Goal: Task Accomplishment & Management: Complete application form

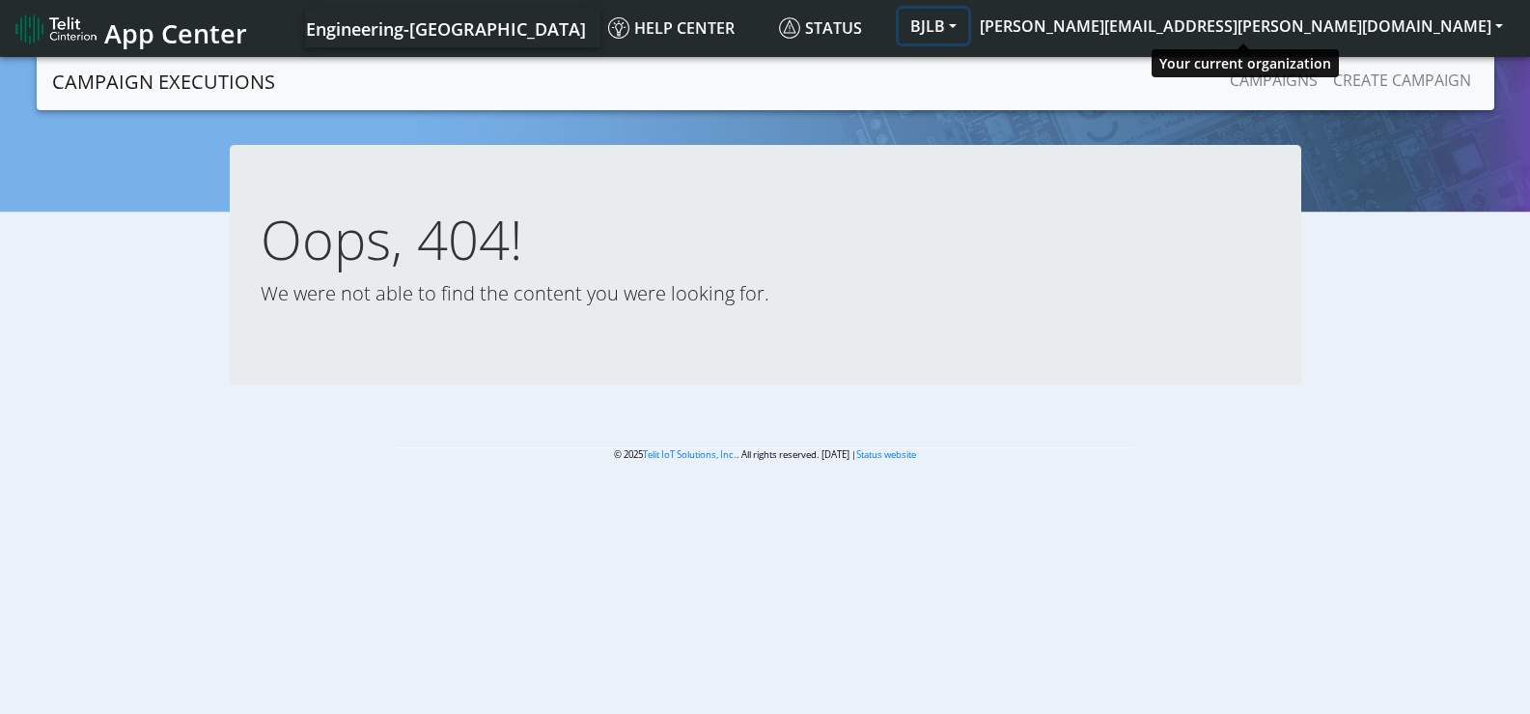
click at [968, 30] on button "BJLB" at bounding box center [934, 26] width 70 height 35
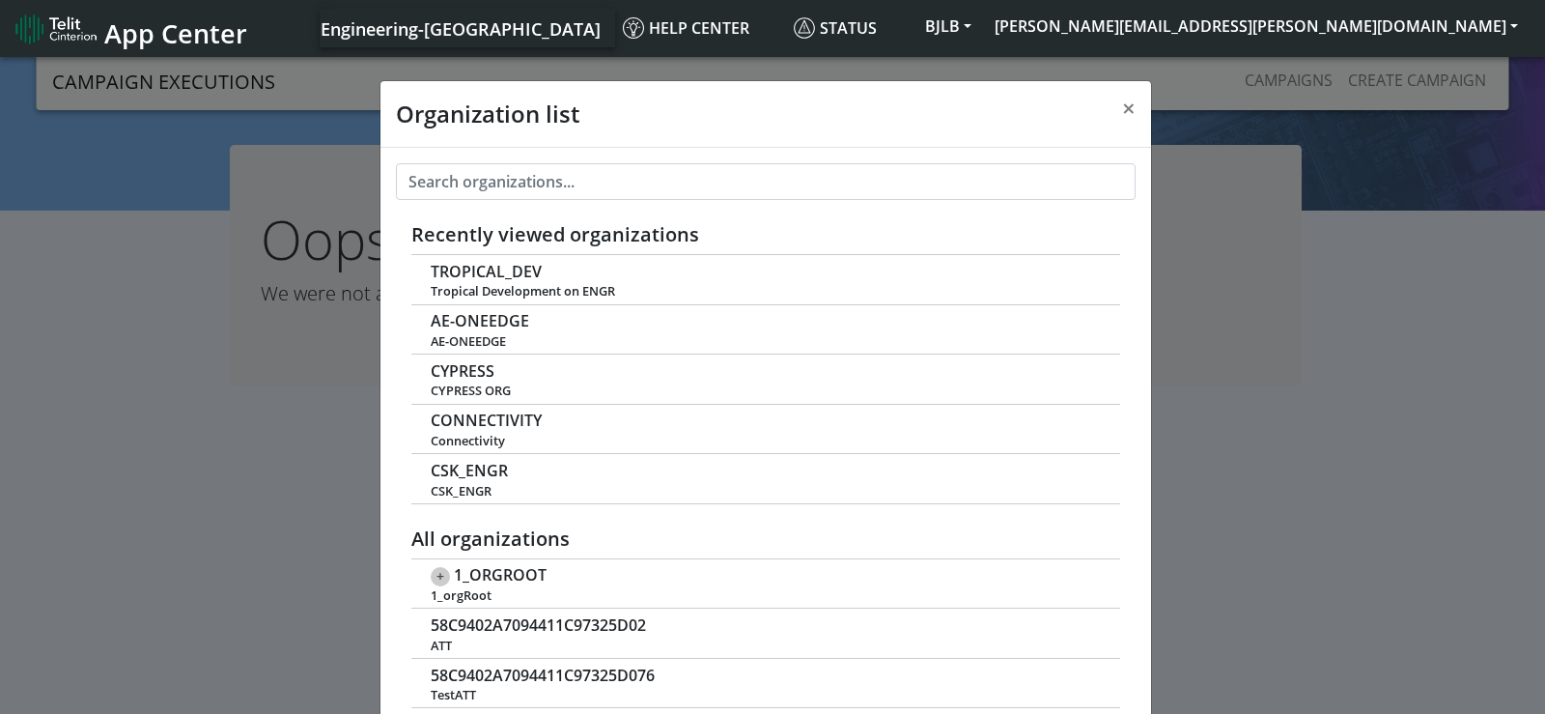
scroll to position [7, 0]
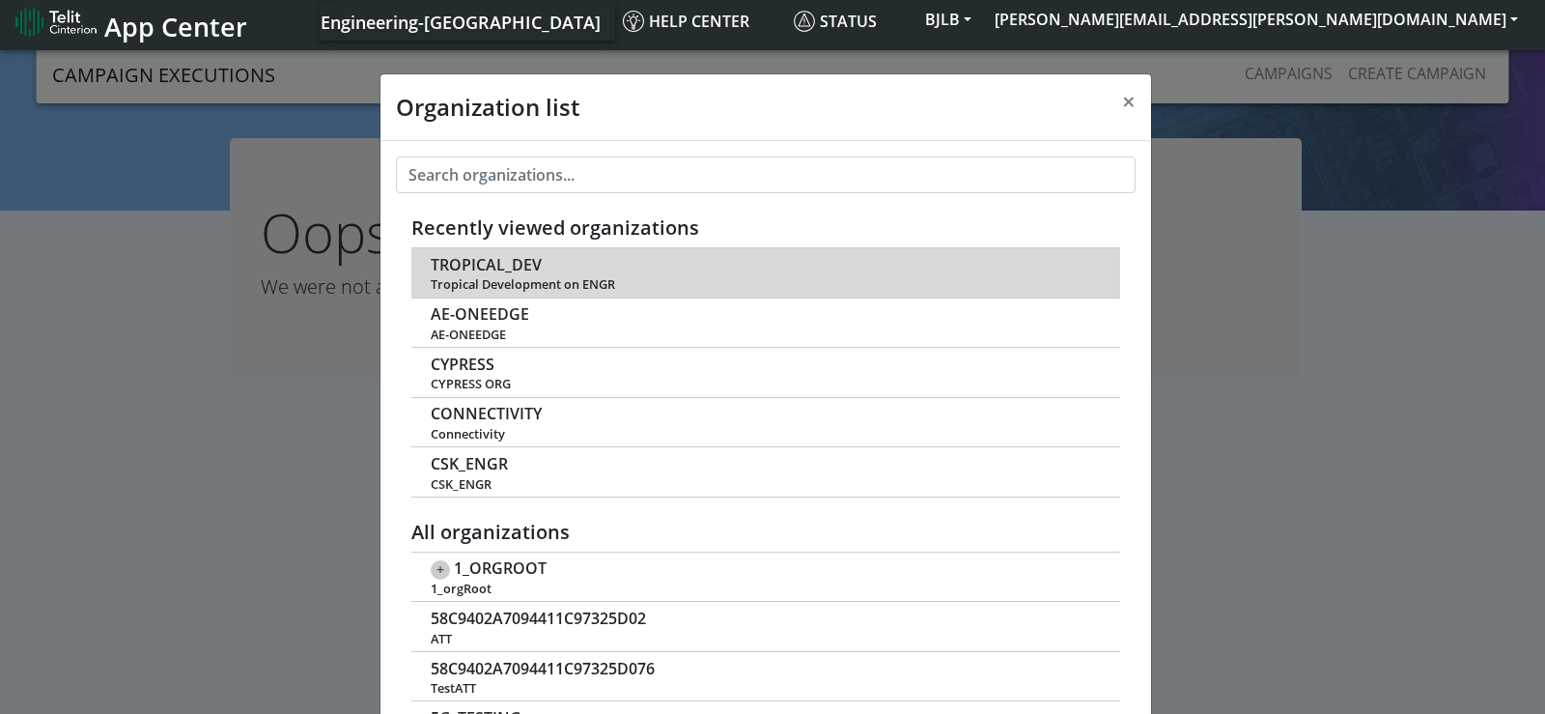
click at [487, 277] on span "Tropical Development on ENGR" at bounding box center [765, 284] width 668 height 14
click at [489, 266] on span "TROPICAL_DEV" at bounding box center [486, 265] width 111 height 18
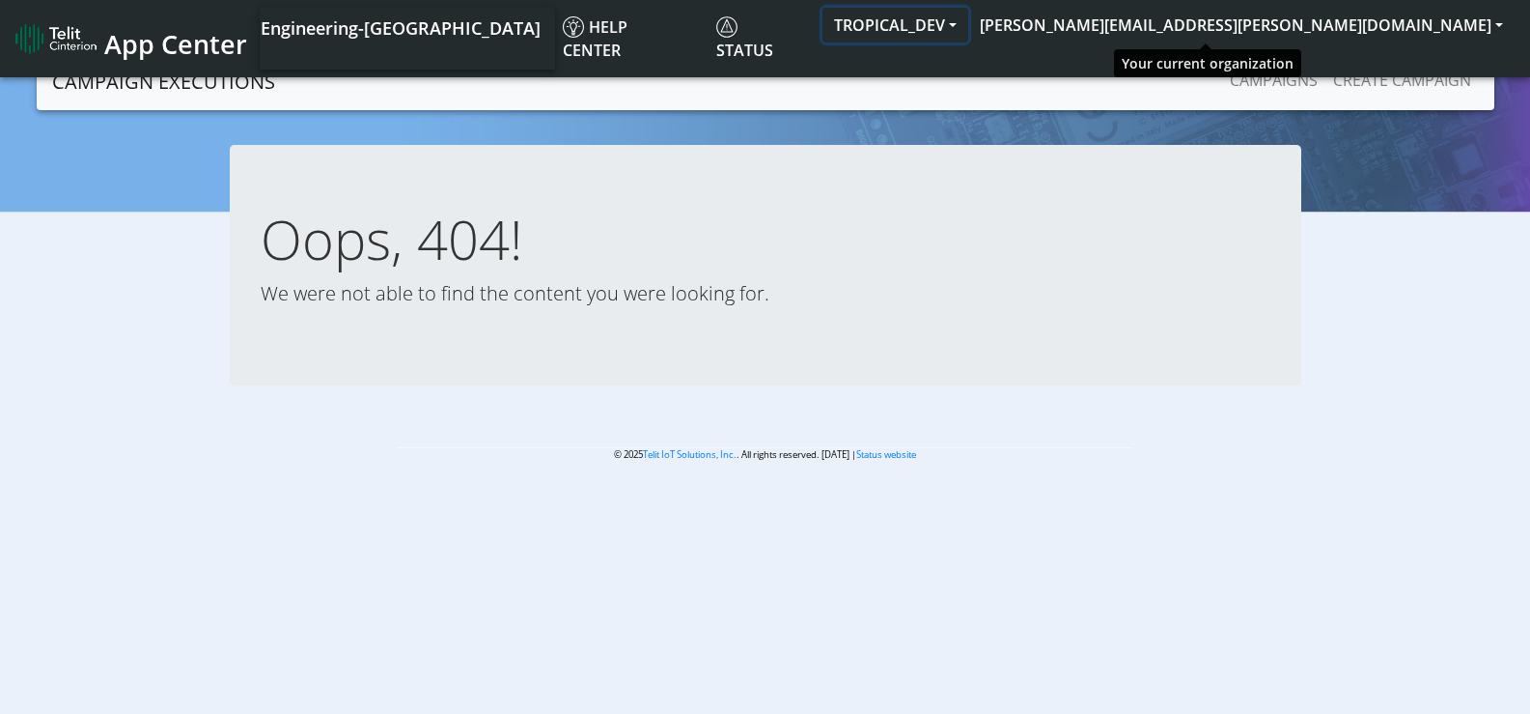
click at [968, 30] on button "TROPICAL_DEV" at bounding box center [896, 25] width 146 height 35
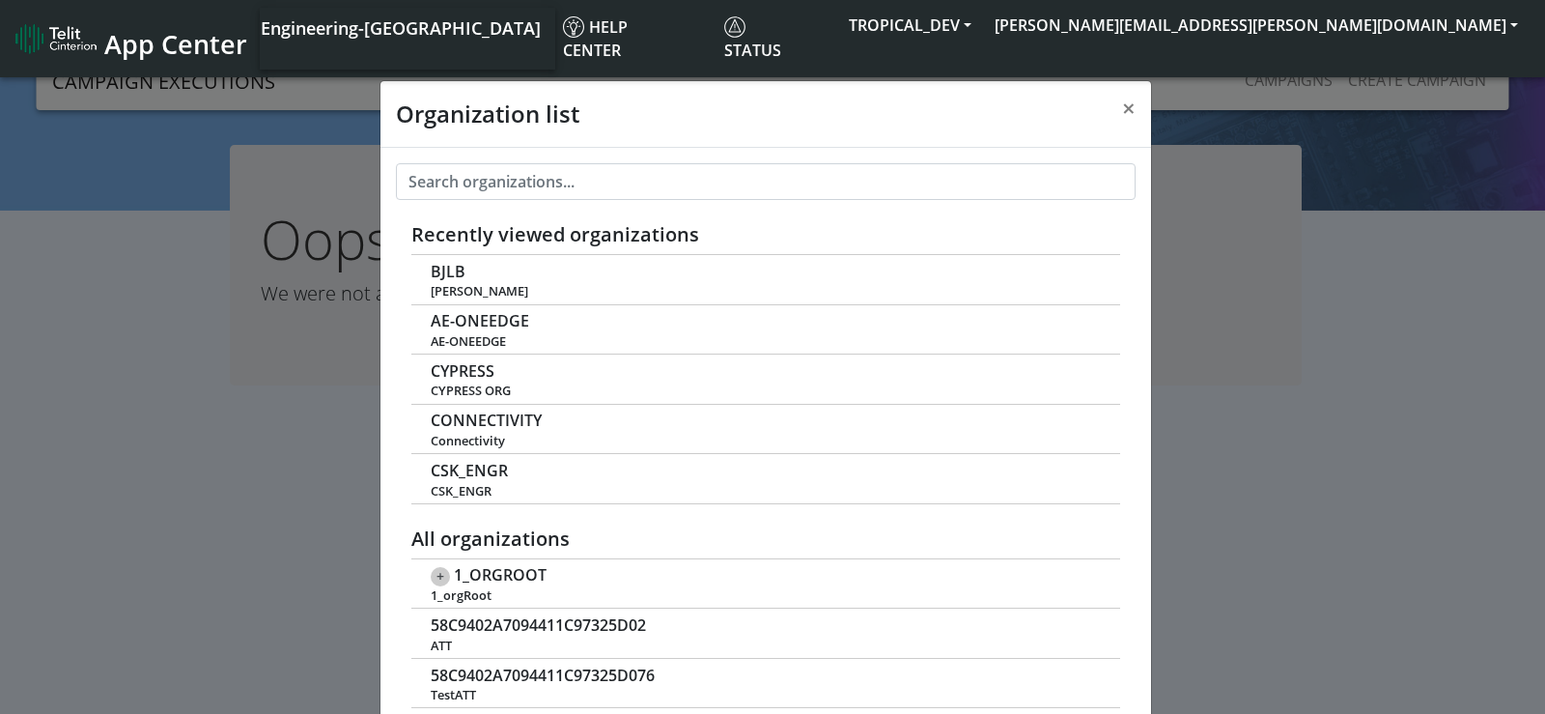
scroll to position [7, 0]
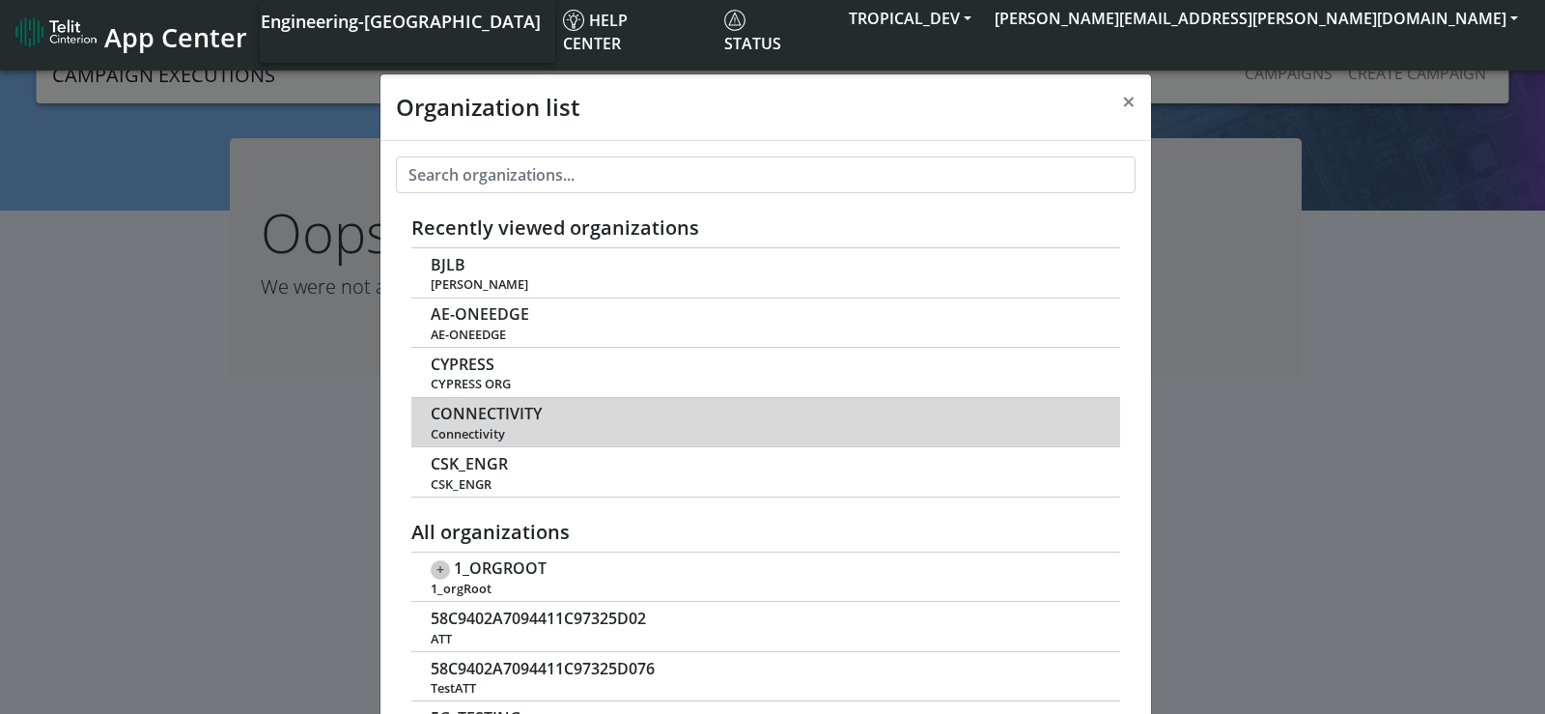
click at [483, 415] on span "CONNECTIVITY" at bounding box center [486, 414] width 111 height 18
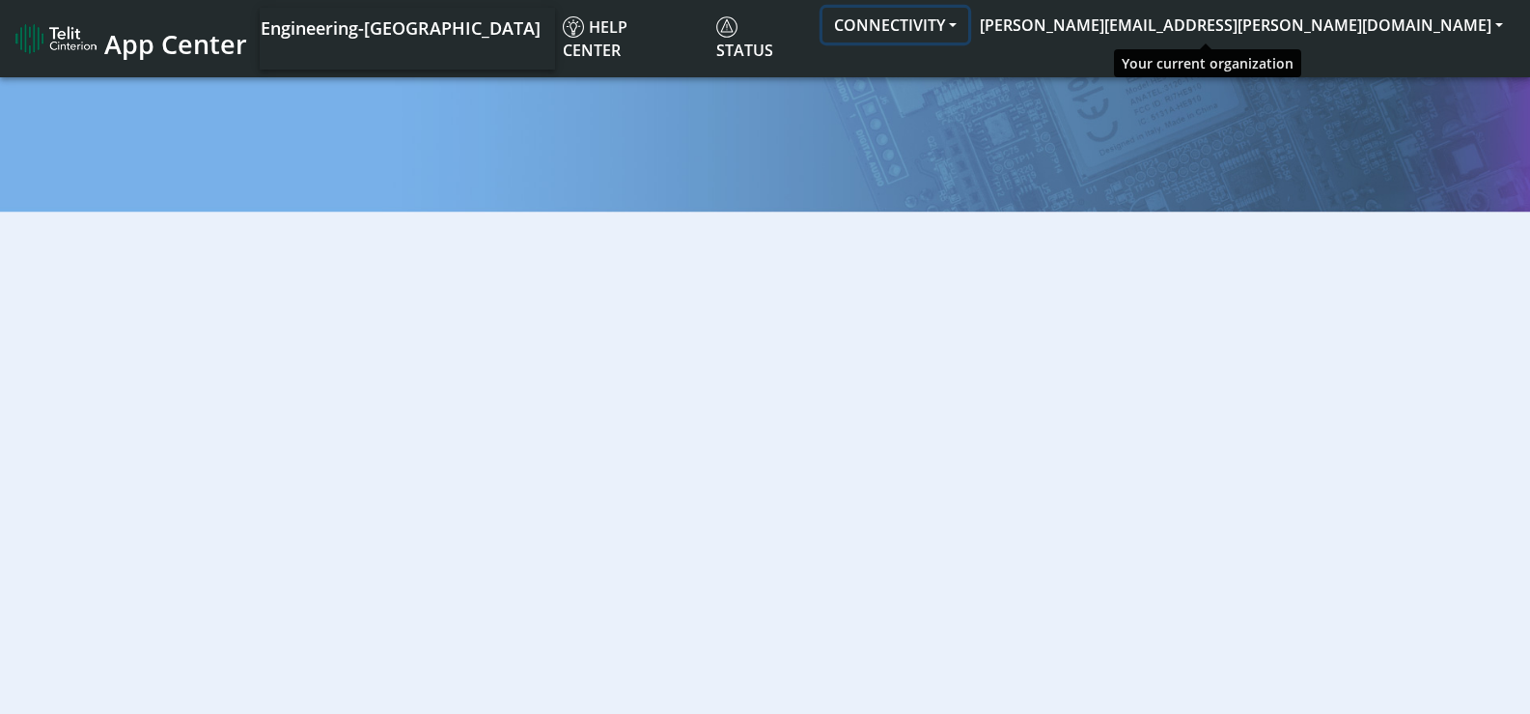
click at [968, 25] on button "CONNECTIVITY" at bounding box center [896, 25] width 146 height 35
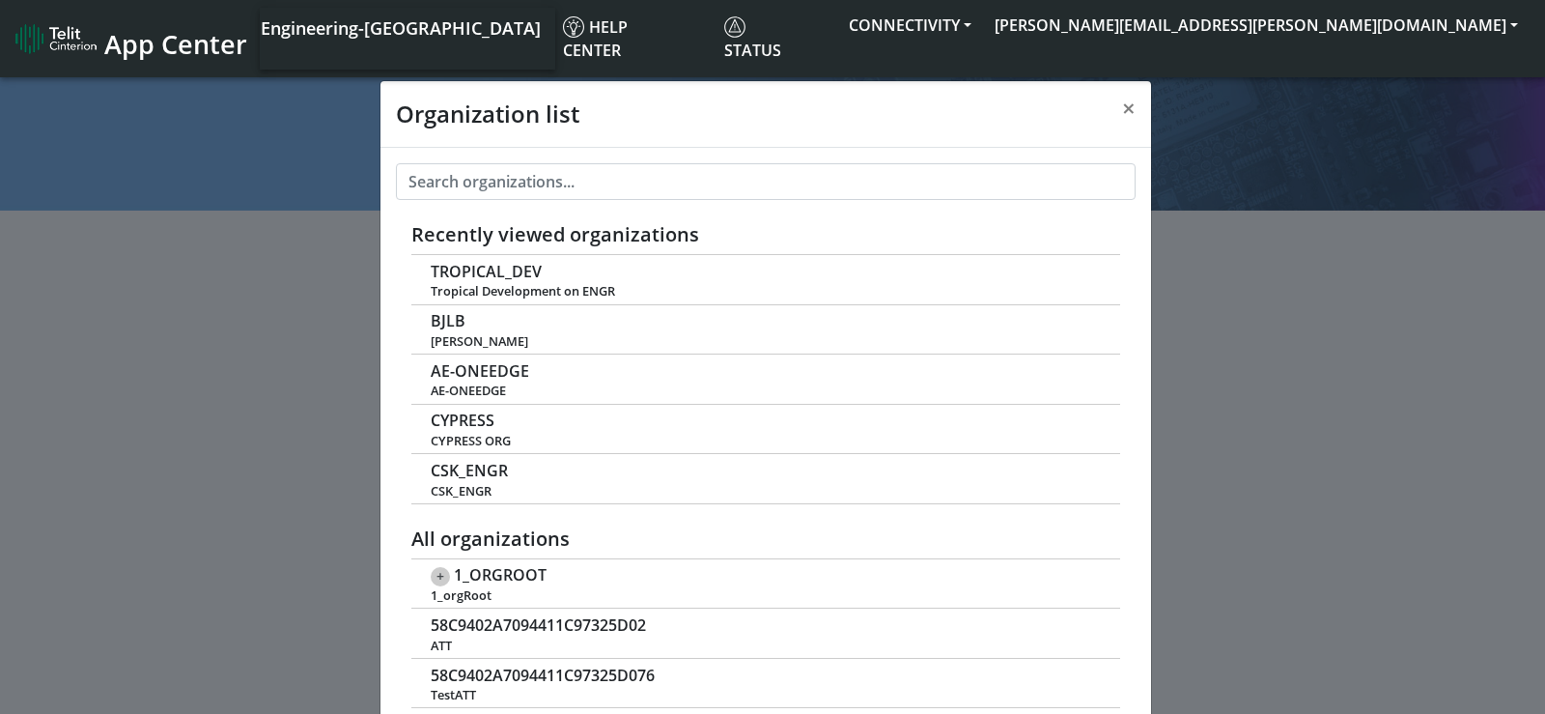
scroll to position [7, 0]
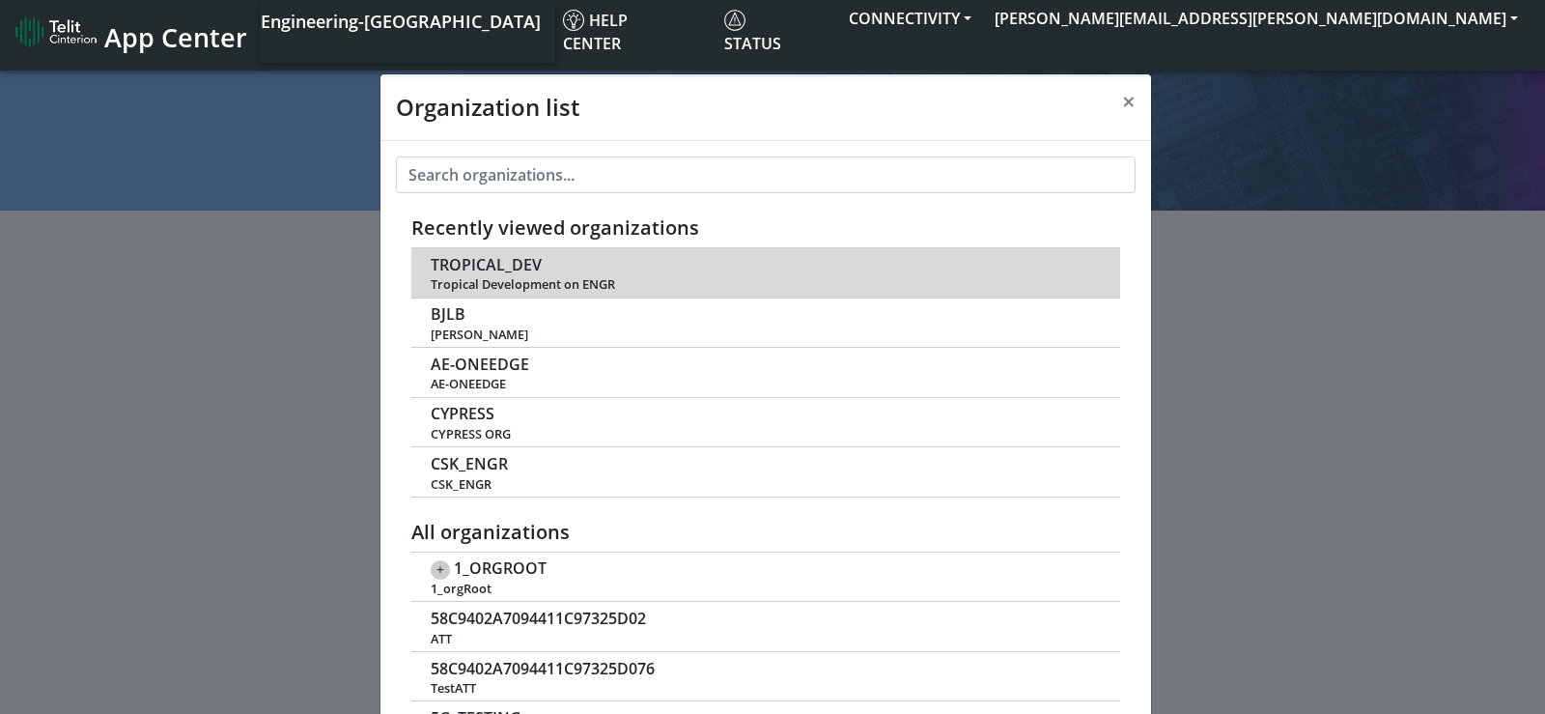
click at [504, 252] on td "TROPICAL_DEV Tropical Development on ENGR" at bounding box center [765, 272] width 709 height 49
click at [511, 258] on span "TROPICAL_DEV" at bounding box center [486, 265] width 111 height 18
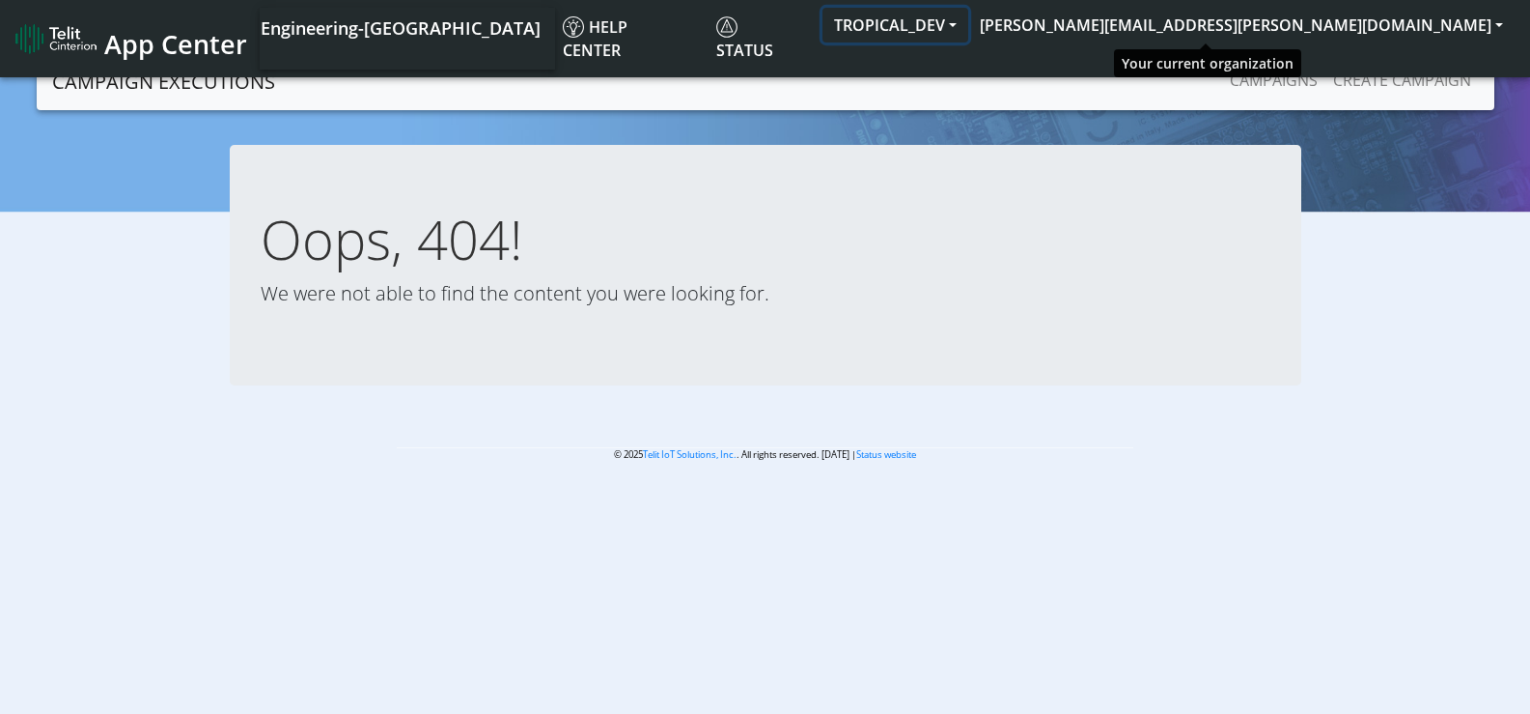
click at [968, 29] on button "TROPICAL_DEV" at bounding box center [896, 25] width 146 height 35
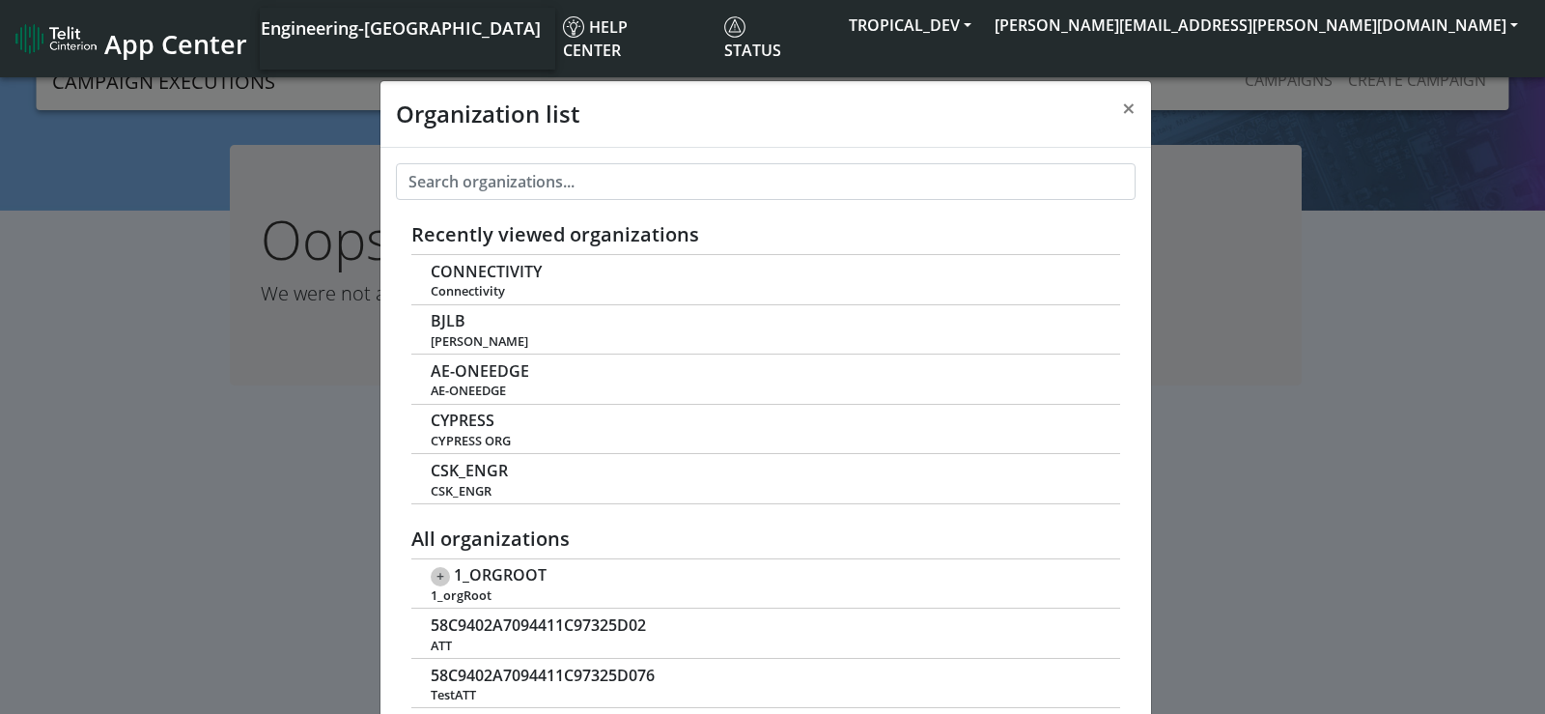
scroll to position [7, 0]
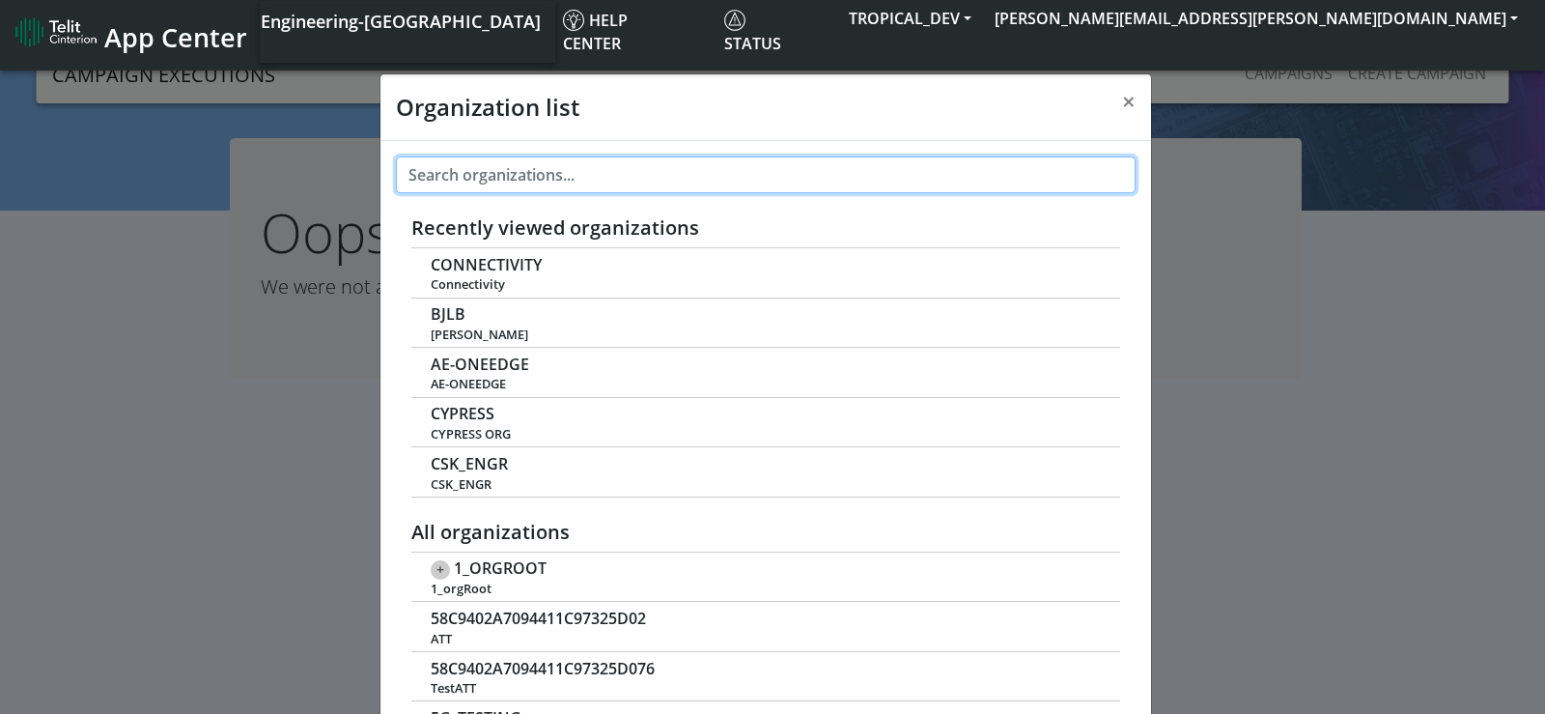
click at [559, 183] on input "text" at bounding box center [766, 174] width 740 height 37
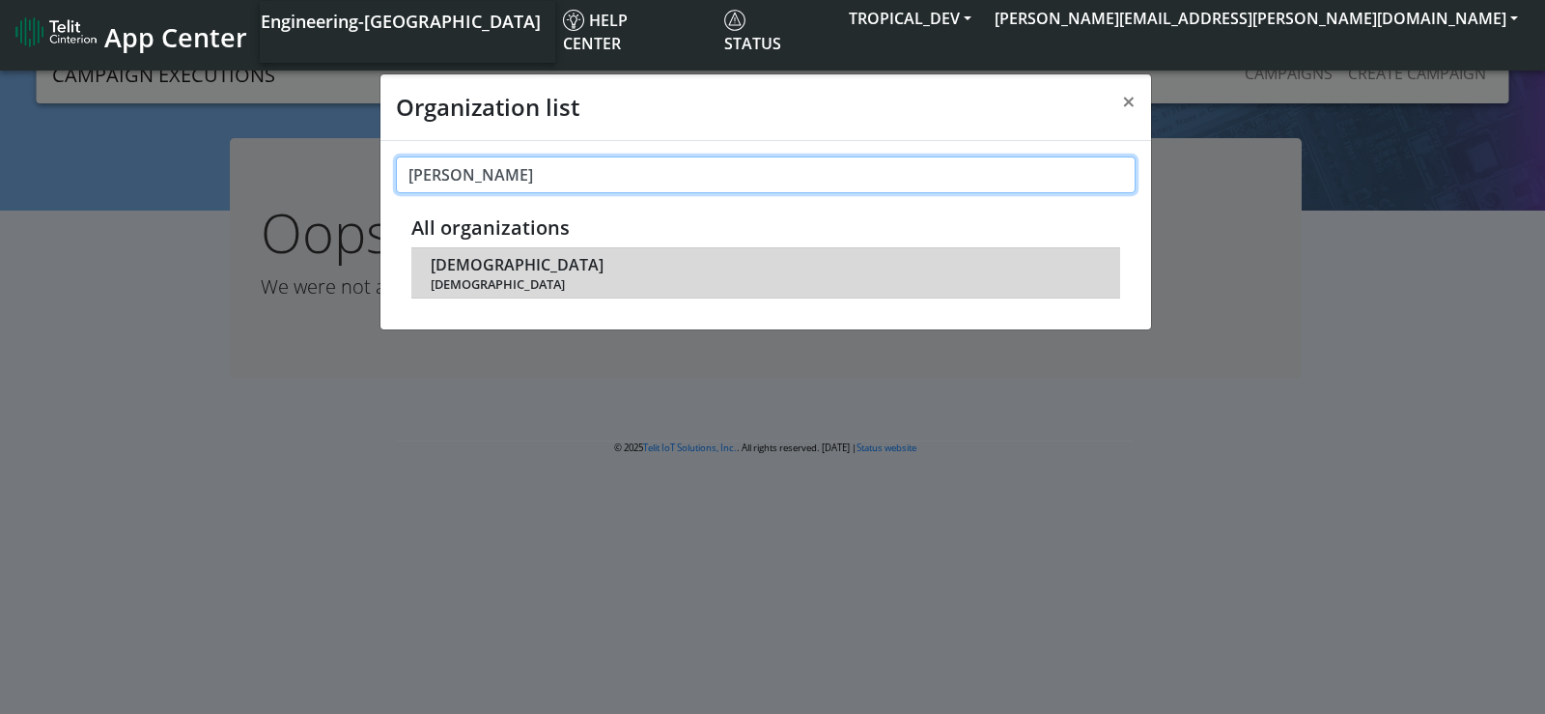
type input "budd"
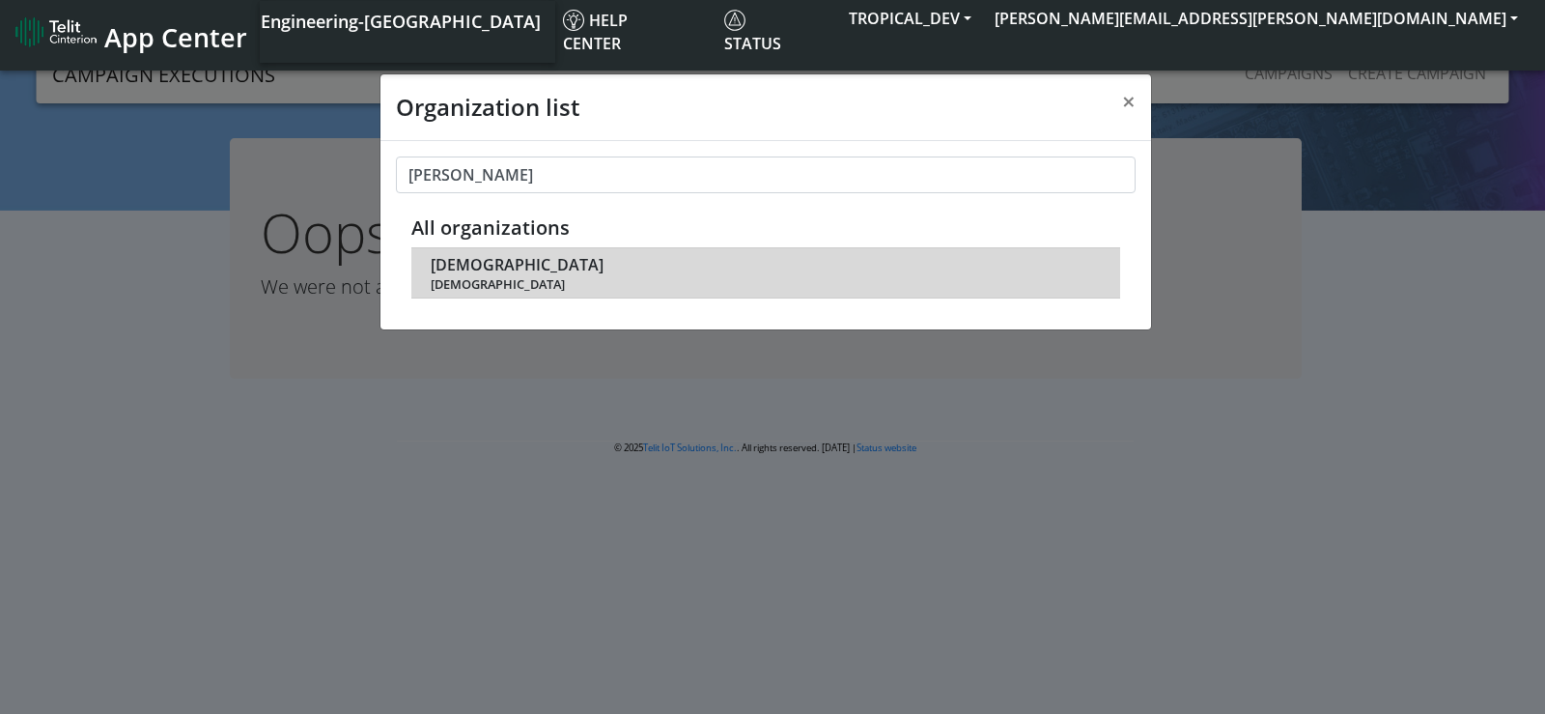
click at [452, 256] on span "[DEMOGRAPHIC_DATA]" at bounding box center [517, 265] width 173 height 18
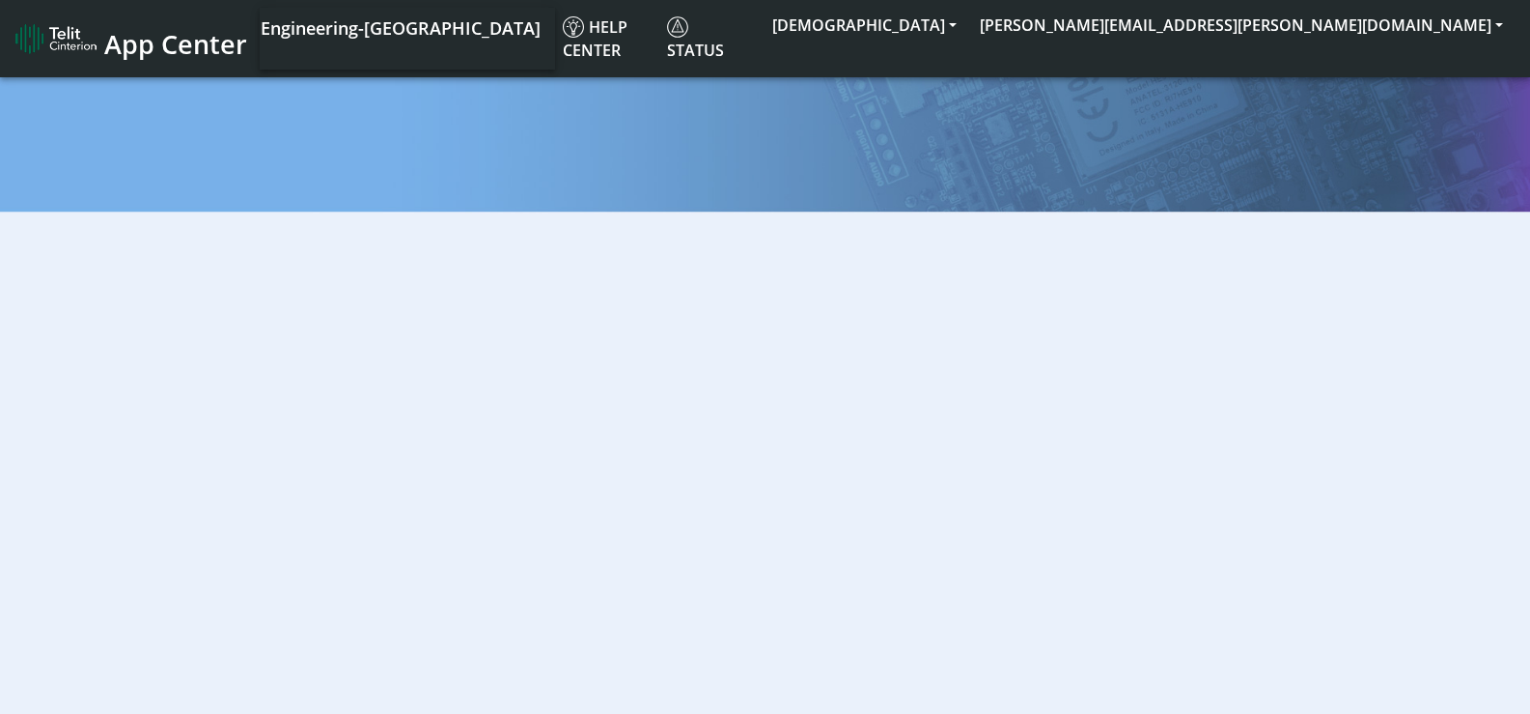
click at [144, 33] on span "App Center" at bounding box center [175, 44] width 143 height 36
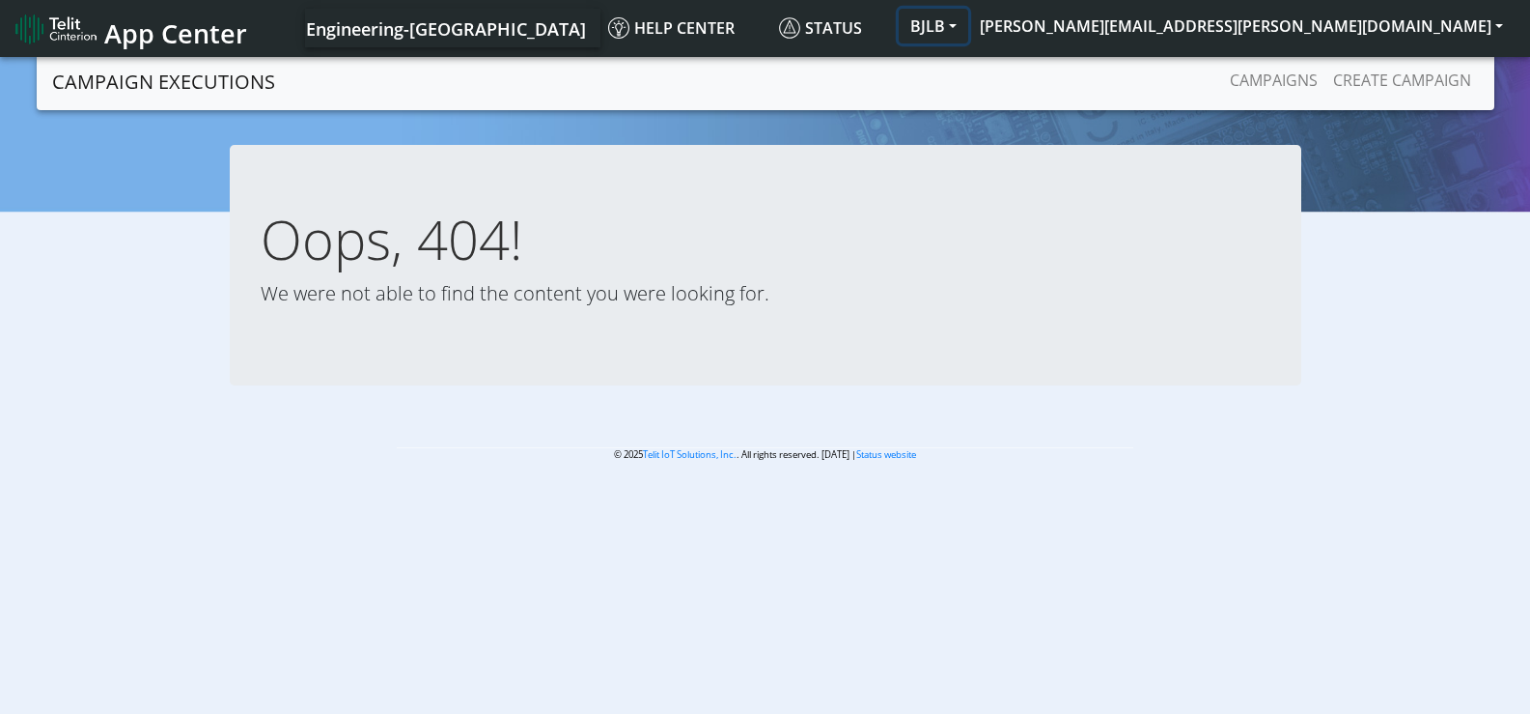
click at [968, 34] on button "BJLB" at bounding box center [934, 26] width 70 height 35
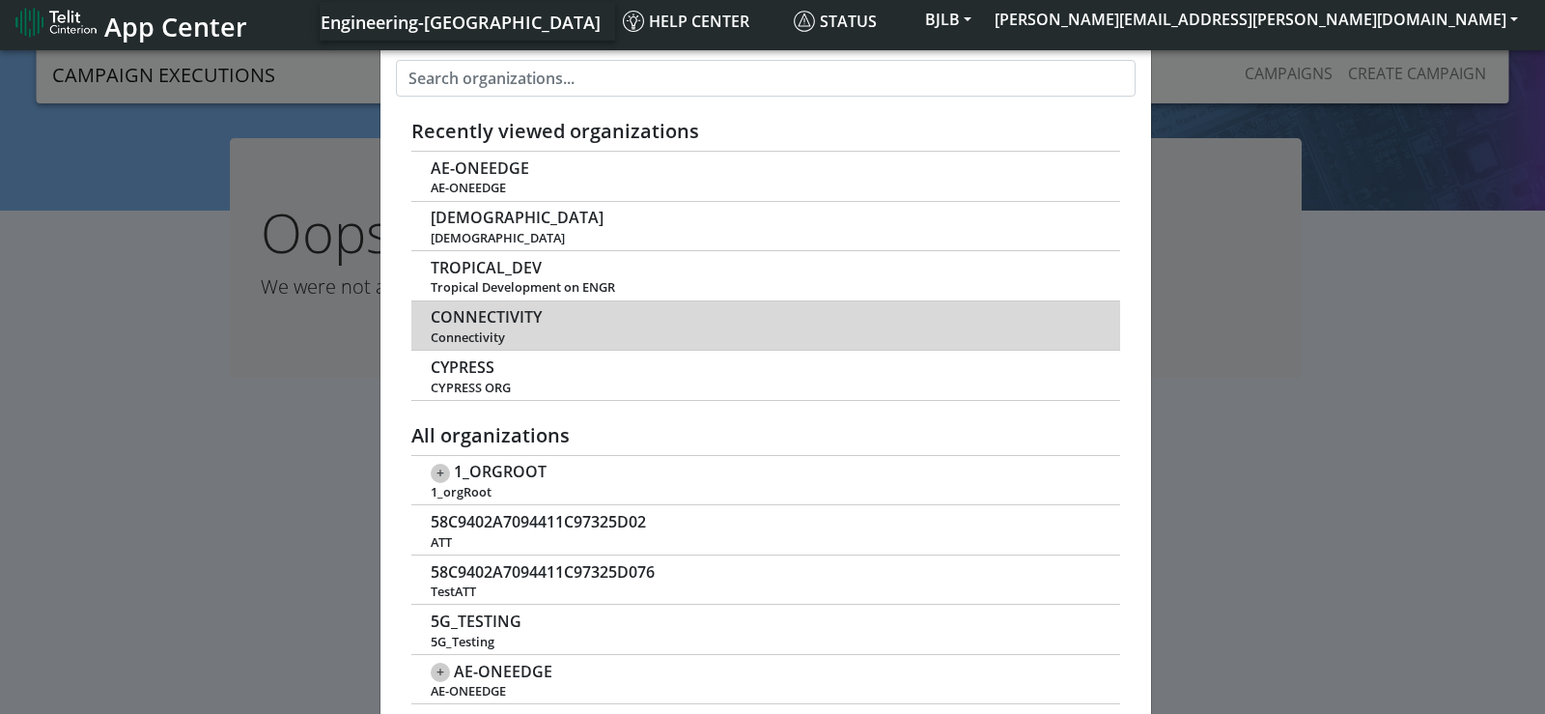
scroll to position [193, 0]
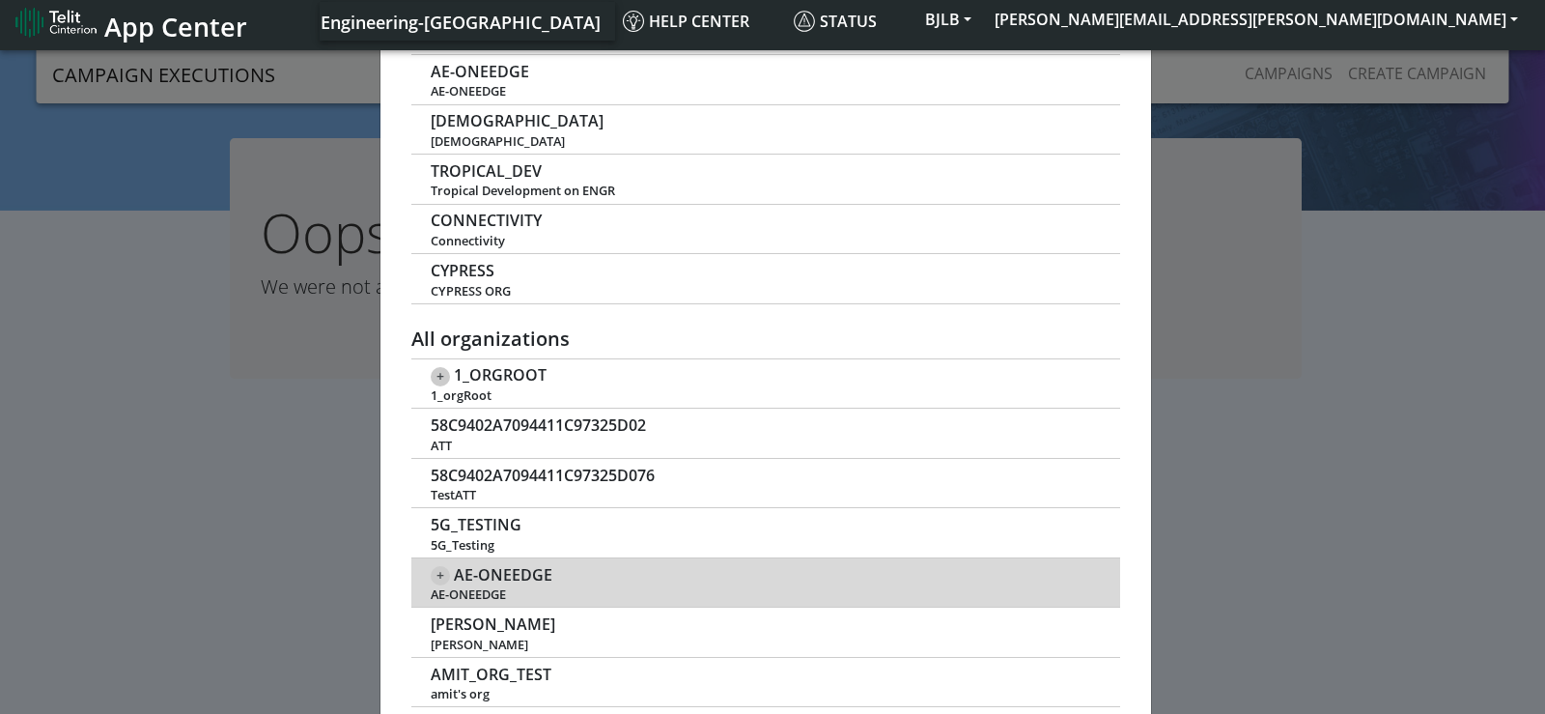
click at [435, 575] on span "+" at bounding box center [440, 575] width 19 height 19
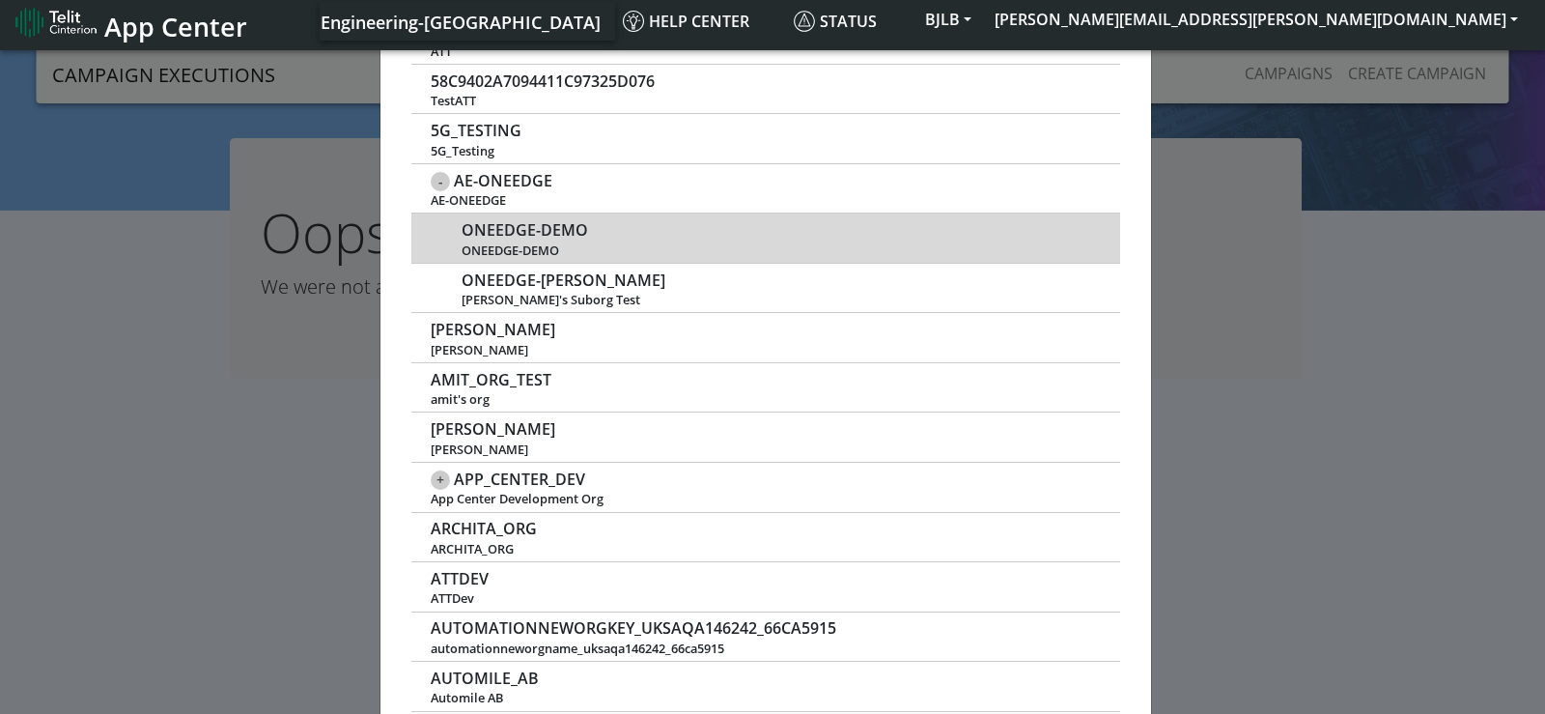
scroll to position [579, 0]
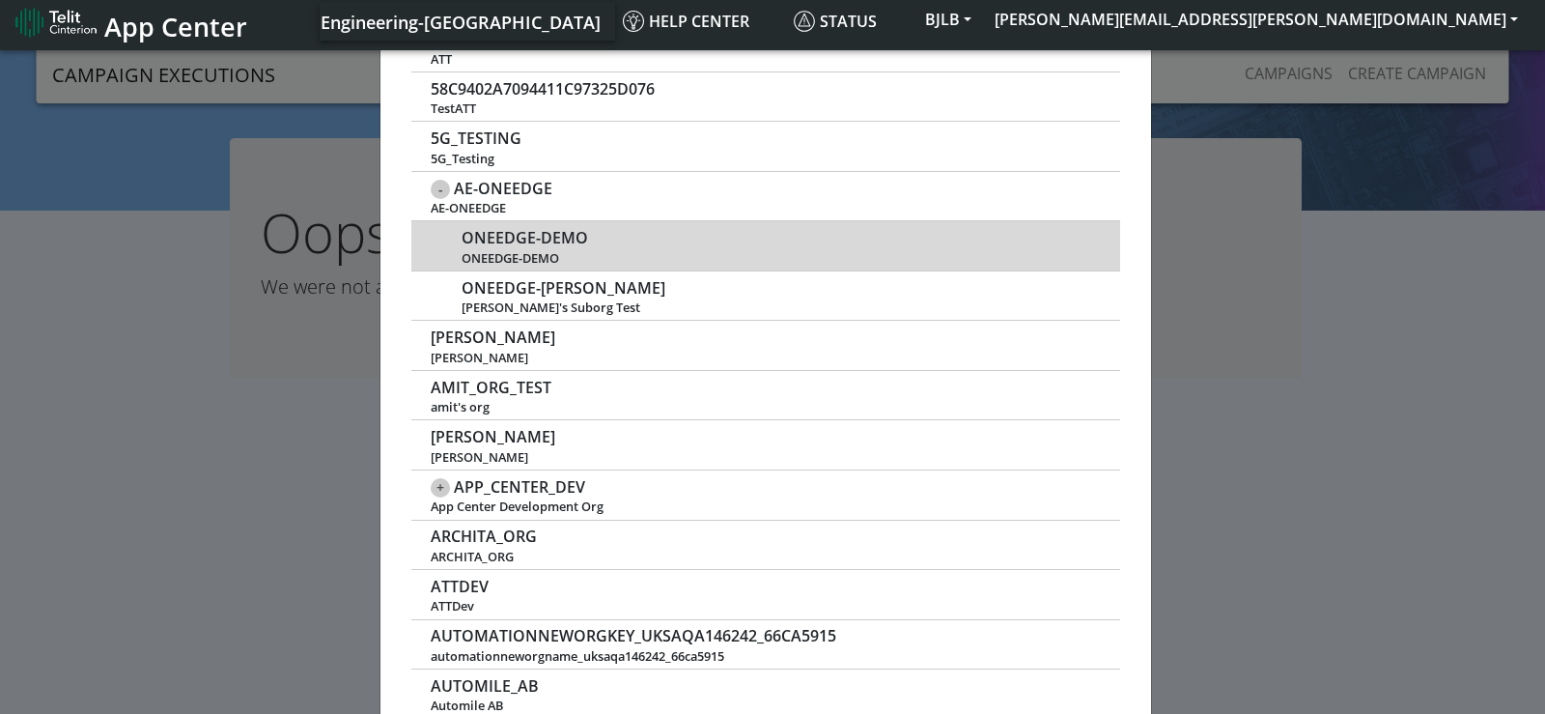
click at [518, 238] on span "ONEEDGE-DEMO" at bounding box center [525, 238] width 126 height 18
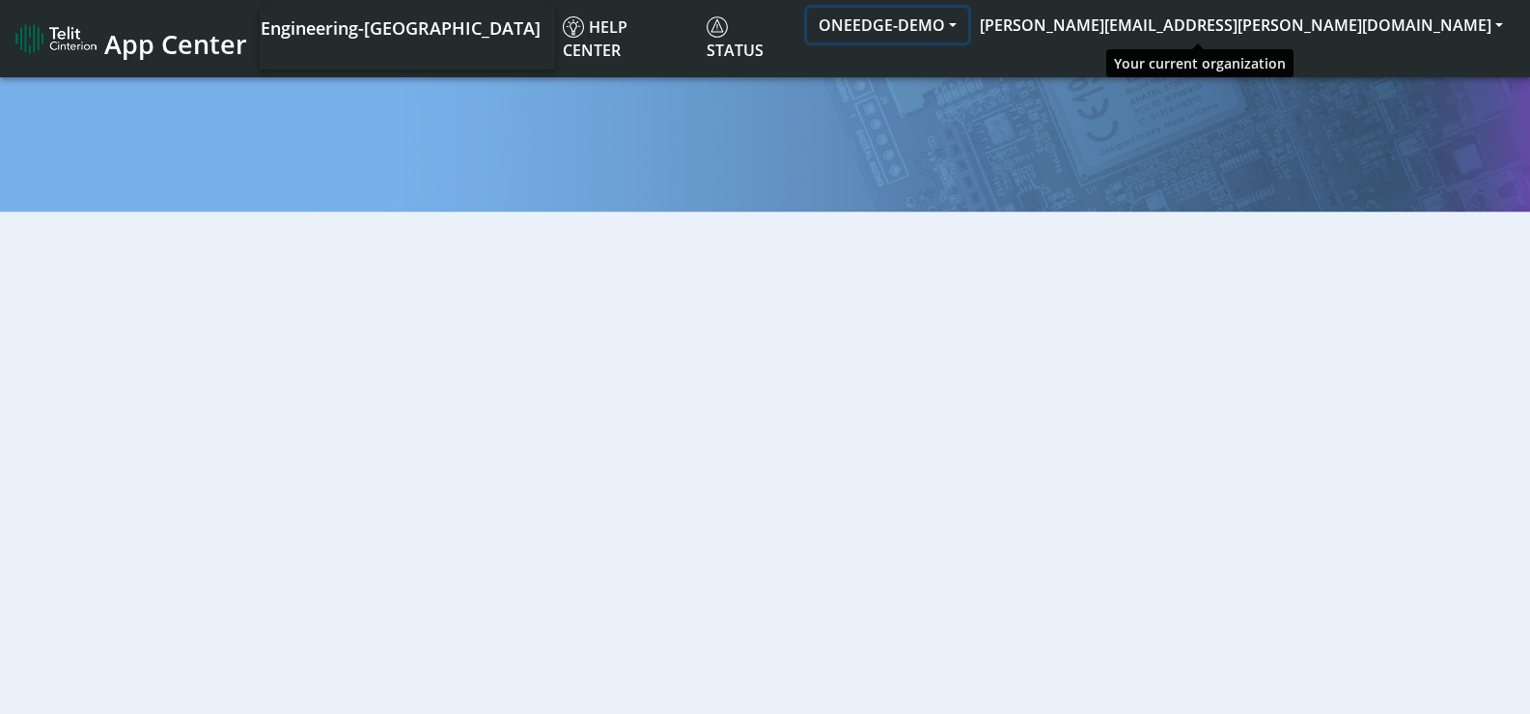
click at [968, 26] on button "ONEEDGE-DEMO" at bounding box center [887, 25] width 161 height 35
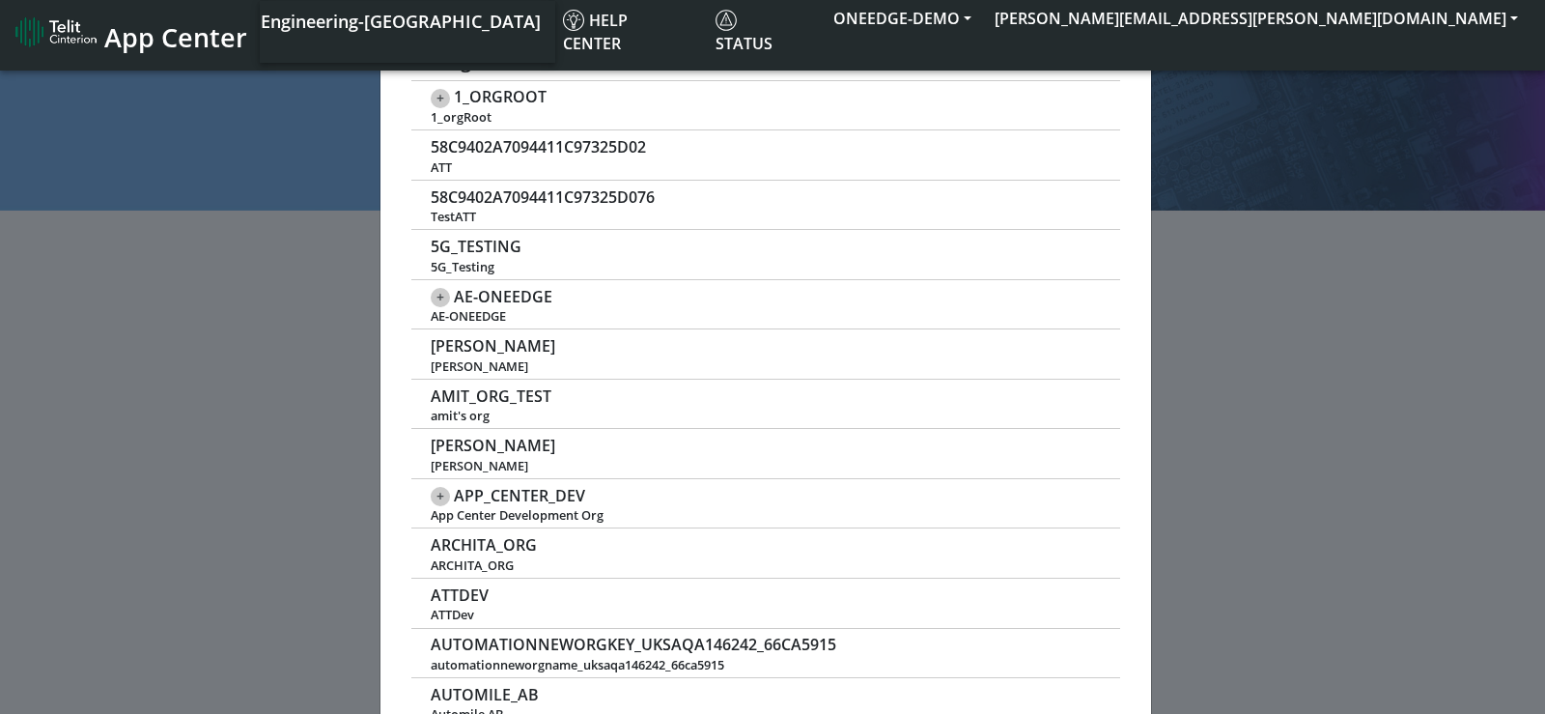
scroll to position [676, 0]
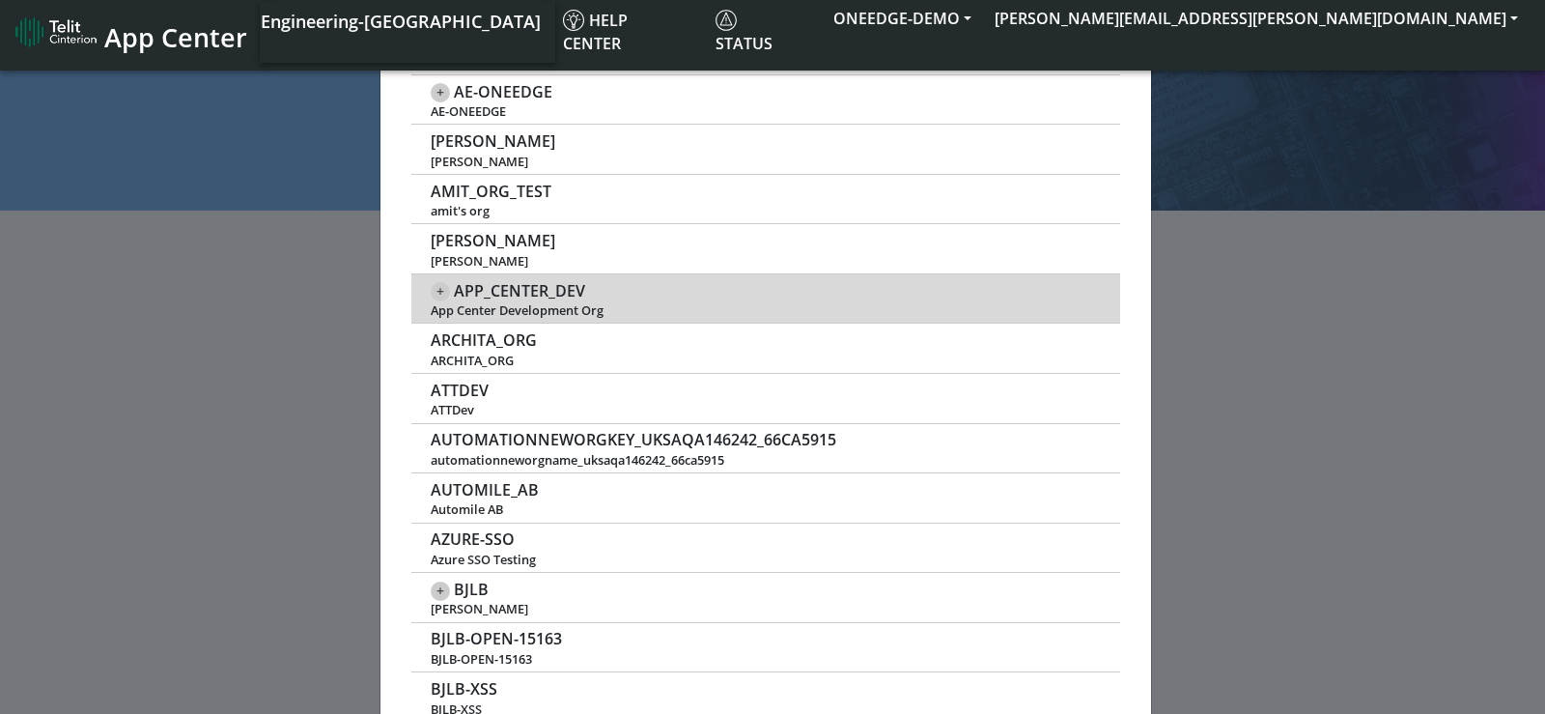
click at [434, 292] on span "+" at bounding box center [440, 291] width 19 height 19
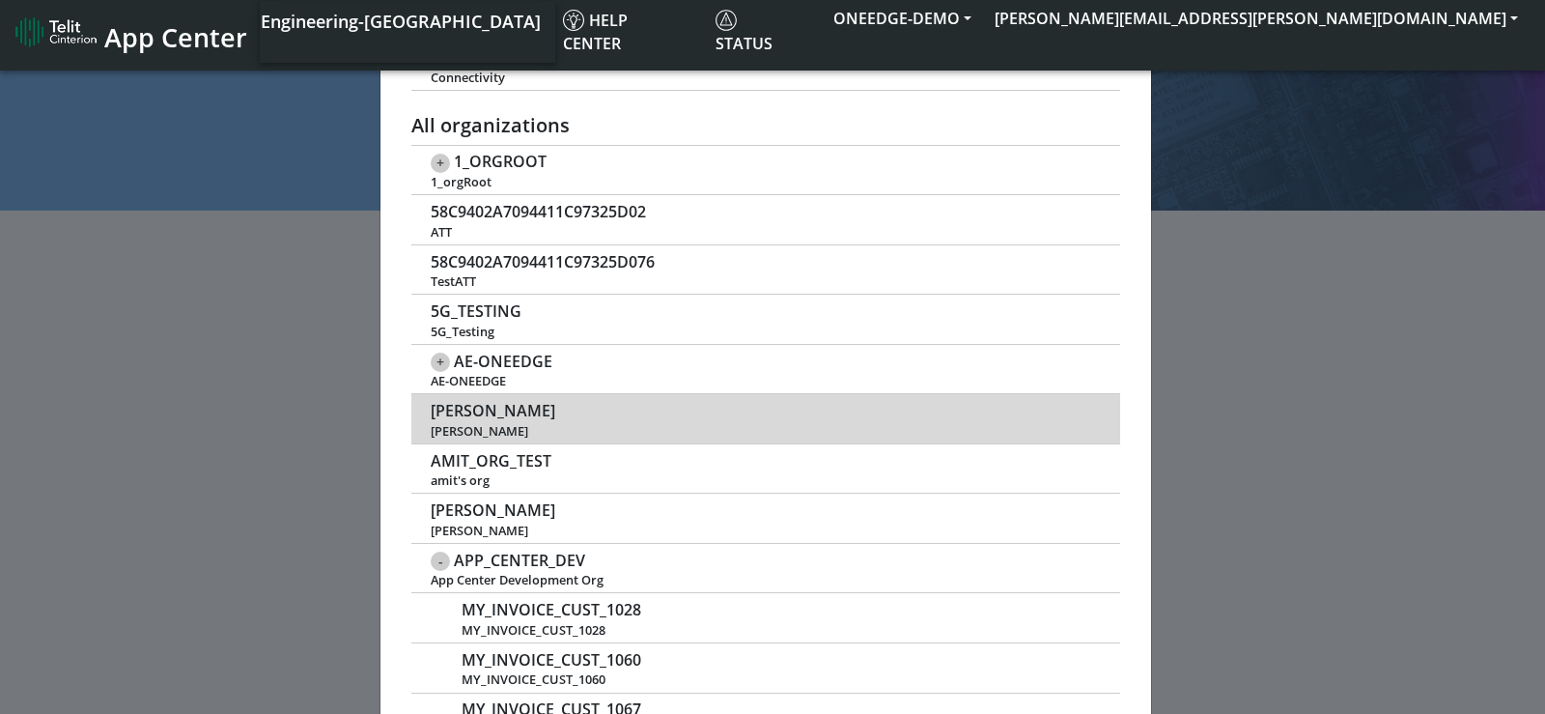
scroll to position [386, 0]
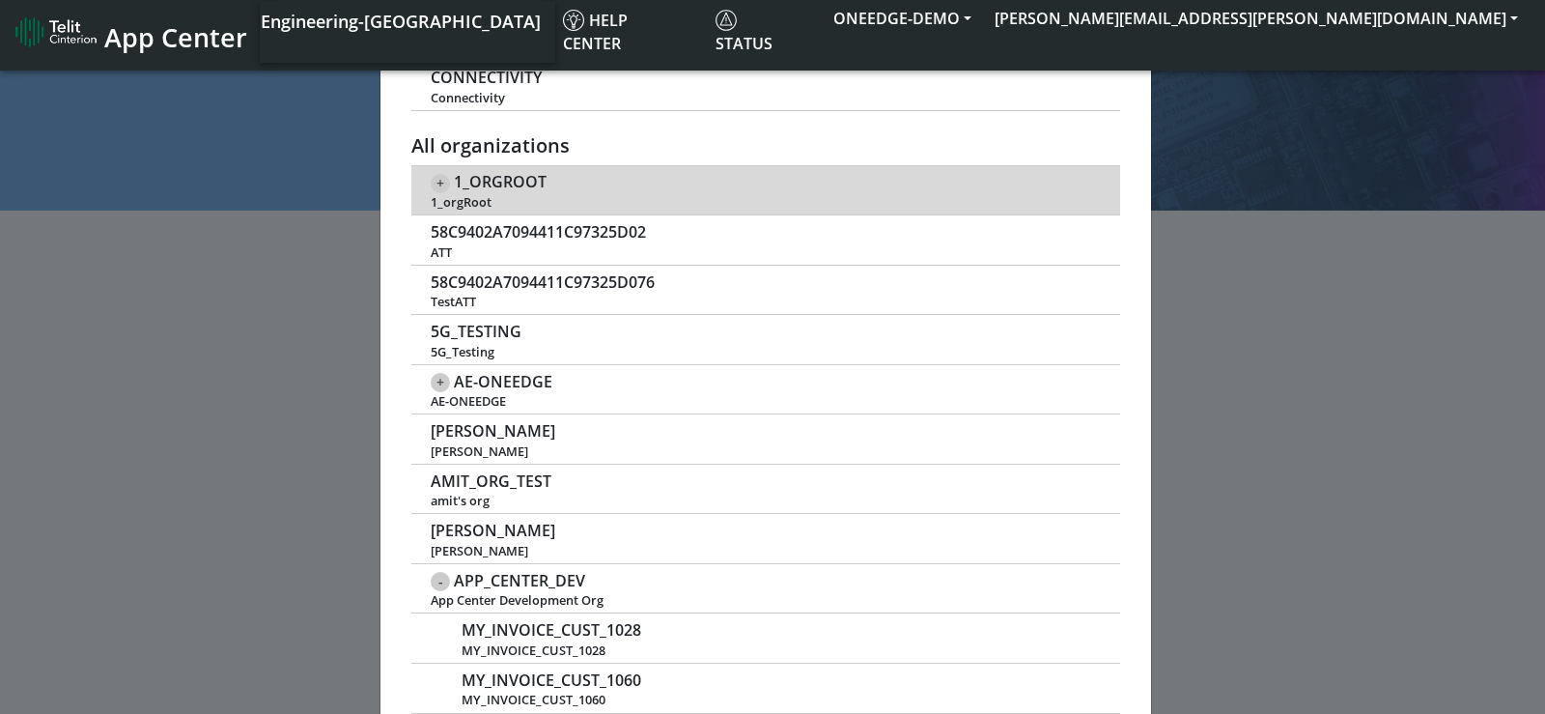
click at [434, 186] on span "+" at bounding box center [440, 183] width 19 height 19
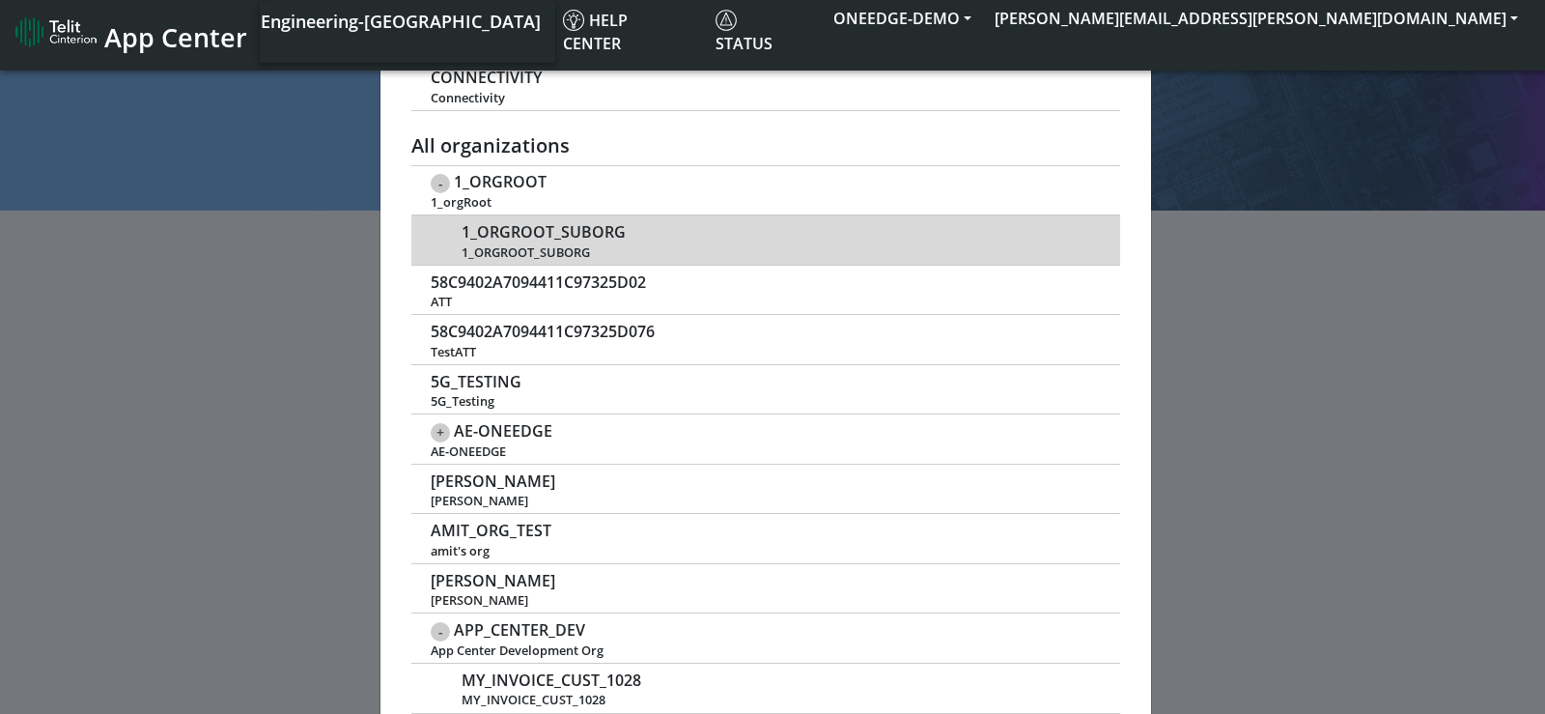
click at [529, 225] on span "1_ORGROOT_SUBORG" at bounding box center [544, 232] width 164 height 18
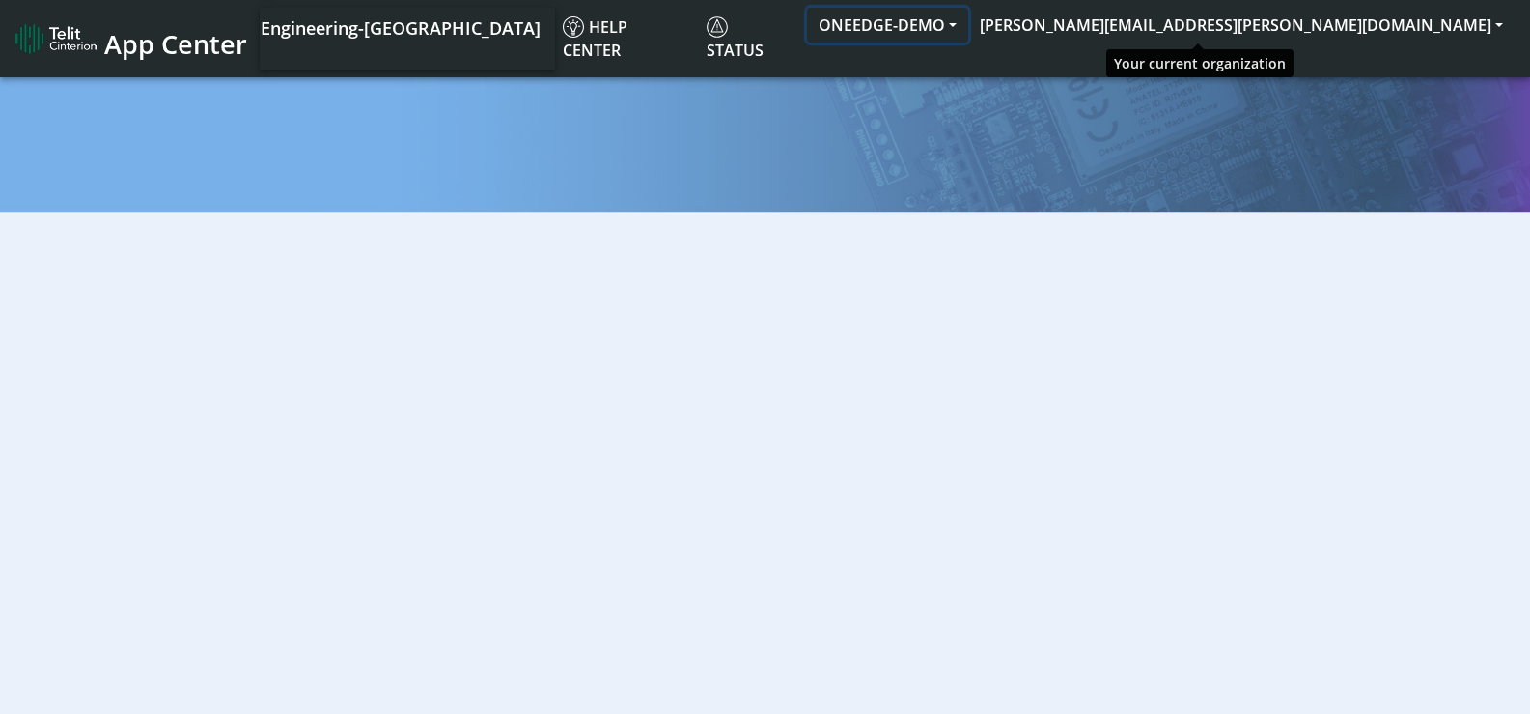
click at [968, 24] on button "ONEEDGE-DEMO" at bounding box center [887, 25] width 161 height 35
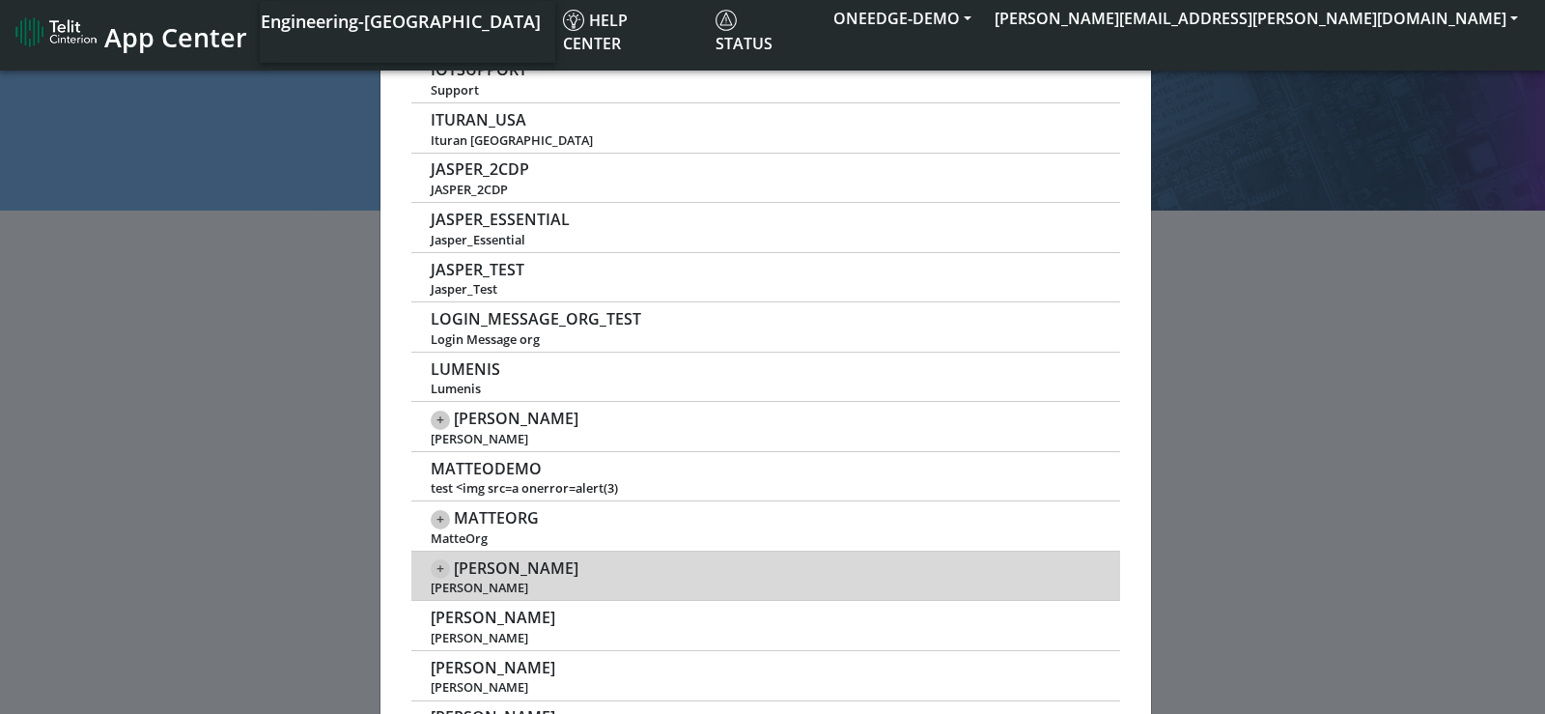
scroll to position [2993, 0]
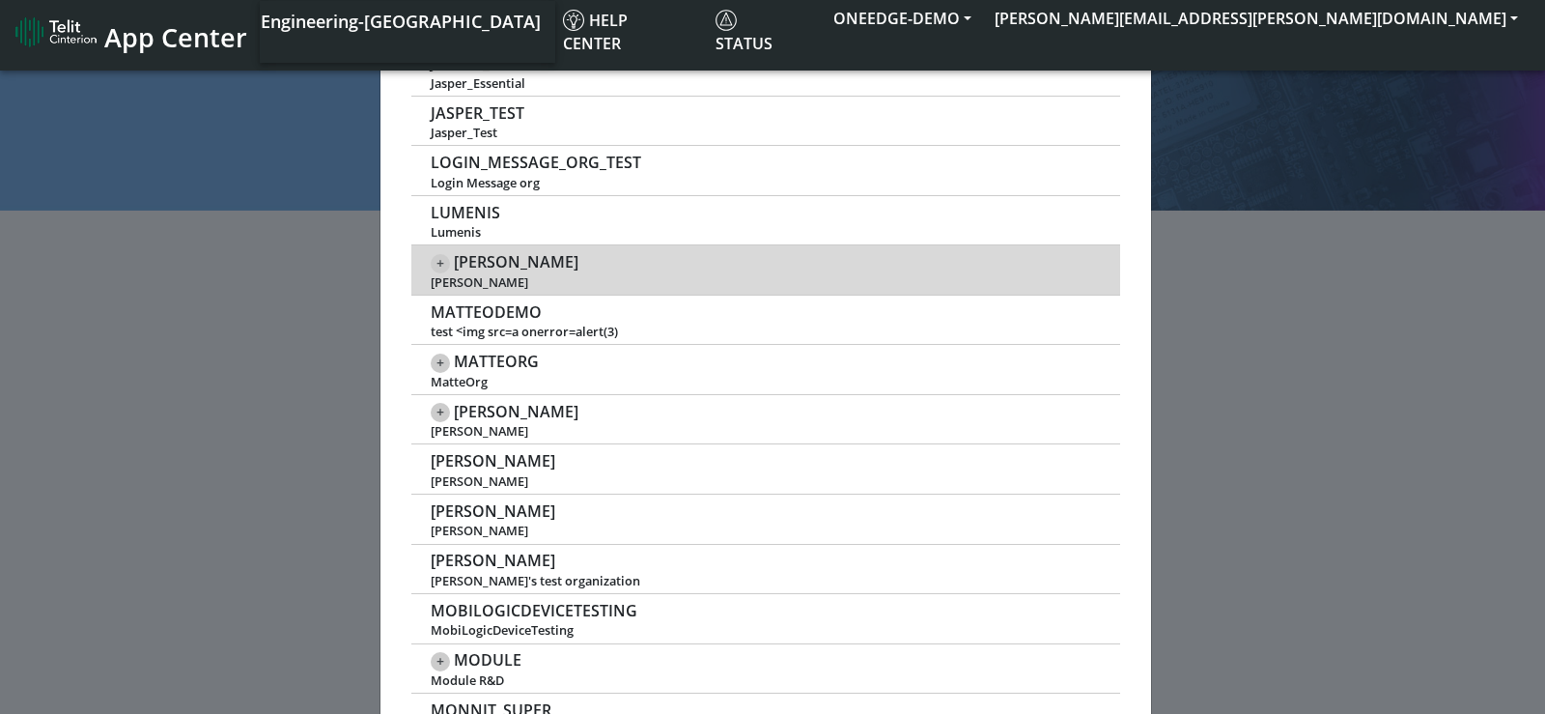
click at [498, 257] on span "[PERSON_NAME]" at bounding box center [516, 262] width 125 height 18
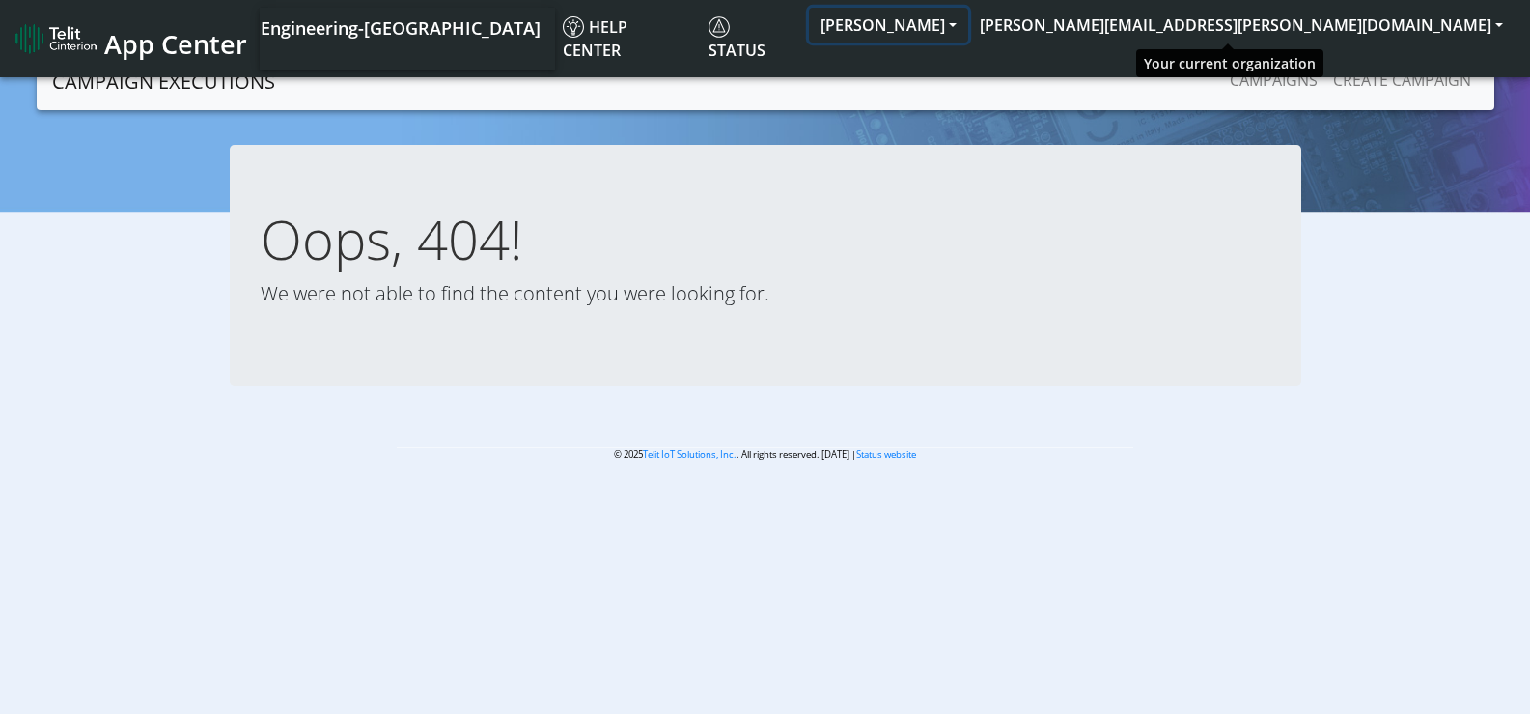
click at [968, 31] on button "[PERSON_NAME]" at bounding box center [888, 25] width 159 height 35
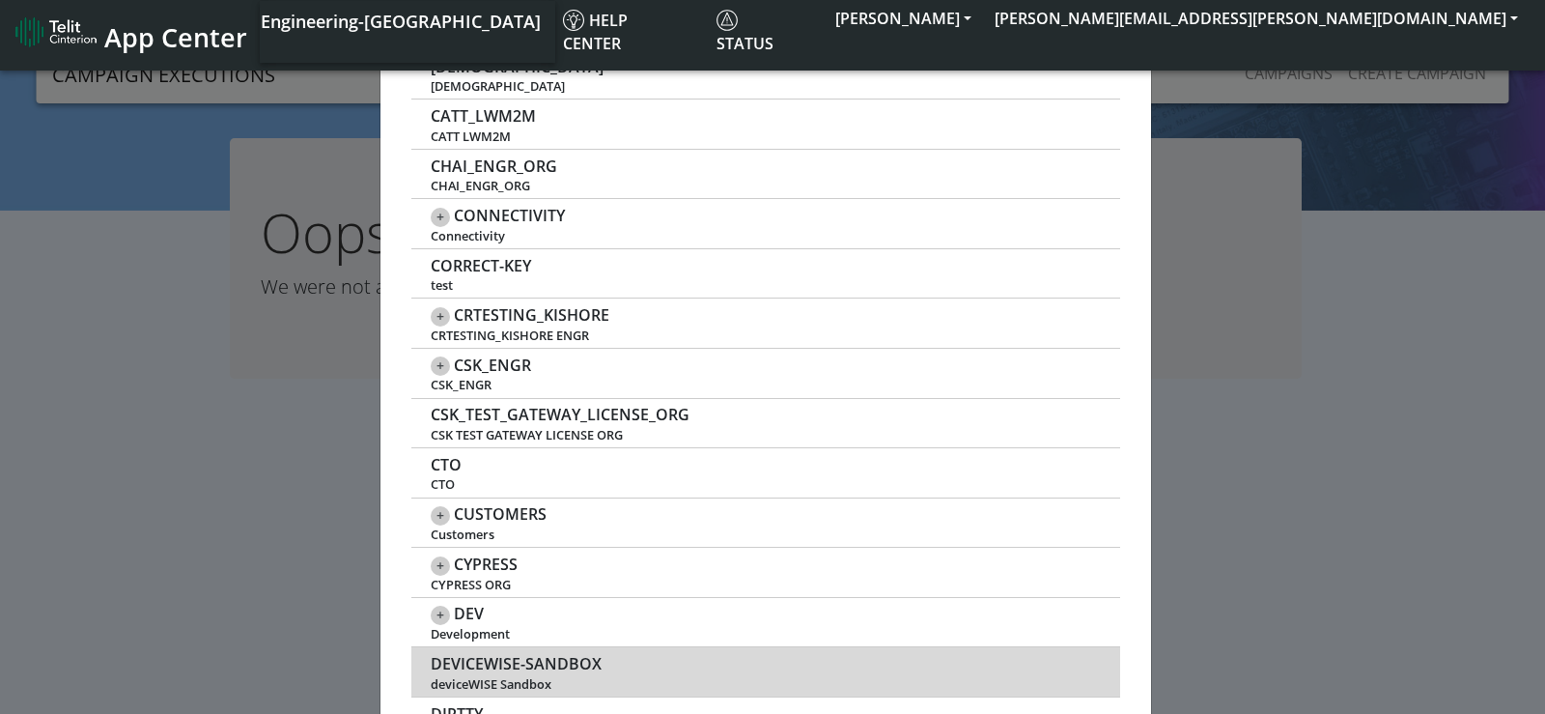
scroll to position [1545, 0]
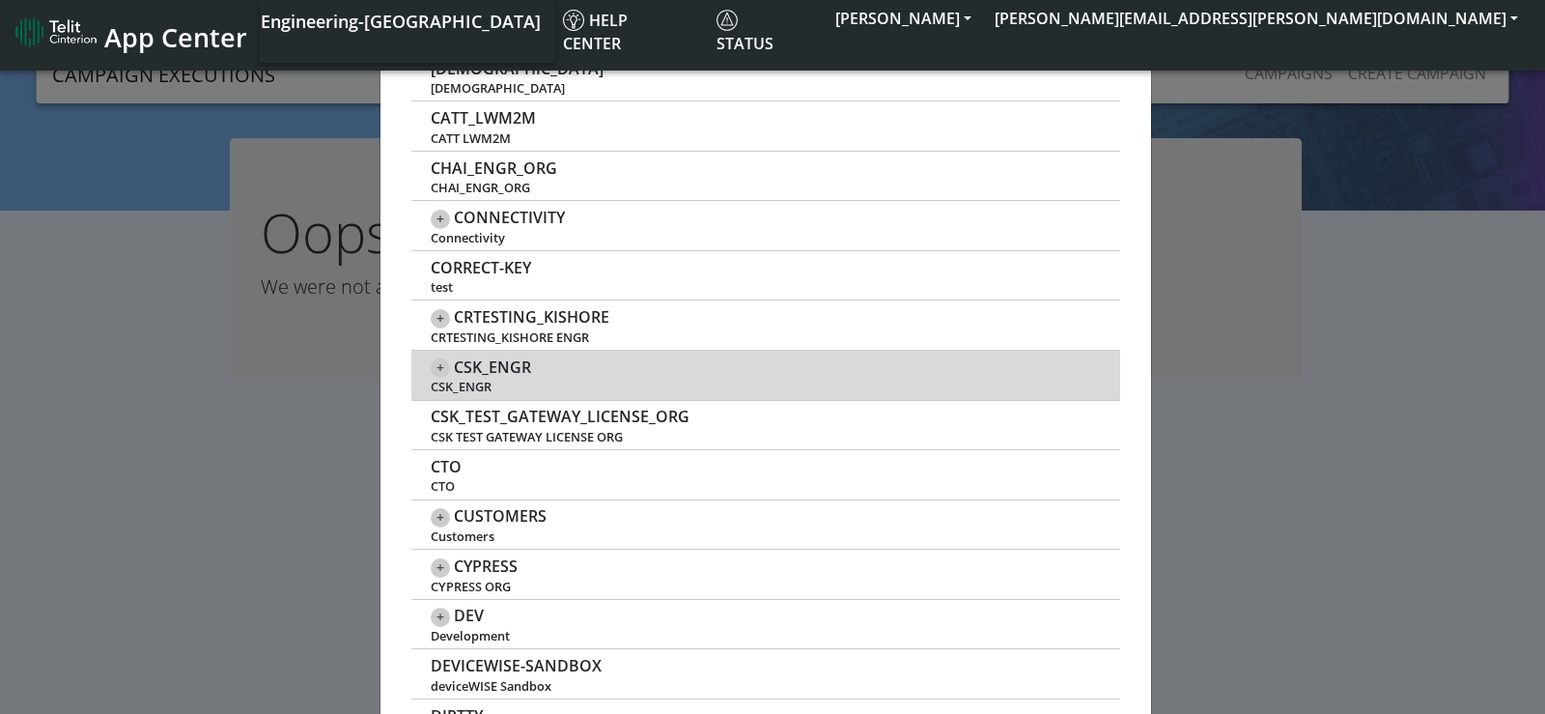
click at [442, 370] on span "+" at bounding box center [440, 367] width 19 height 19
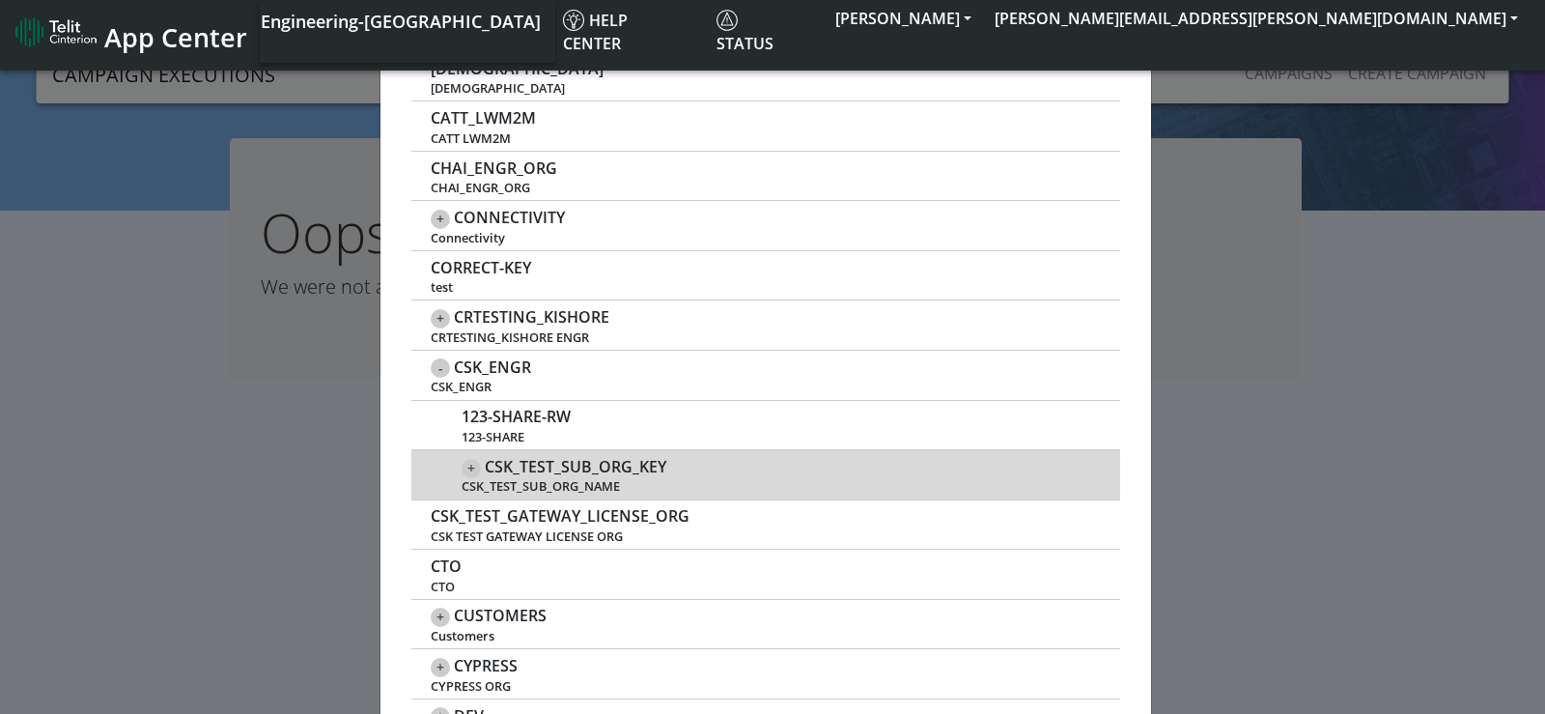
click at [462, 466] on span "+" at bounding box center [471, 468] width 19 height 19
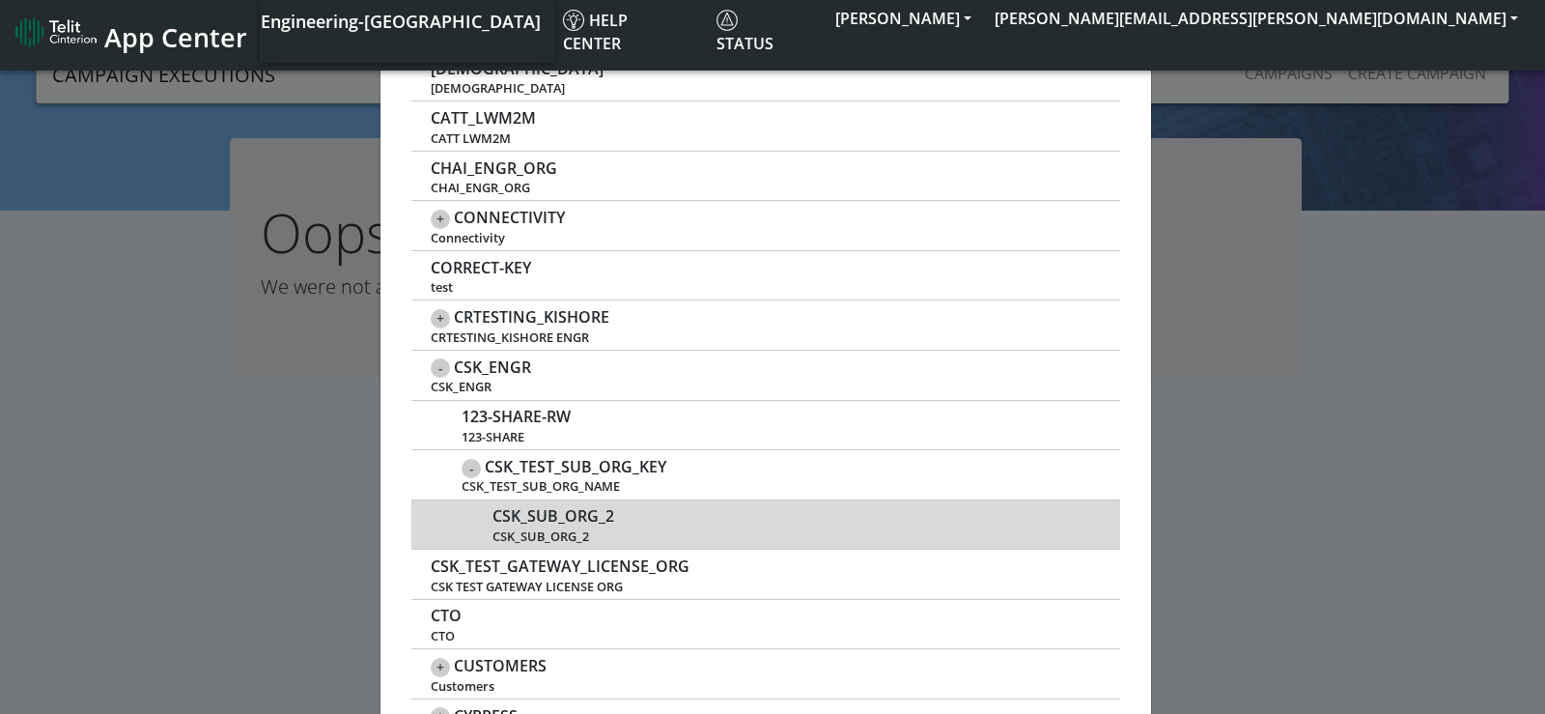
click at [562, 519] on span "CSK_SUB_ORG_2" at bounding box center [553, 516] width 122 height 18
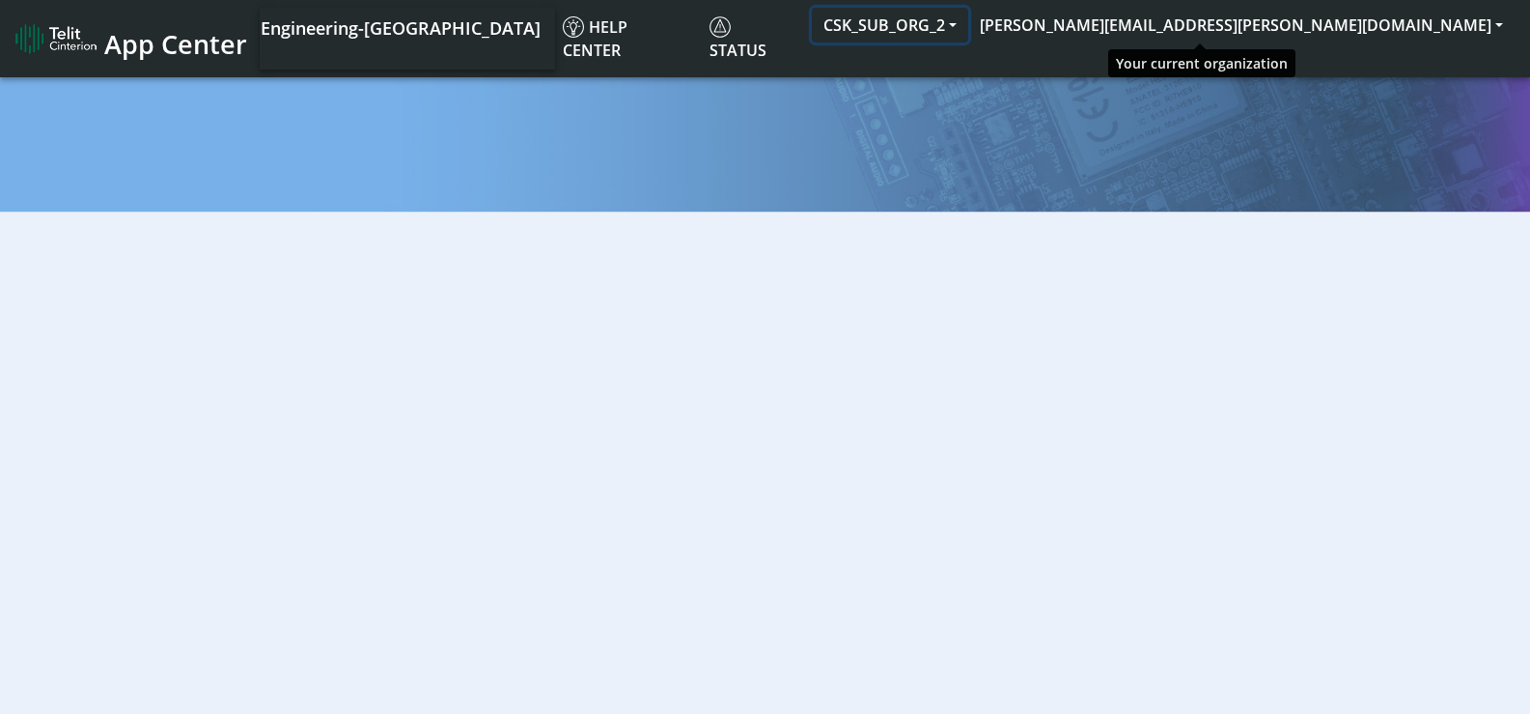
click at [968, 24] on button "CSK_SUB_ORG_2" at bounding box center [890, 25] width 156 height 35
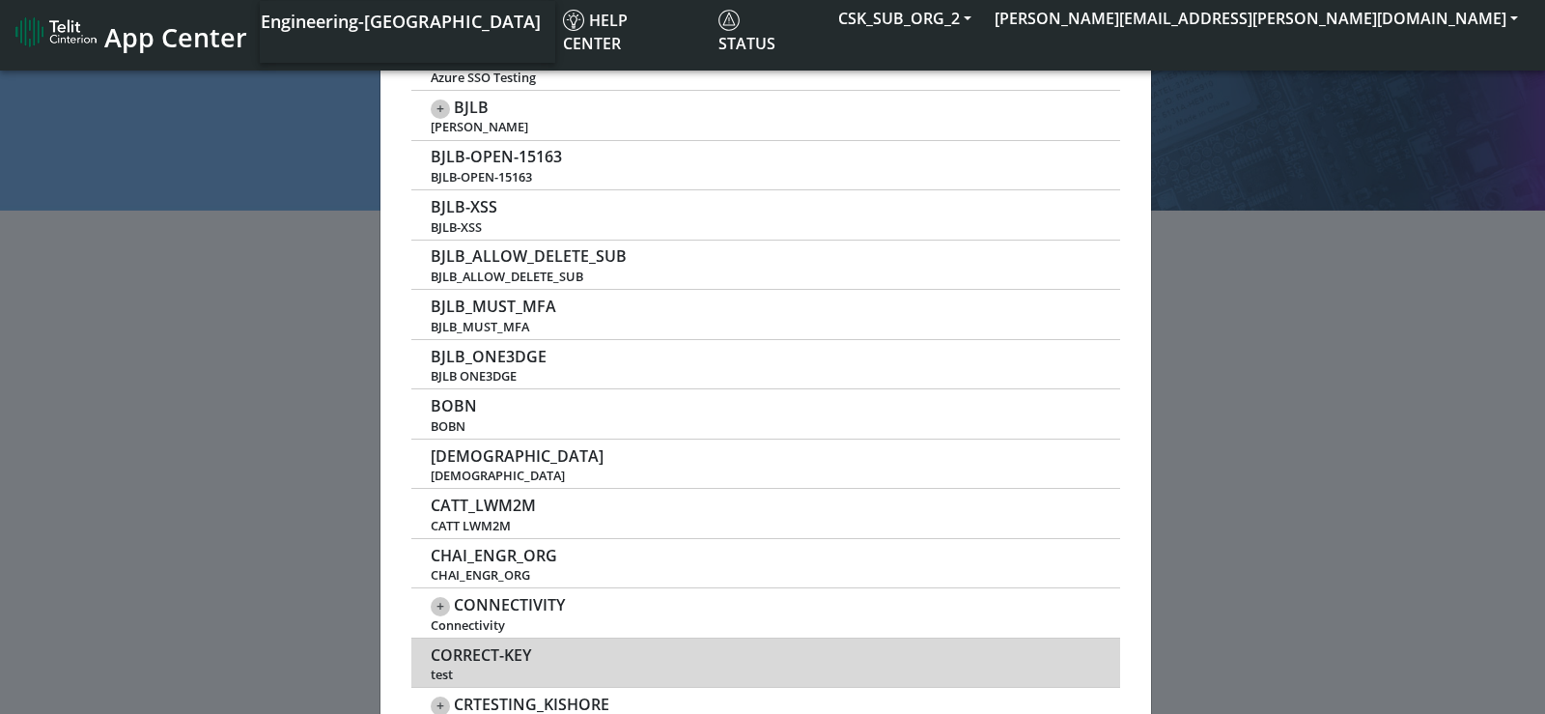
scroll to position [1448, 0]
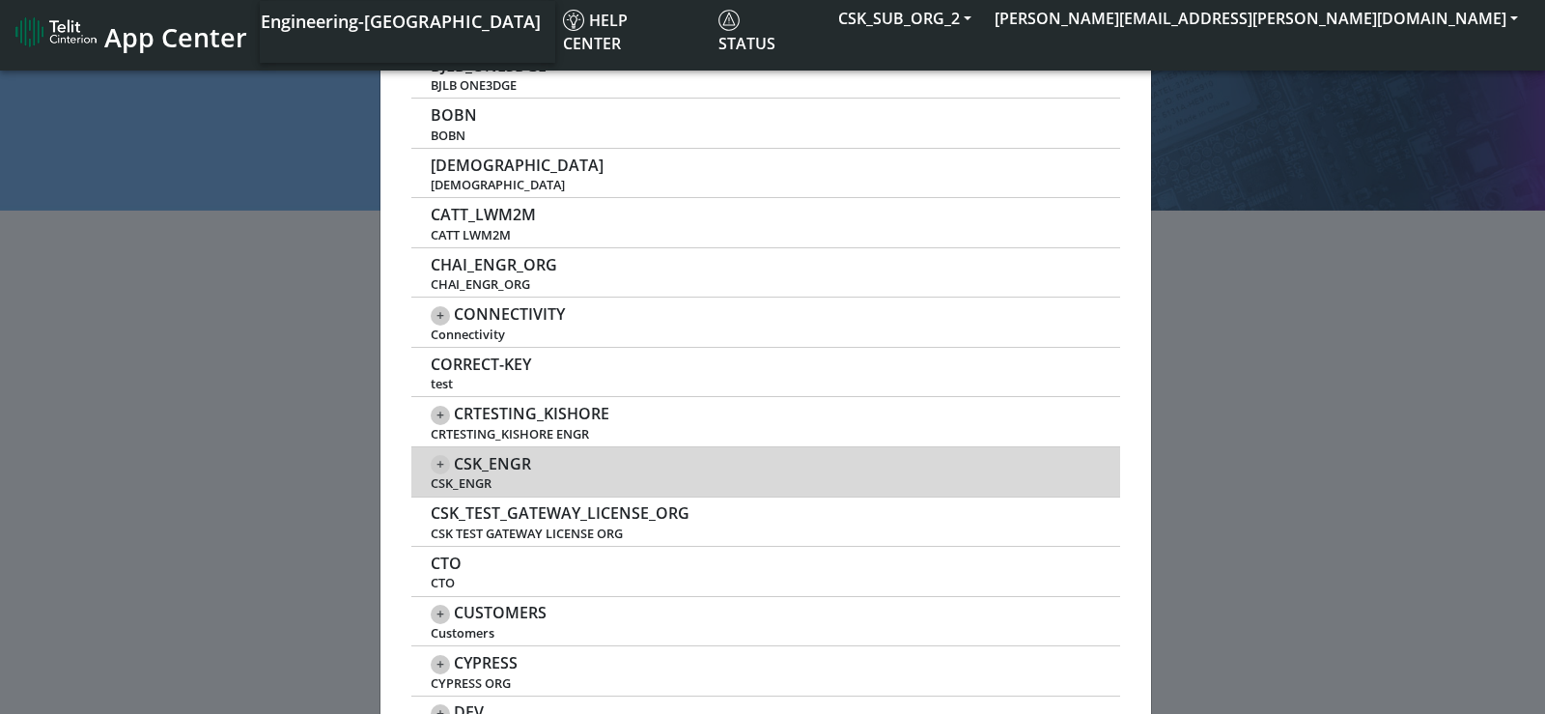
click at [478, 462] on span "CSK_ENGR" at bounding box center [492, 464] width 77 height 18
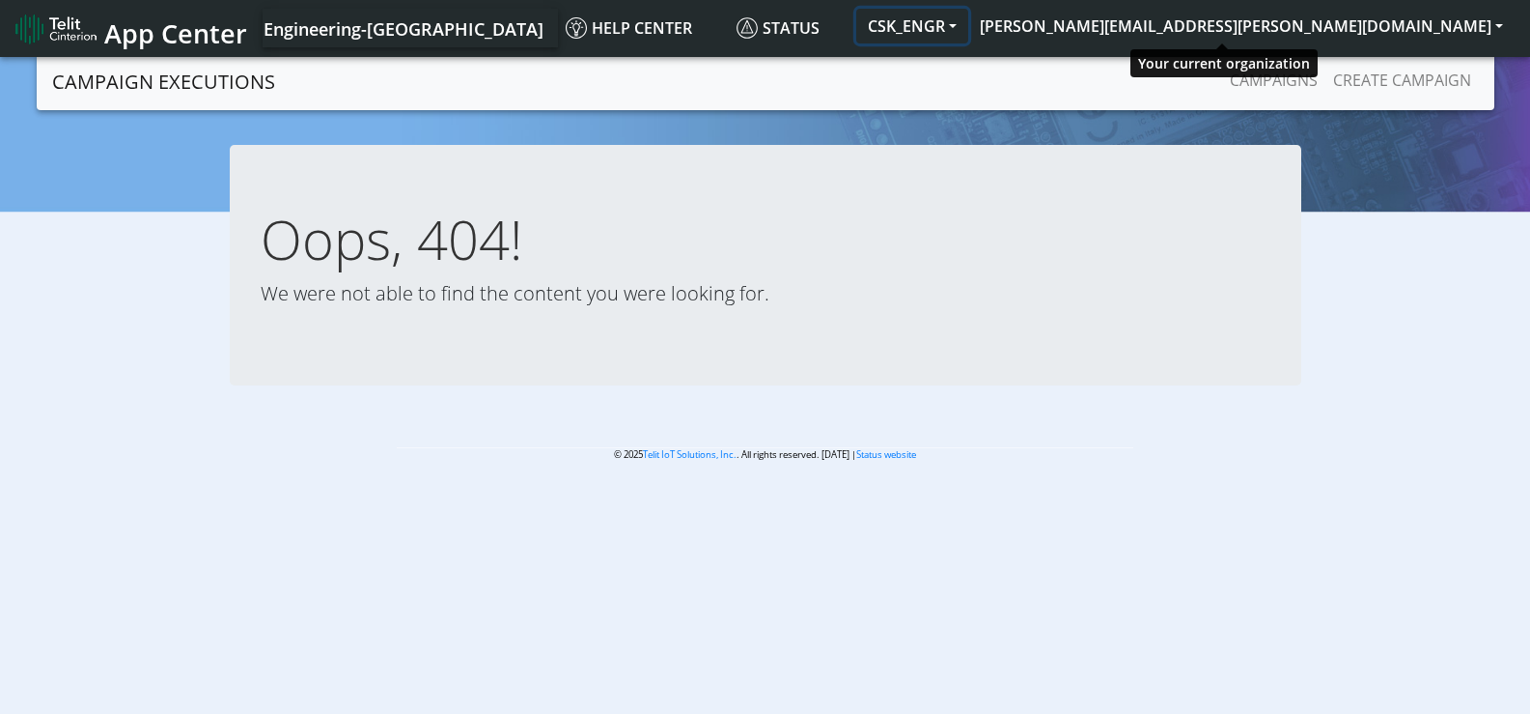
click at [968, 31] on button "CSK_ENGR" at bounding box center [912, 26] width 112 height 35
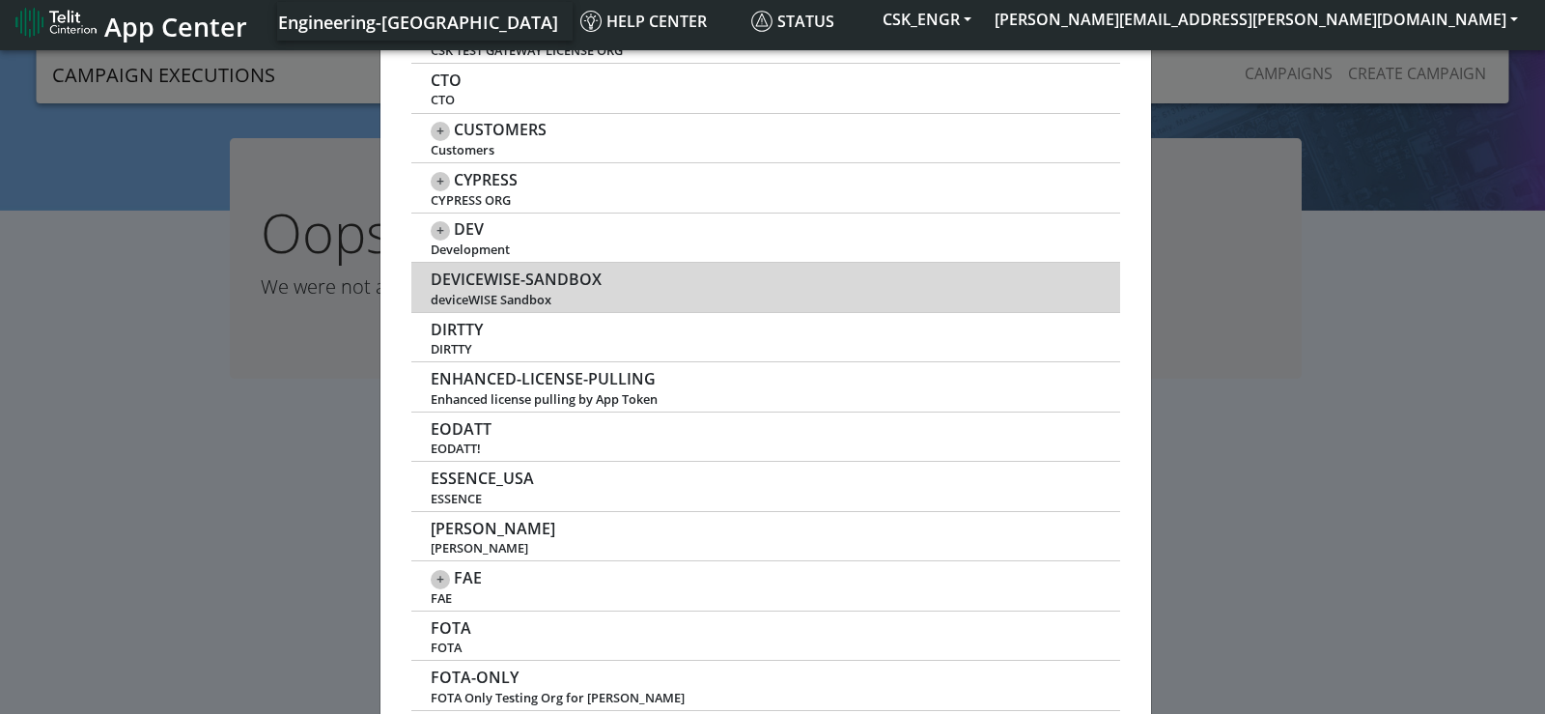
scroll to position [2028, 0]
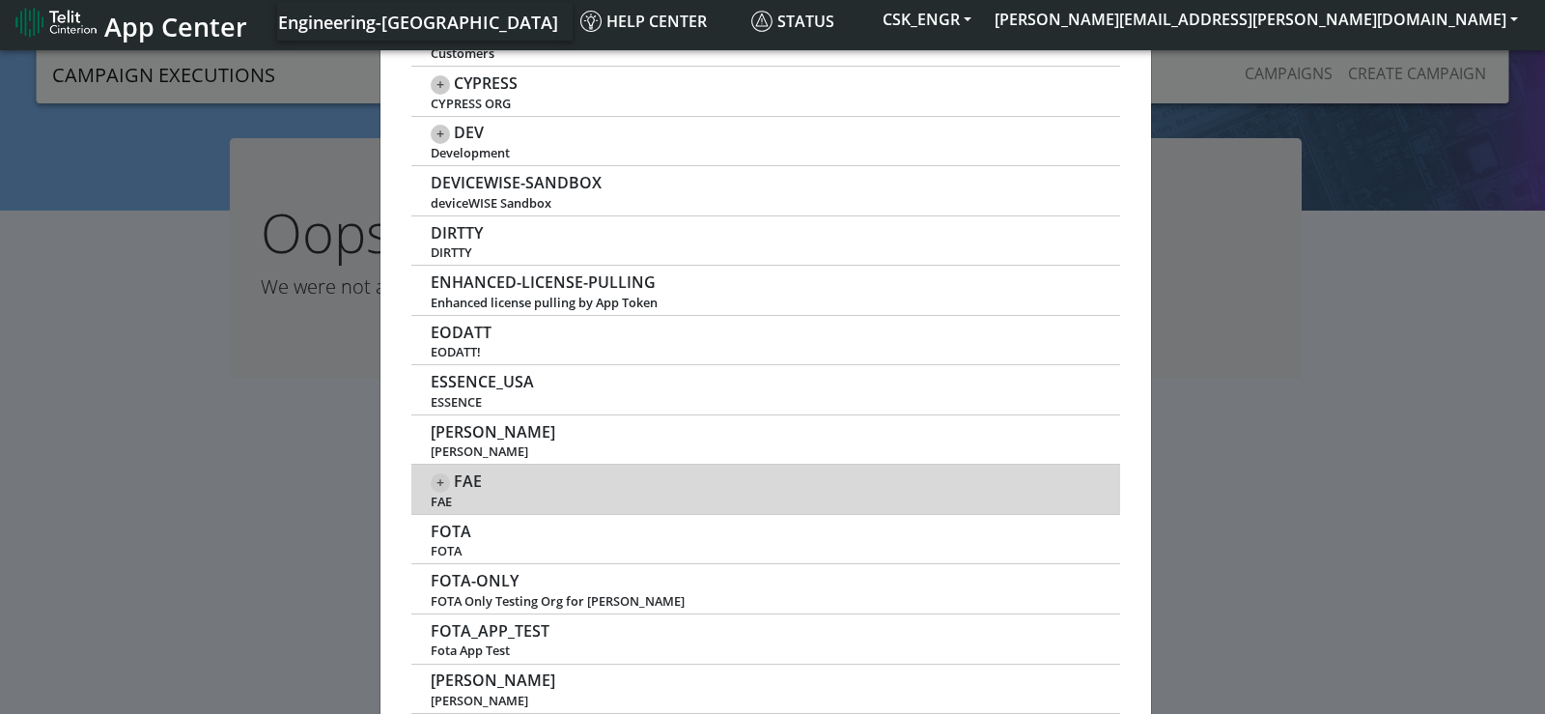
click at [434, 476] on span "+" at bounding box center [440, 482] width 19 height 19
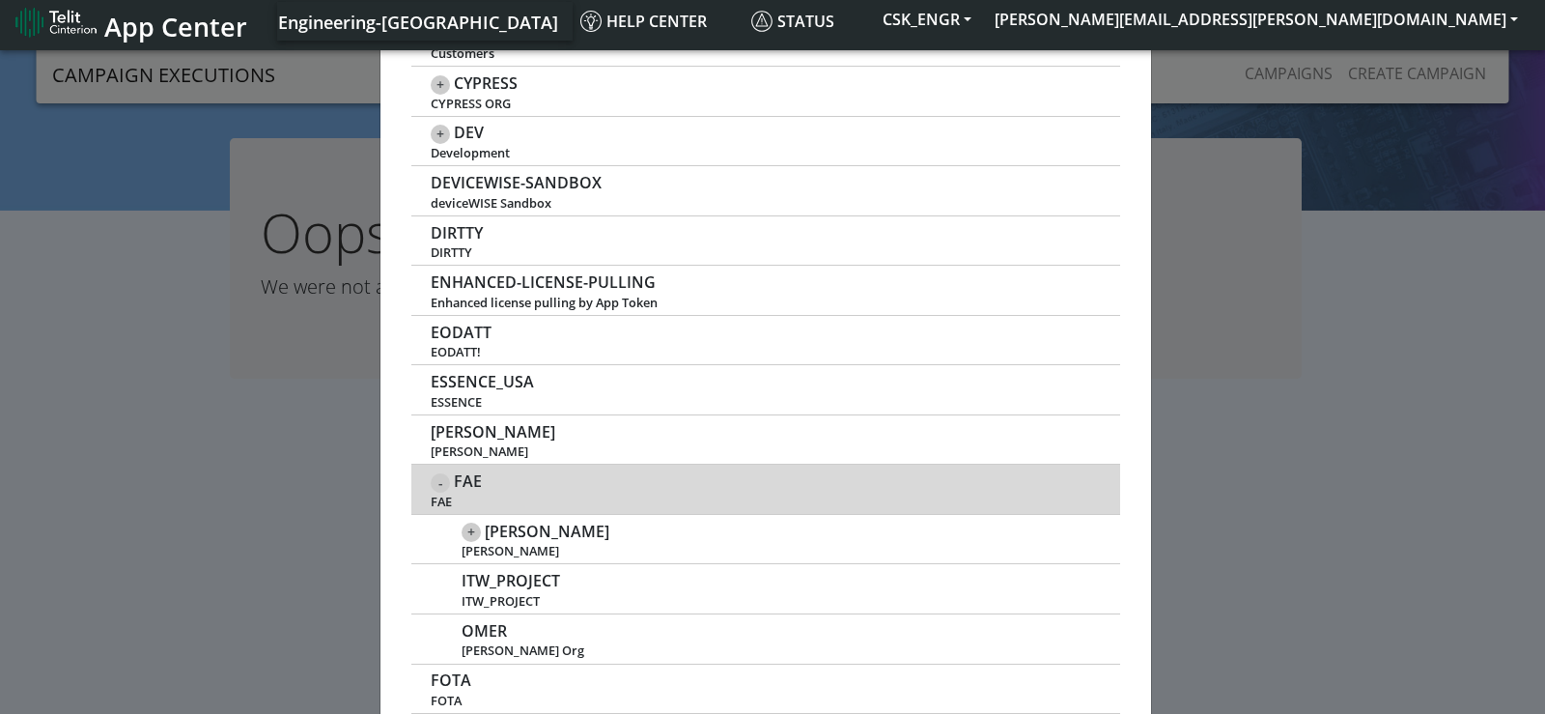
click at [436, 476] on span "-" at bounding box center [440, 482] width 19 height 19
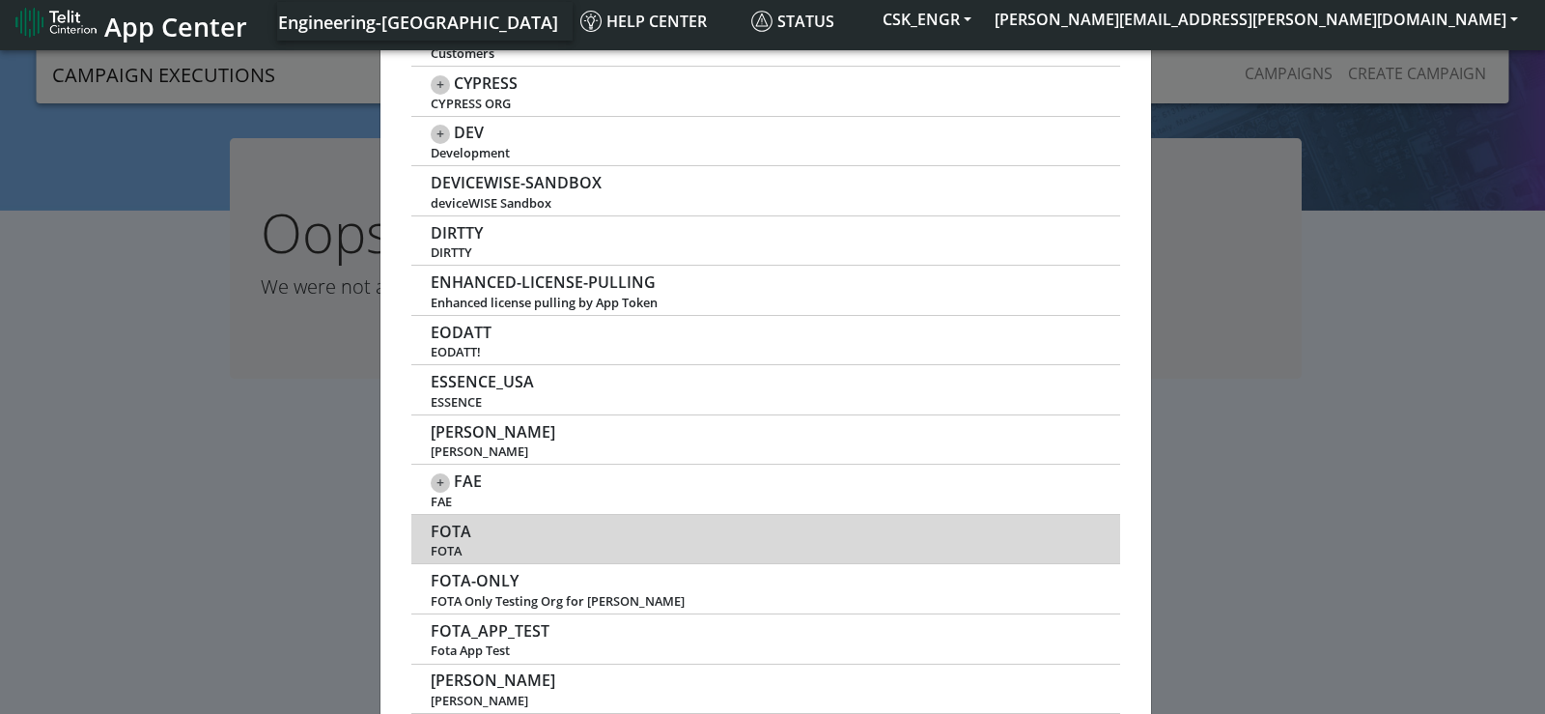
click at [455, 530] on span "FOTA" at bounding box center [451, 531] width 41 height 18
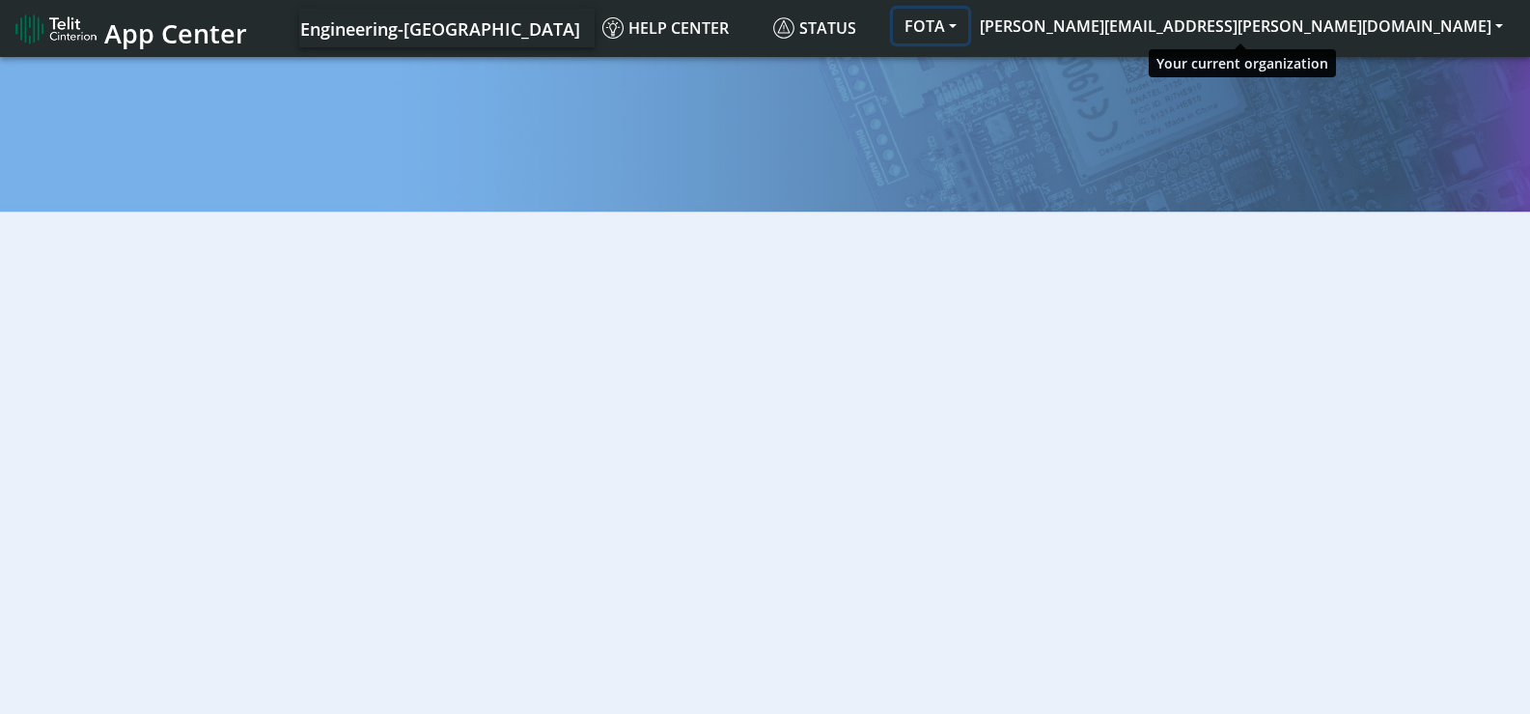
click at [968, 26] on button "FOTA" at bounding box center [930, 26] width 75 height 35
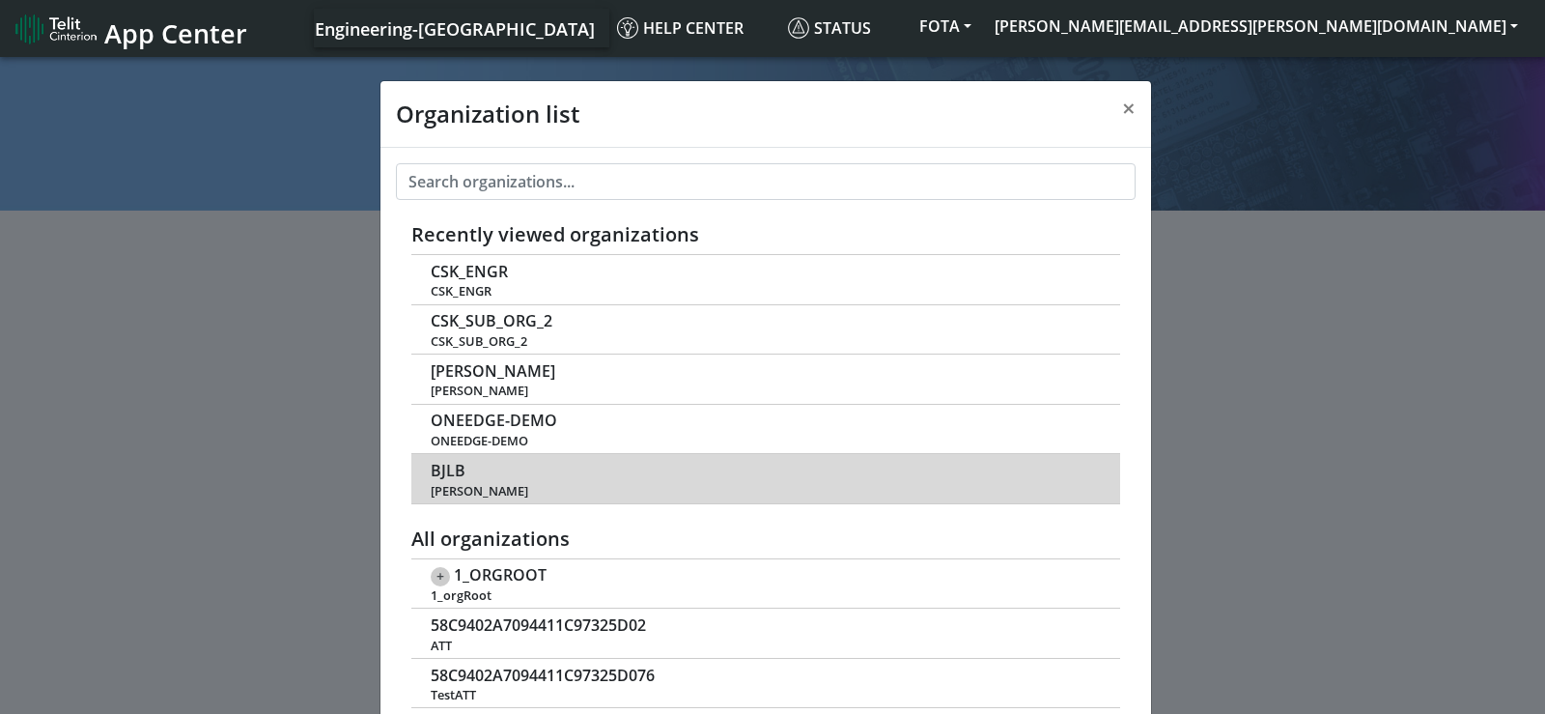
scroll to position [7, 0]
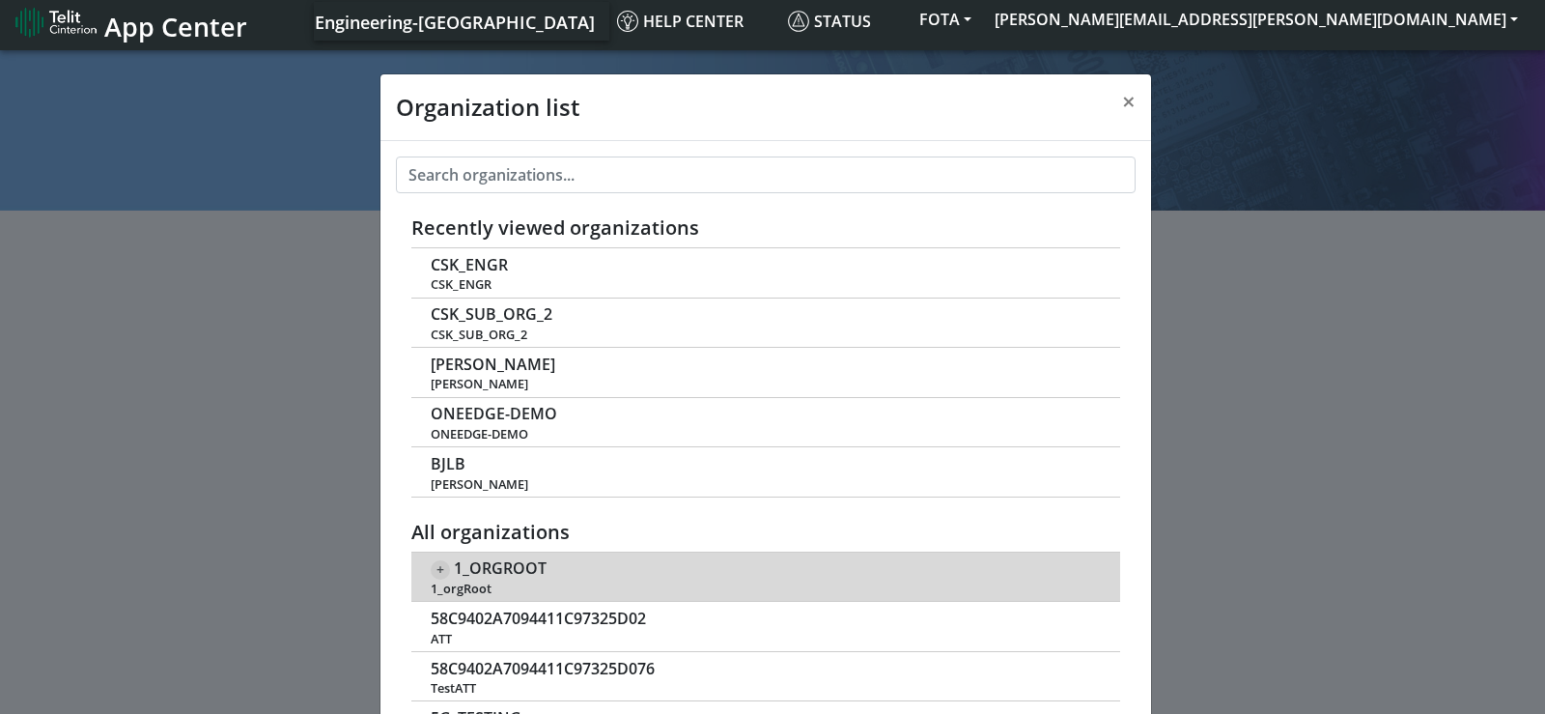
click at [503, 568] on span "1_ORGROOT" at bounding box center [500, 568] width 93 height 18
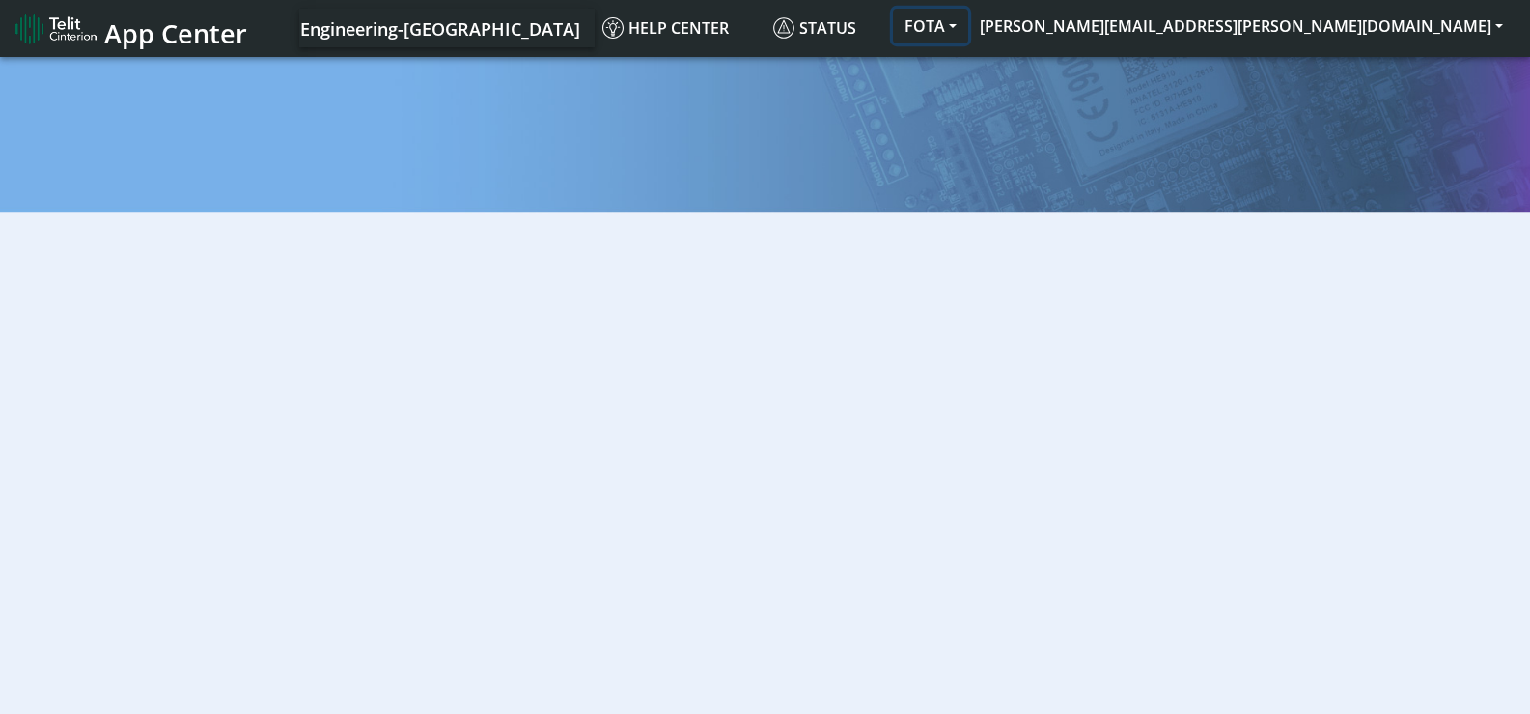
click at [968, 39] on button "FOTA" at bounding box center [930, 26] width 75 height 35
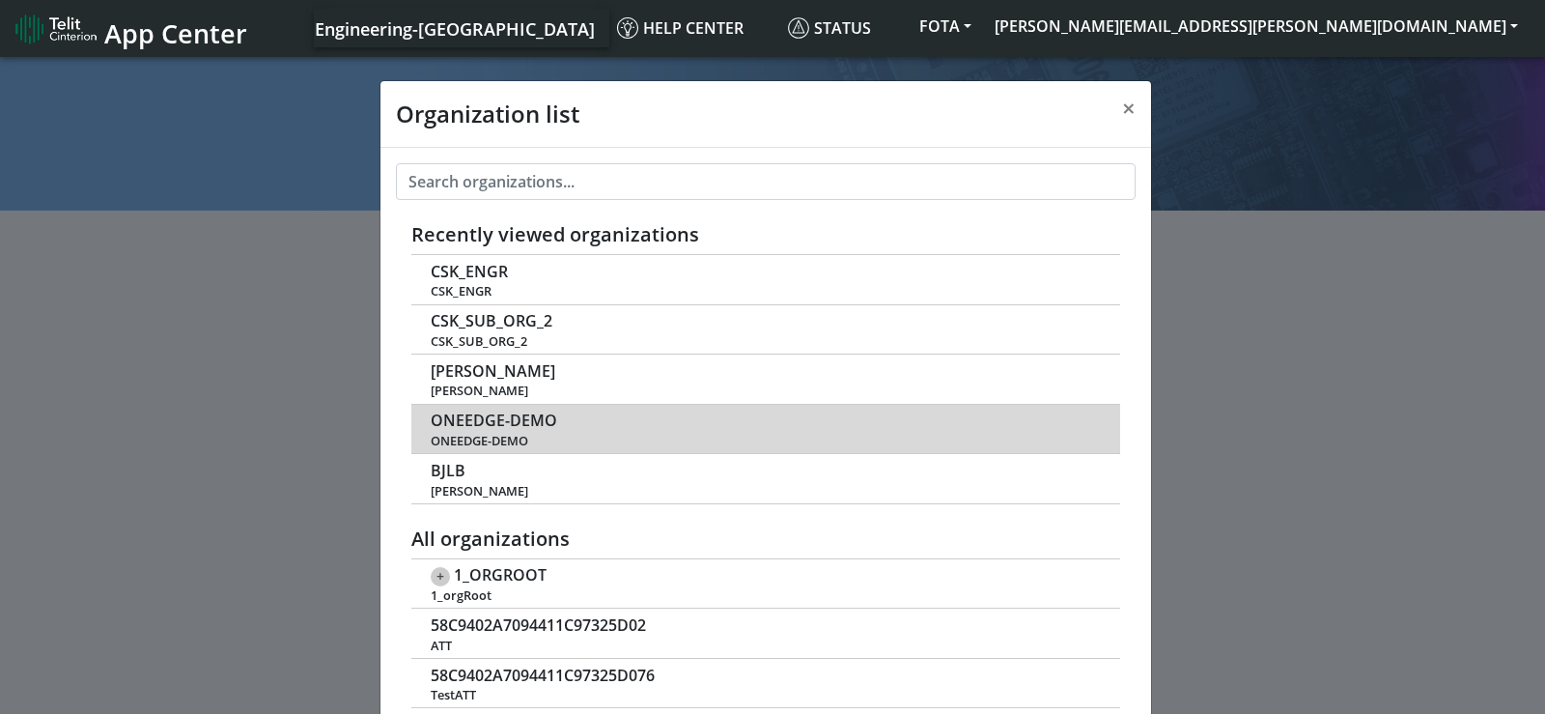
scroll to position [7, 0]
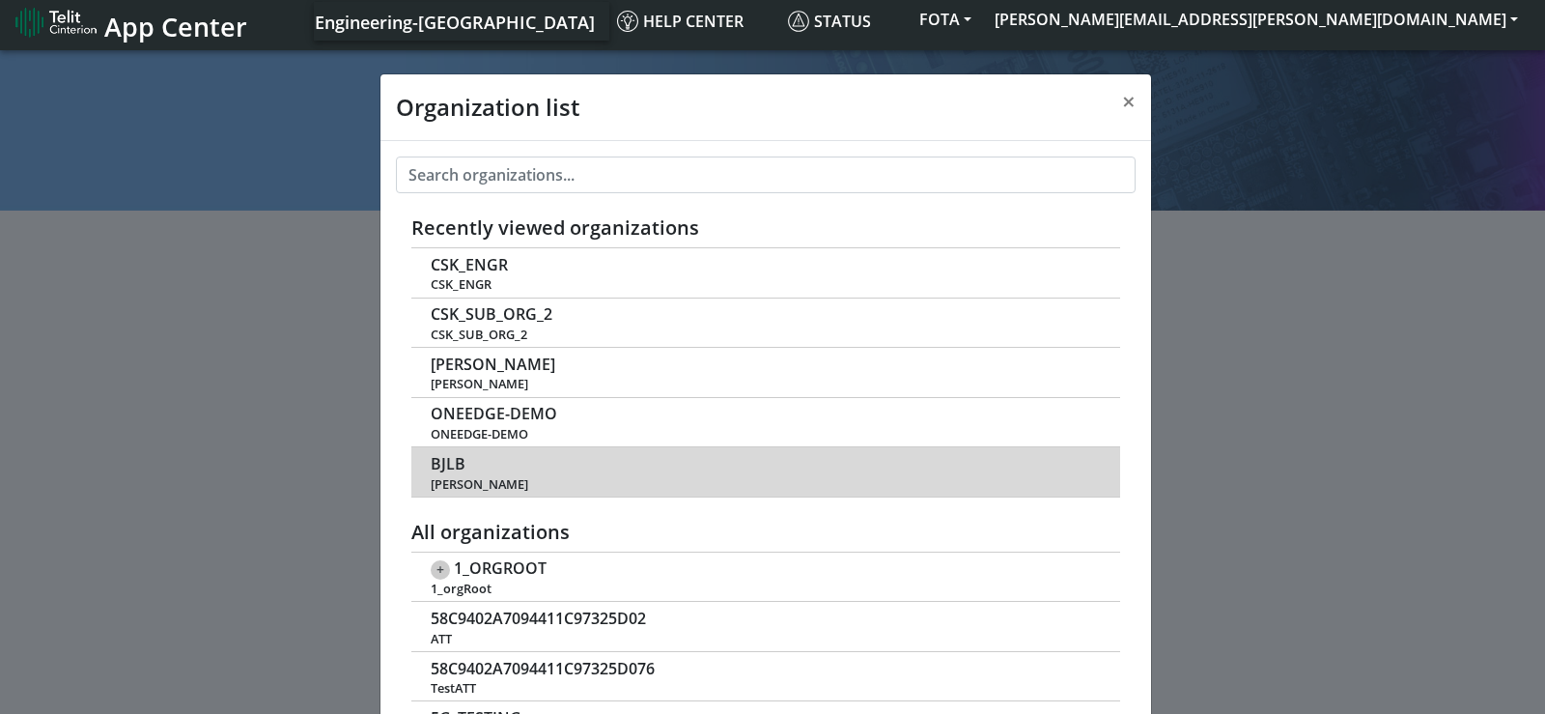
click at [439, 469] on span "BJLB" at bounding box center [448, 464] width 35 height 18
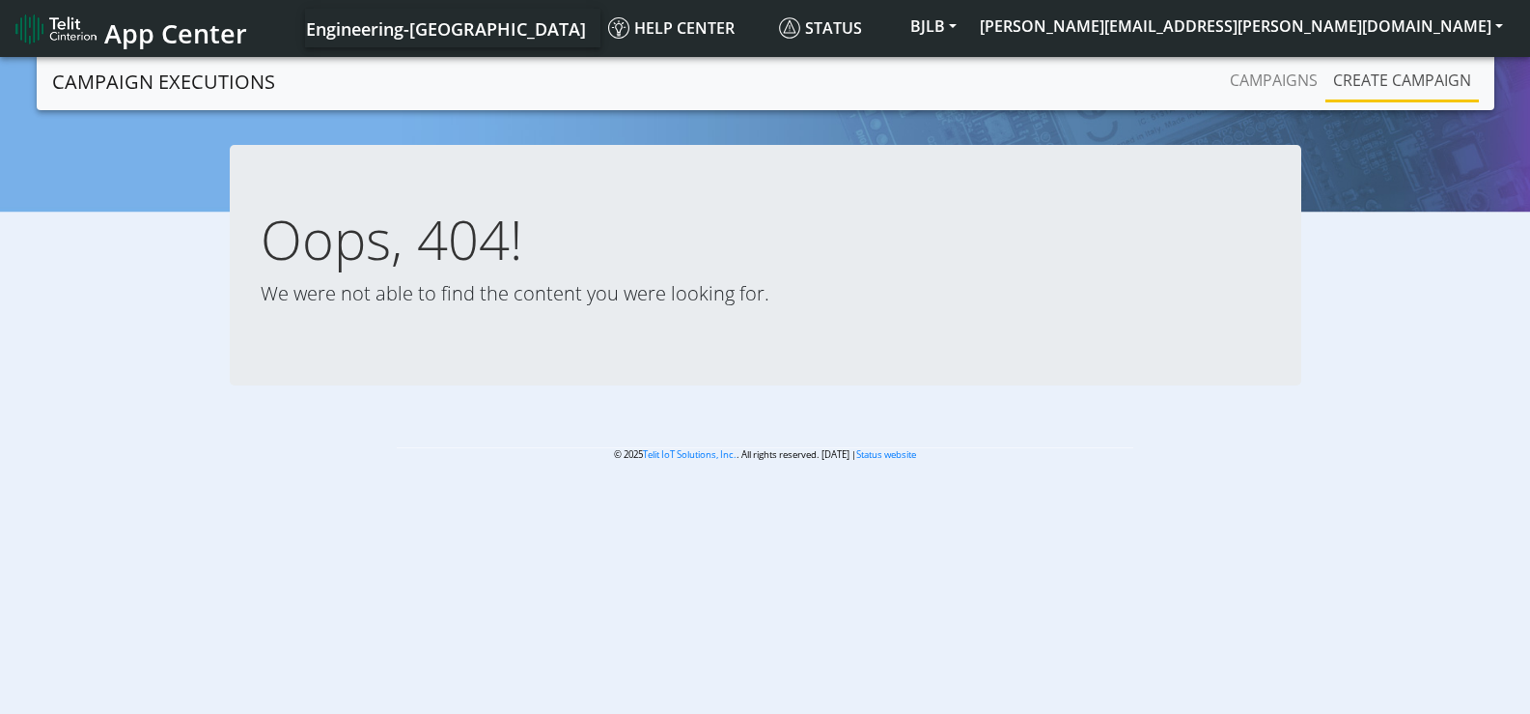
click at [1365, 79] on link "Create campaign" at bounding box center [1403, 80] width 154 height 39
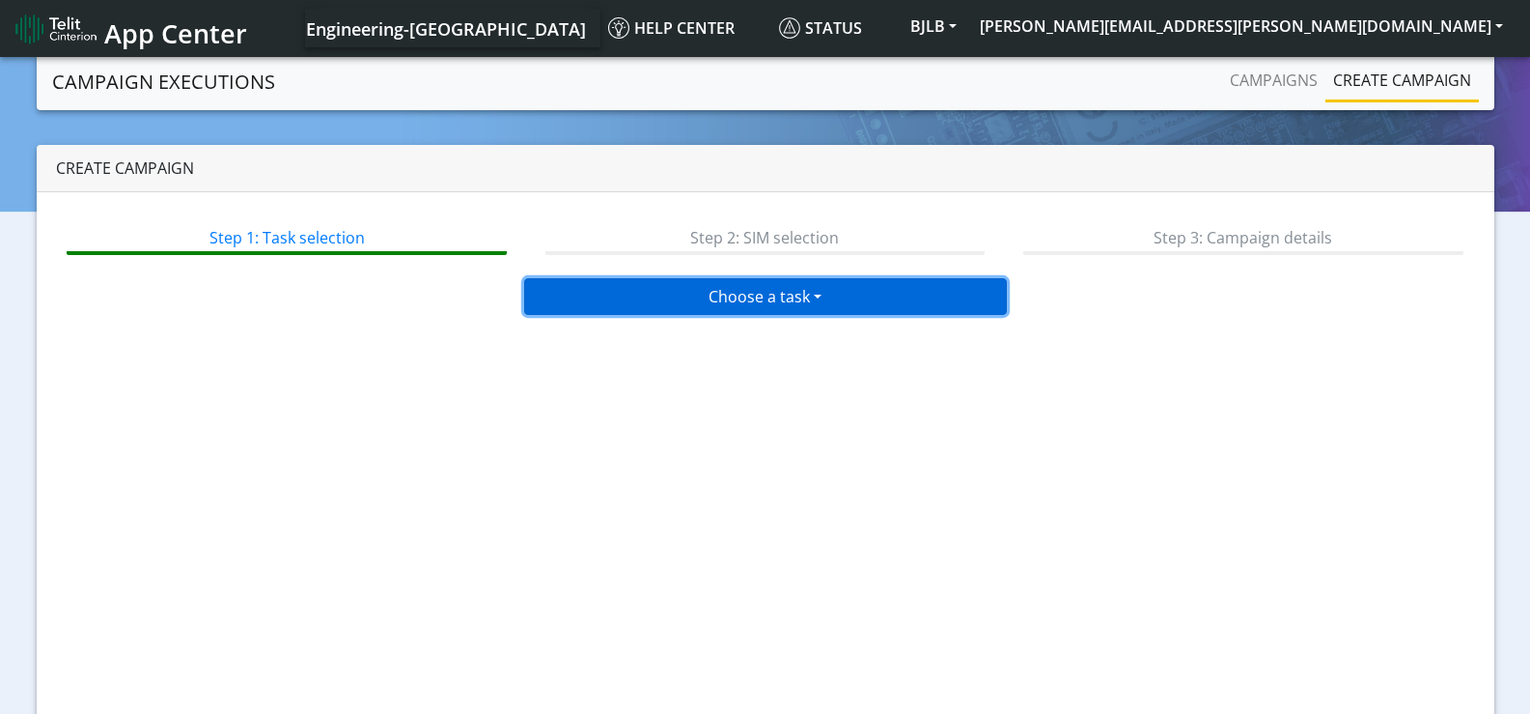
click at [729, 292] on button "Choose a task" at bounding box center [765, 296] width 483 height 37
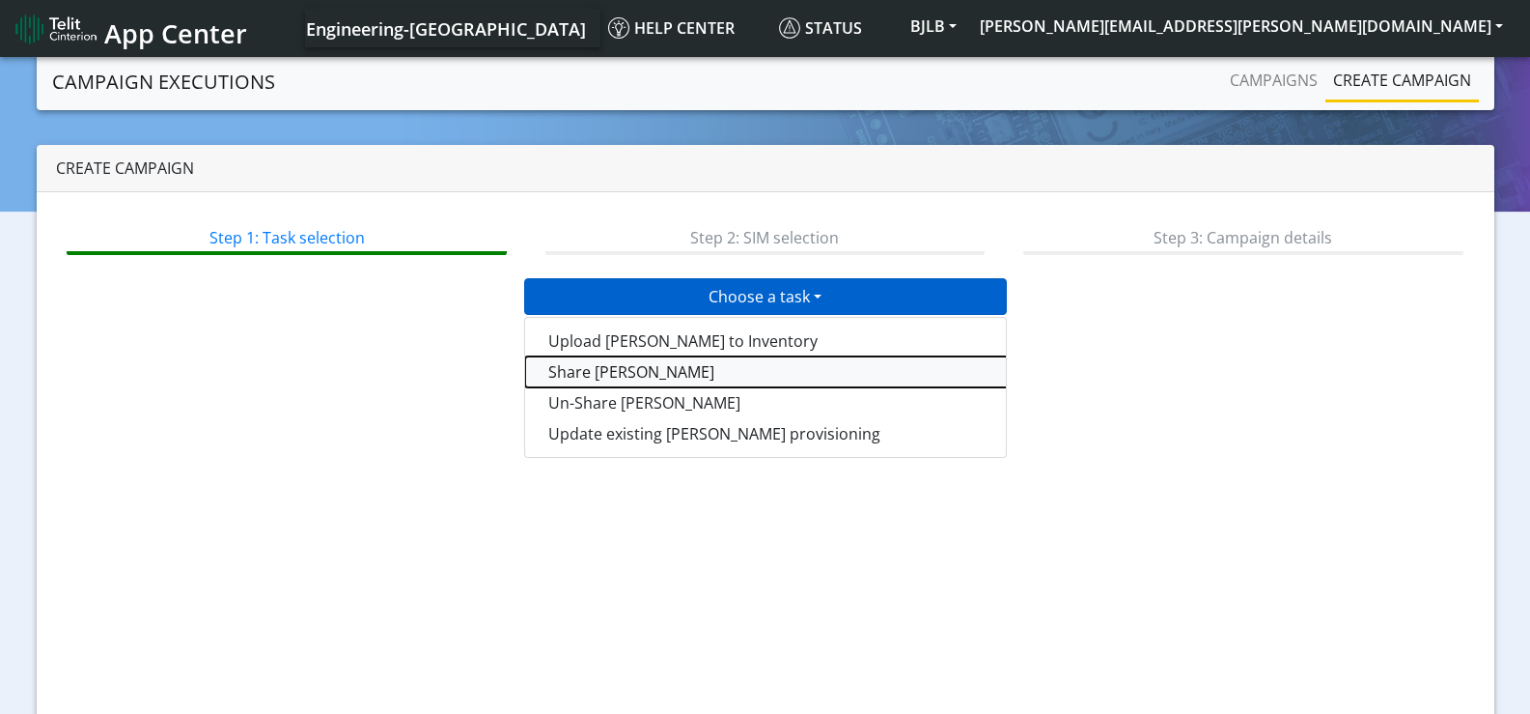
click at [609, 365] on button "Share [PERSON_NAME]" at bounding box center [766, 371] width 483 height 31
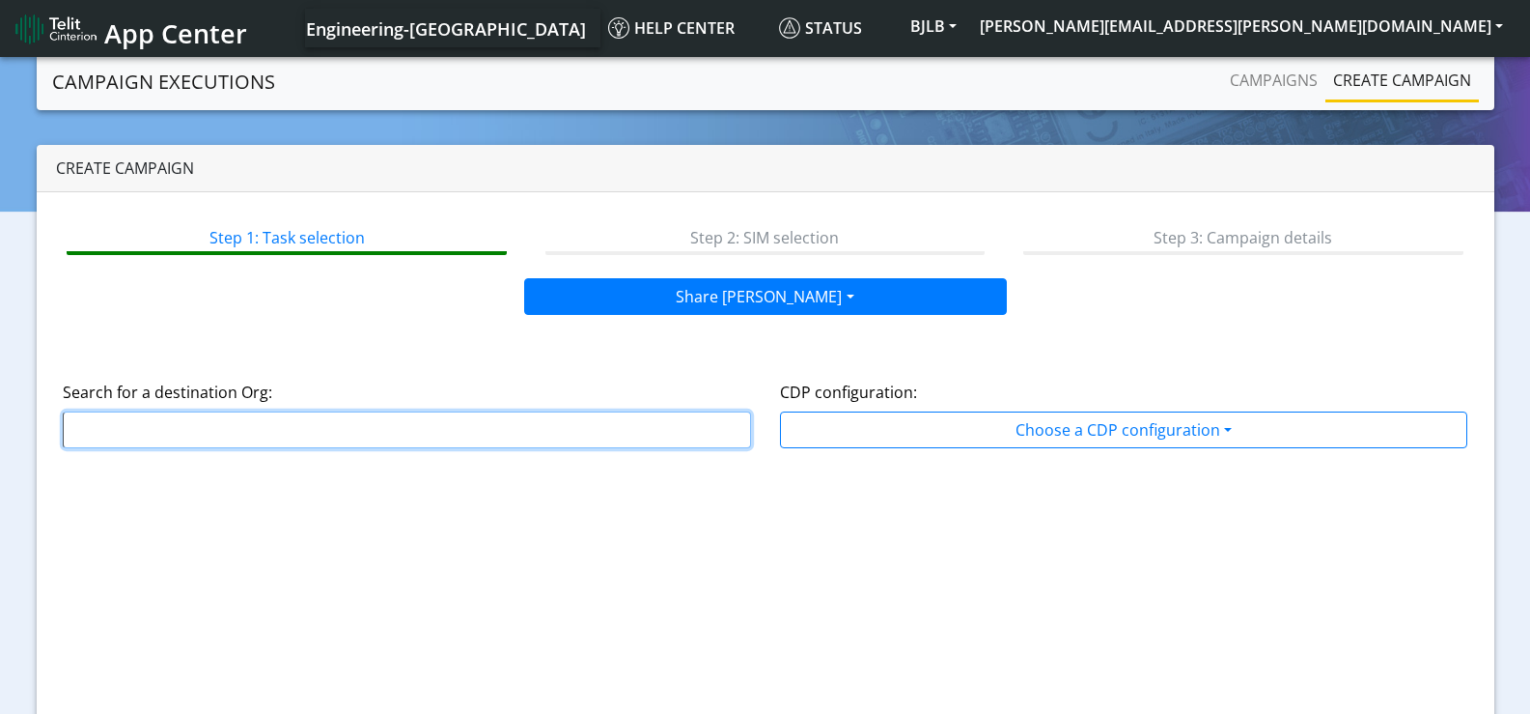
click at [618, 421] on input "text" at bounding box center [407, 429] width 688 height 37
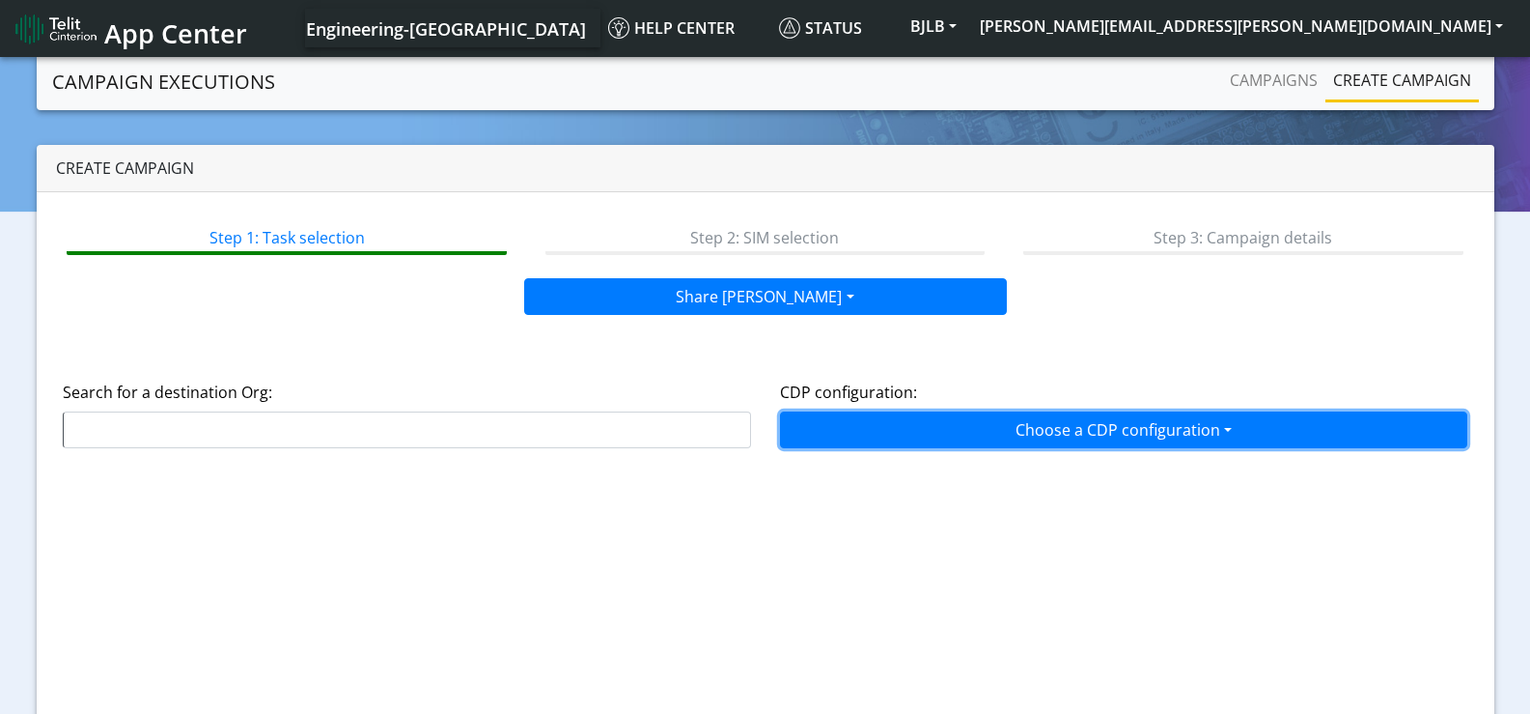
click at [874, 418] on button "Choose a CDP configuration" at bounding box center [1124, 429] width 688 height 37
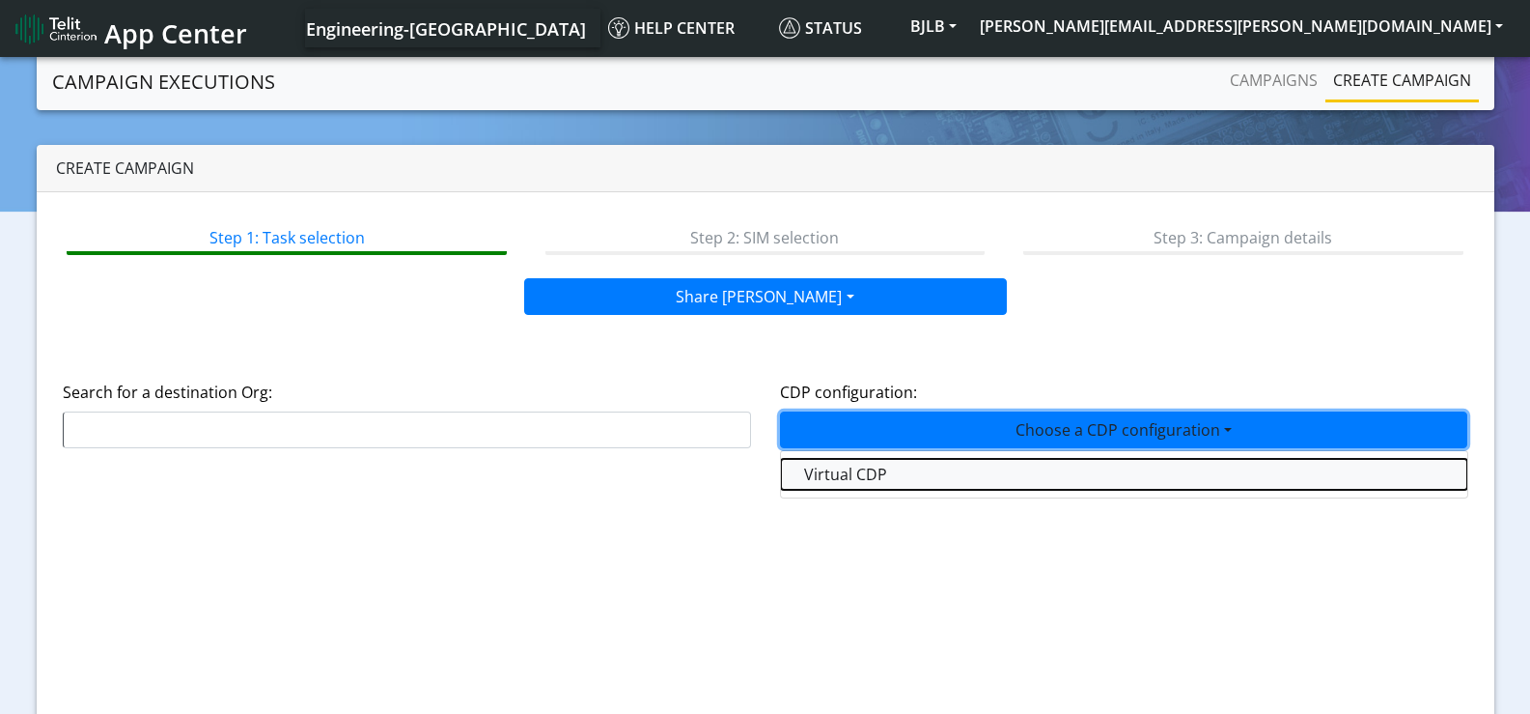
click at [847, 469] on button "Virtual CDP" at bounding box center [1124, 474] width 686 height 31
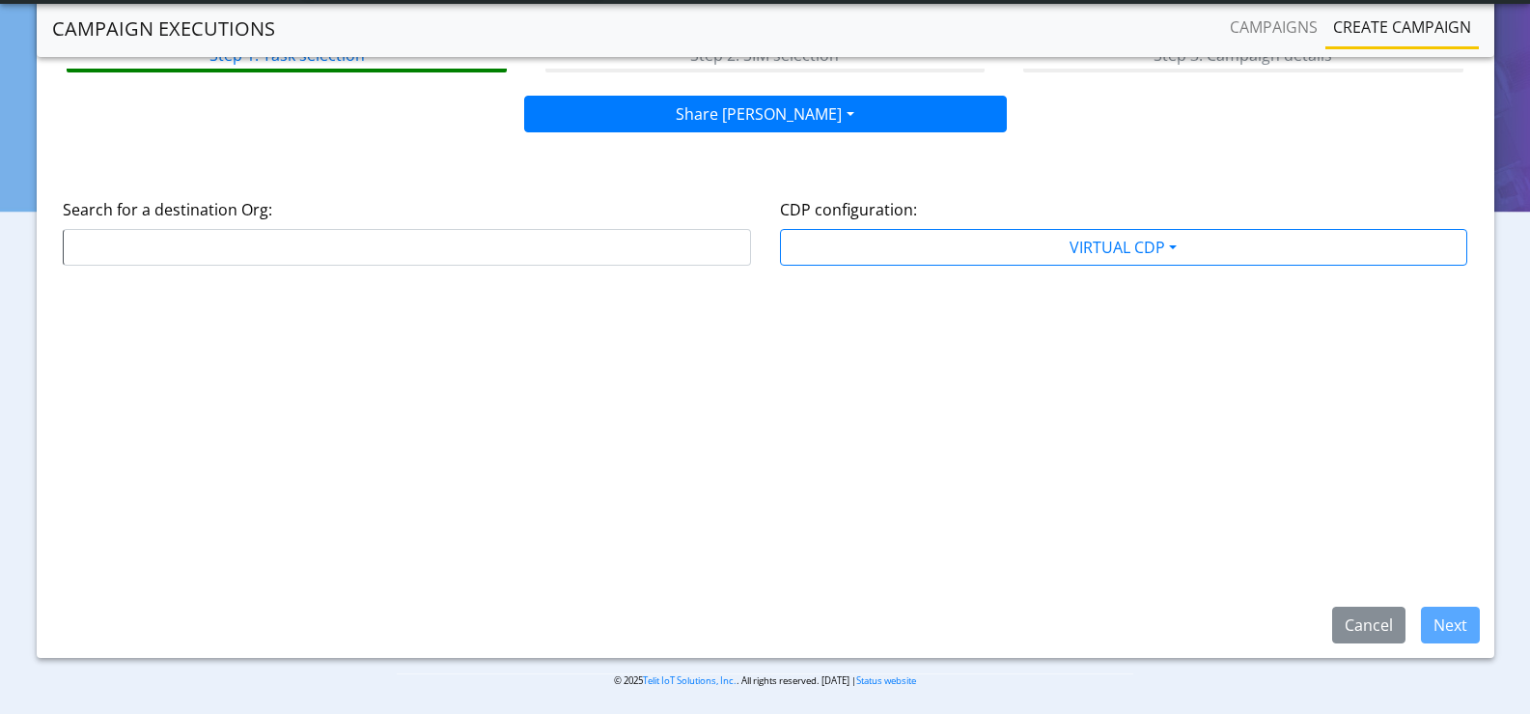
scroll to position [133, 0]
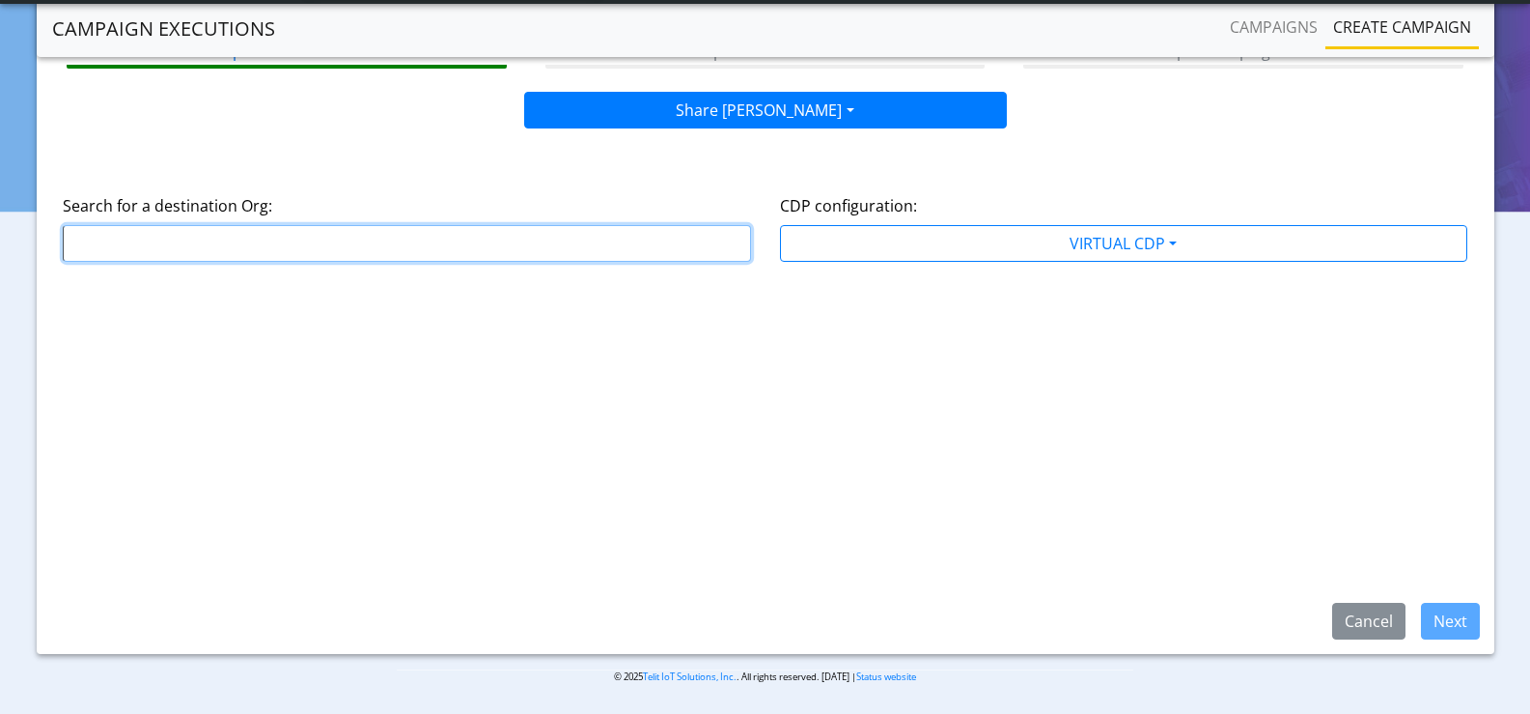
click at [512, 239] on input "text" at bounding box center [407, 243] width 688 height 37
type input "a"
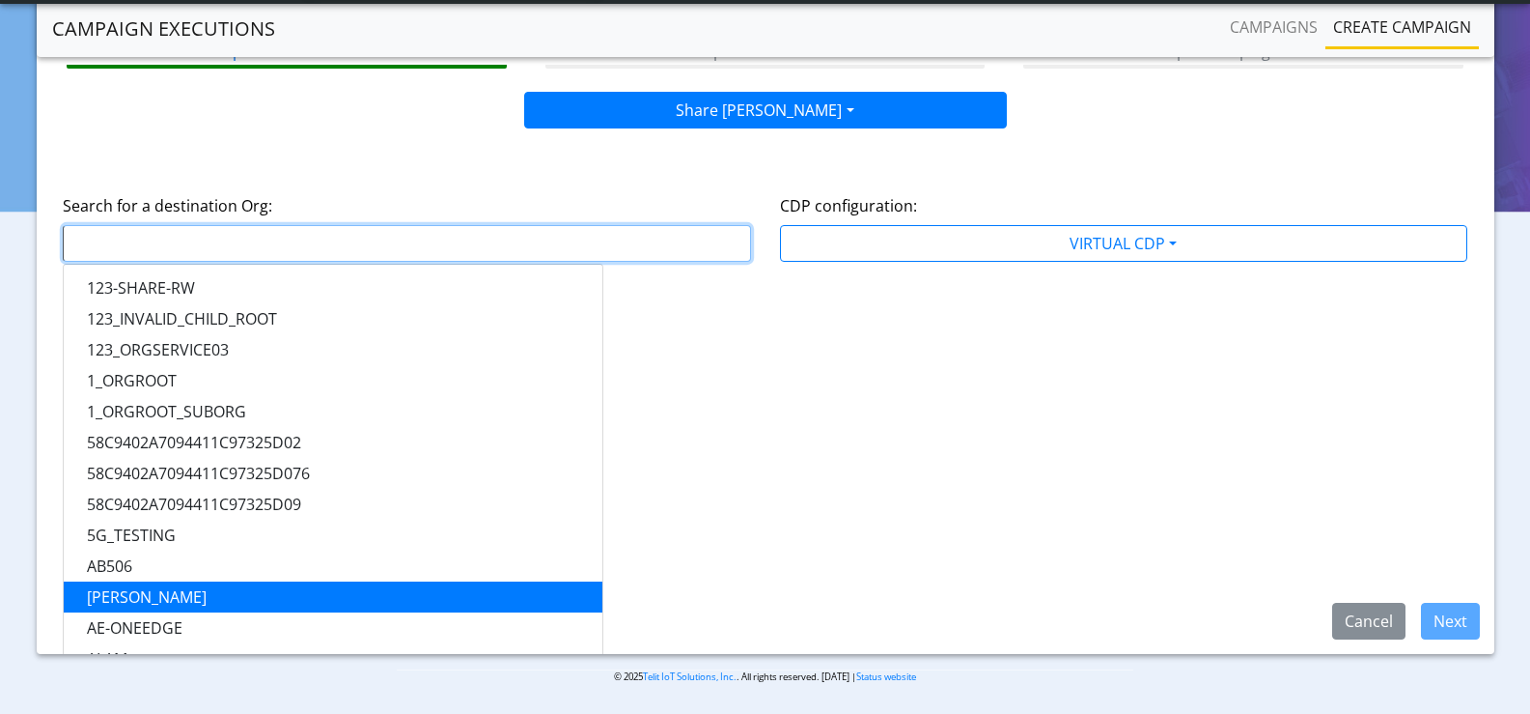
click at [263, 602] on button "[PERSON_NAME]" at bounding box center [333, 596] width 539 height 31
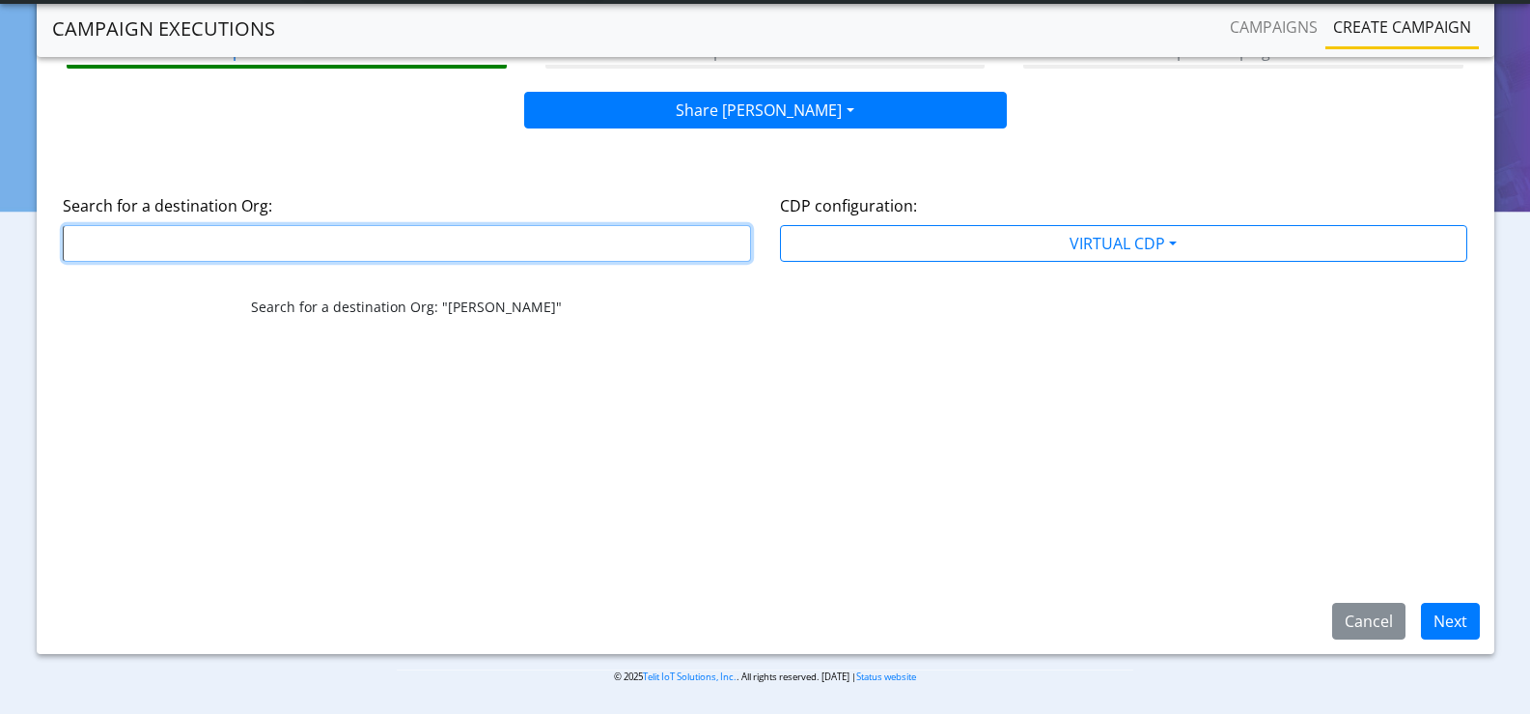
type input "[PERSON_NAME]"
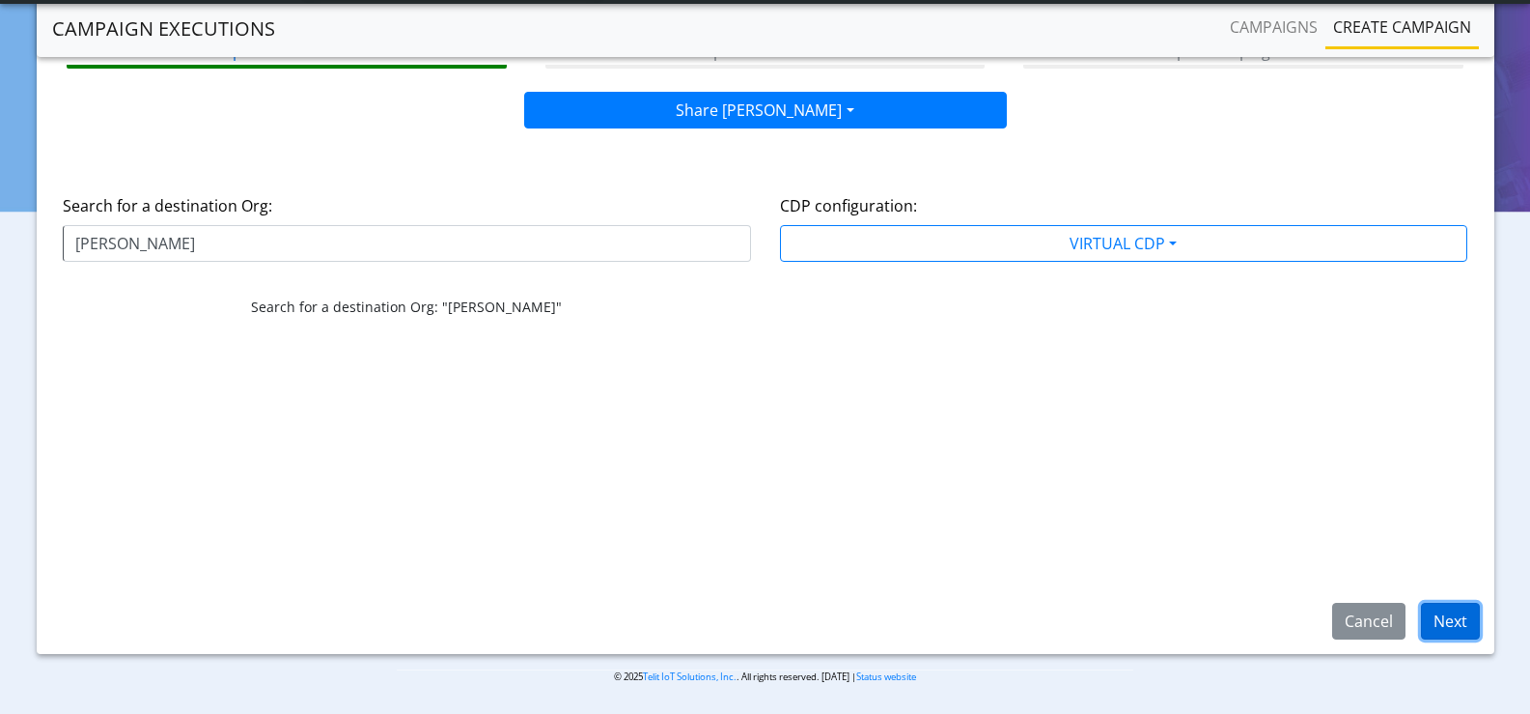
click at [1440, 620] on button "Next" at bounding box center [1450, 620] width 59 height 37
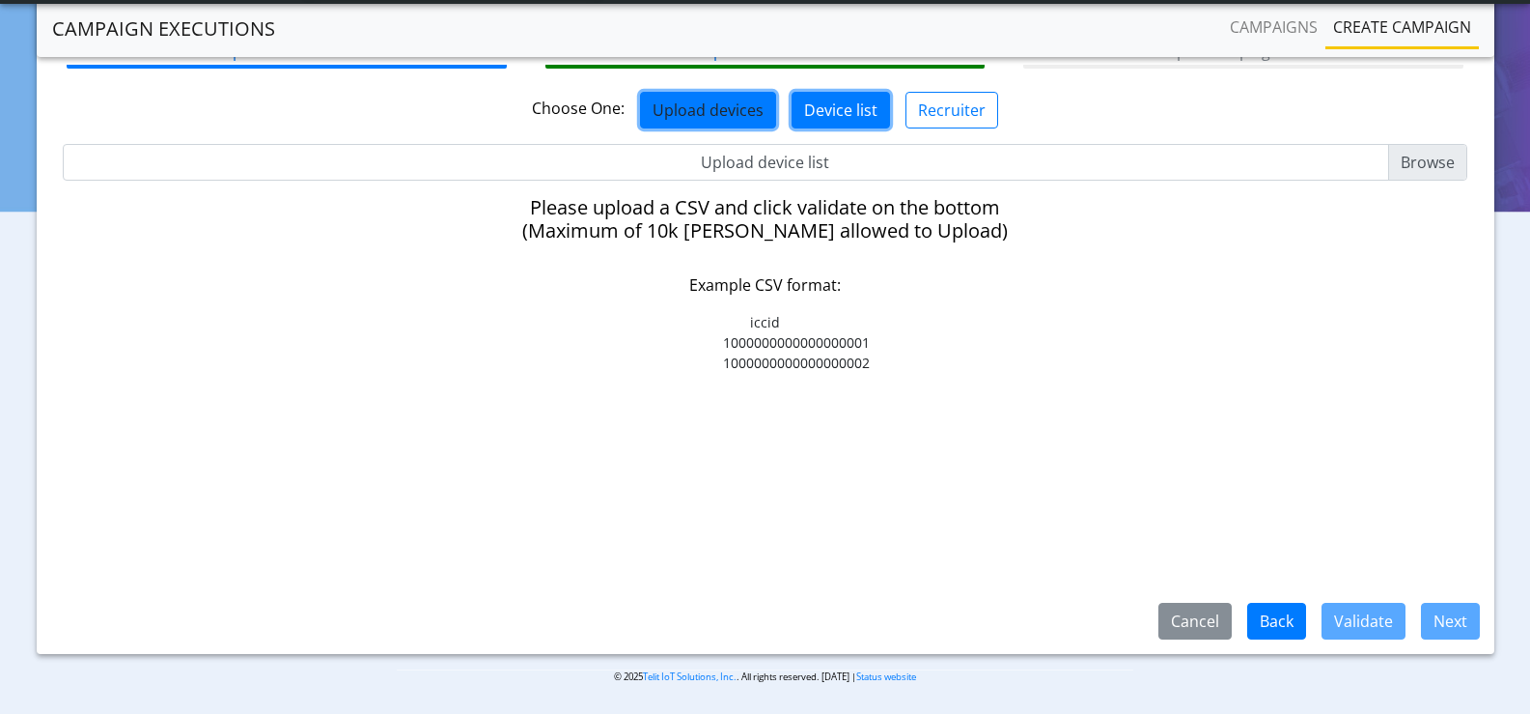
click at [851, 115] on button "Device list" at bounding box center [841, 110] width 98 height 37
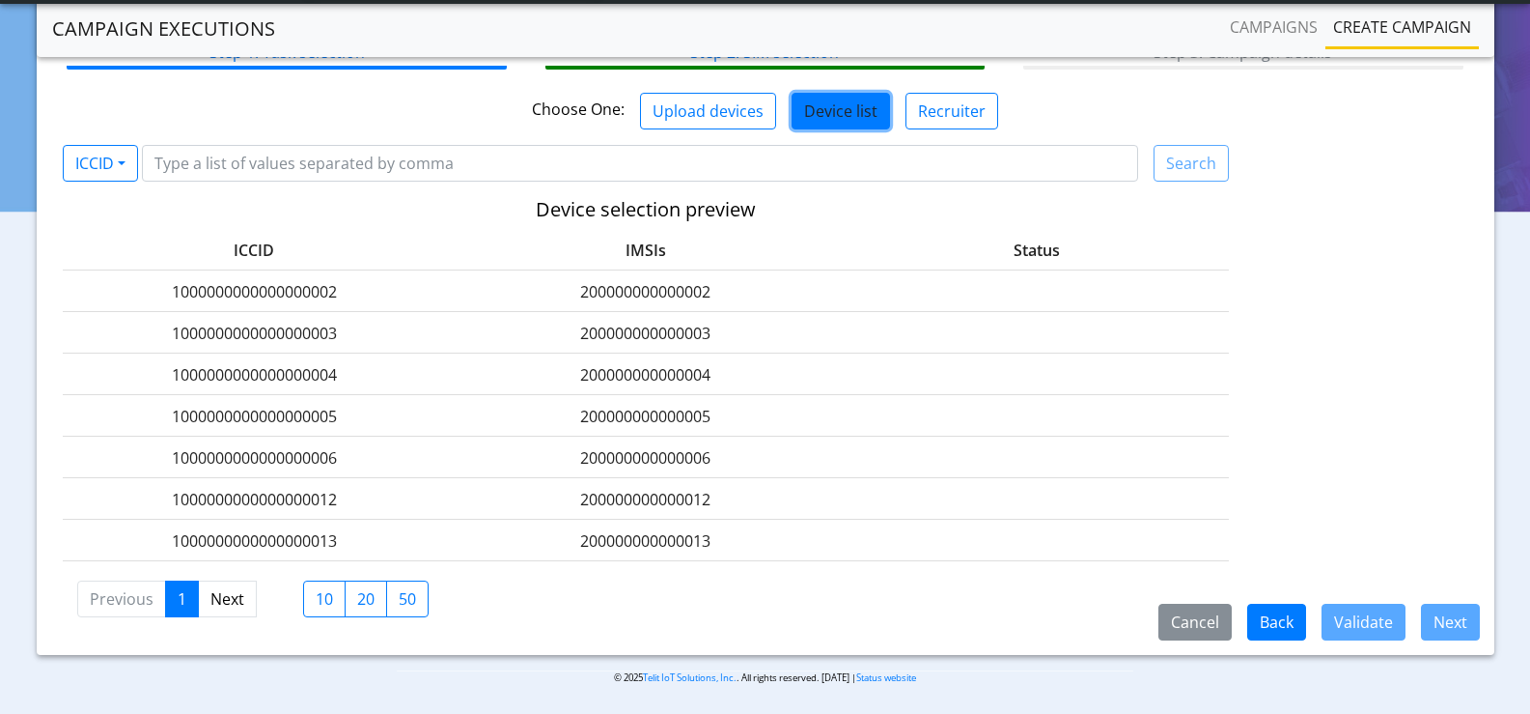
scroll to position [133, 0]
drag, startPoint x: 179, startPoint y: 290, endPoint x: 391, endPoint y: 285, distance: 212.5
click at [391, 285] on label "1000000000000000002" at bounding box center [254, 290] width 383 height 23
copy label "1000000000000000002"
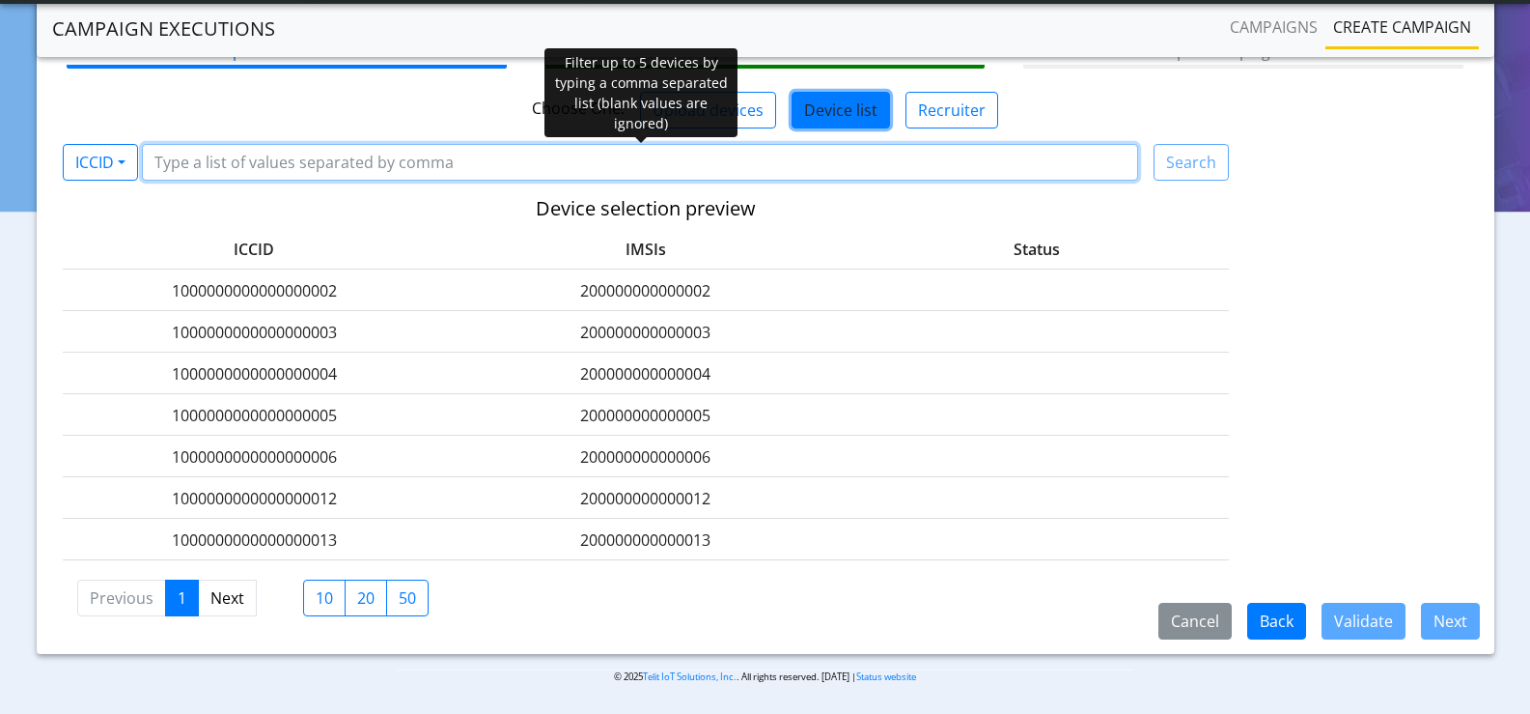
click at [374, 175] on input "Filter device list" at bounding box center [640, 162] width 996 height 37
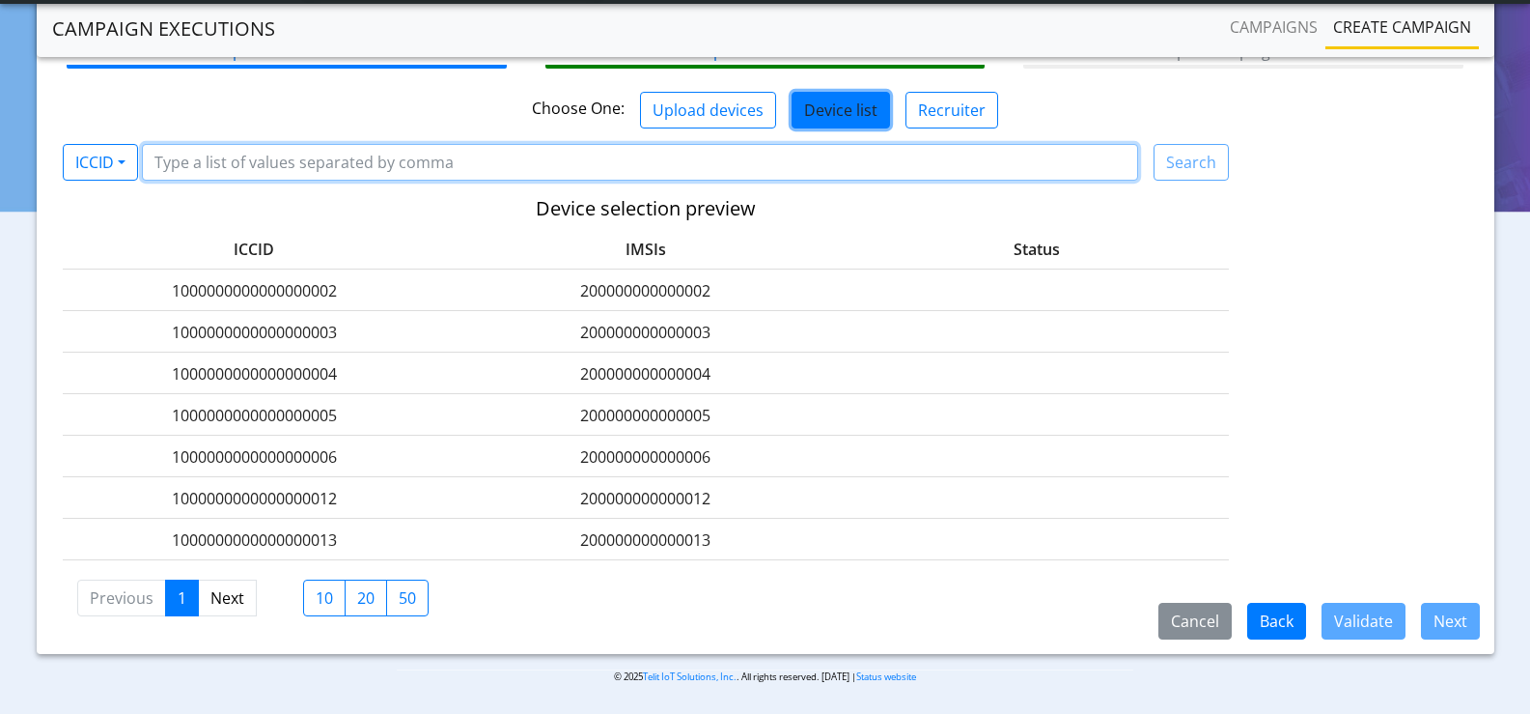
paste input "1000000000000000002"
type input "1000000000000000002"
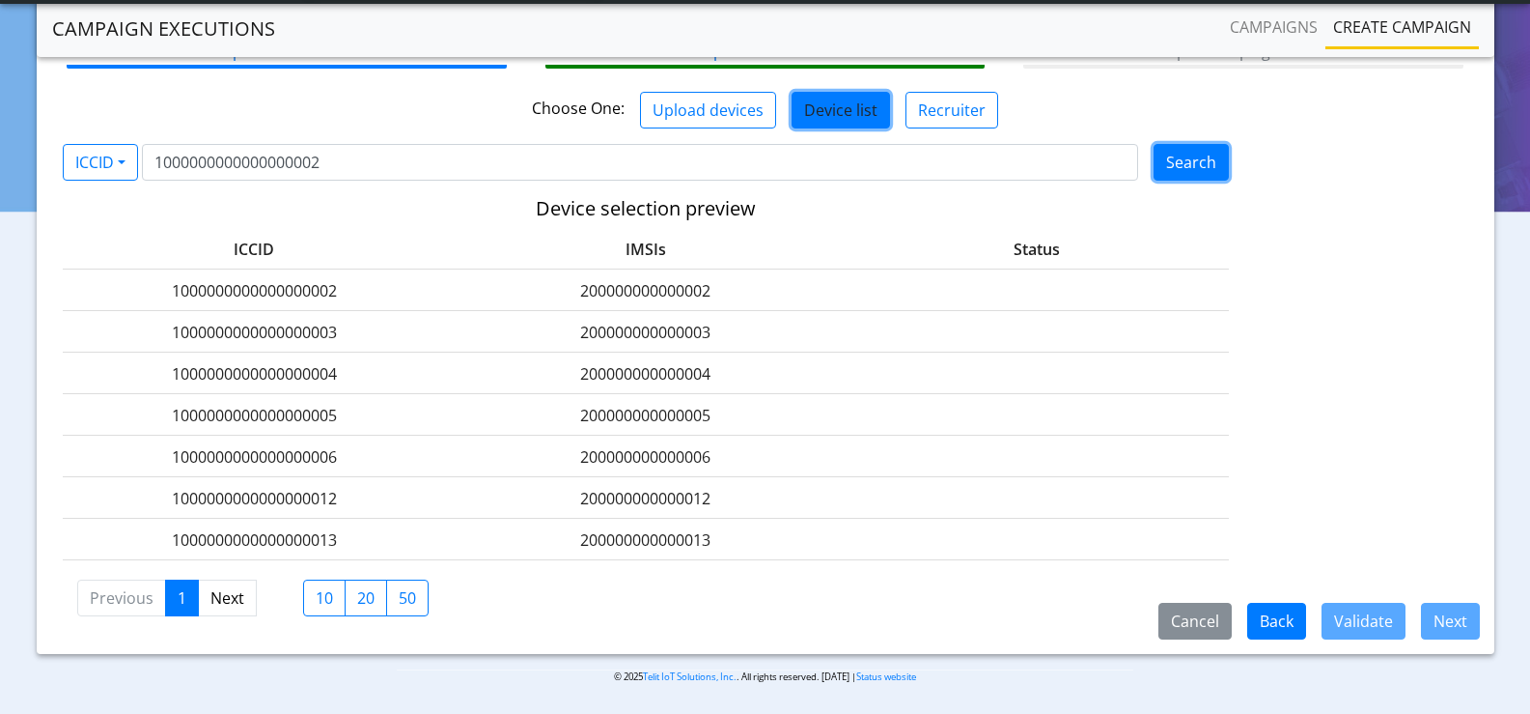
click at [1210, 170] on button "Search" at bounding box center [1191, 162] width 75 height 37
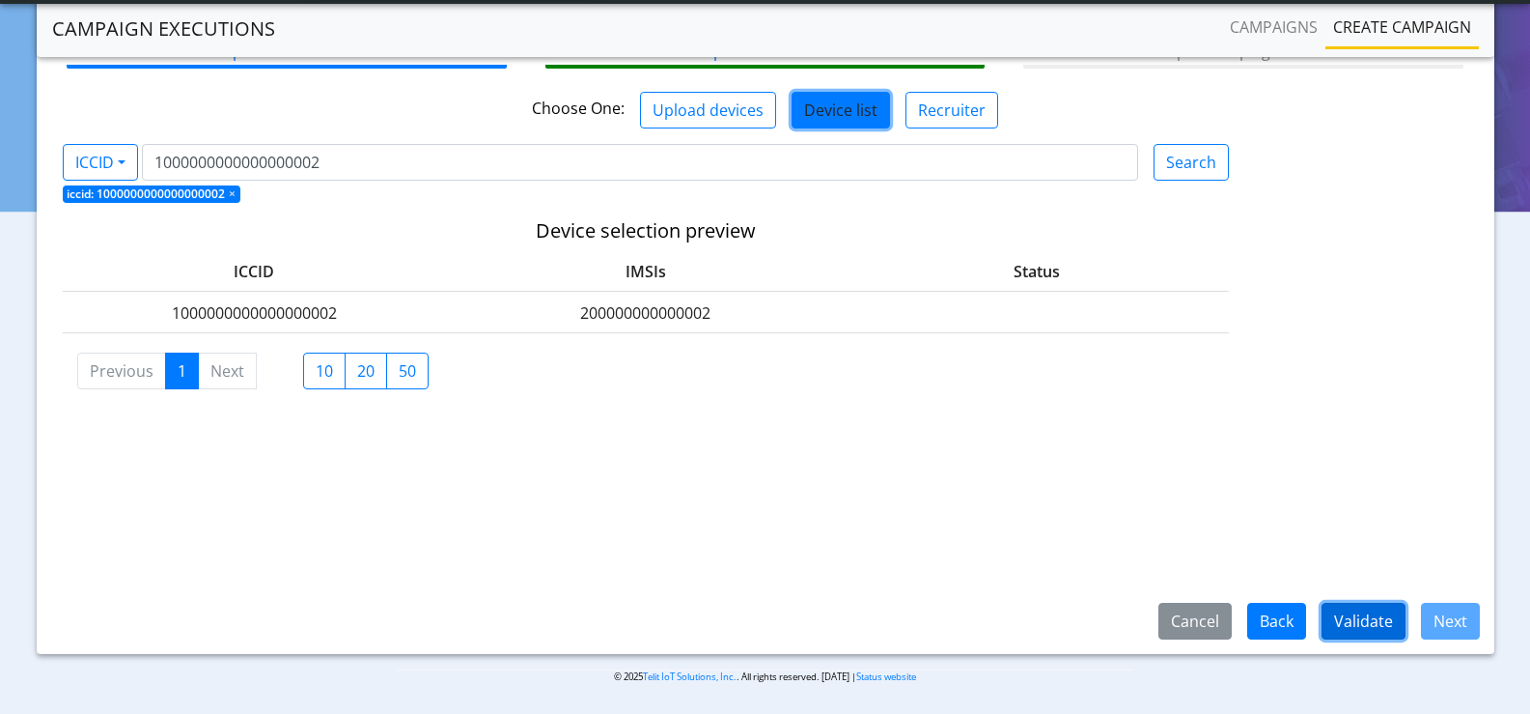
click at [1362, 613] on button "Validate" at bounding box center [1364, 620] width 84 height 37
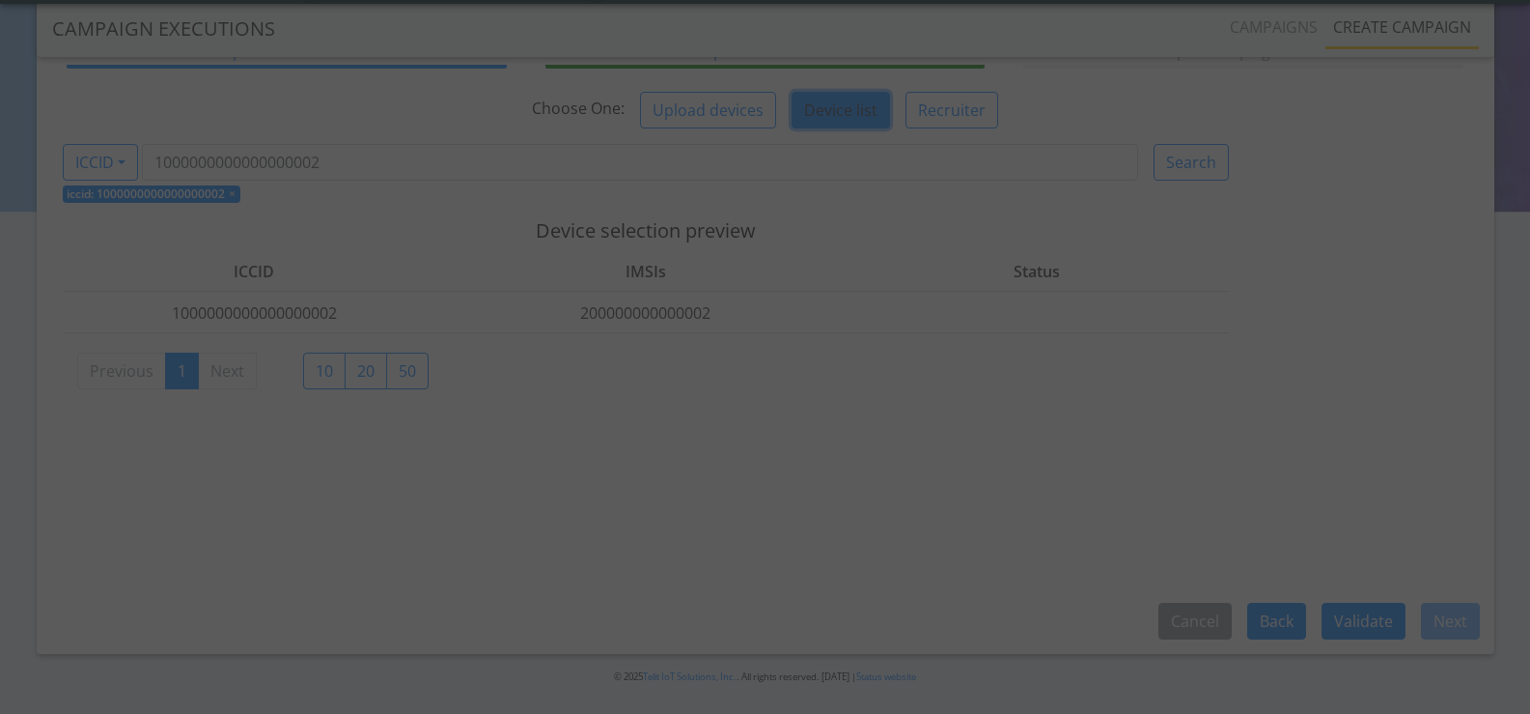
click at [811, 198] on div at bounding box center [765, 357] width 1530 height 714
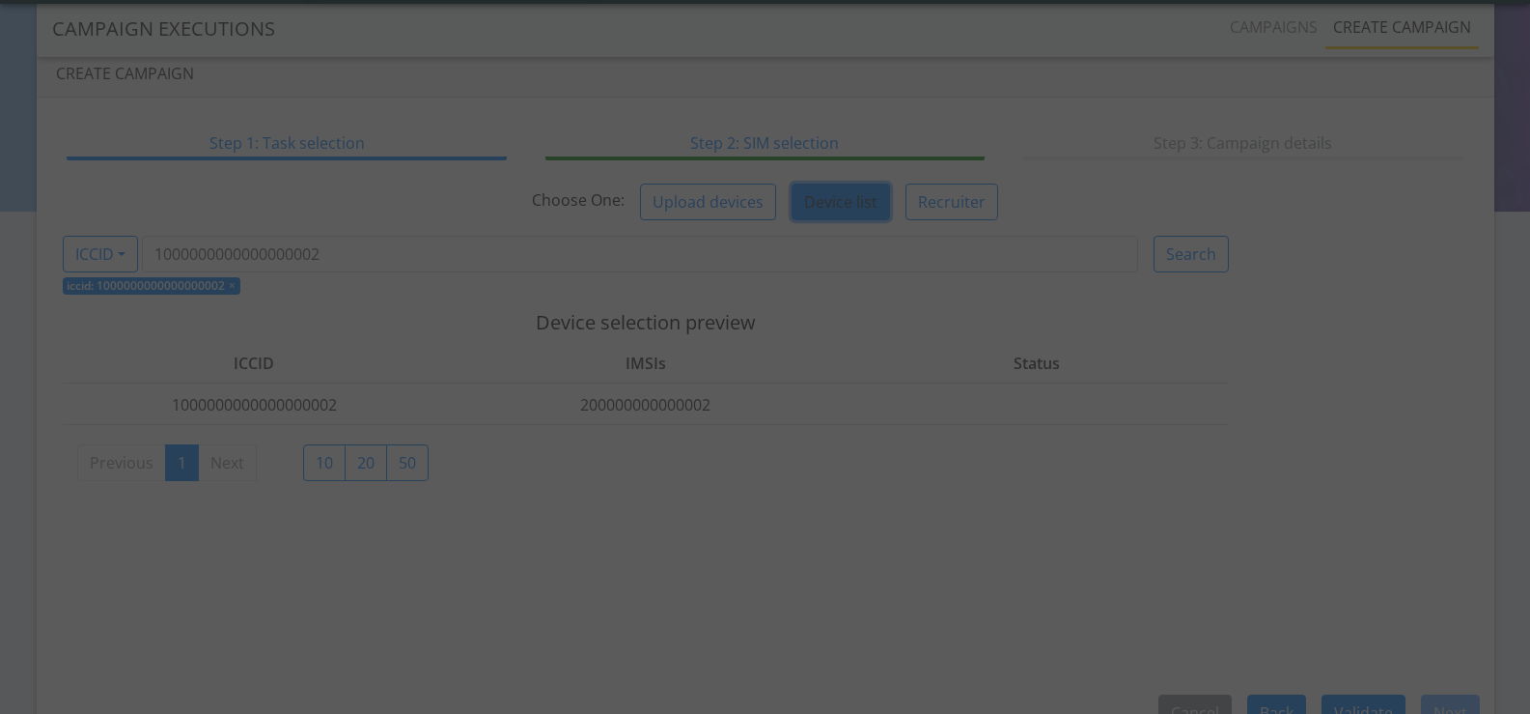
scroll to position [0, 0]
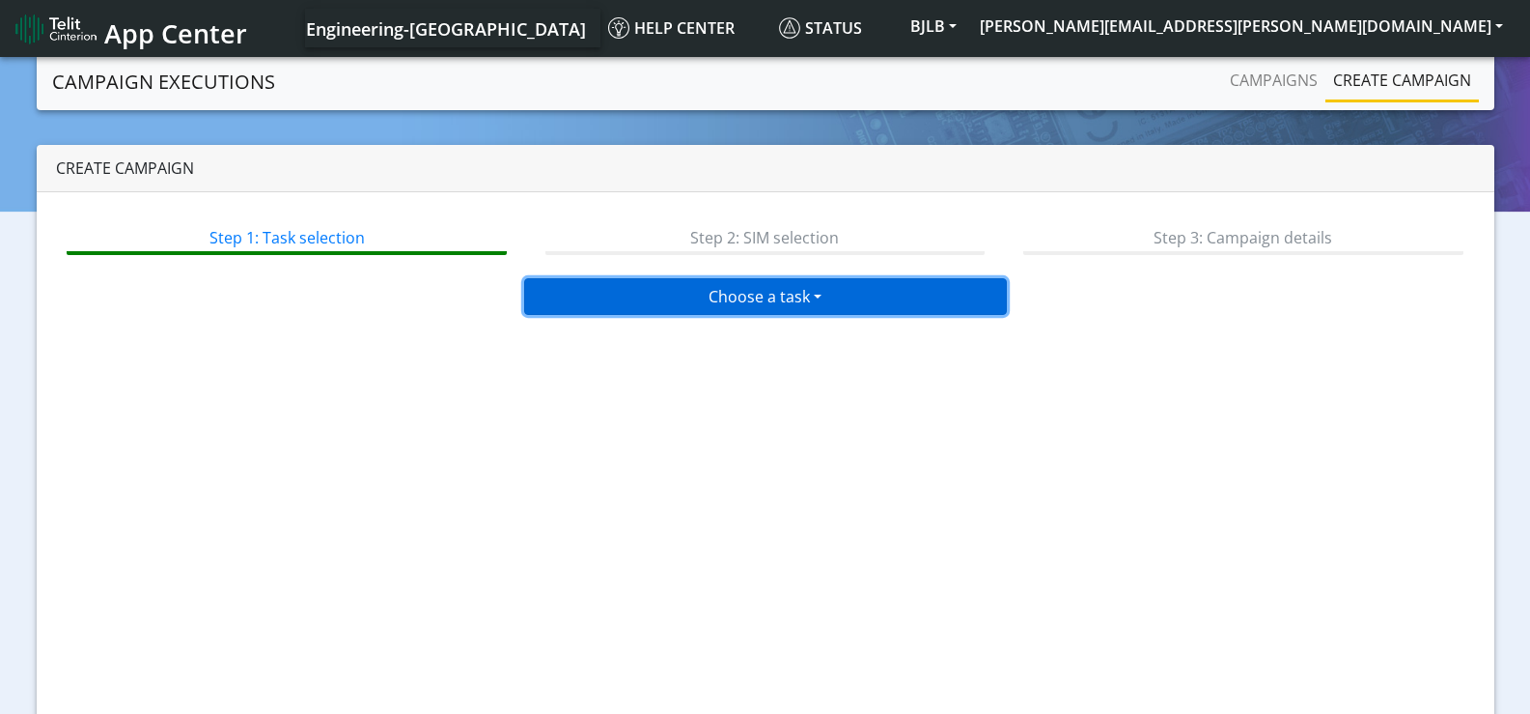
drag, startPoint x: 728, startPoint y: 282, endPoint x: 711, endPoint y: 309, distance: 32.1
click at [728, 282] on button "Choose a task" at bounding box center [765, 296] width 483 height 37
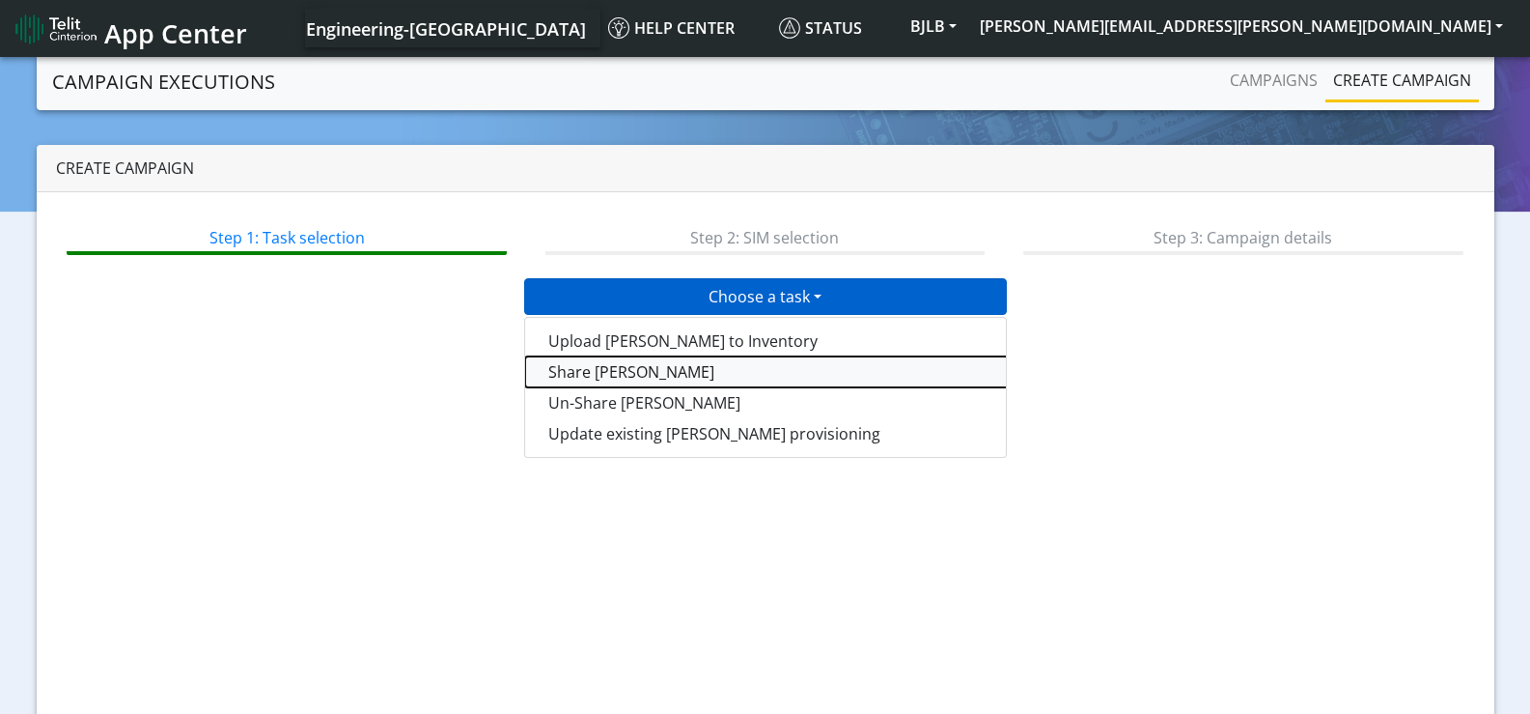
click at [599, 377] on button "Share SIMs" at bounding box center [766, 371] width 483 height 31
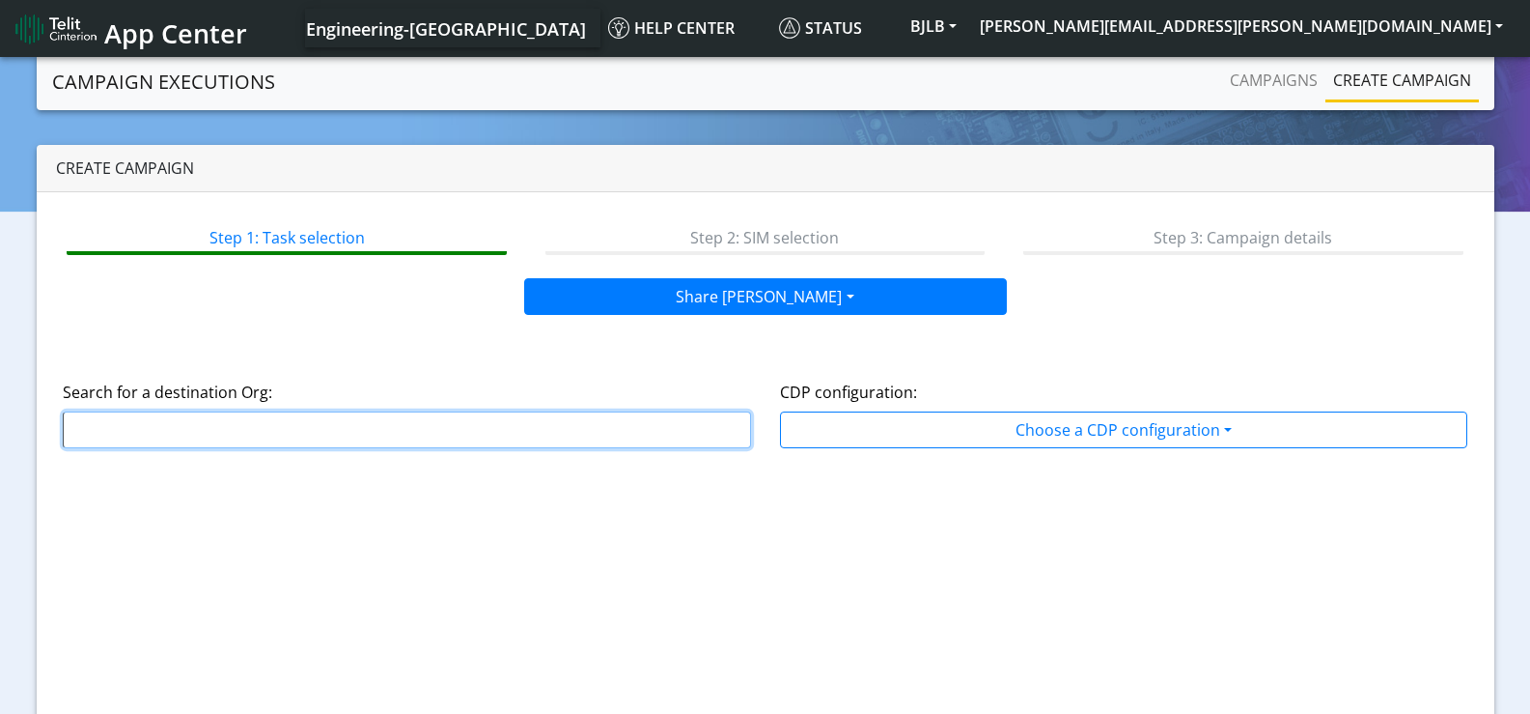
click at [366, 443] on input "text" at bounding box center [407, 429] width 688 height 37
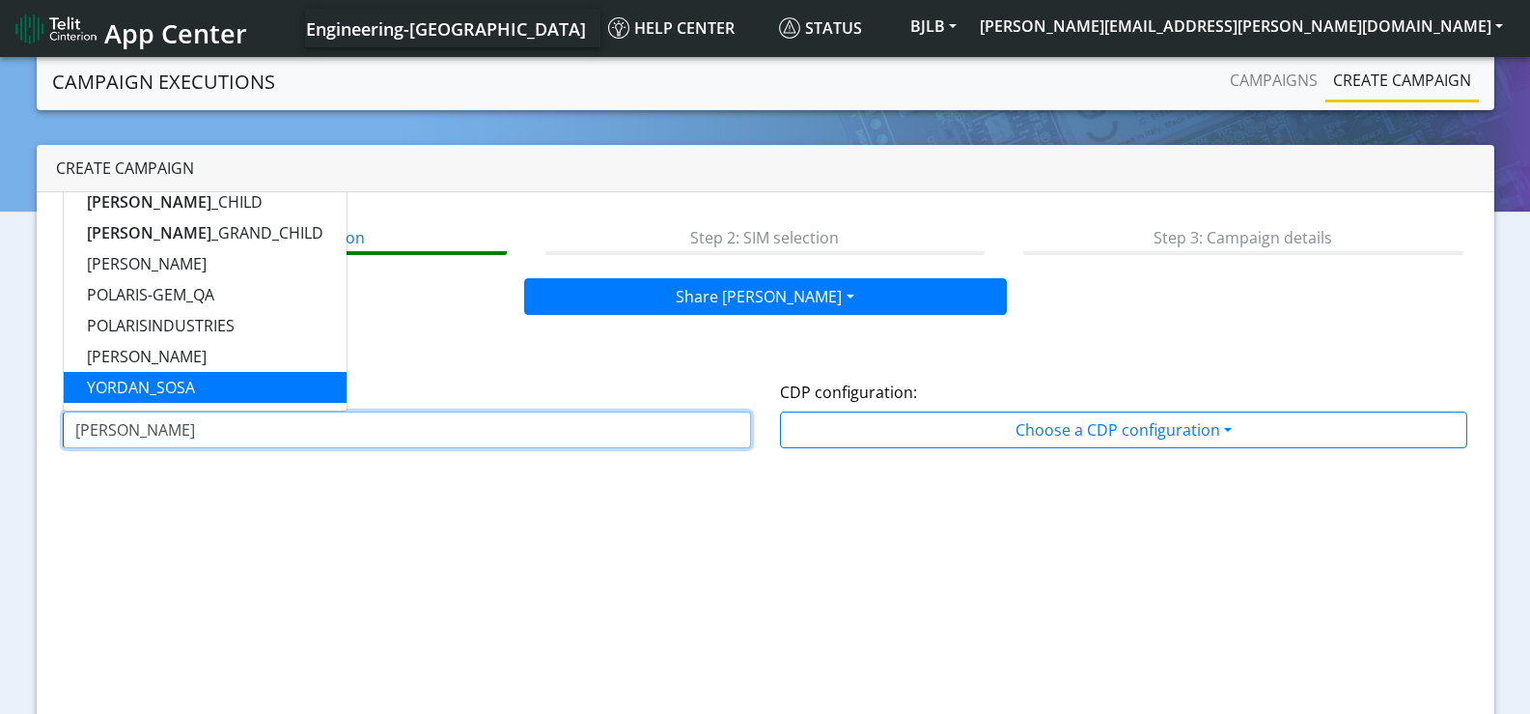
click at [149, 434] on input "Marcus" at bounding box center [407, 429] width 688 height 37
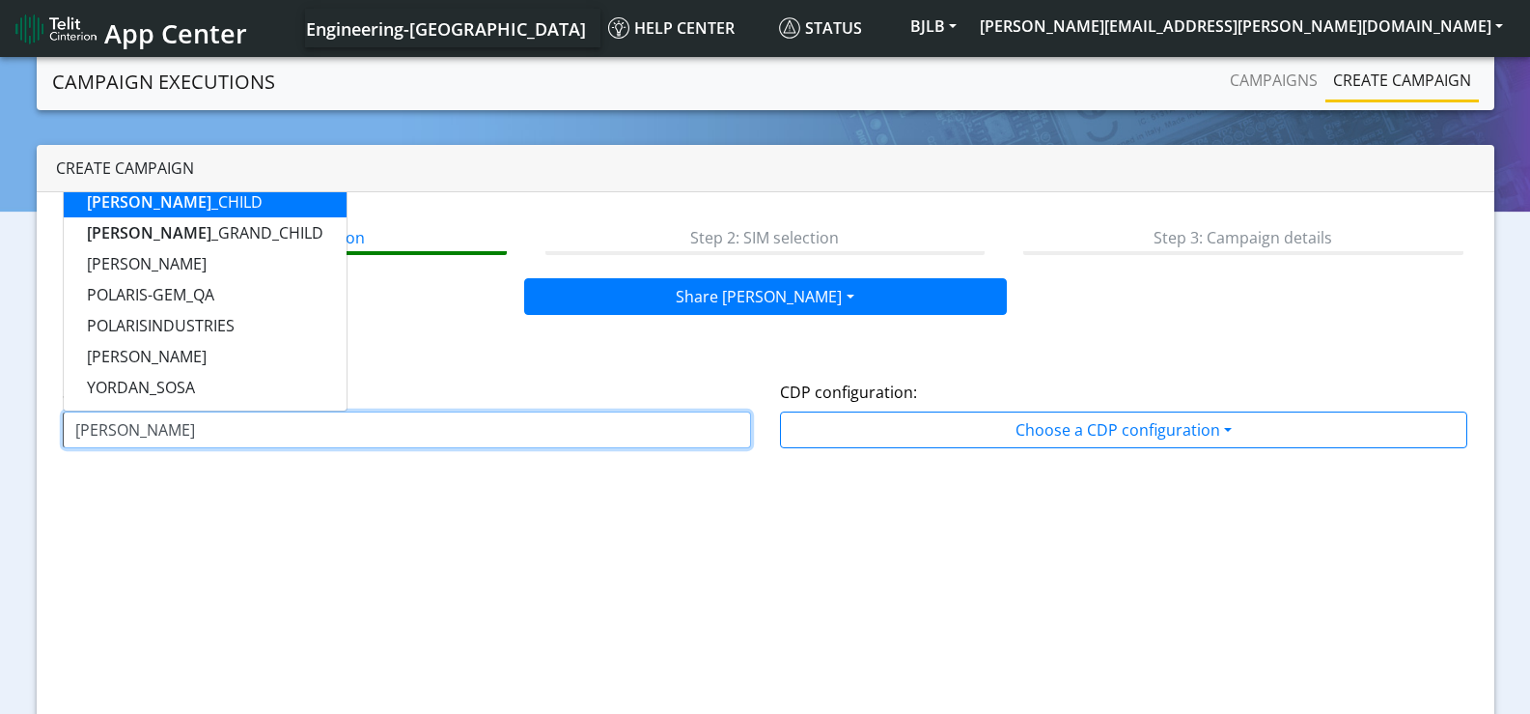
click at [202, 211] on ngb-highlight "MARCUS _CHILD" at bounding box center [175, 201] width 176 height 21
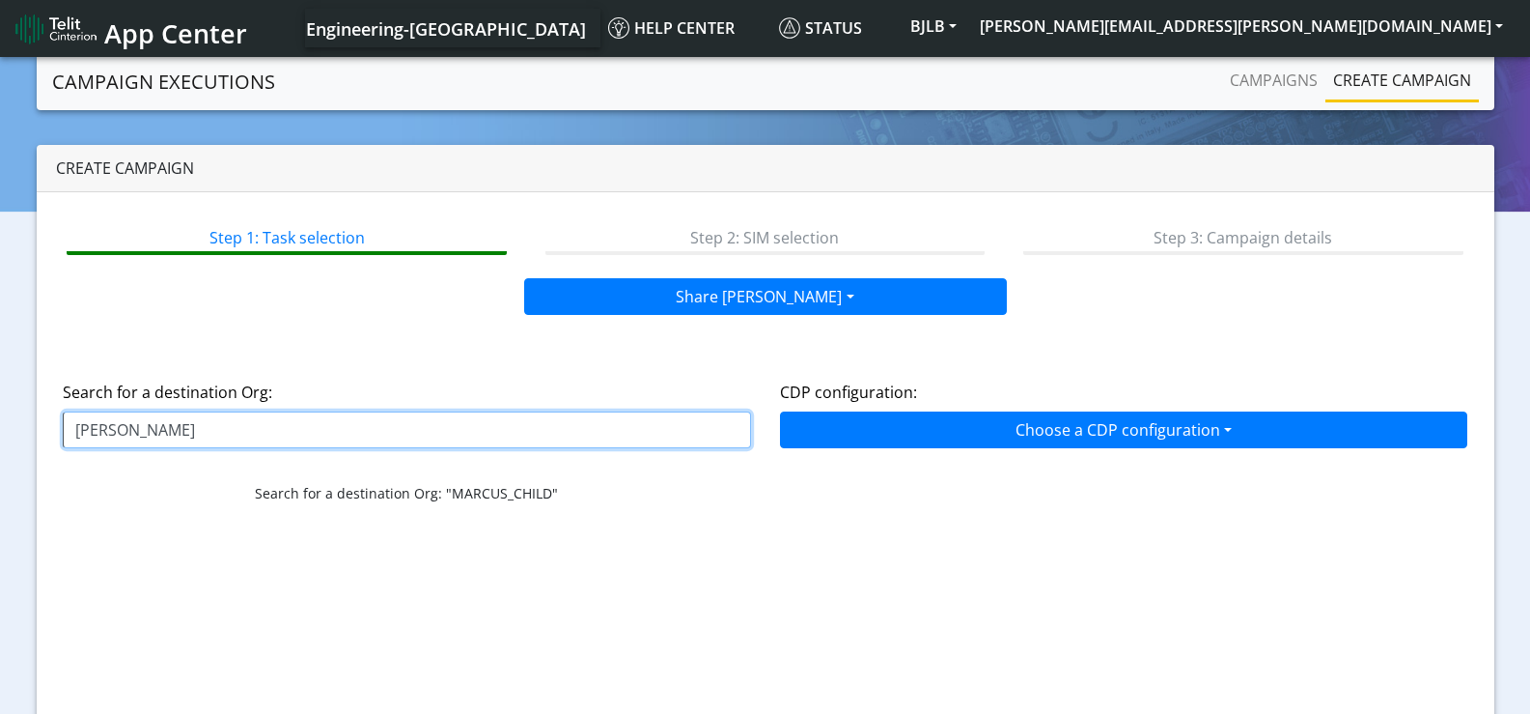
type input "MARCUS_CHILD"
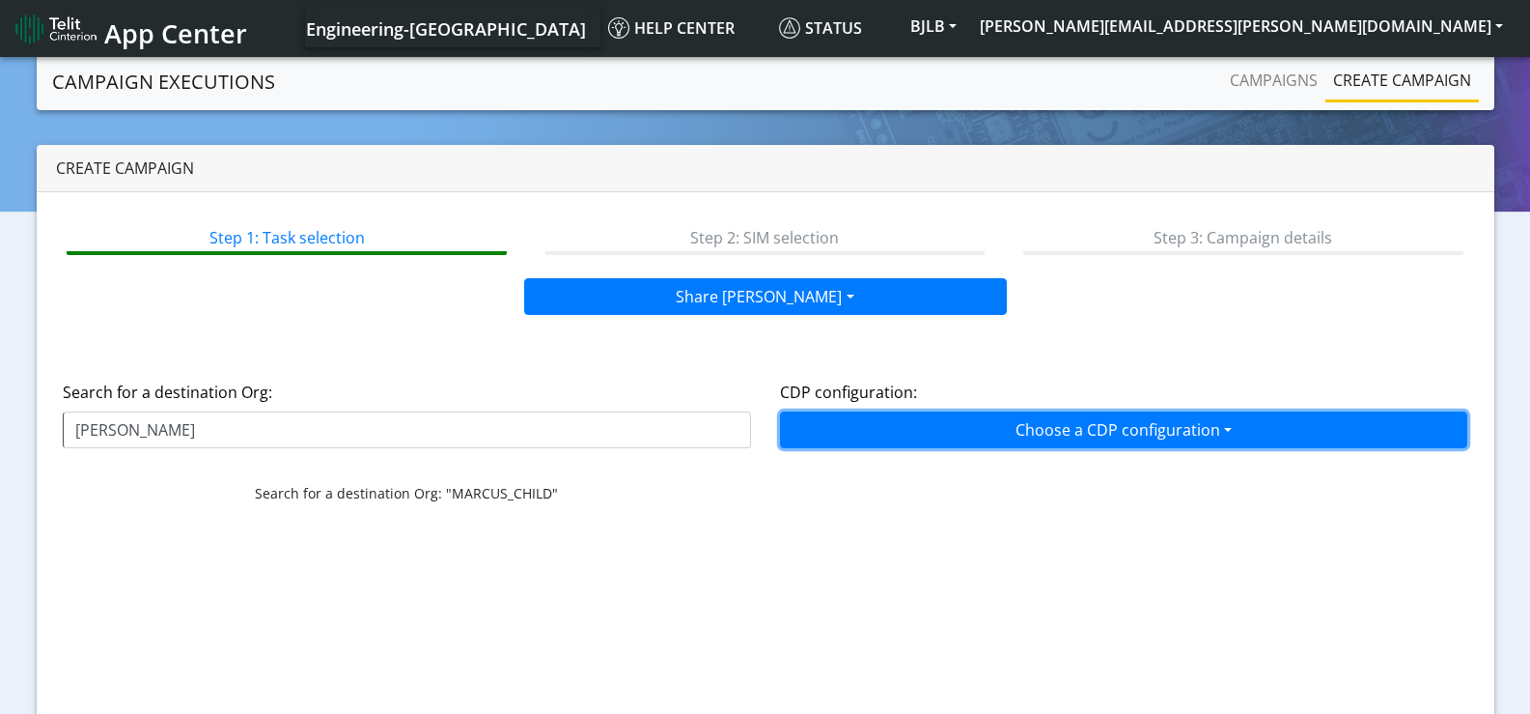
click at [899, 437] on button "Choose a CDP configuration" at bounding box center [1124, 429] width 688 height 37
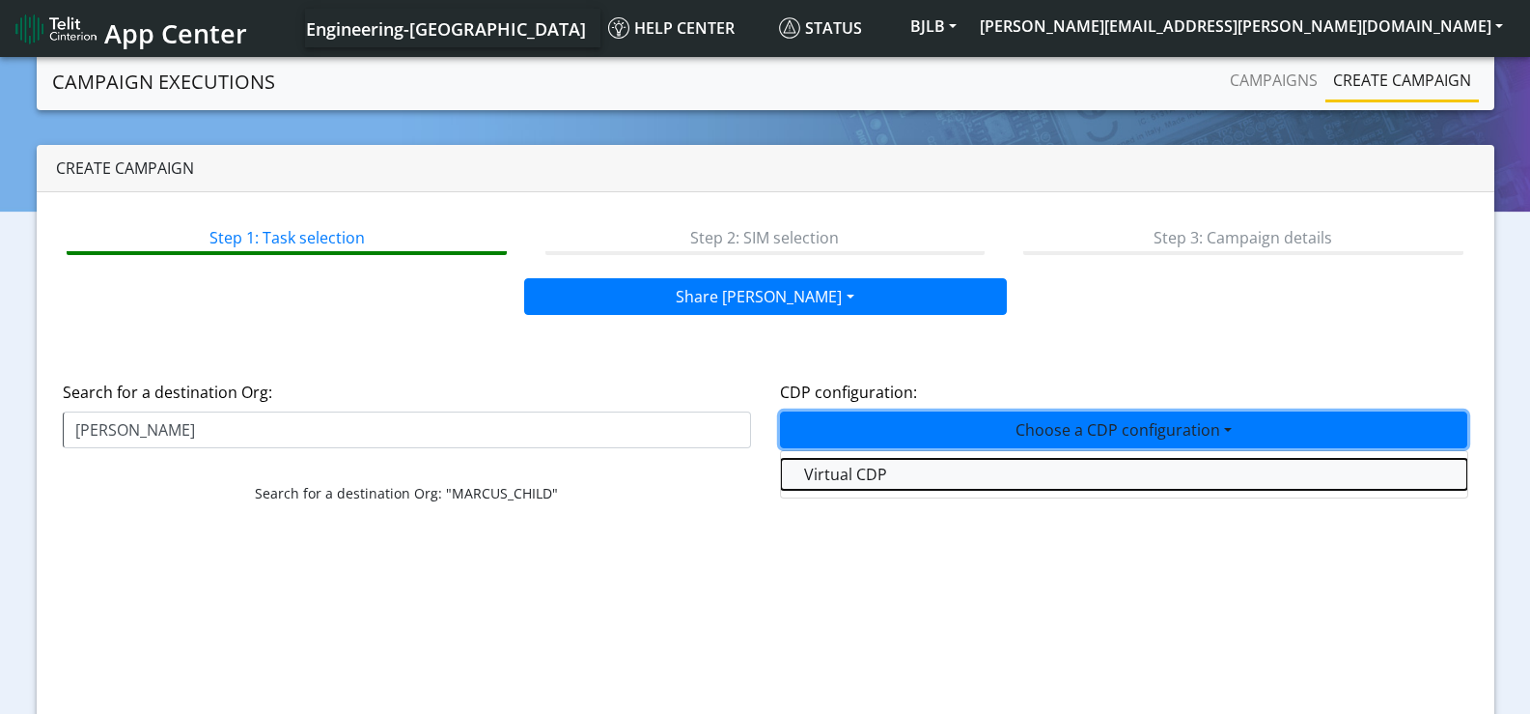
click at [846, 471] on button "Virtual CDP" at bounding box center [1124, 474] width 686 height 31
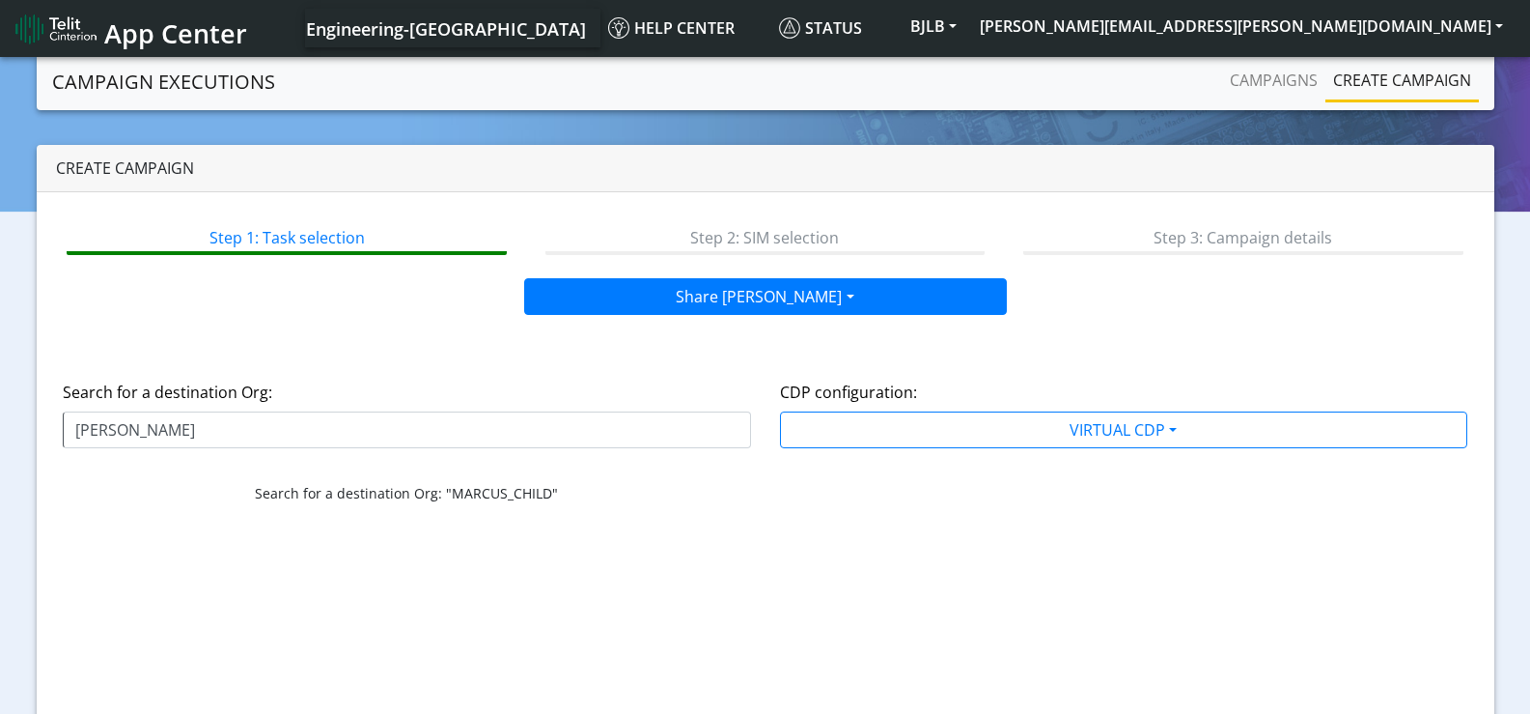
click at [846, 503] on div "CDP configuration: VIRTUAL CDP Virtual CDP" at bounding box center [1124, 439] width 717 height 157
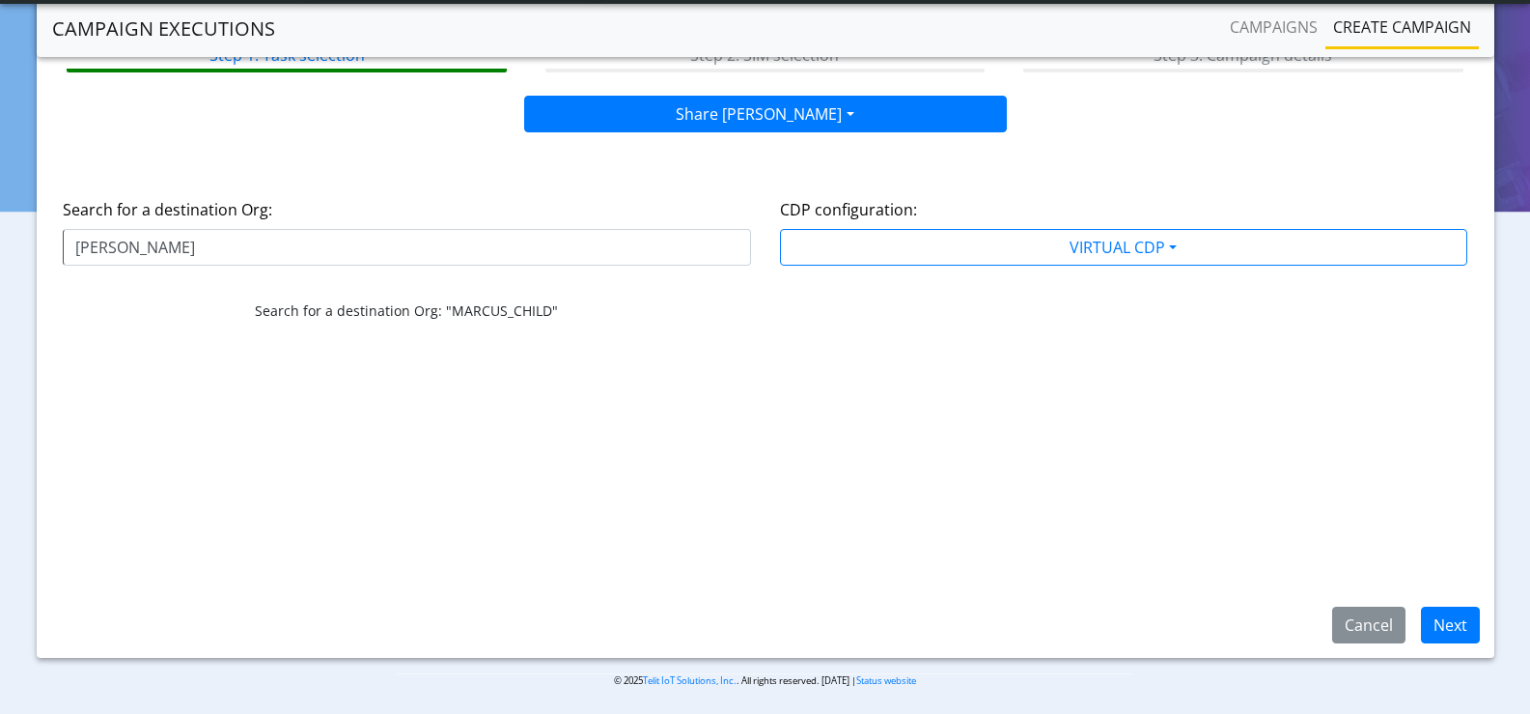
scroll to position [133, 0]
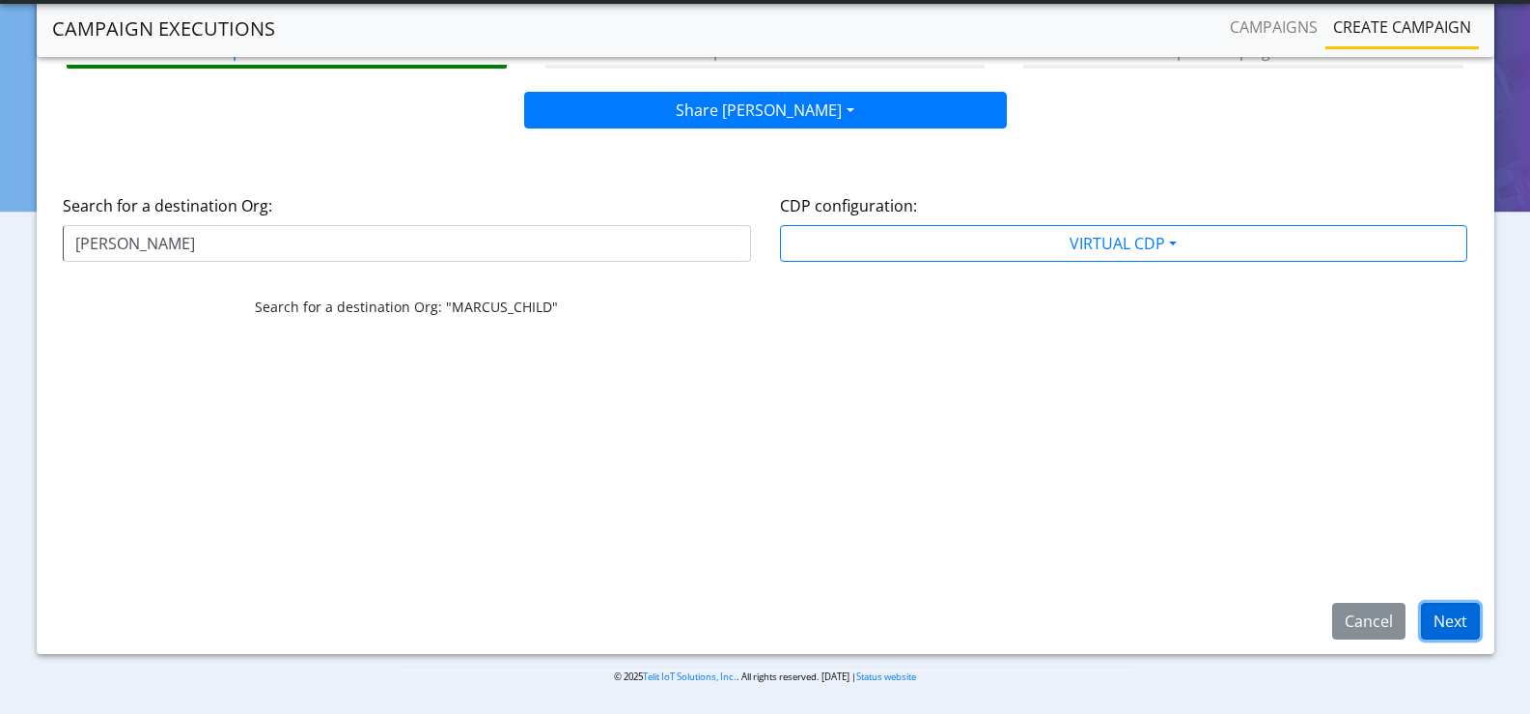
click at [1443, 625] on button "Next" at bounding box center [1450, 620] width 59 height 37
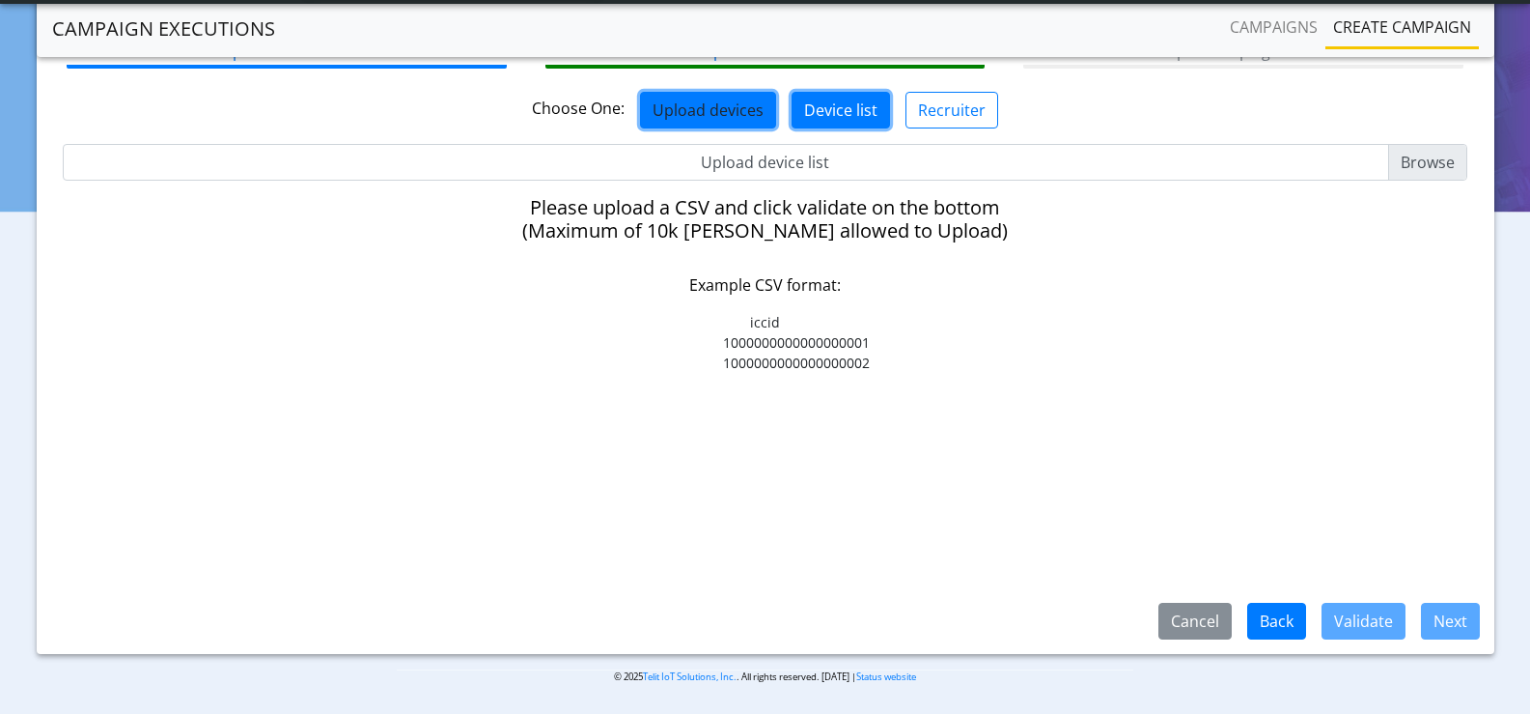
click at [845, 117] on button "Device list" at bounding box center [841, 110] width 98 height 37
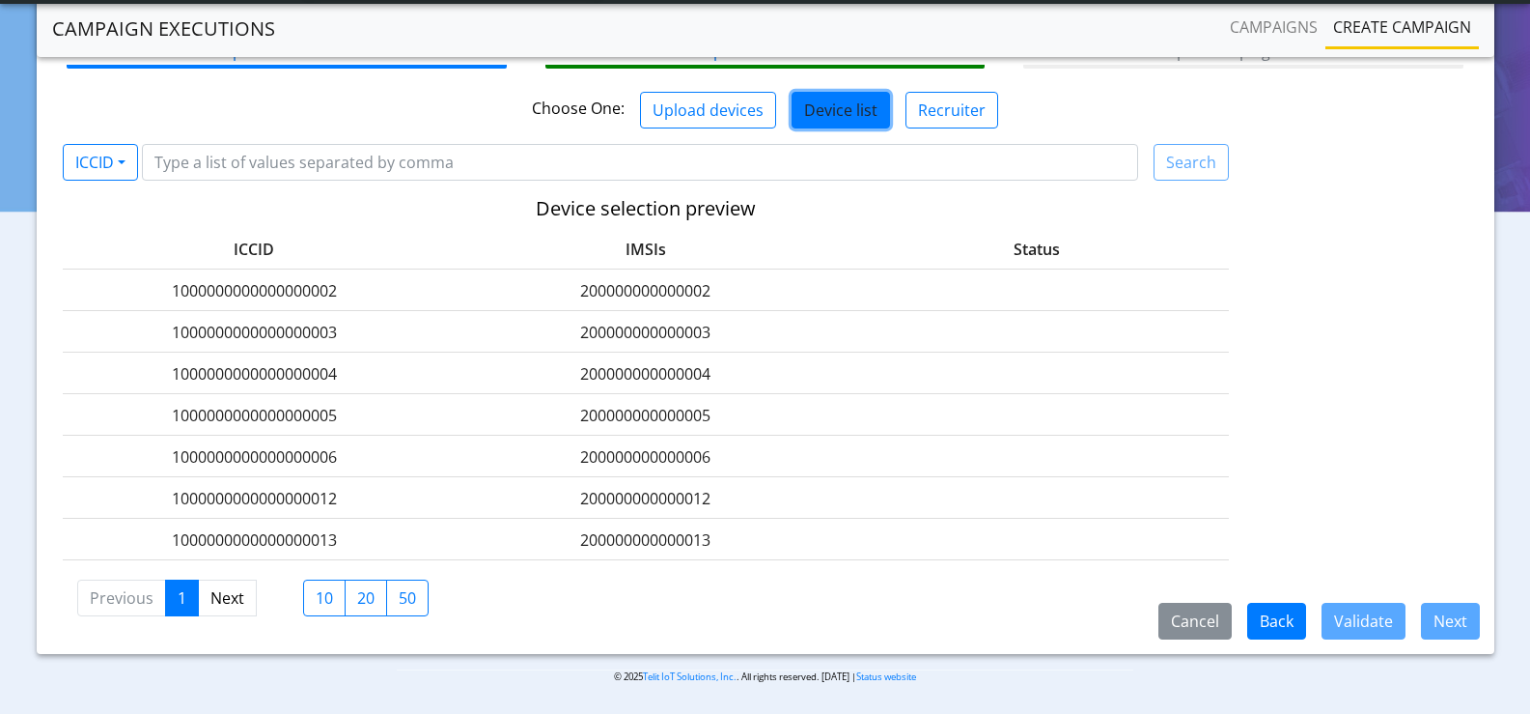
drag, startPoint x: 345, startPoint y: 286, endPoint x: 168, endPoint y: 297, distance: 177.1
click at [168, 297] on label "1000000000000000002" at bounding box center [254, 290] width 383 height 23
copy label "1000000000000000002"
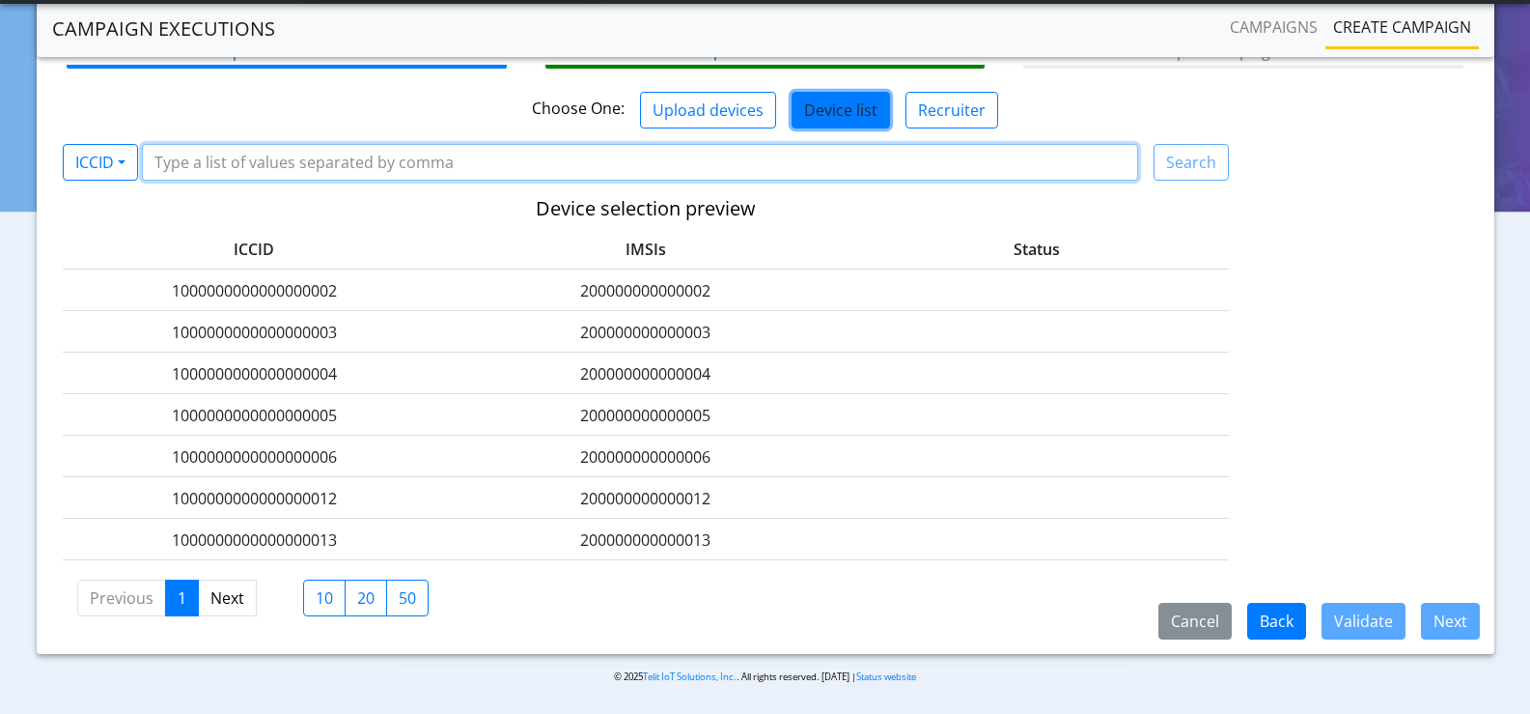
click at [339, 157] on input "Filter device list" at bounding box center [640, 162] width 996 height 37
paste input "1000000000000000002"
type input "1000000000000000002"
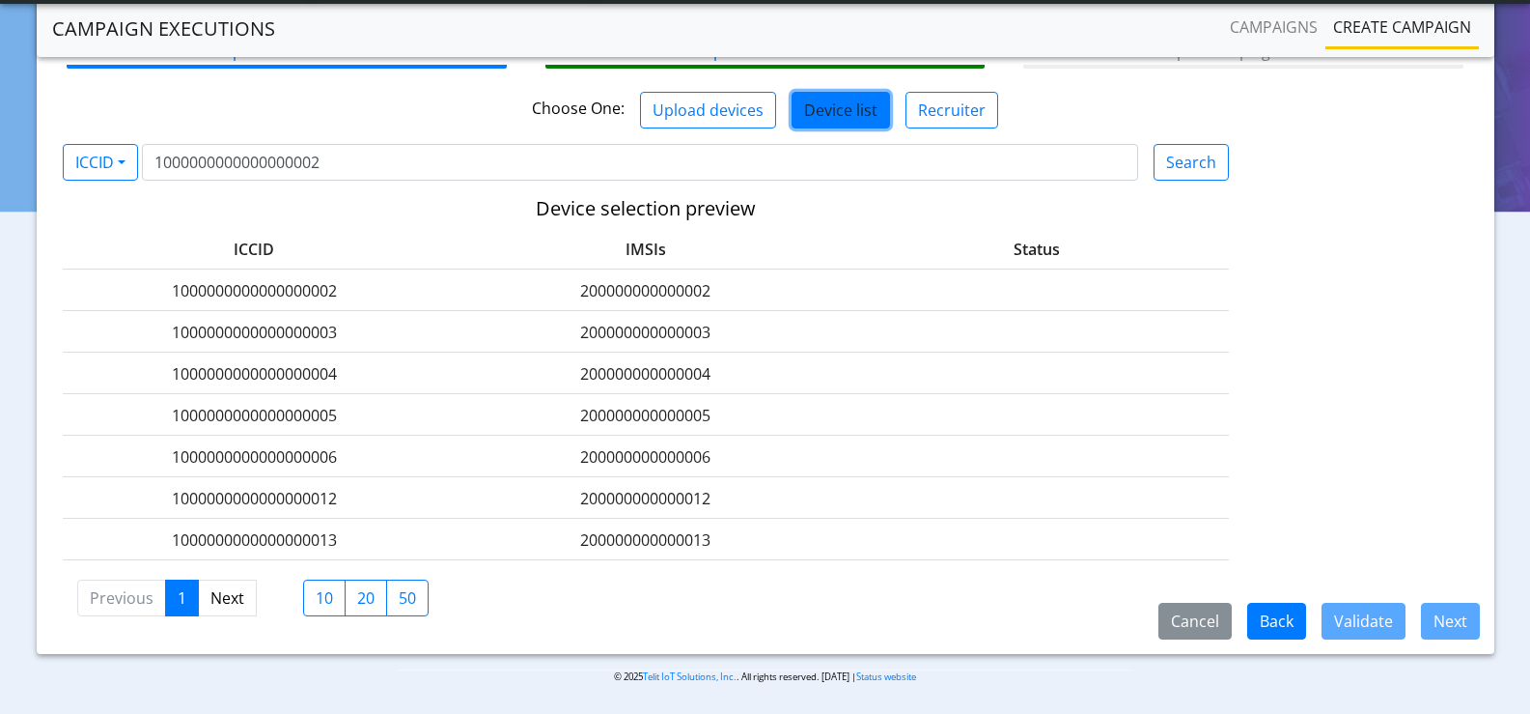
click at [464, 230] on div "ICCID IMSIs Status" at bounding box center [646, 249] width 1166 height 42
click at [1199, 163] on button "Search" at bounding box center [1191, 162] width 75 height 37
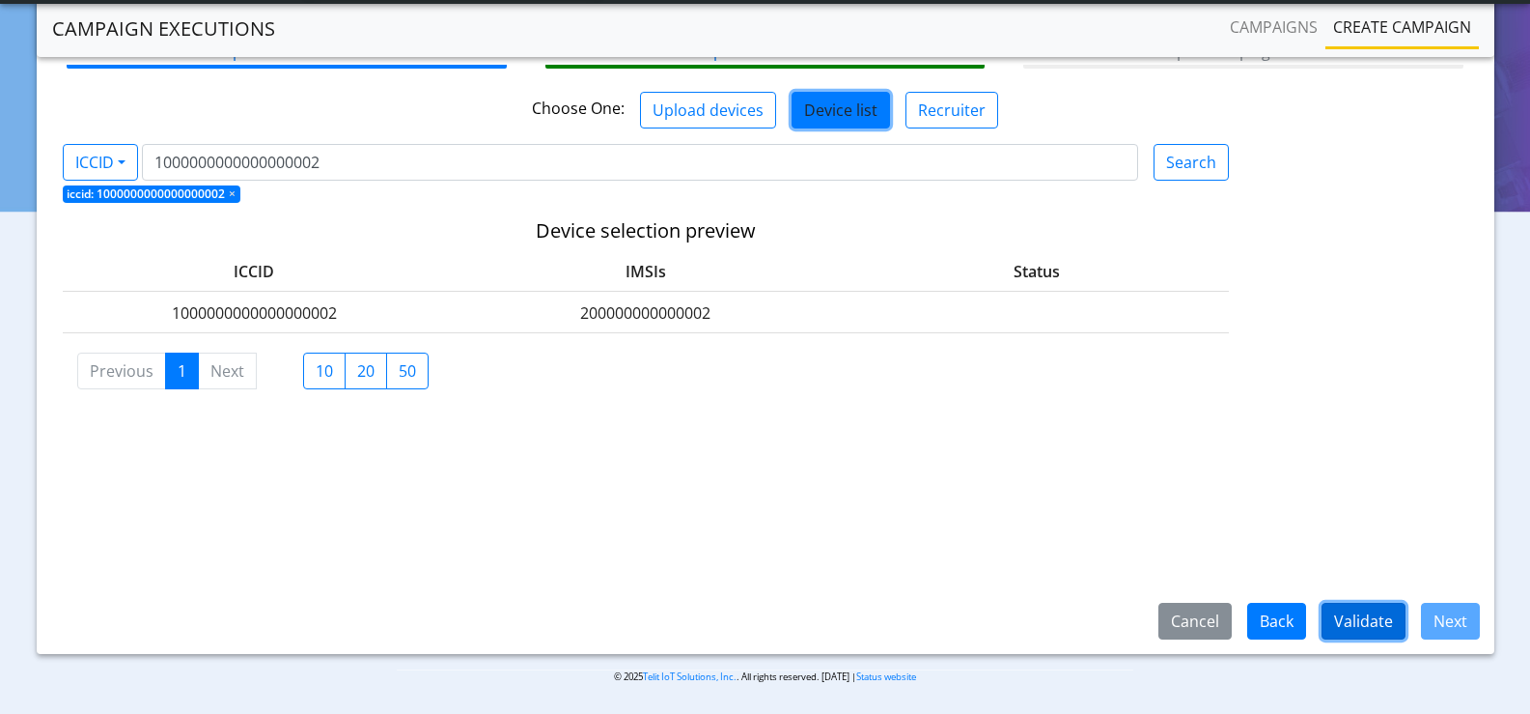
click at [1362, 618] on button "Validate" at bounding box center [1364, 620] width 84 height 37
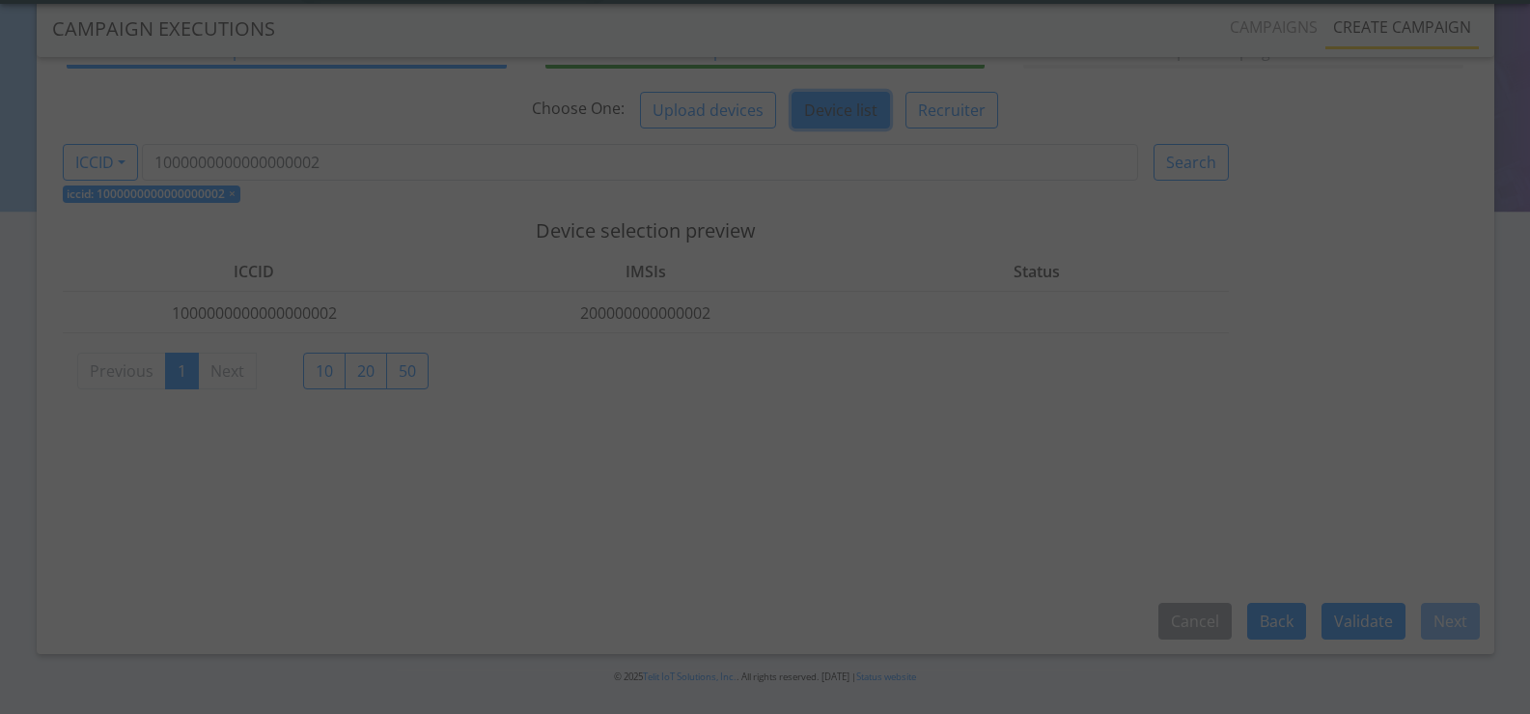
click at [782, 362] on div at bounding box center [765, 357] width 1530 height 714
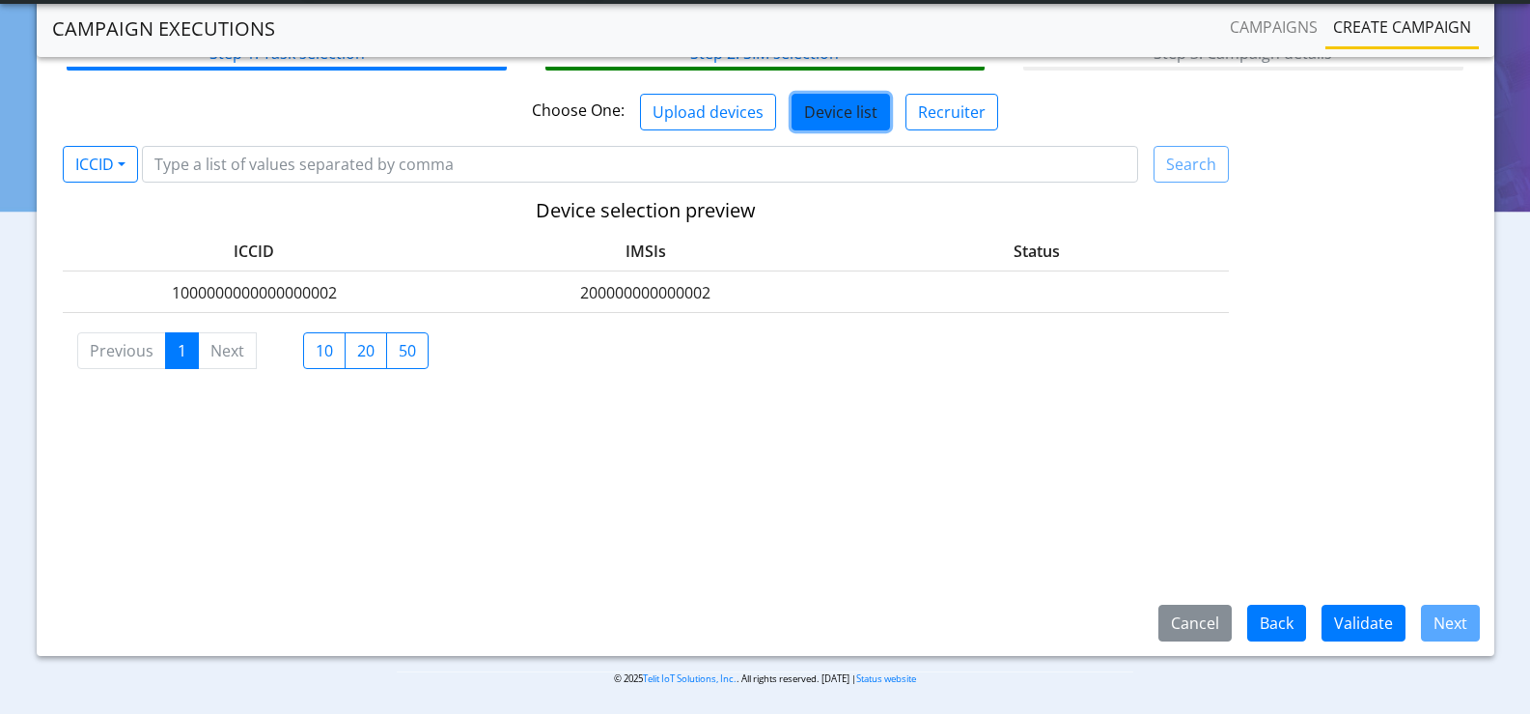
scroll to position [133, 0]
click at [844, 501] on div "Step 1: Task selection Step 2: SIM selection Step 3: Campaign details Choose On…" at bounding box center [766, 330] width 1458 height 648
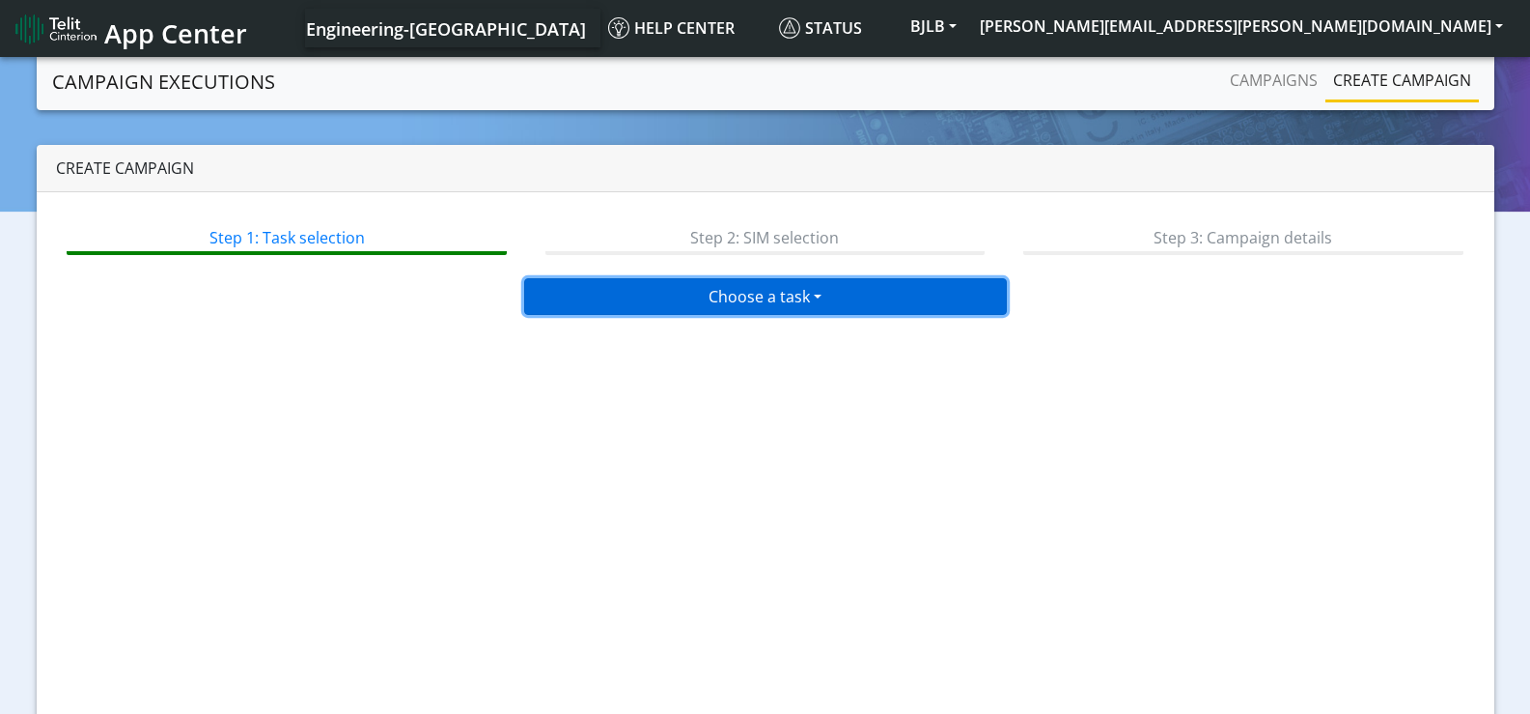
click at [655, 290] on button "Choose a task" at bounding box center [765, 296] width 483 height 37
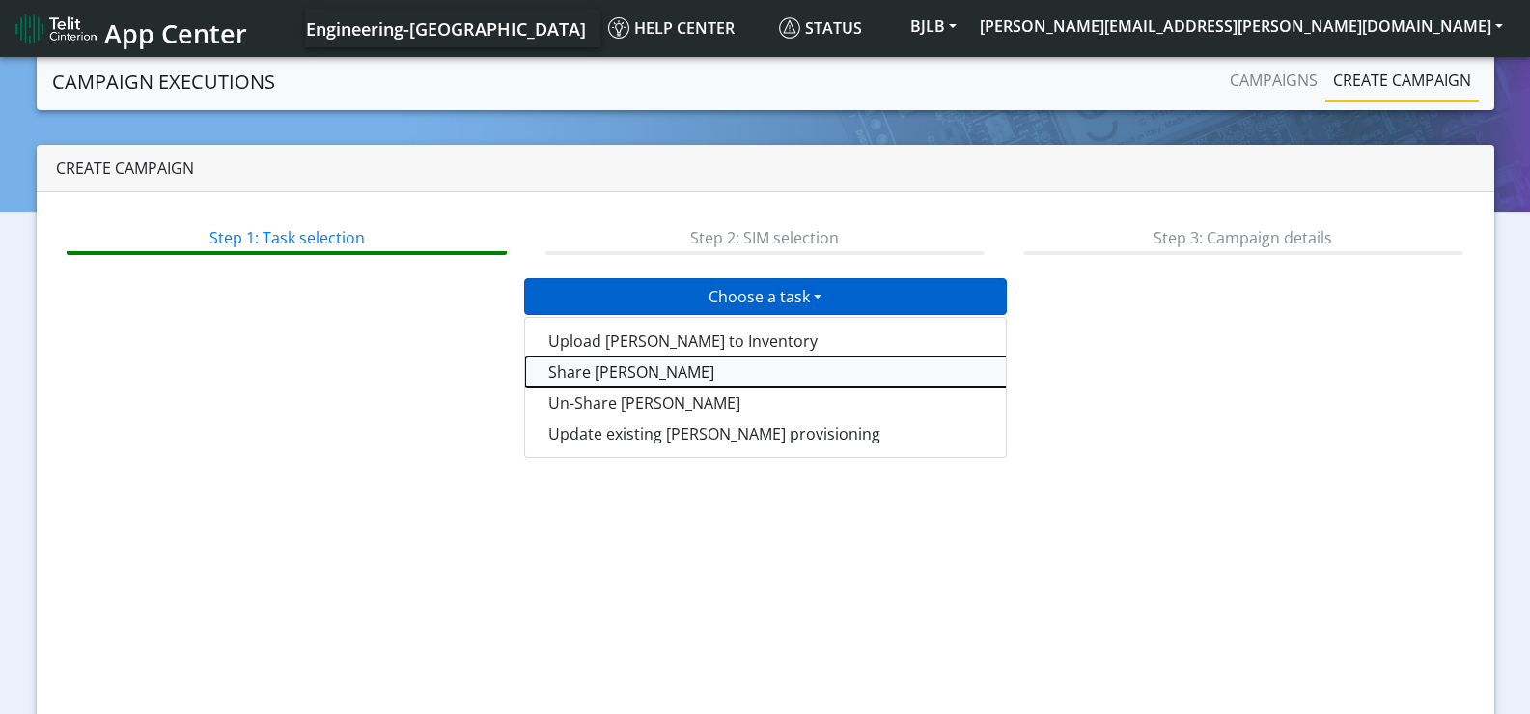
click at [602, 373] on button "Share [PERSON_NAME]" at bounding box center [766, 371] width 483 height 31
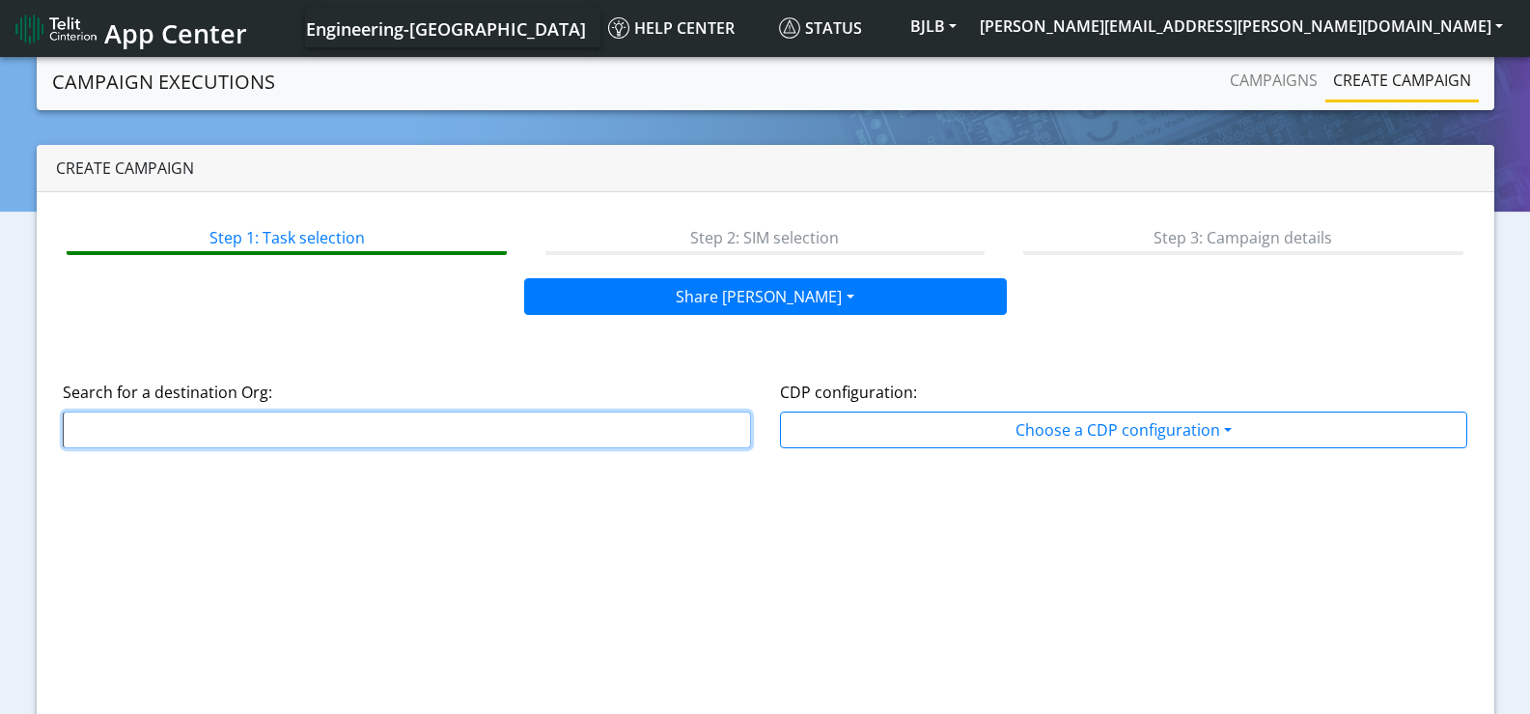
click at [407, 431] on input "text" at bounding box center [407, 429] width 688 height 37
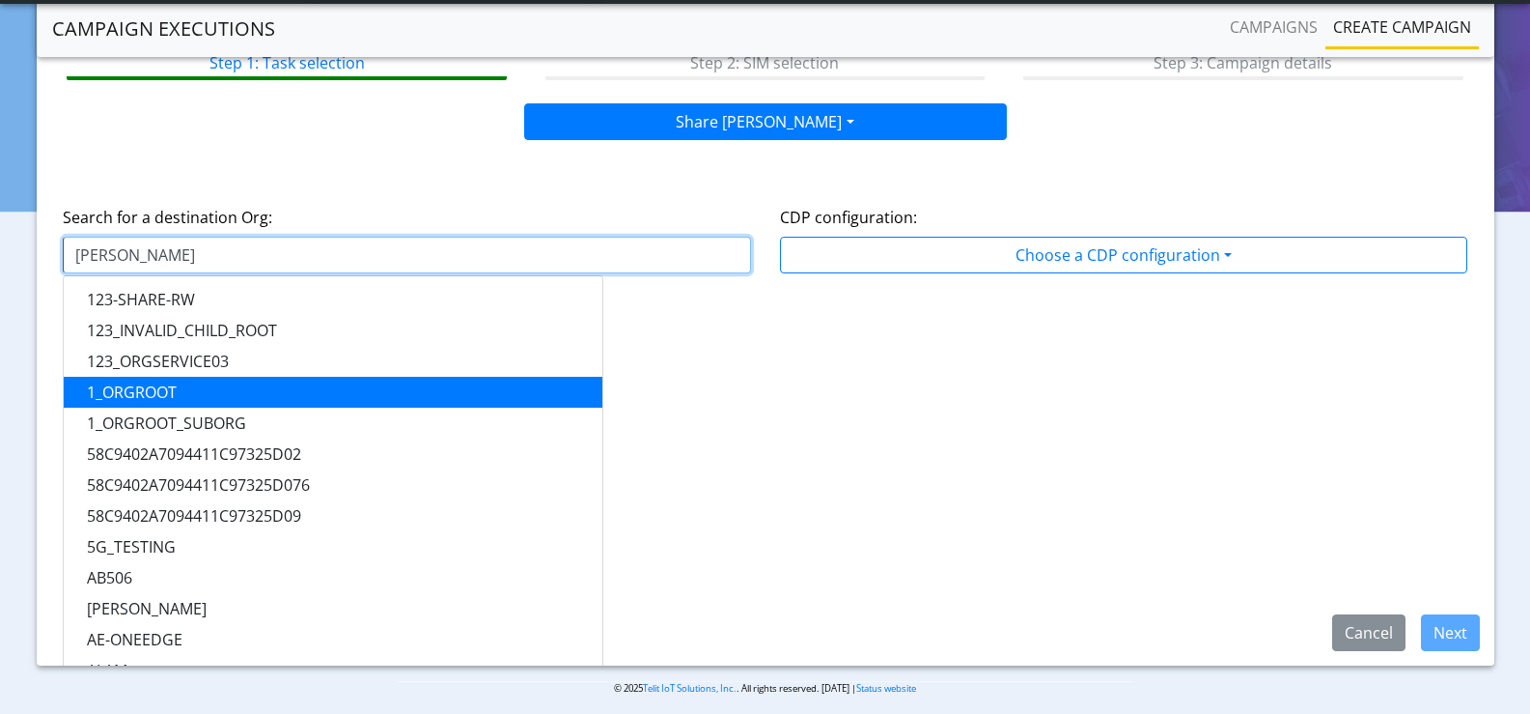
scroll to position [133, 0]
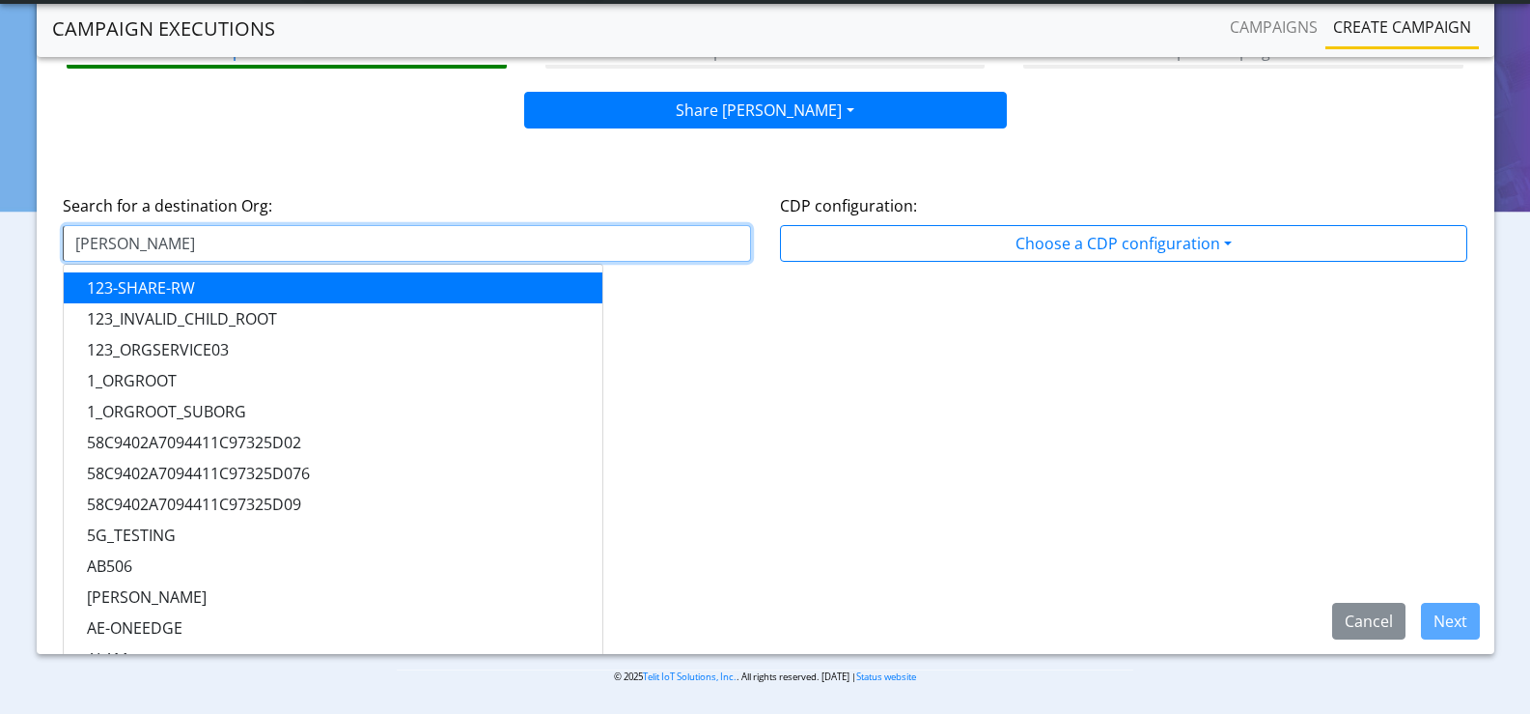
click at [138, 241] on input "[PERSON_NAME]" at bounding box center [407, 243] width 688 height 37
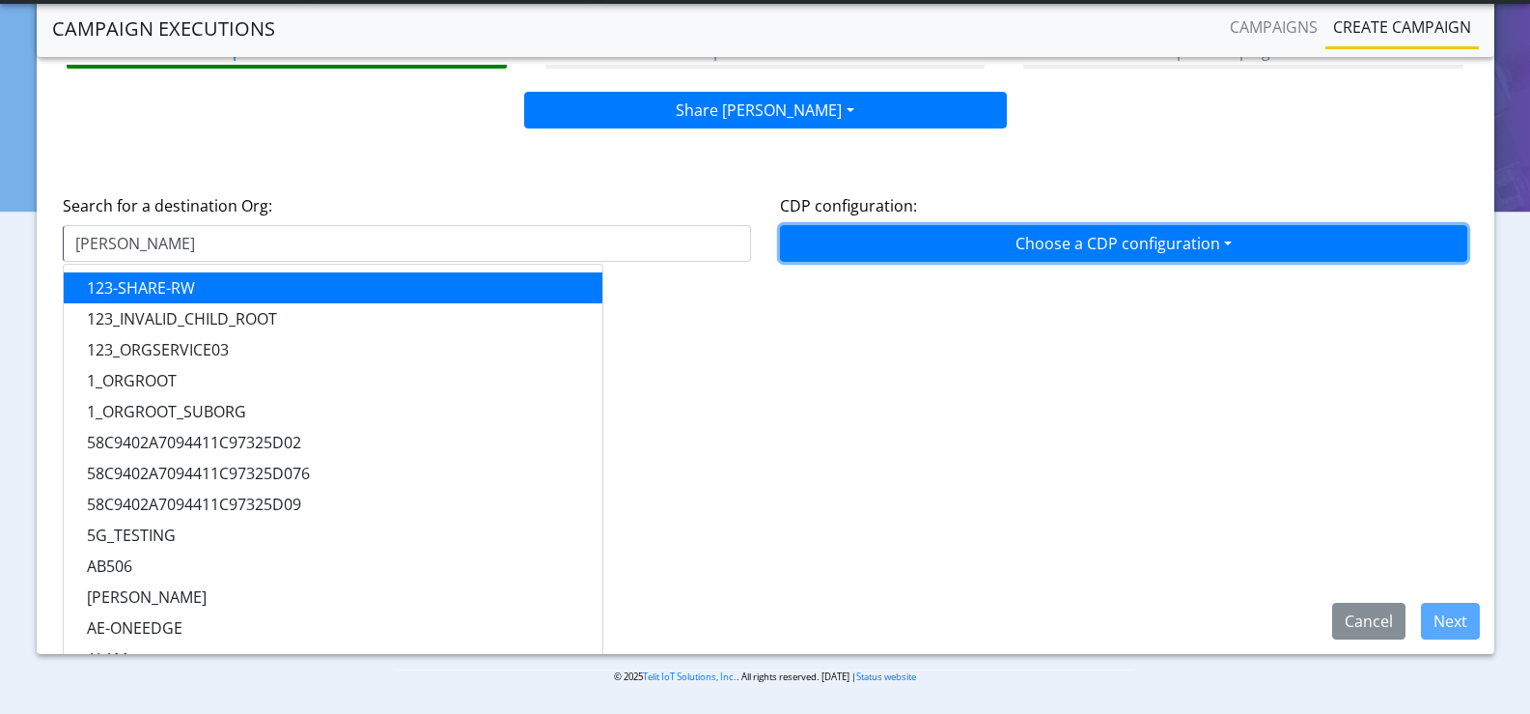
click at [875, 243] on button "Choose a CDP configuration" at bounding box center [1124, 243] width 688 height 37
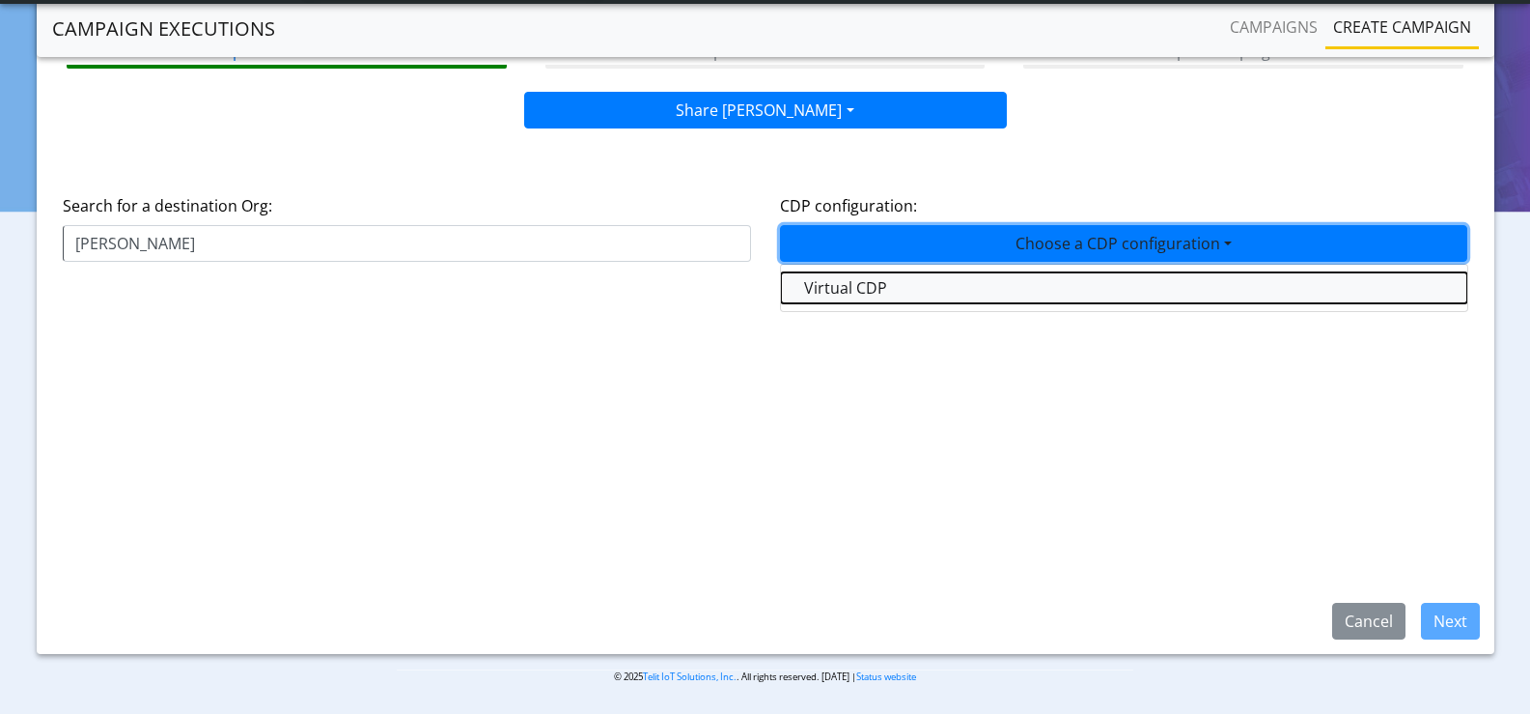
click at [869, 294] on button "Virtual CDP" at bounding box center [1124, 287] width 686 height 31
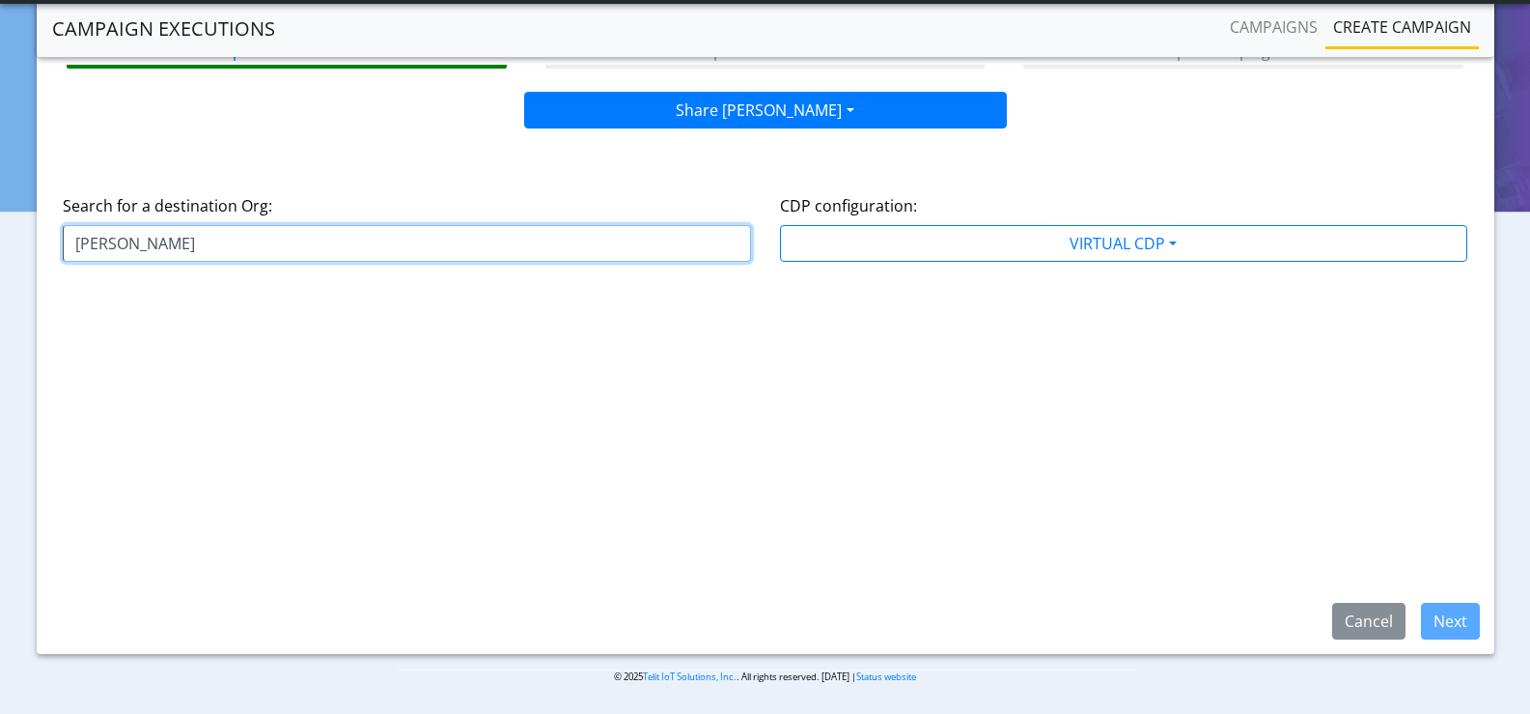
click at [314, 253] on input "[PERSON_NAME]" at bounding box center [407, 243] width 688 height 37
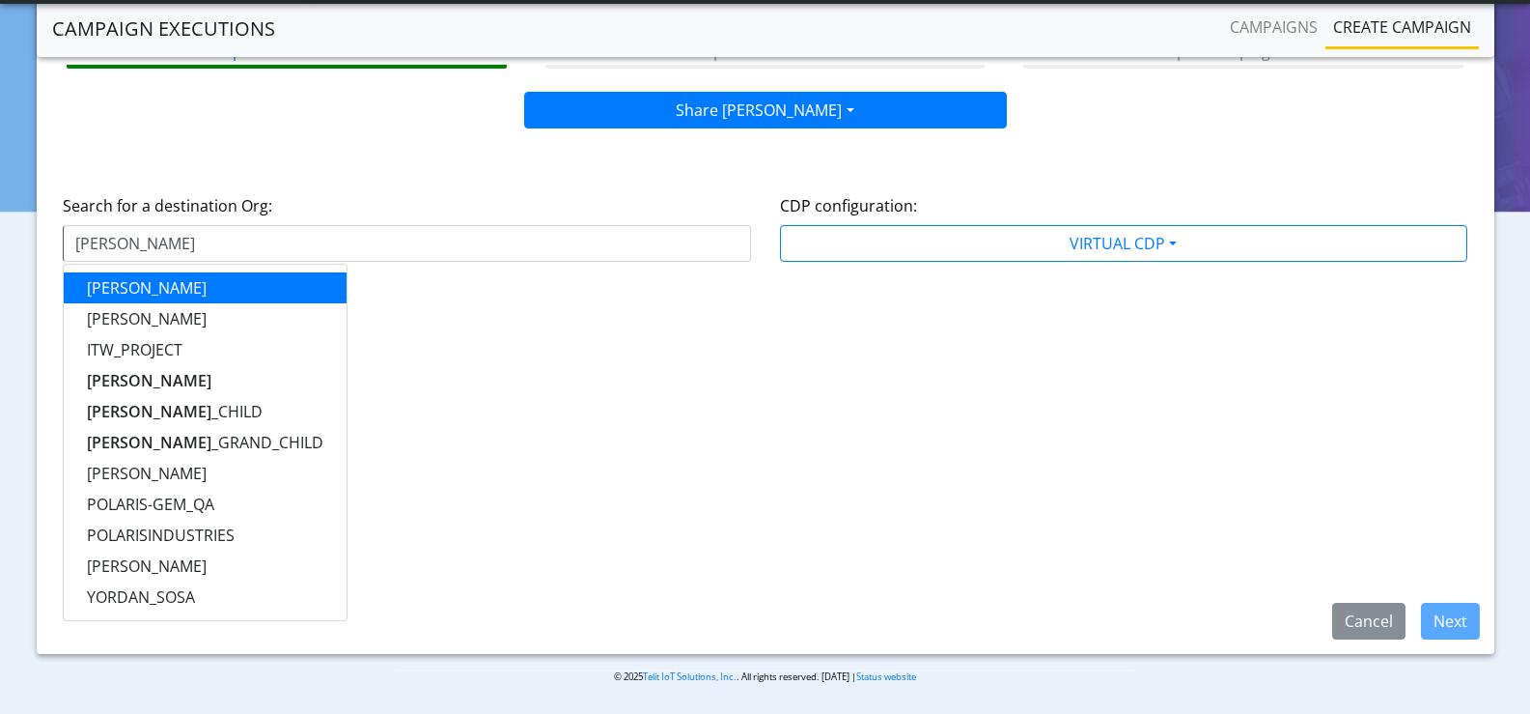
drag, startPoint x: 986, startPoint y: 319, endPoint x: 1012, endPoint y: 322, distance: 26.2
click at [995, 319] on div "Step 1: Task selection Step 2: SIM selection Step 3: Campaign details Share SIM…" at bounding box center [766, 330] width 1458 height 648
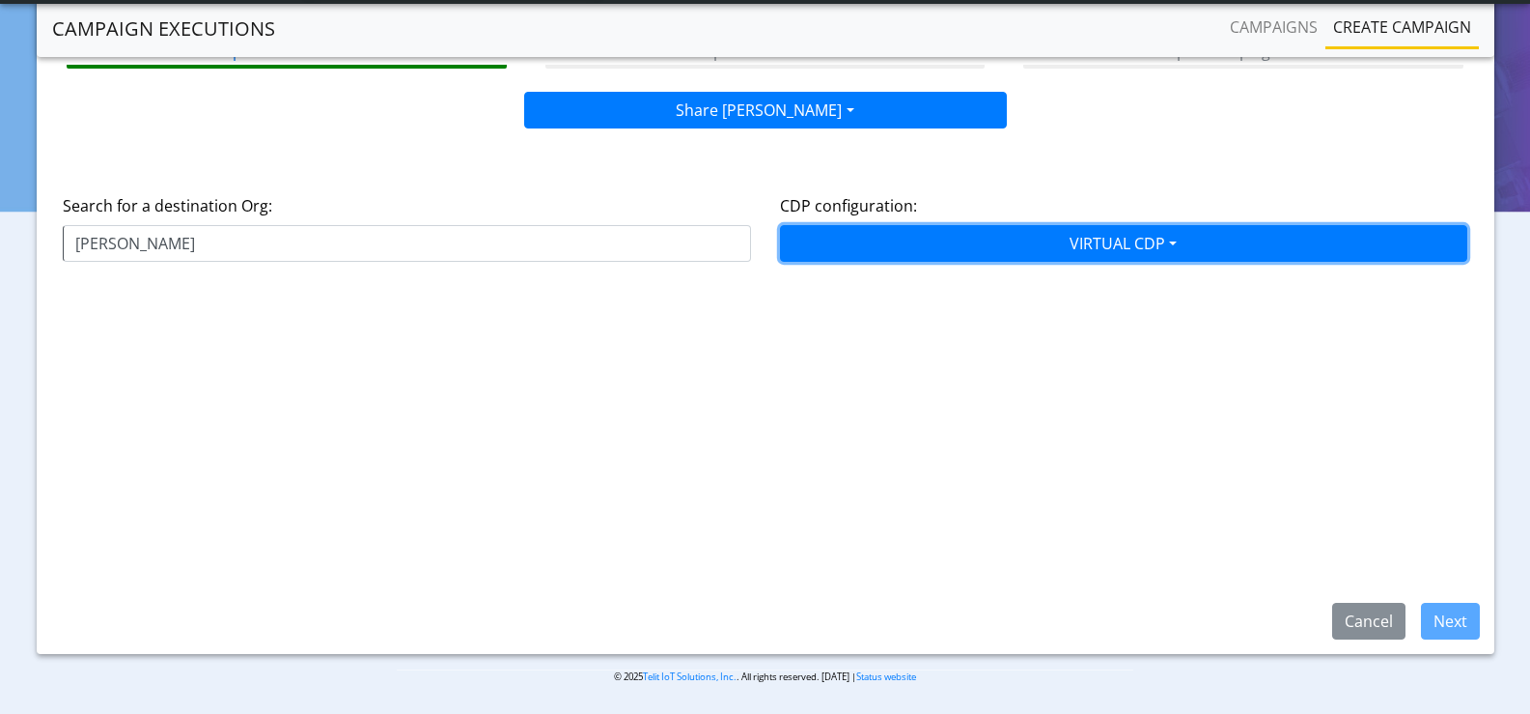
click at [930, 234] on button "VIRTUAL CDP" at bounding box center [1124, 243] width 688 height 37
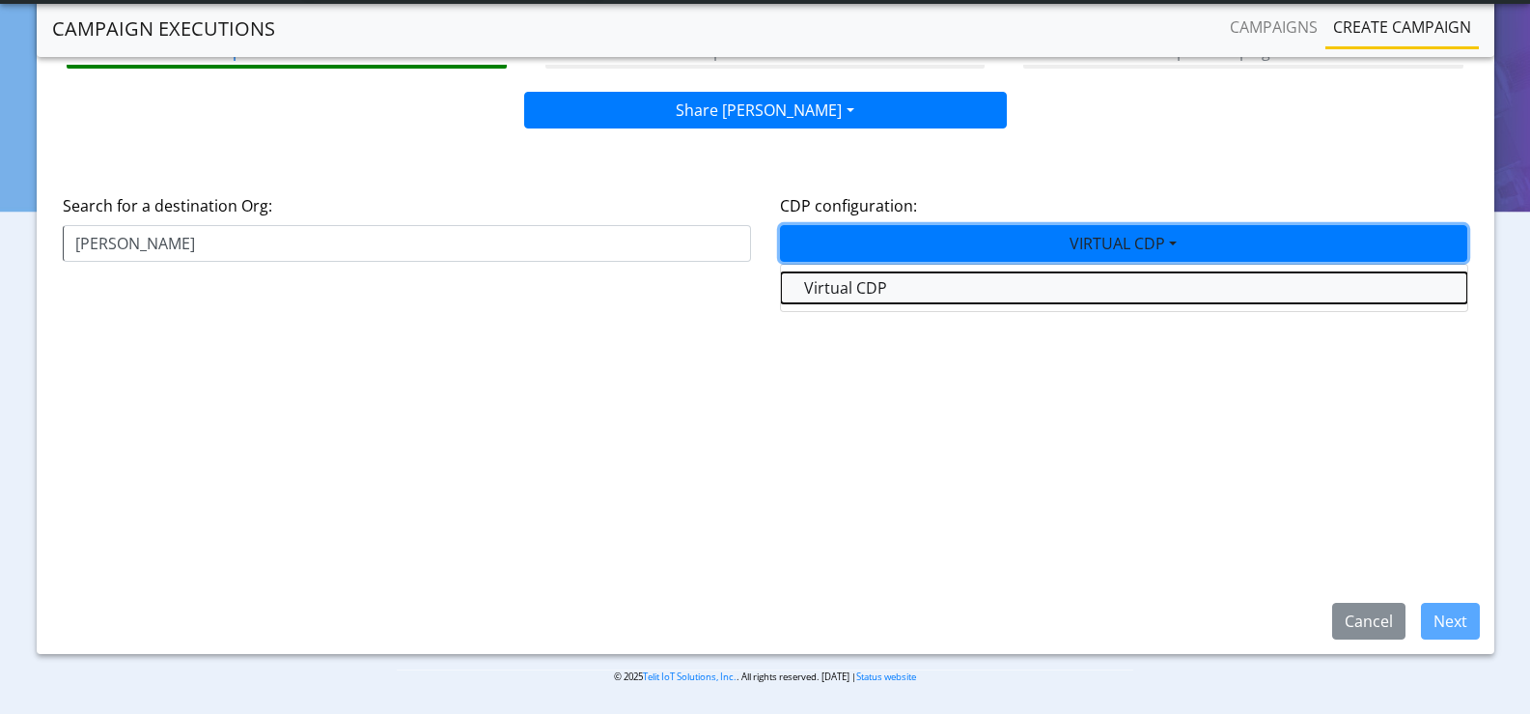
click at [868, 278] on button "Virtual CDP" at bounding box center [1124, 287] width 686 height 31
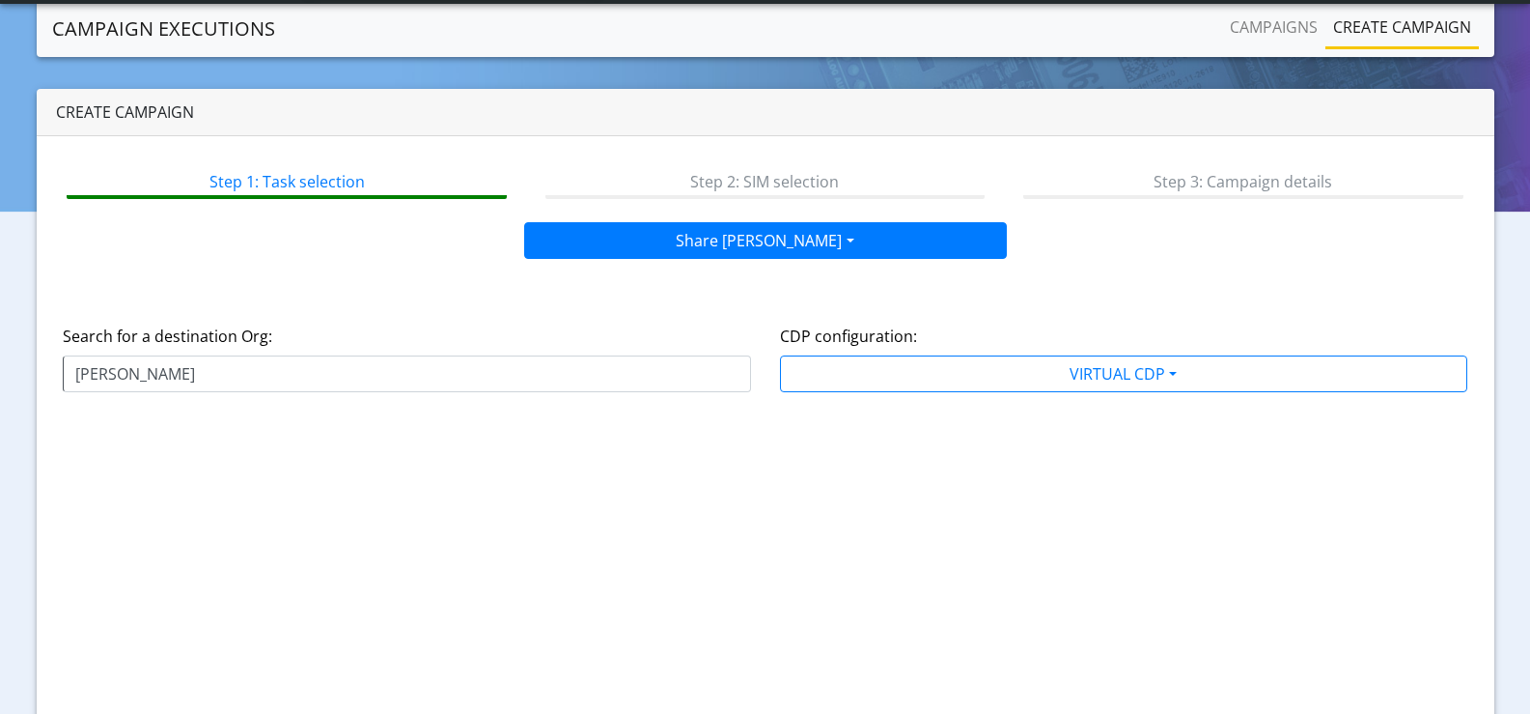
scroll to position [0, 0]
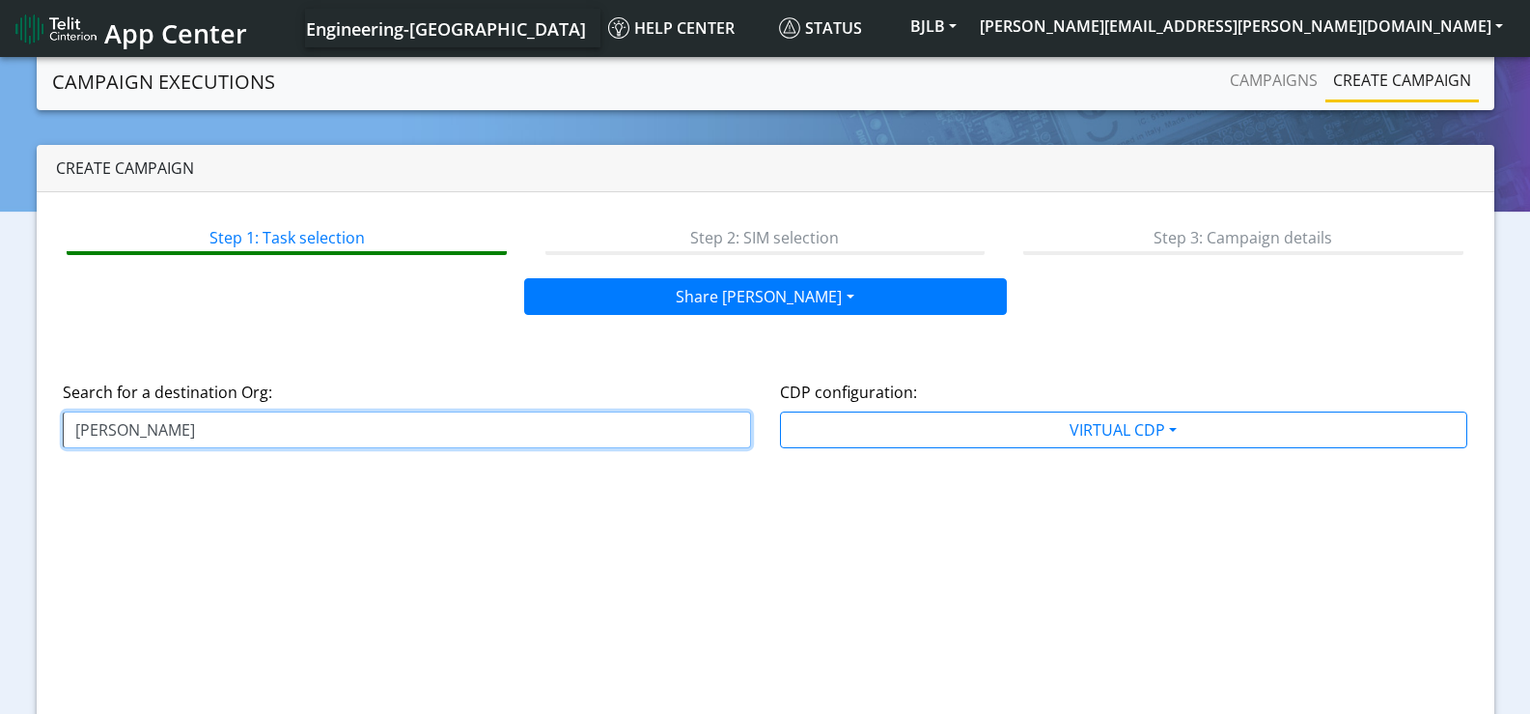
drag, startPoint x: 159, startPoint y: 432, endPoint x: 5, endPoint y: 424, distance: 154.7
click at [13, 427] on section "Campaign Executions Campaigns Create campaign Create campaign Step 1: Task sele…" at bounding box center [765, 476] width 1530 height 847
type input "MARCUS"
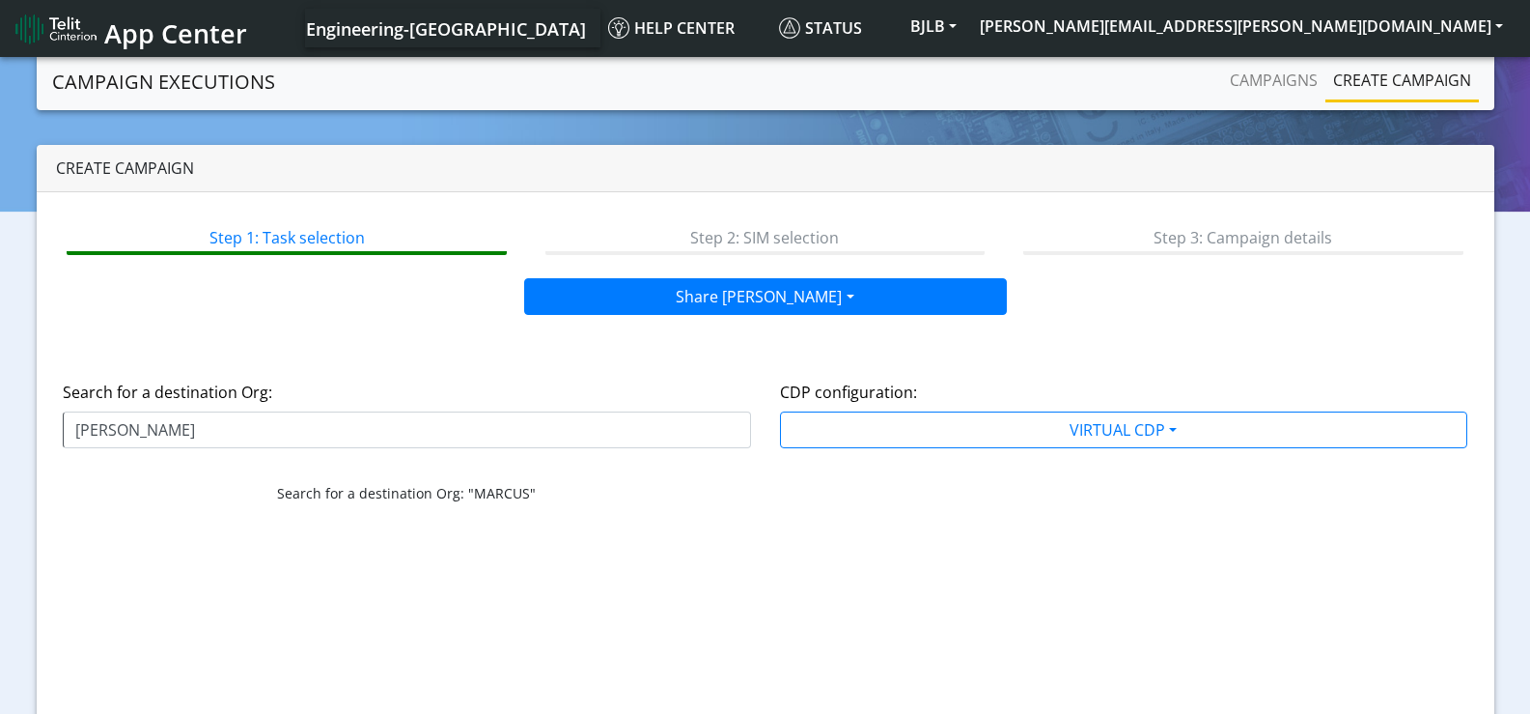
click at [1150, 508] on div "CDP configuration: VIRTUAL CDP Virtual CDP" at bounding box center [1124, 439] width 717 height 157
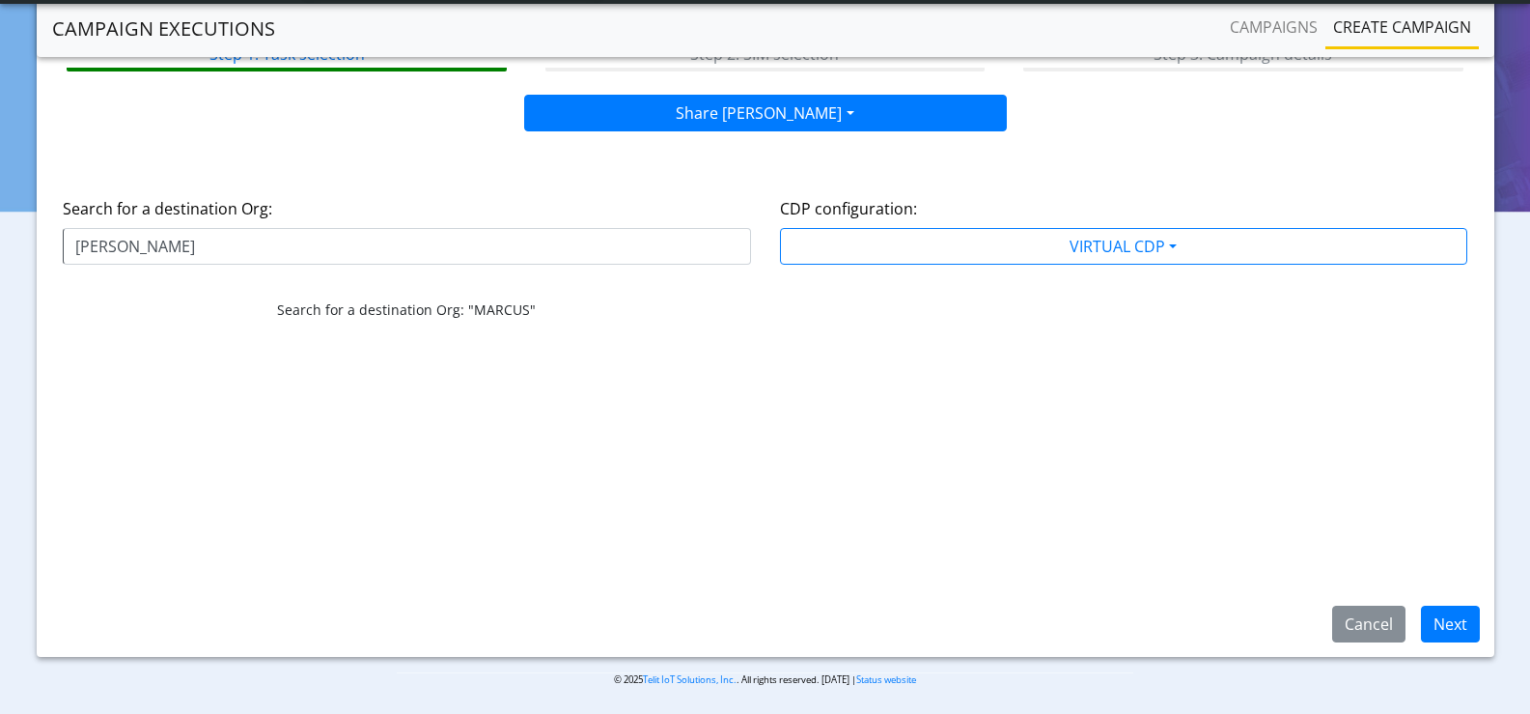
scroll to position [133, 0]
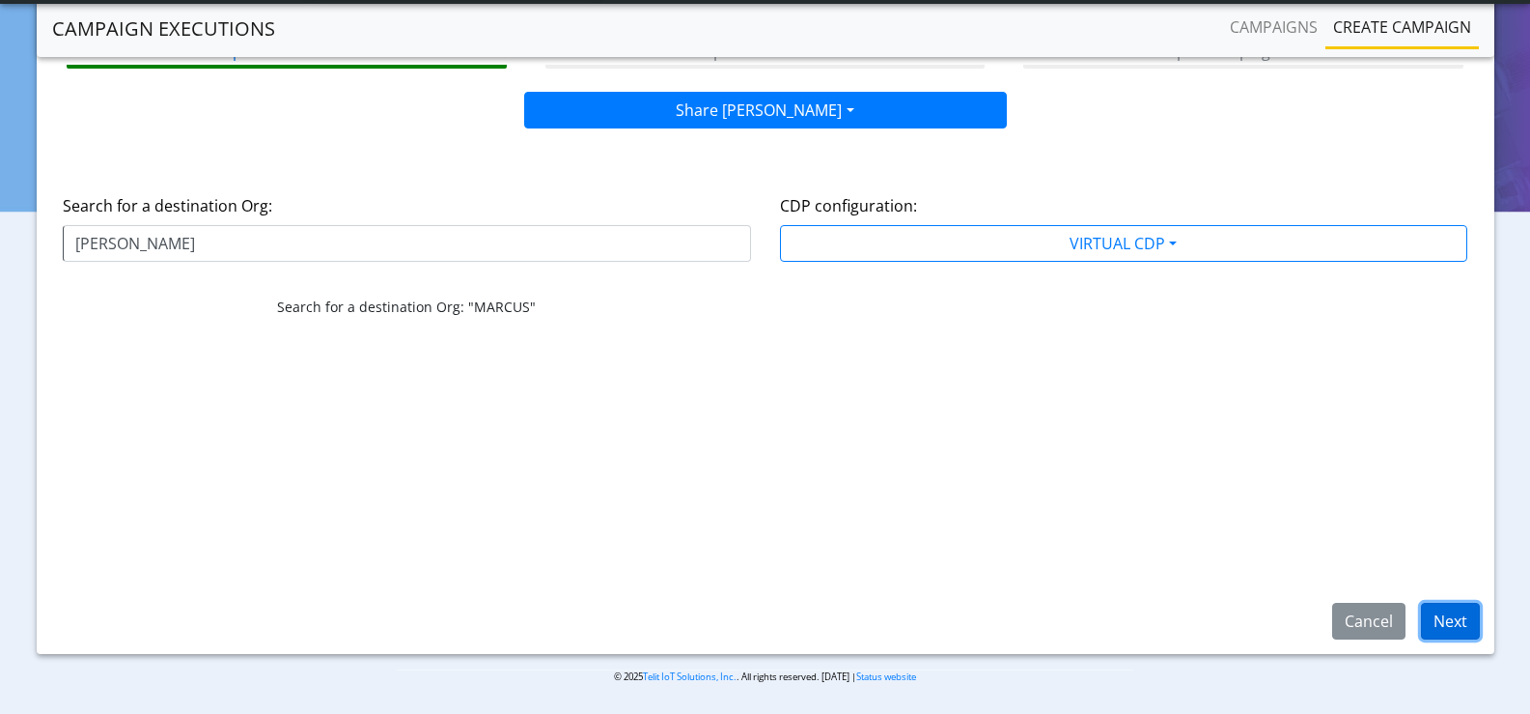
click at [1461, 627] on button "Next" at bounding box center [1450, 620] width 59 height 37
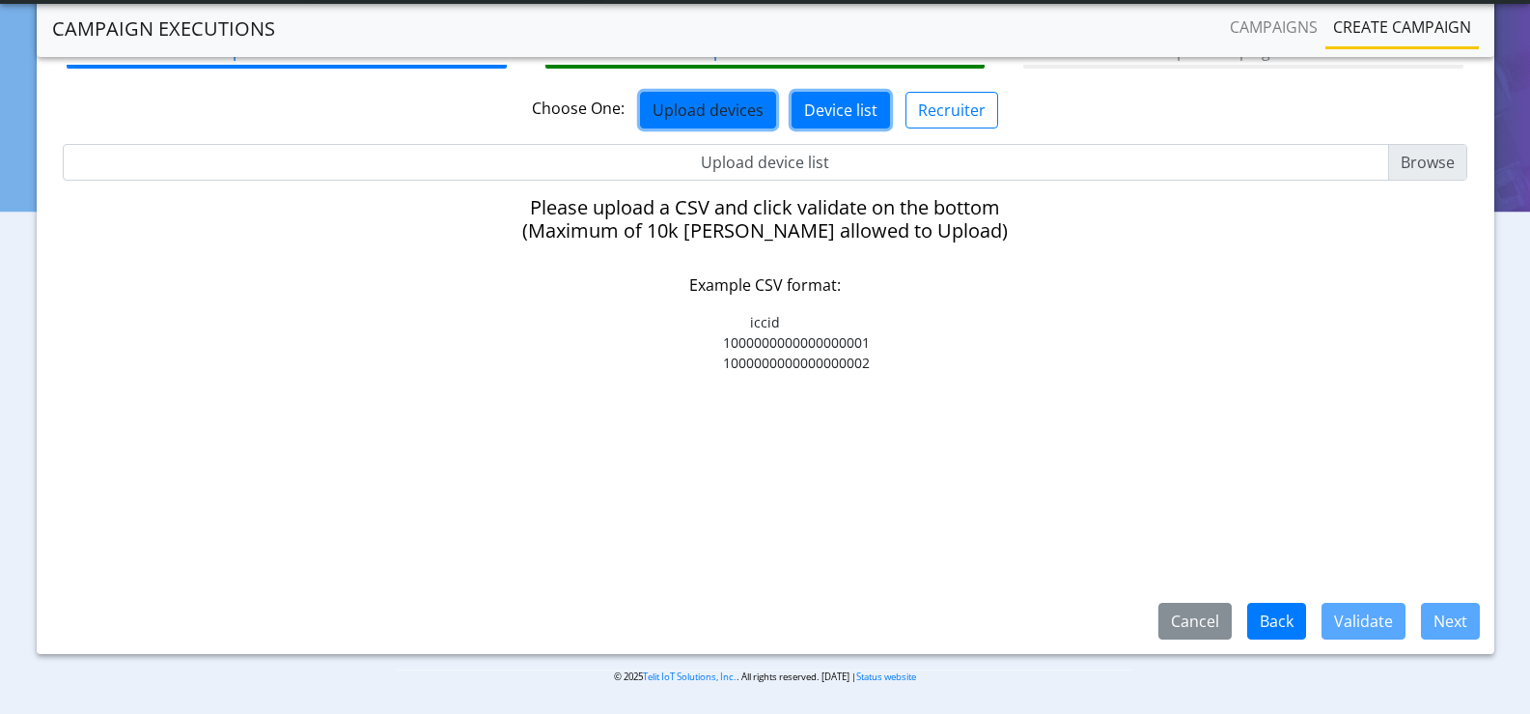
click at [856, 110] on button "Device list" at bounding box center [841, 110] width 98 height 37
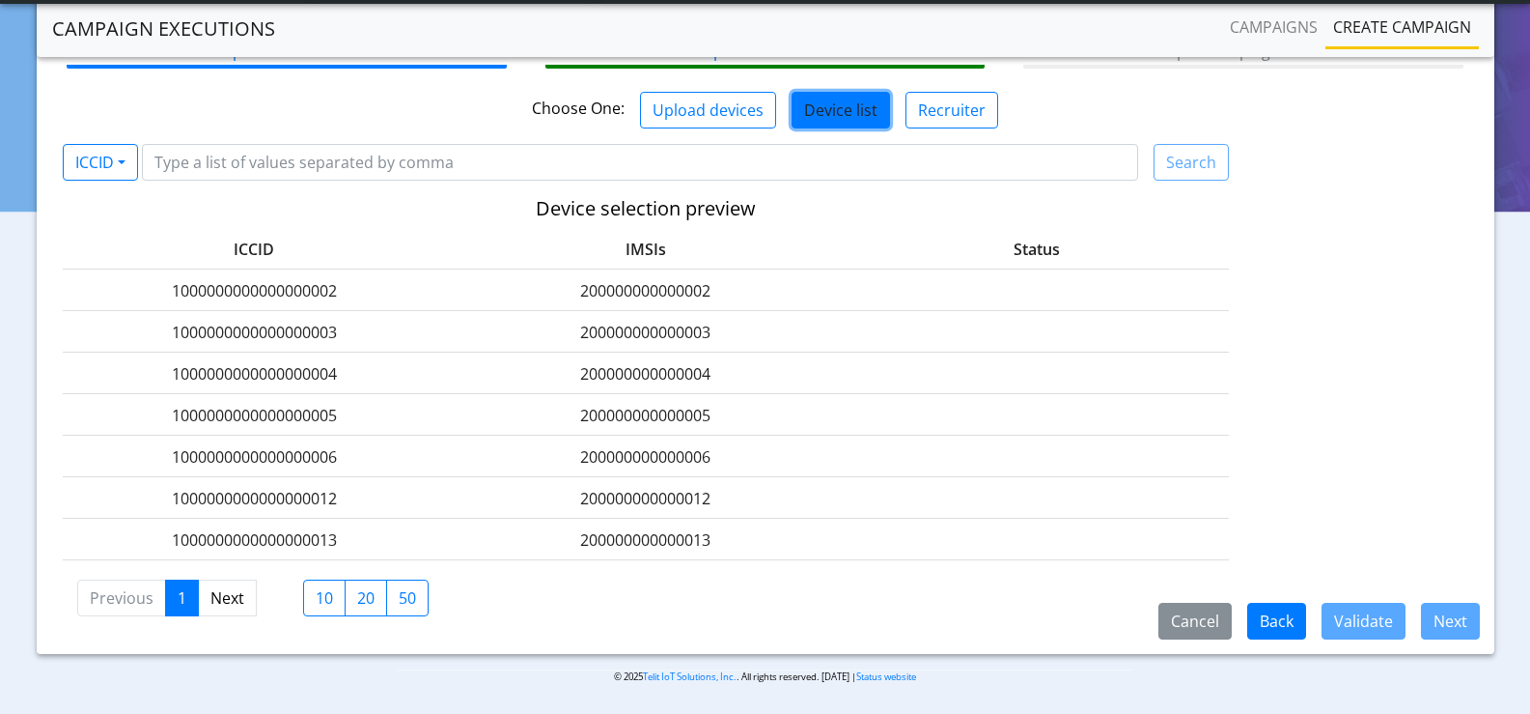
drag, startPoint x: 333, startPoint y: 292, endPoint x: 126, endPoint y: 286, distance: 206.7
click at [126, 286] on label "1000000000000000002" at bounding box center [254, 290] width 383 height 23
copy label "1000000000000000002"
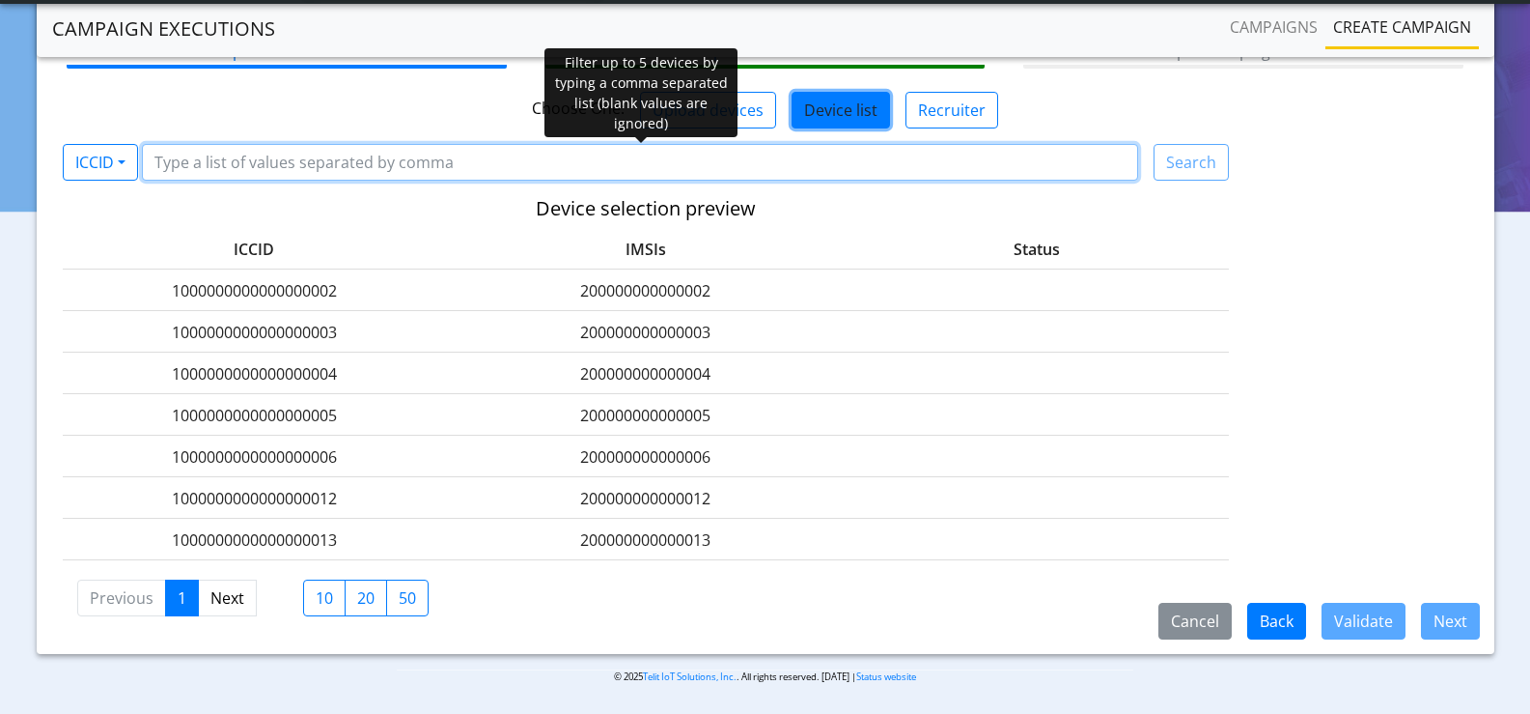
click at [348, 150] on input "Filter device list" at bounding box center [640, 162] width 996 height 37
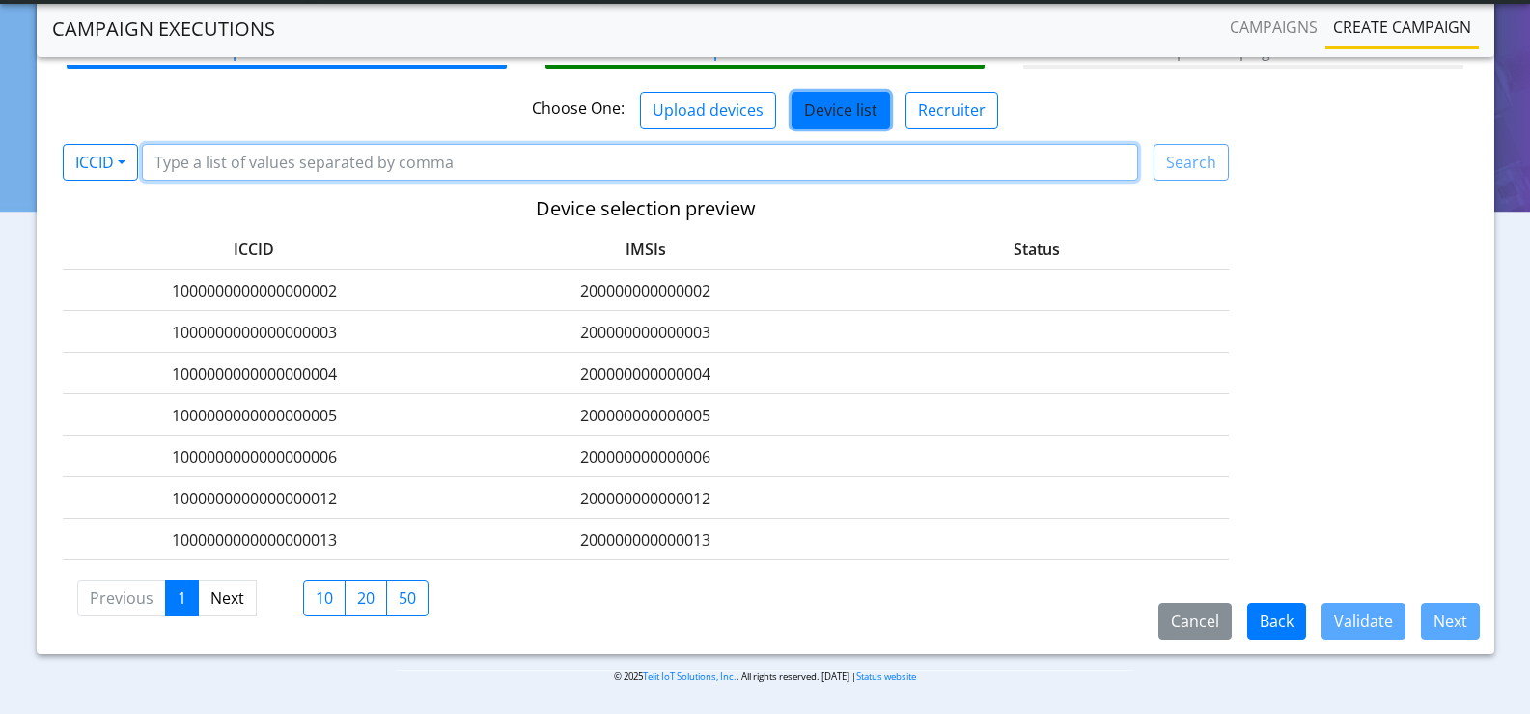
paste input "1000000000000000002"
type input "1000000000000000002"
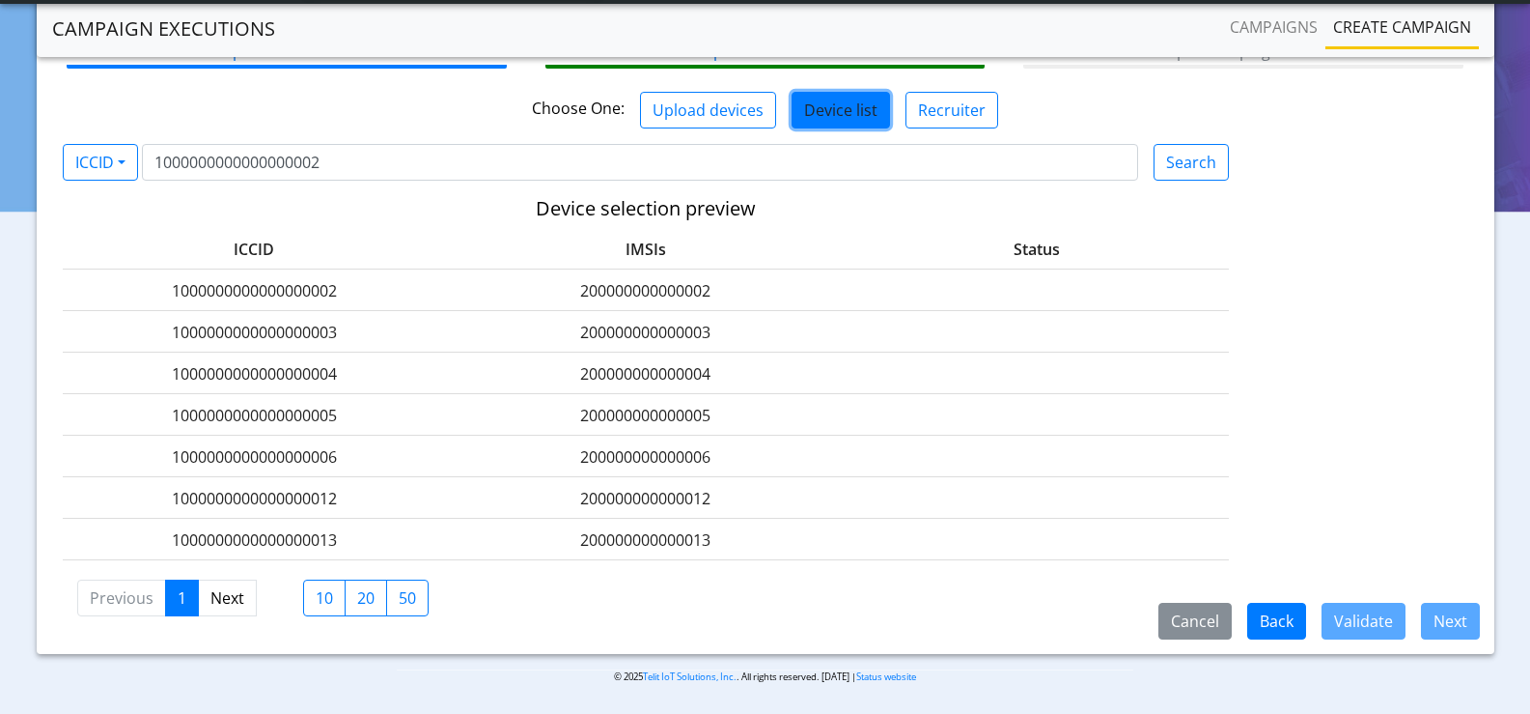
drag, startPoint x: 506, startPoint y: 230, endPoint x: 652, endPoint y: 232, distance: 145.8
click at [509, 229] on div "ICCID IMSIs Status" at bounding box center [646, 249] width 1166 height 42
click at [1186, 161] on button "Search" at bounding box center [1191, 162] width 75 height 37
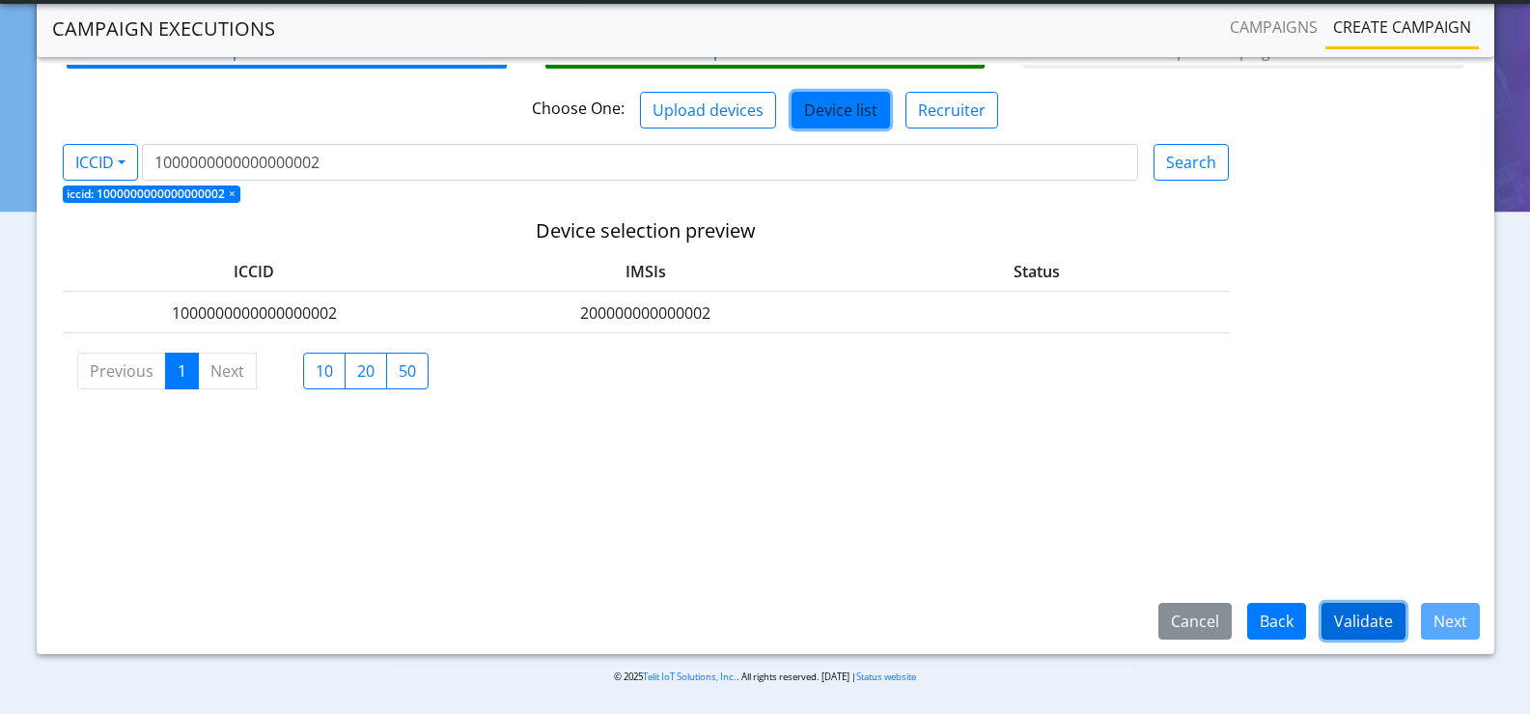
click at [1376, 623] on button "Validate" at bounding box center [1364, 620] width 84 height 37
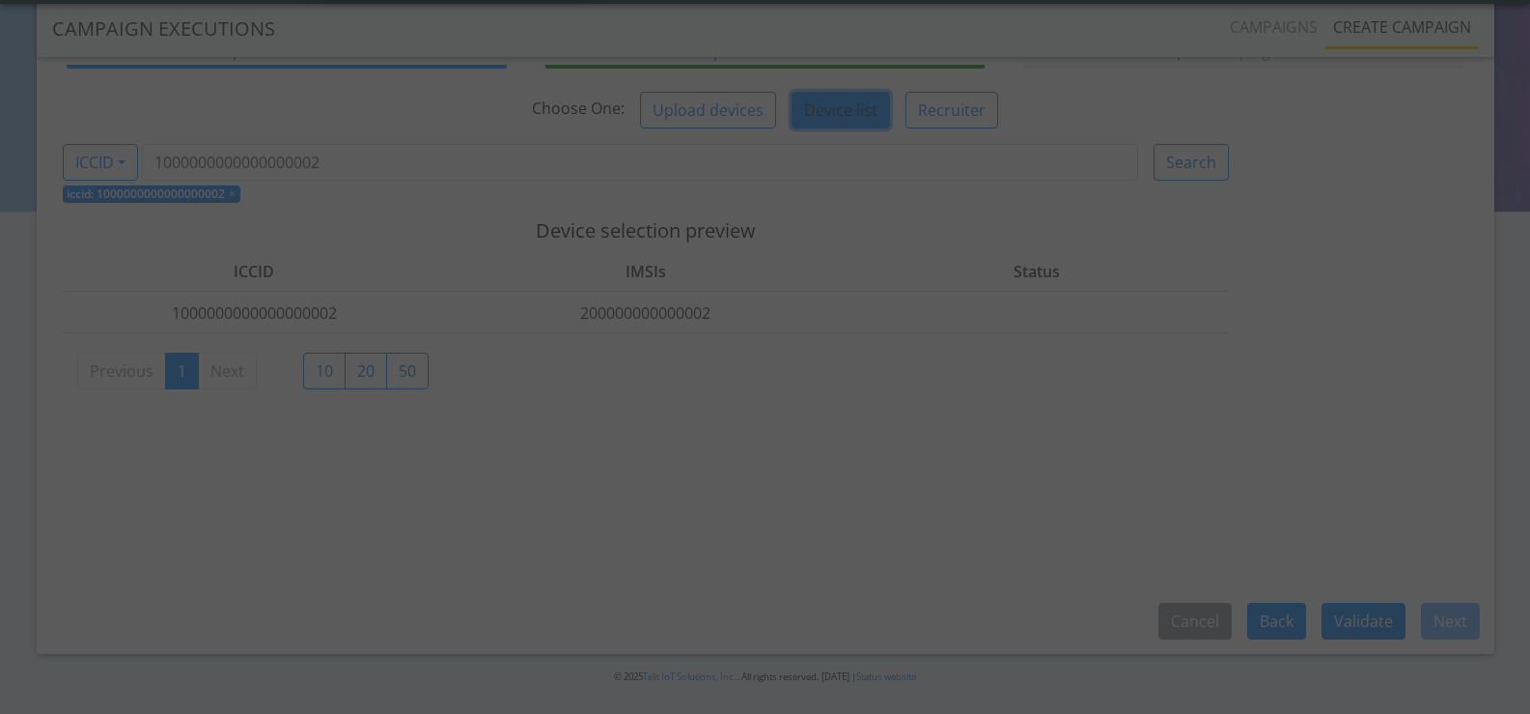
click at [182, 403] on div at bounding box center [765, 357] width 1530 height 714
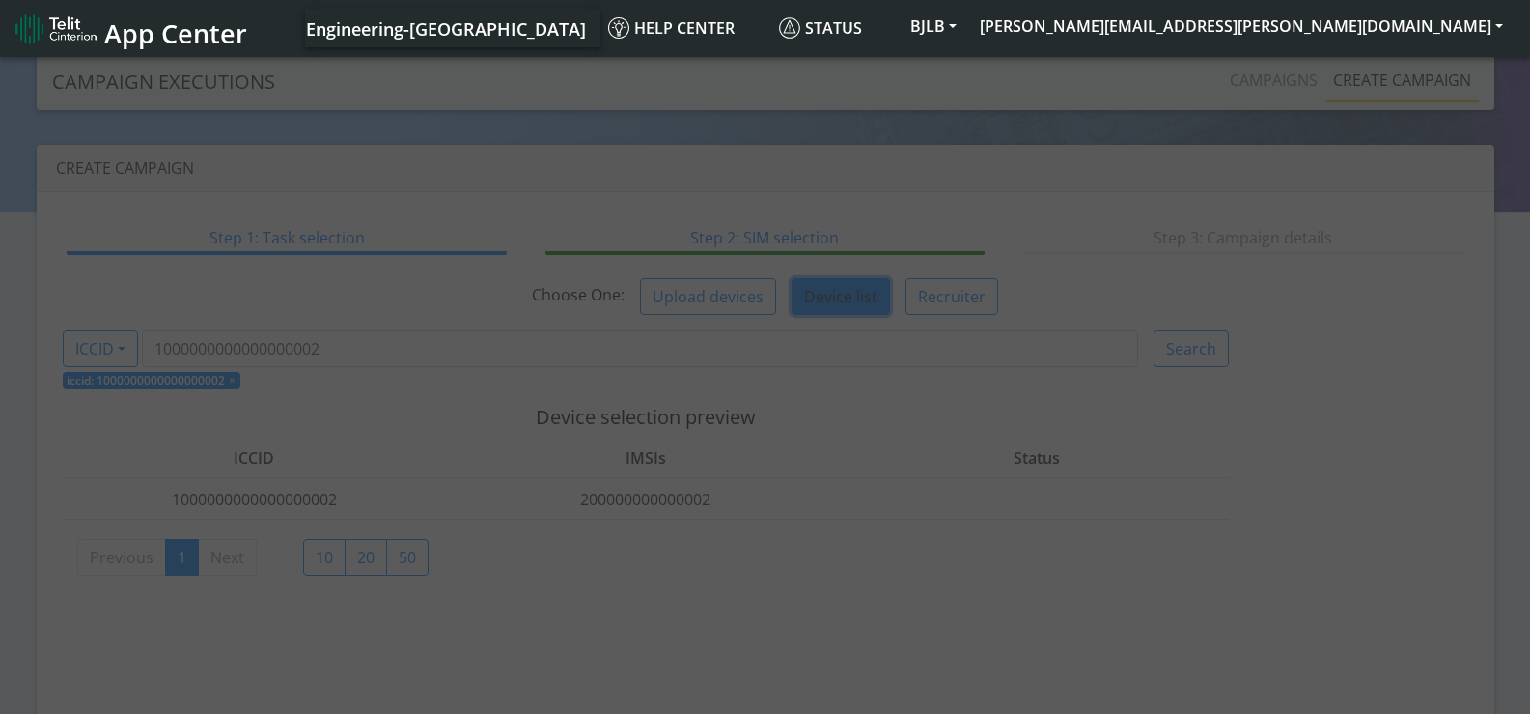
click at [310, 118] on div at bounding box center [765, 386] width 1530 height 667
click at [968, 19] on button "BJLB" at bounding box center [934, 26] width 70 height 35
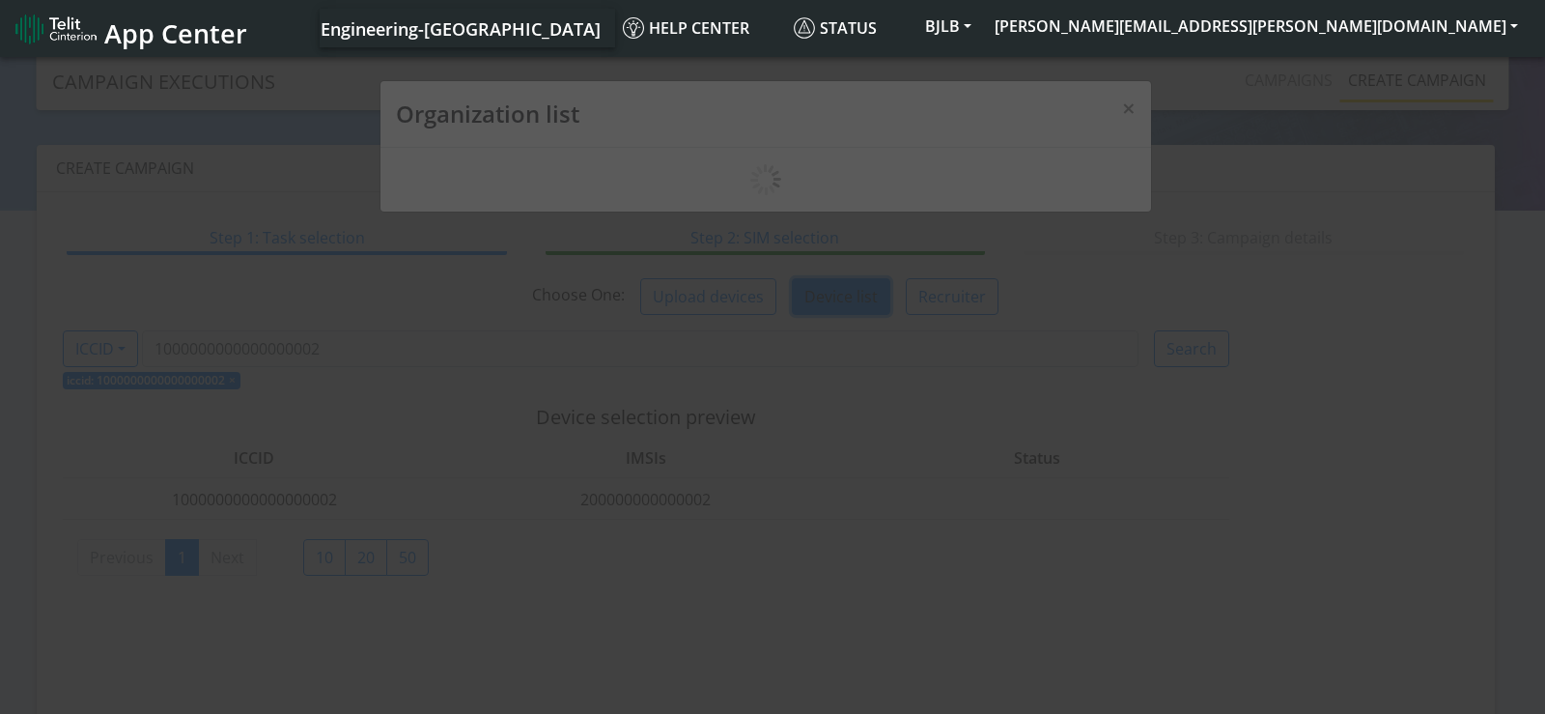
scroll to position [7, 0]
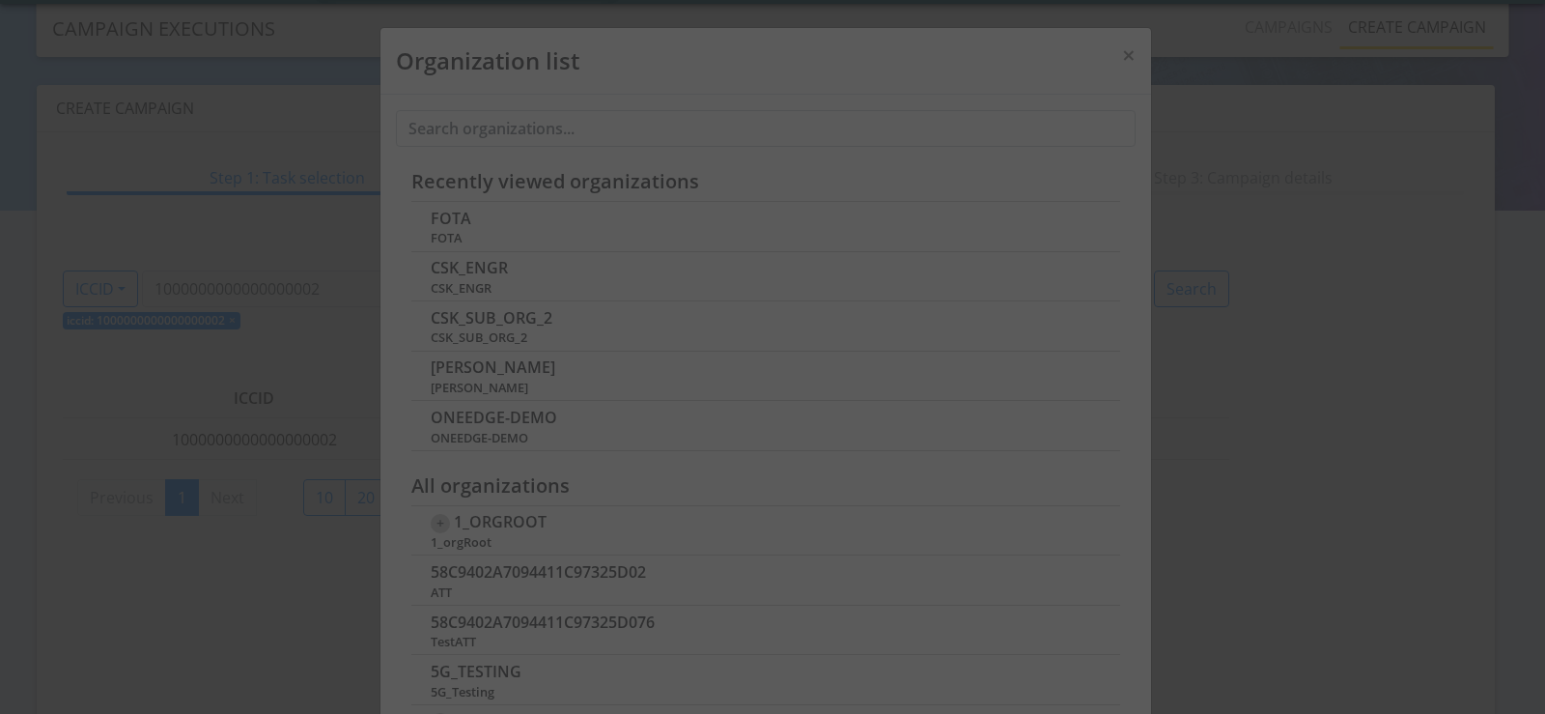
click at [366, 135] on div at bounding box center [772, 357] width 1545 height 714
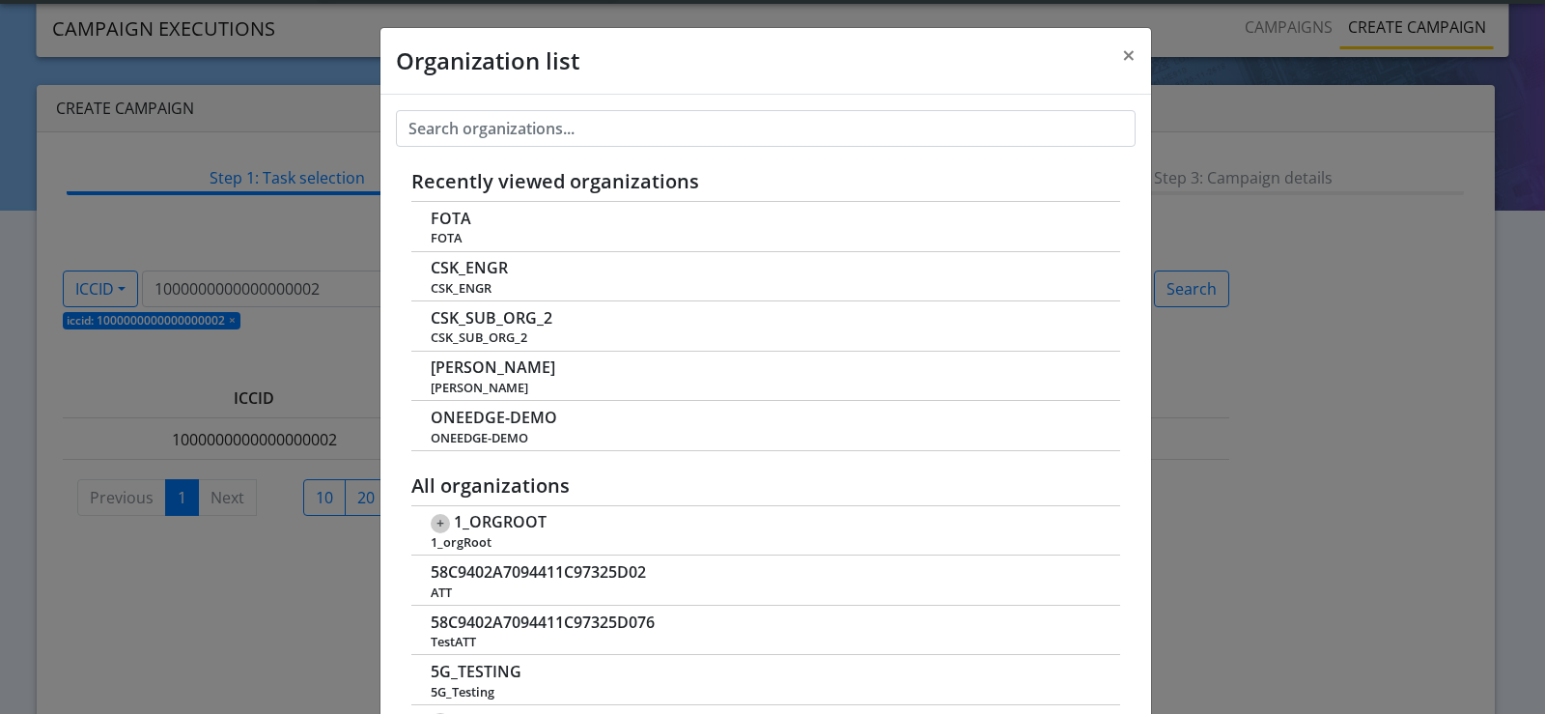
scroll to position [133, 0]
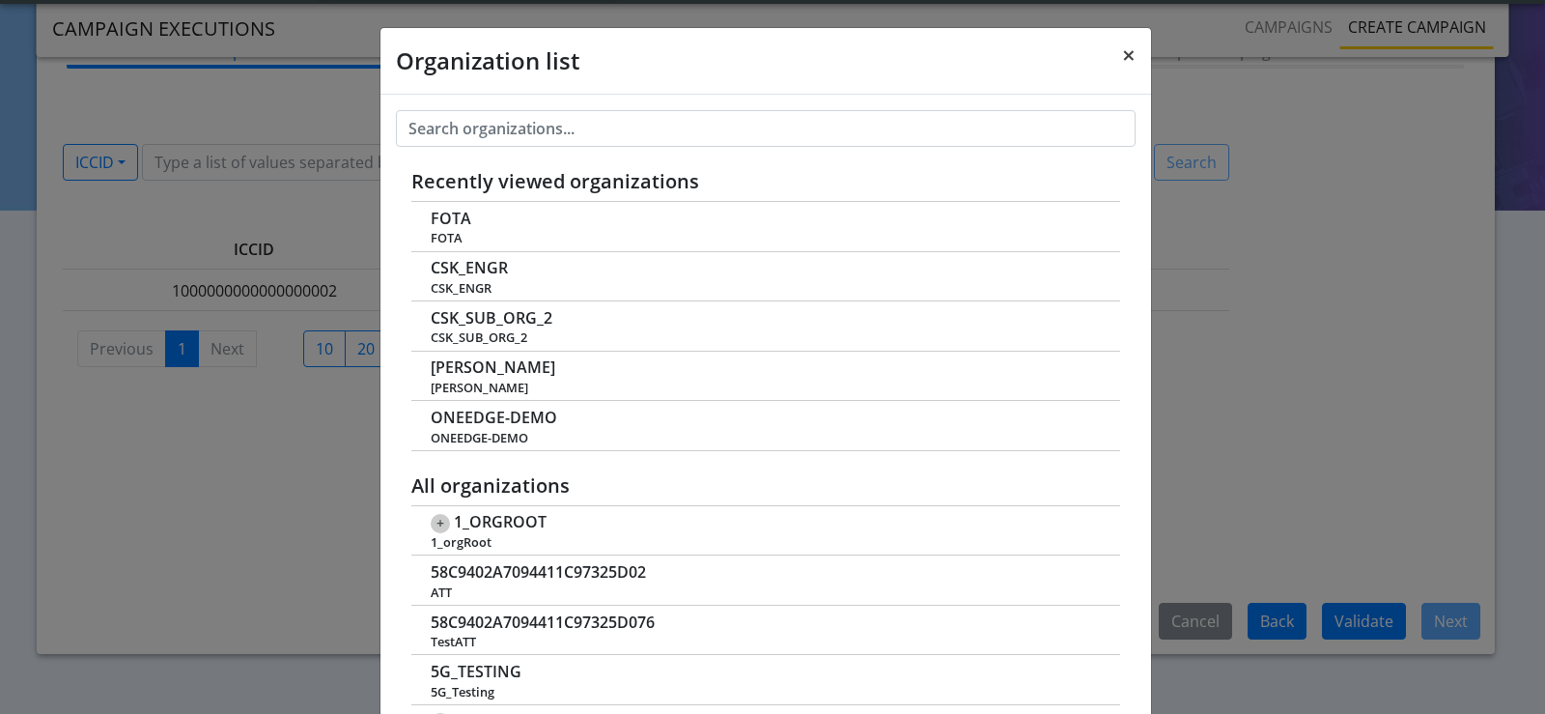
click at [1122, 53] on span "×" at bounding box center [1129, 55] width 14 height 32
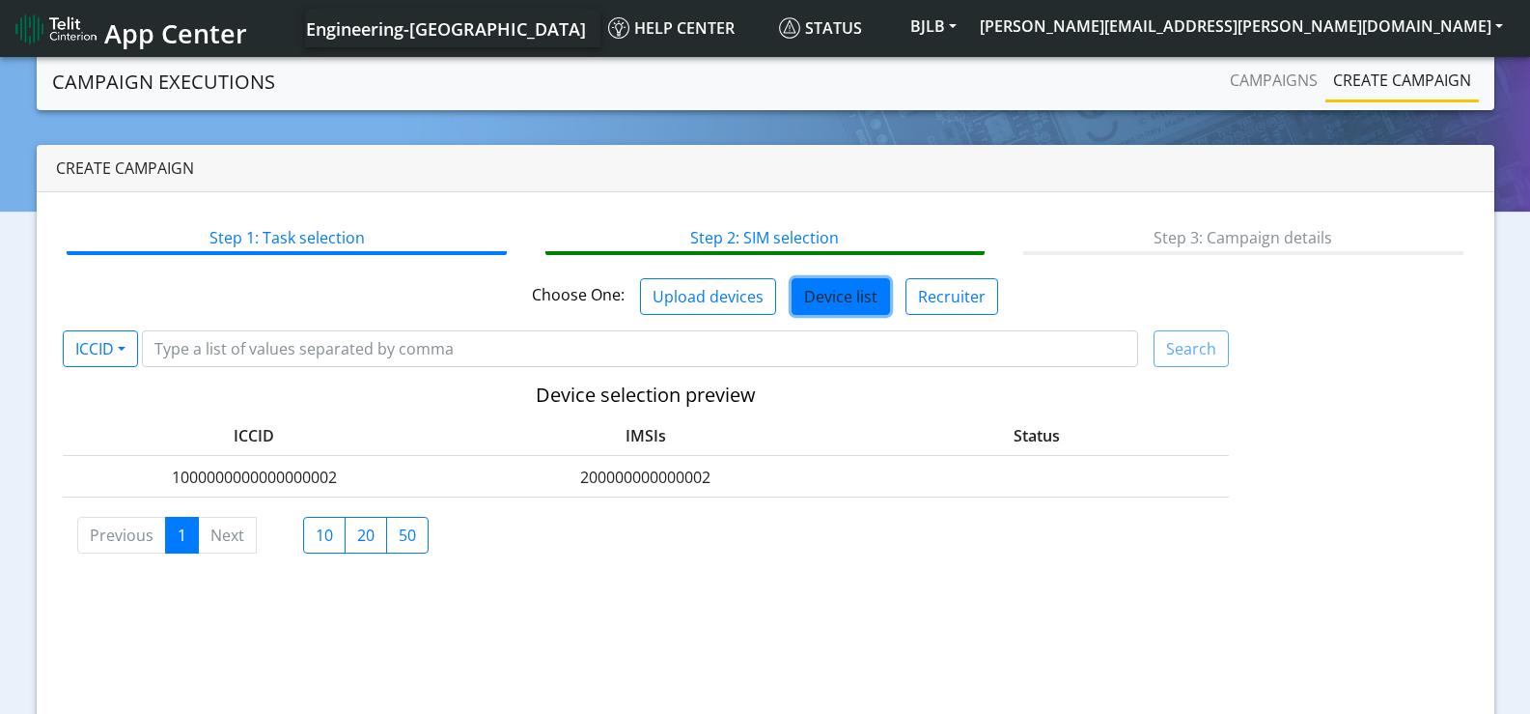
click at [232, 88] on link "Campaign Executions" at bounding box center [163, 82] width 223 height 39
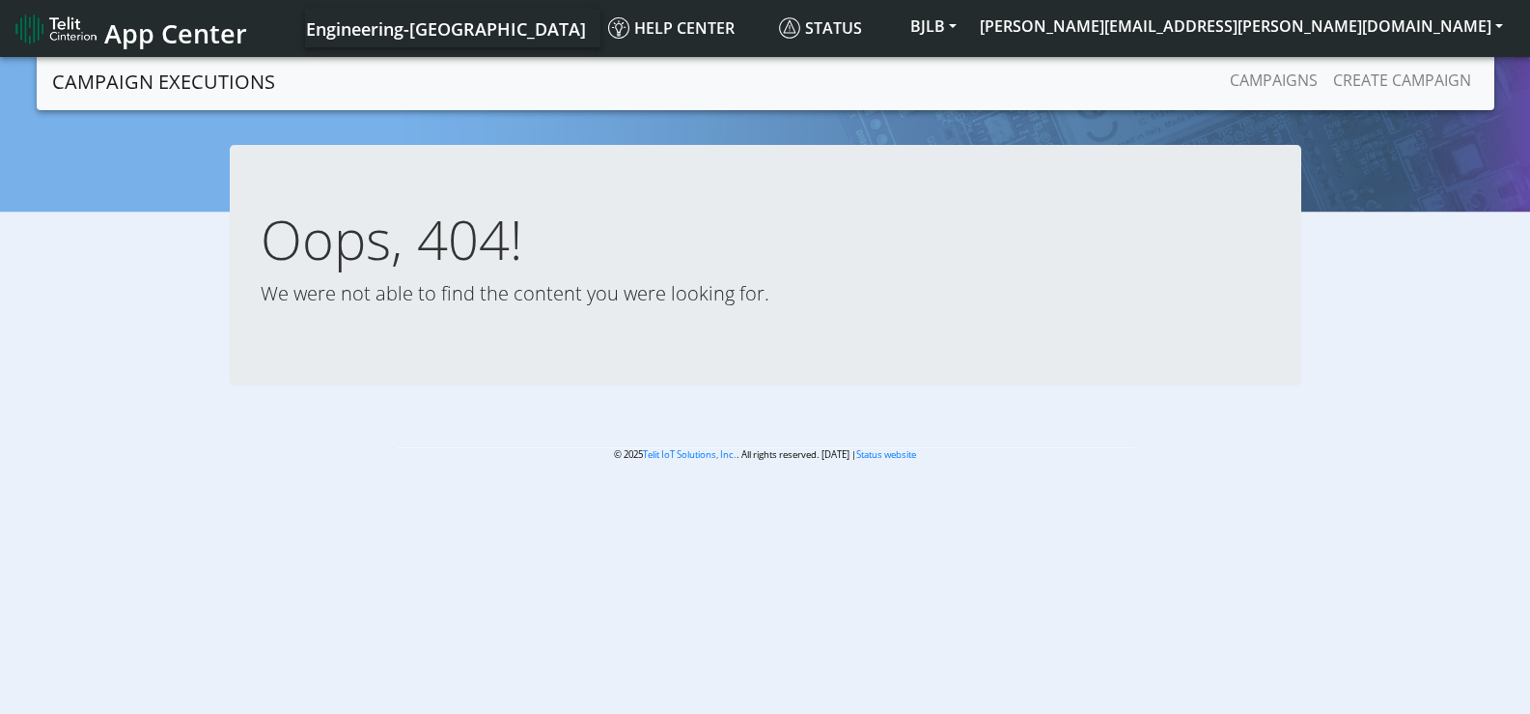
click at [147, 45] on span "App Center" at bounding box center [175, 33] width 143 height 36
click at [968, 27] on button "BJLB" at bounding box center [934, 26] width 70 height 35
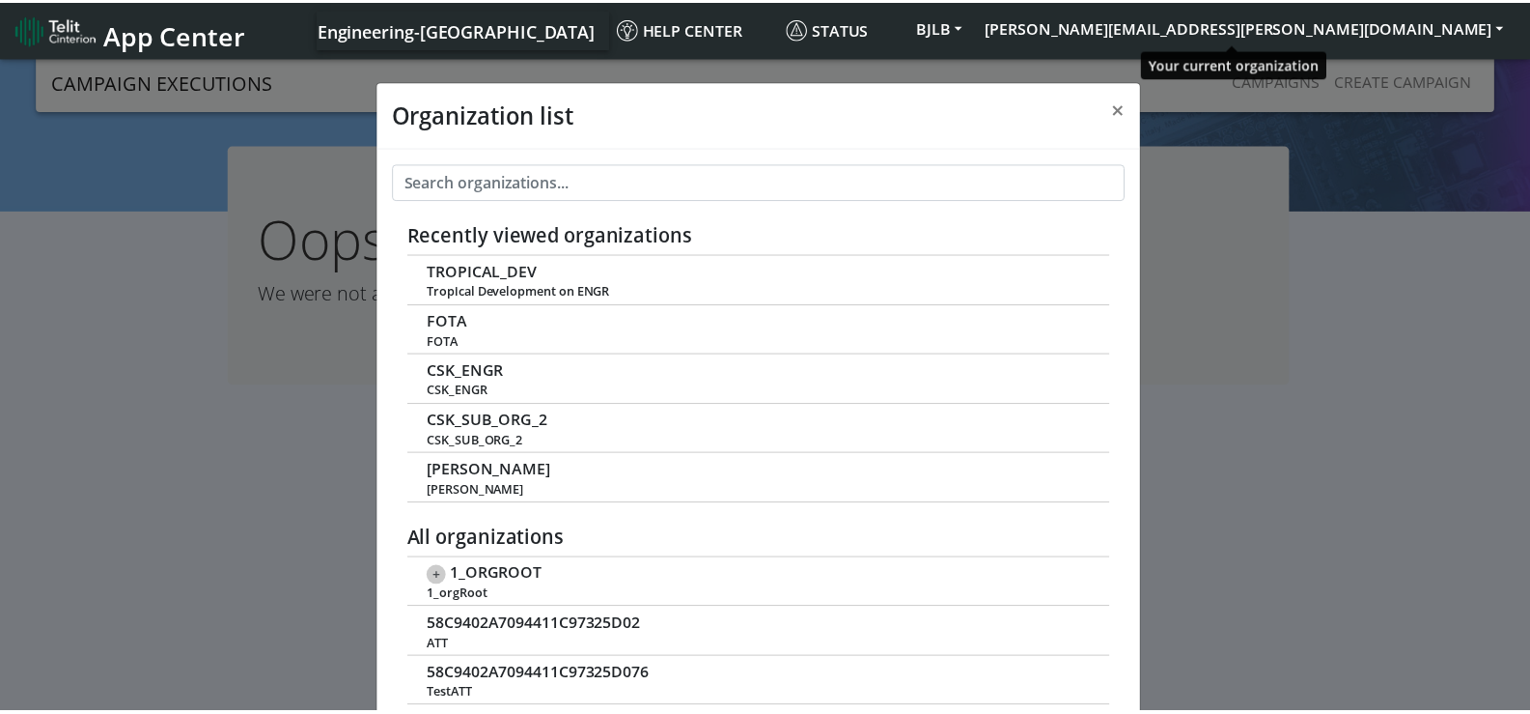
scroll to position [7, 0]
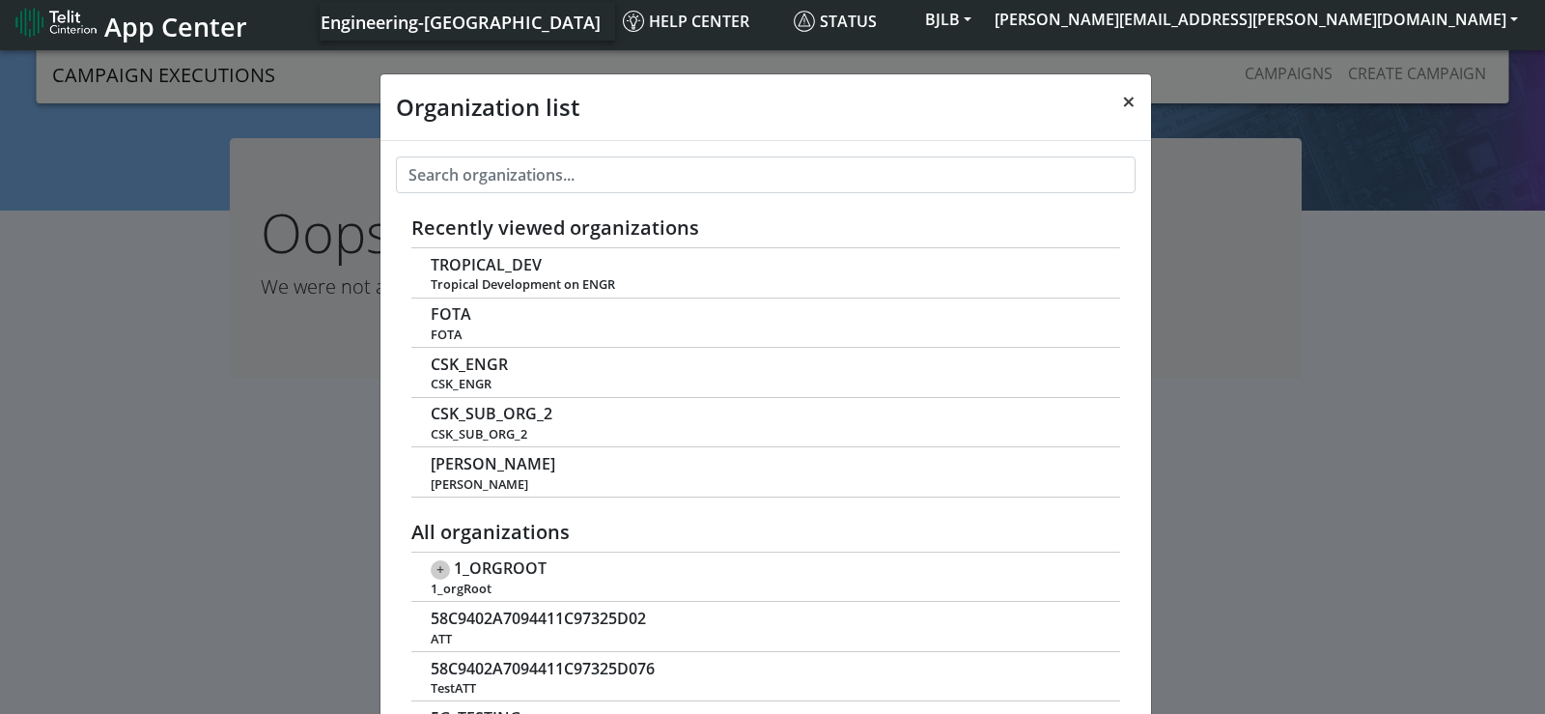
click at [1122, 108] on span "×" at bounding box center [1129, 101] width 14 height 32
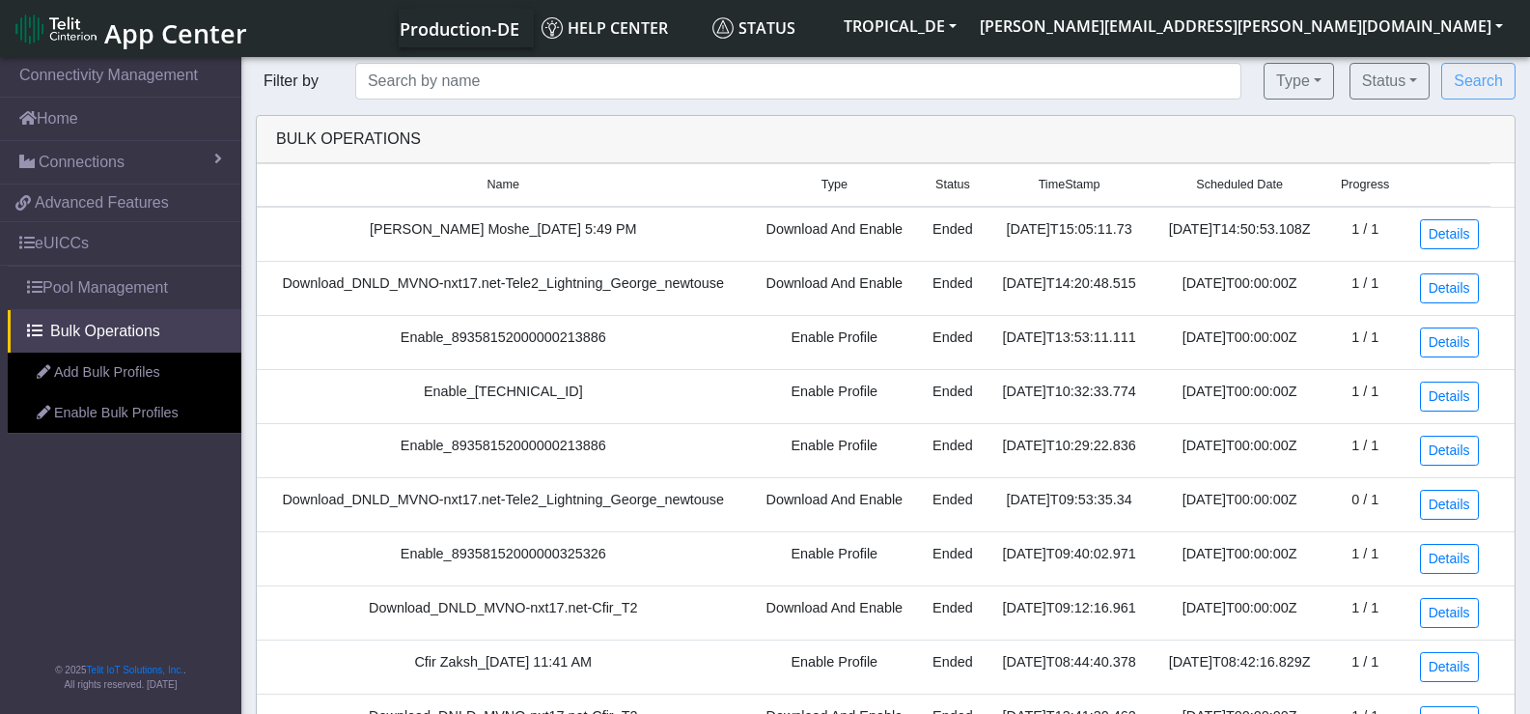
click at [156, 21] on span "App Center" at bounding box center [175, 33] width 143 height 36
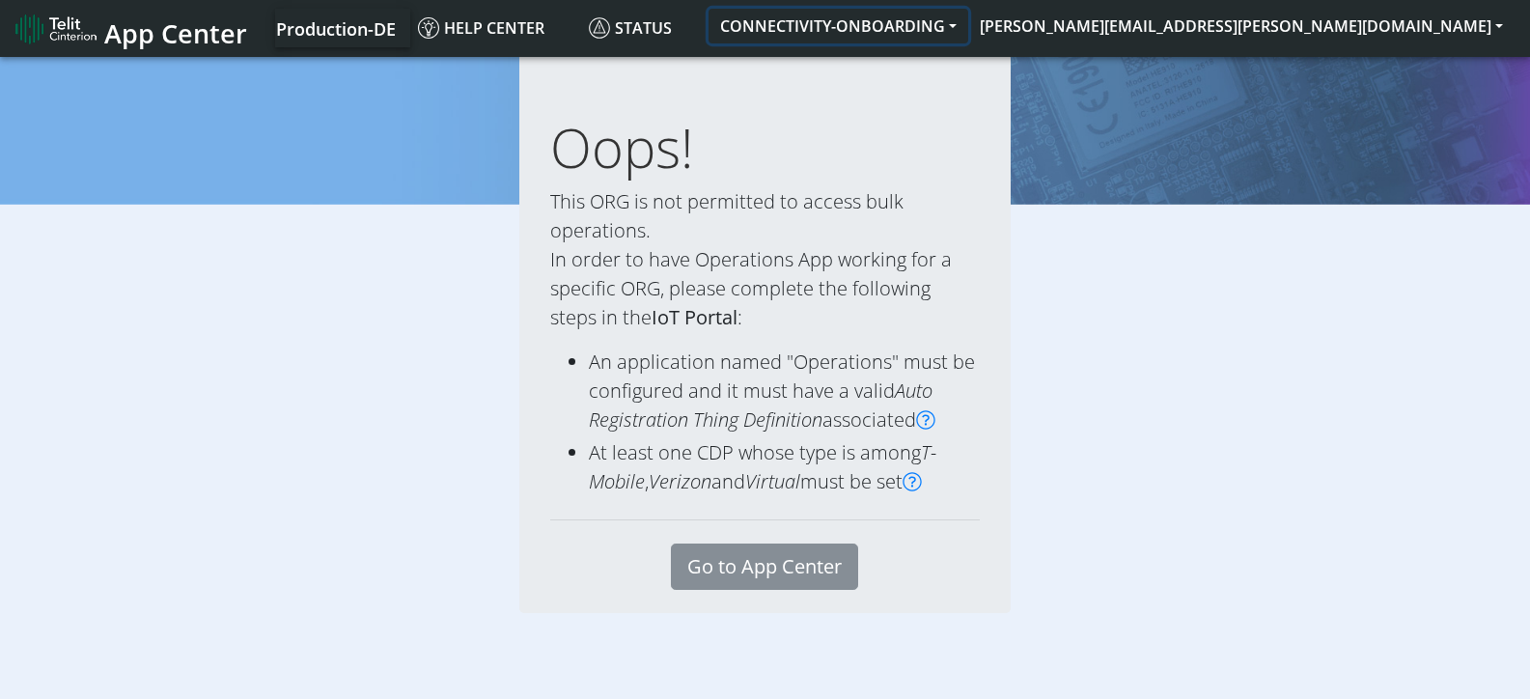
click at [968, 18] on button "CONNECTIVITY-ONBOARDING" at bounding box center [839, 26] width 260 height 35
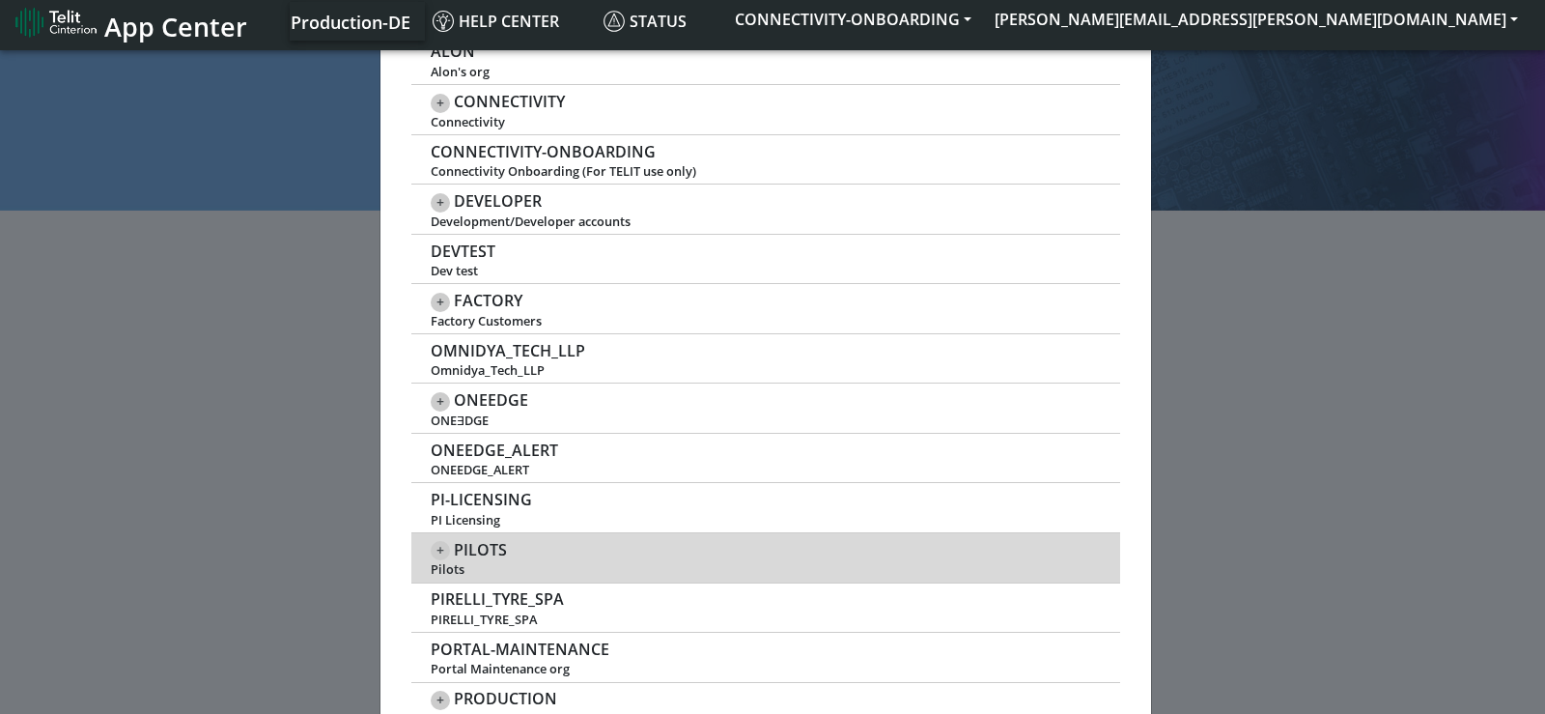
scroll to position [579, 0]
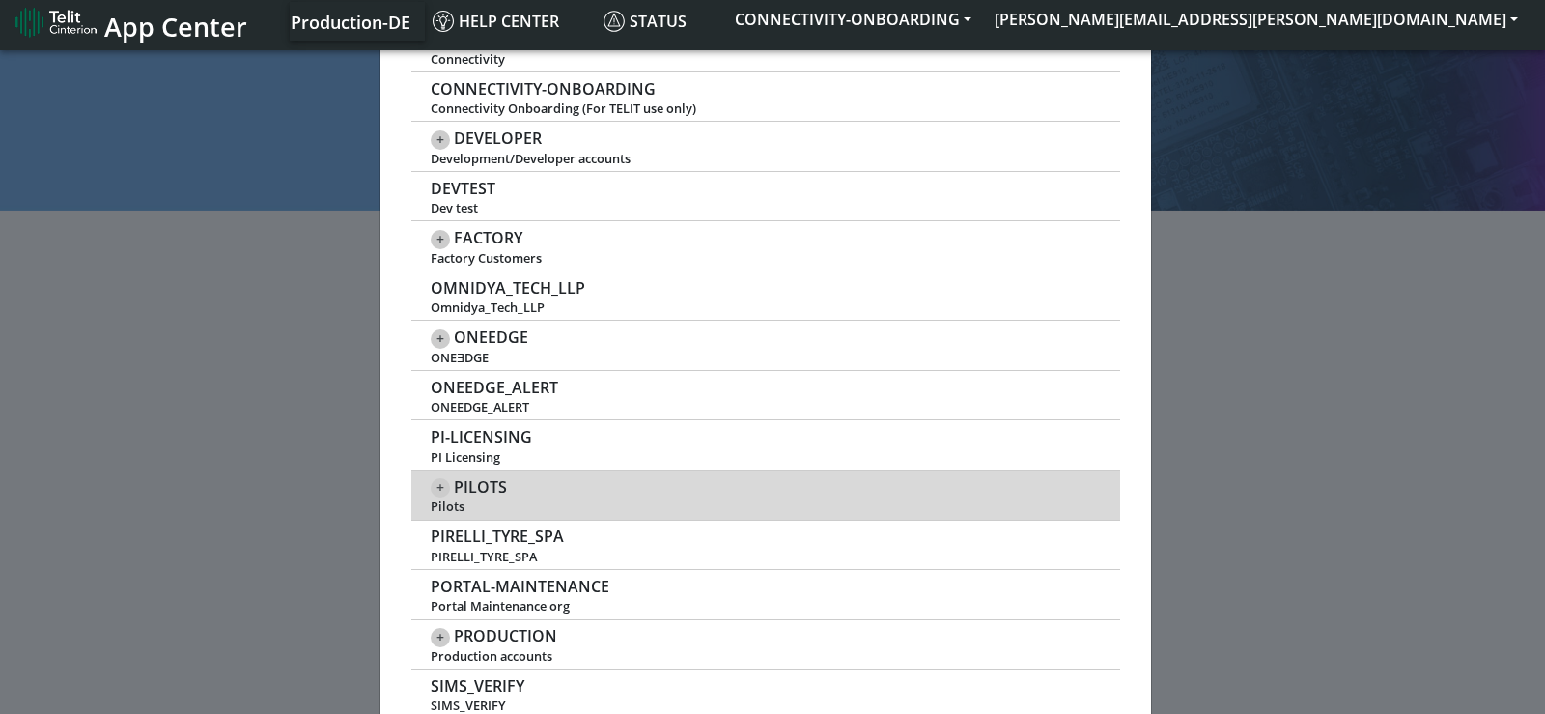
click at [481, 481] on span "PILOTS" at bounding box center [480, 487] width 53 height 18
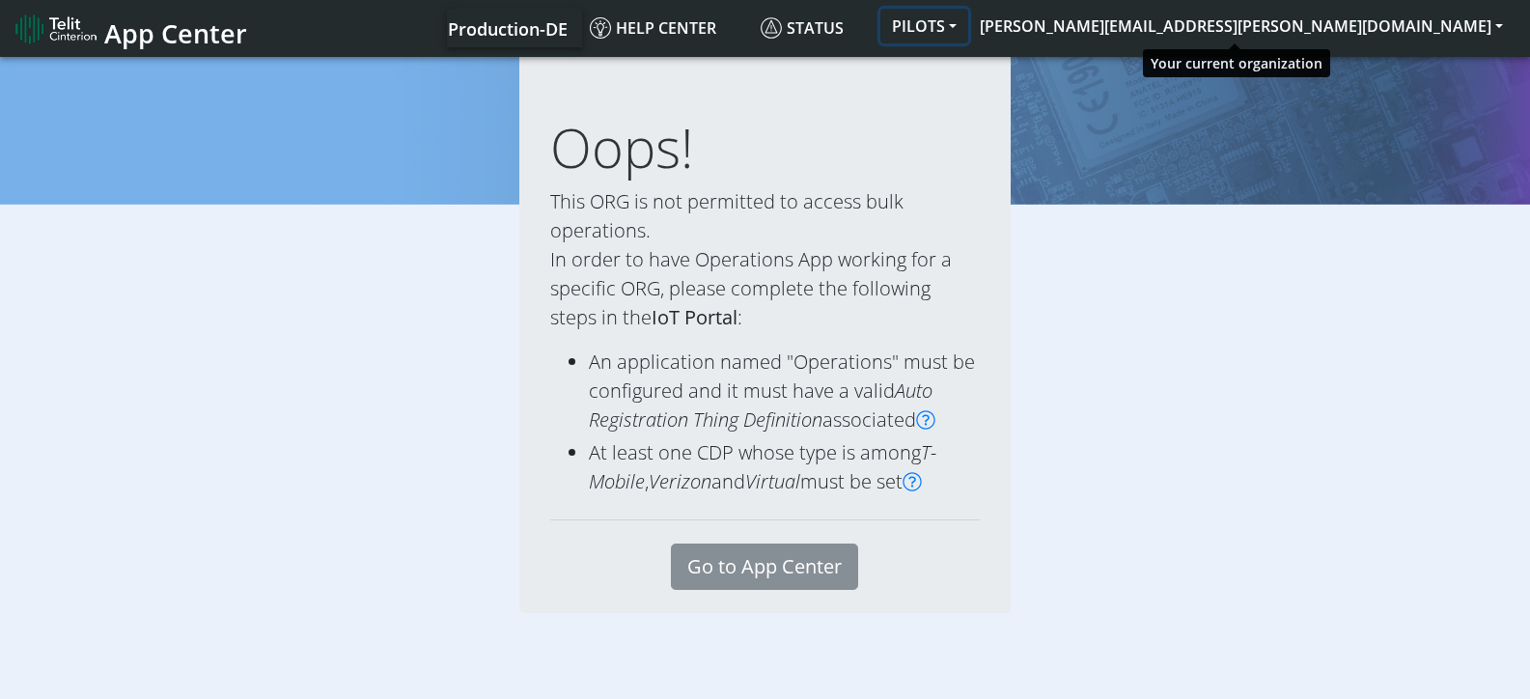
click at [968, 26] on button "PILOTS" at bounding box center [925, 26] width 88 height 35
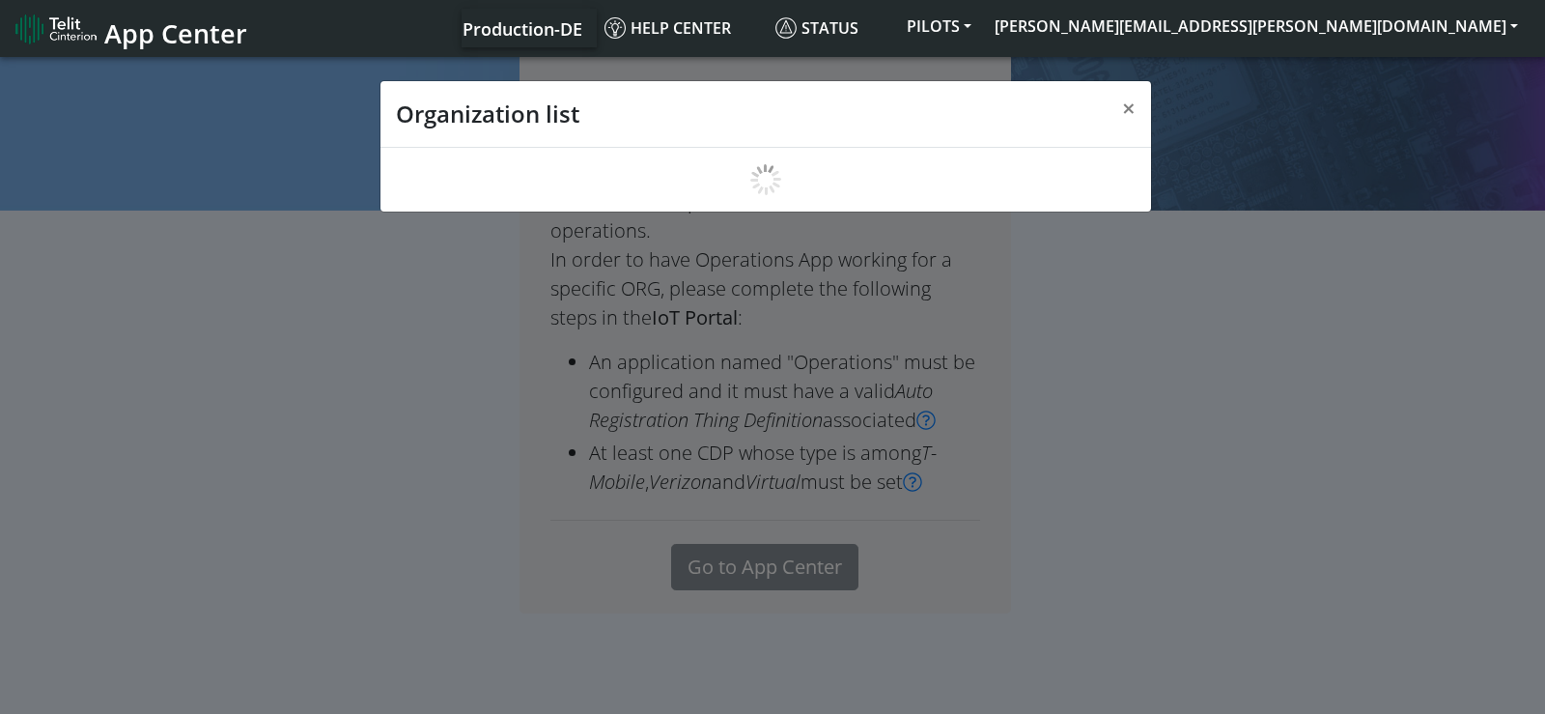
scroll to position [7, 0]
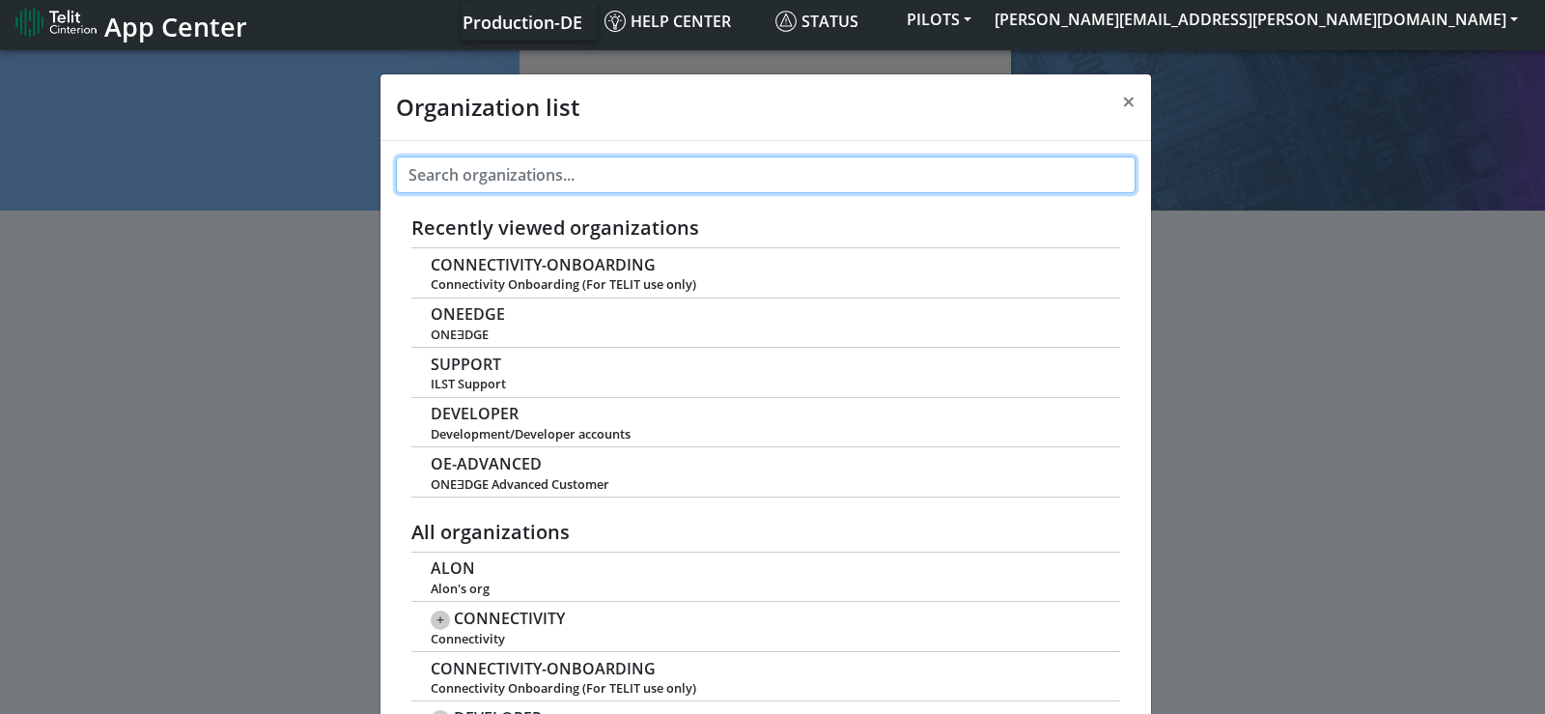
click at [500, 164] on input "text" at bounding box center [766, 174] width 740 height 37
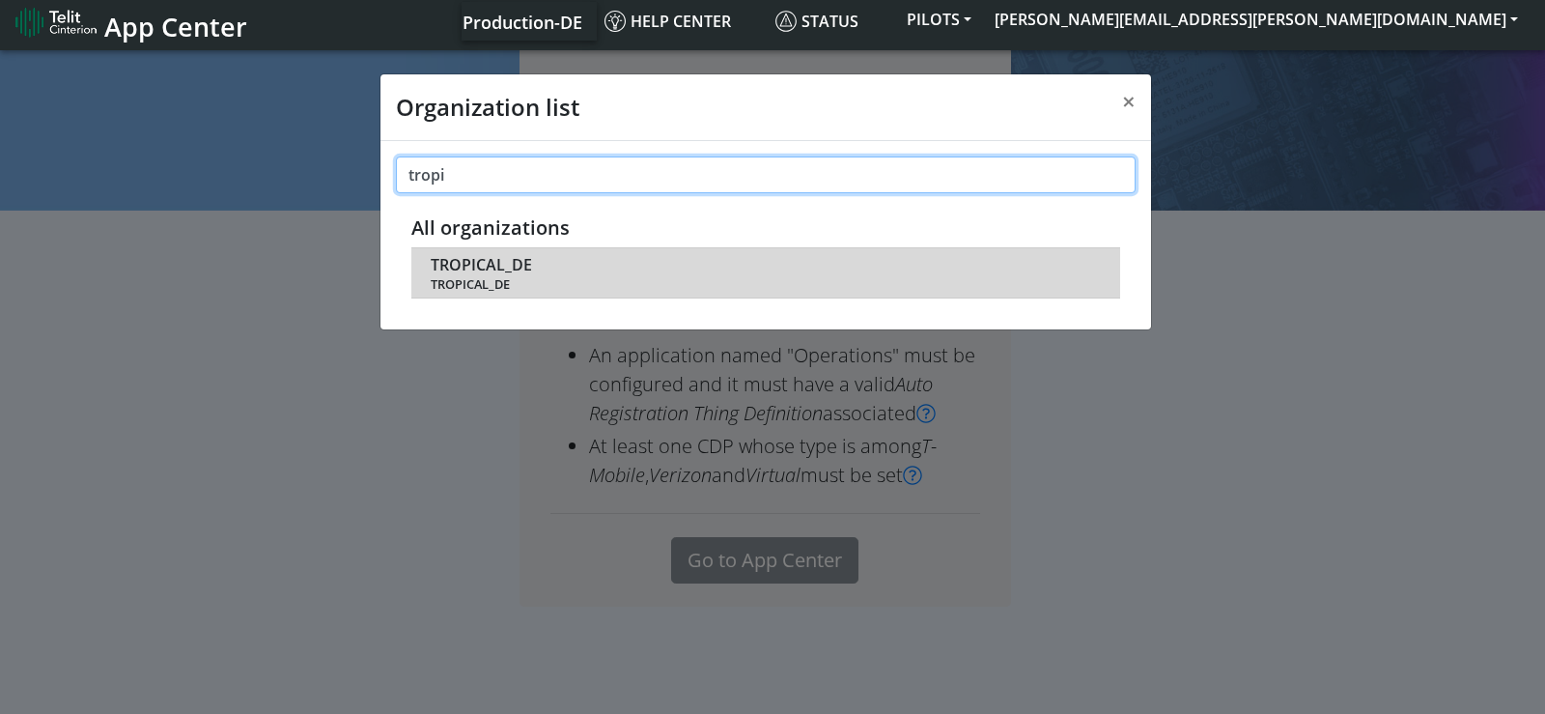
type input "tropi"
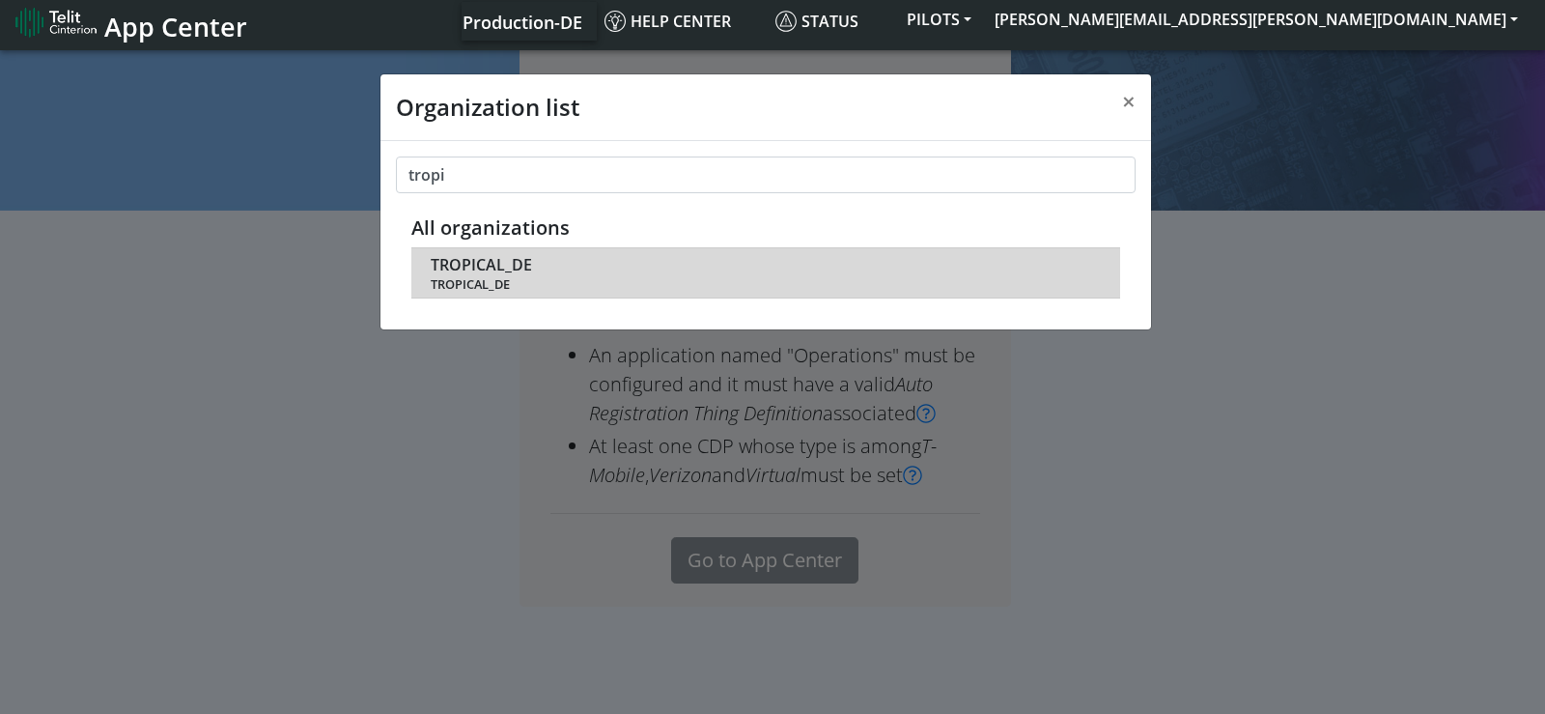
click at [496, 270] on span "TROPICAL_DE" at bounding box center [481, 265] width 101 height 18
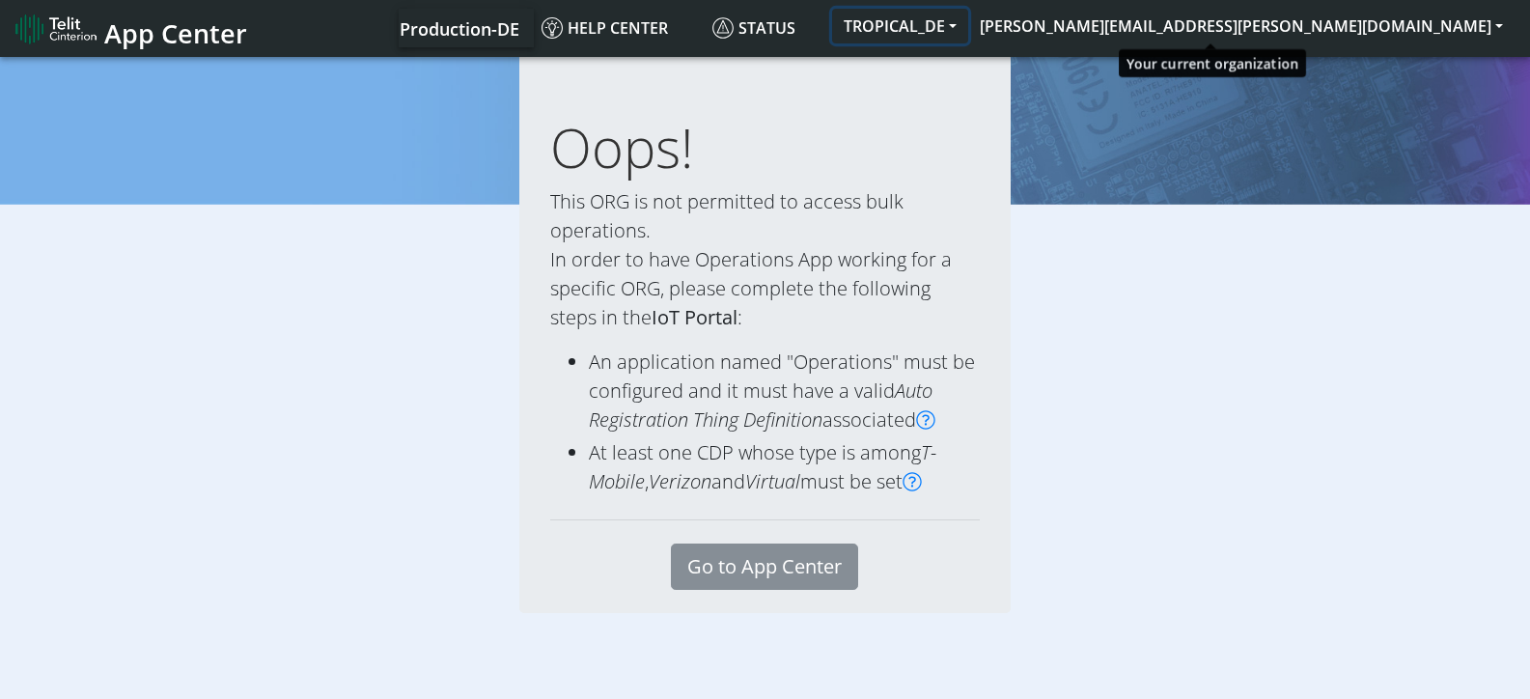
click at [968, 32] on button "TROPICAL_DE" at bounding box center [900, 26] width 136 height 35
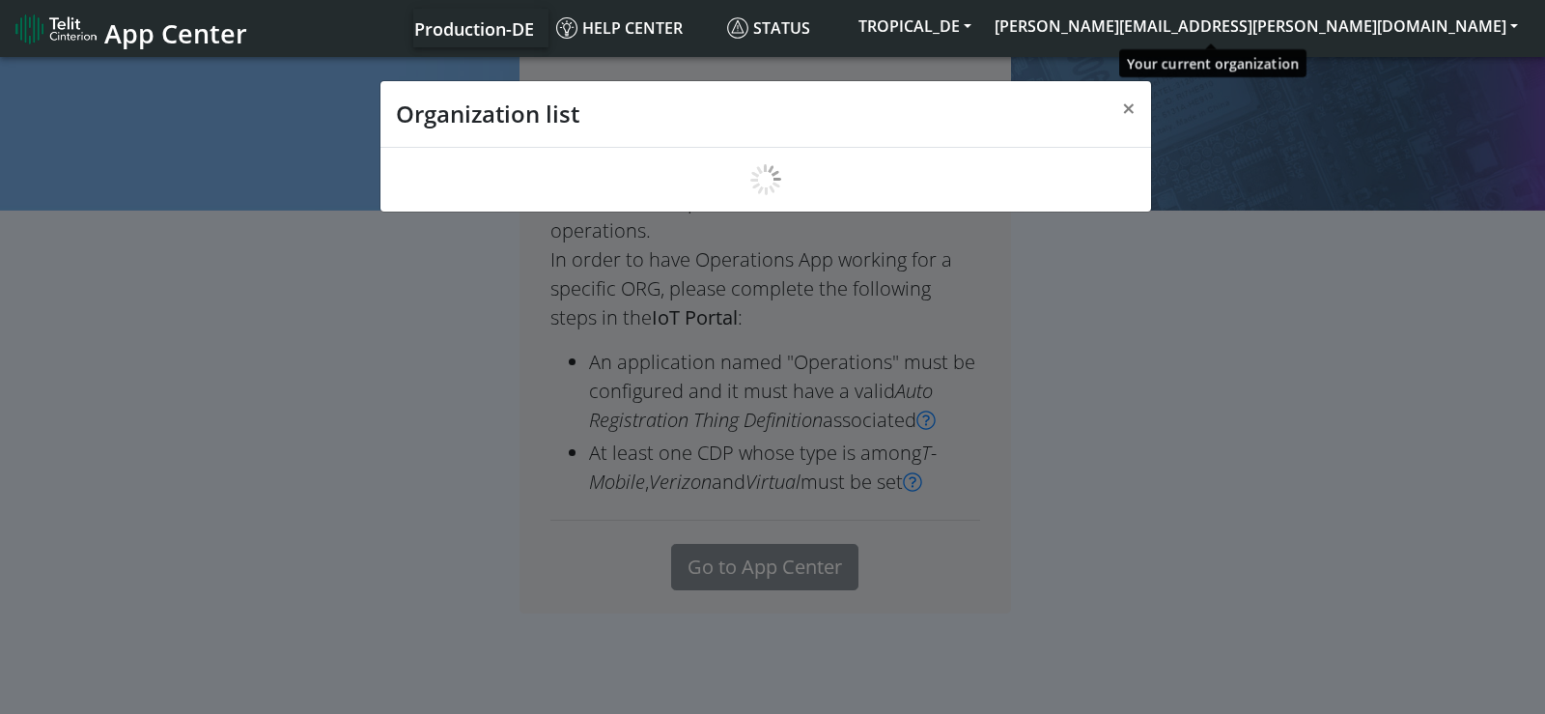
scroll to position [7, 0]
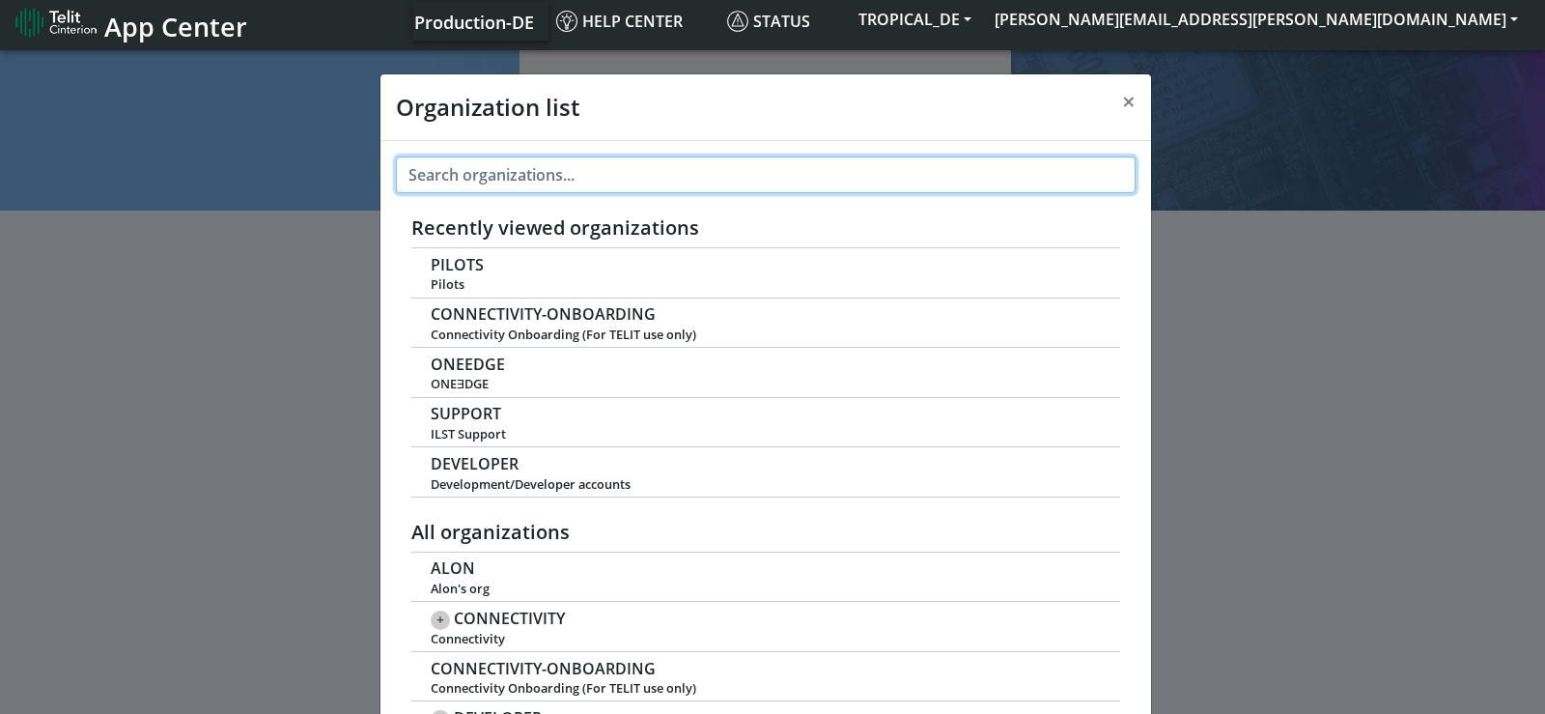
click at [512, 173] on input "text" at bounding box center [766, 174] width 740 height 37
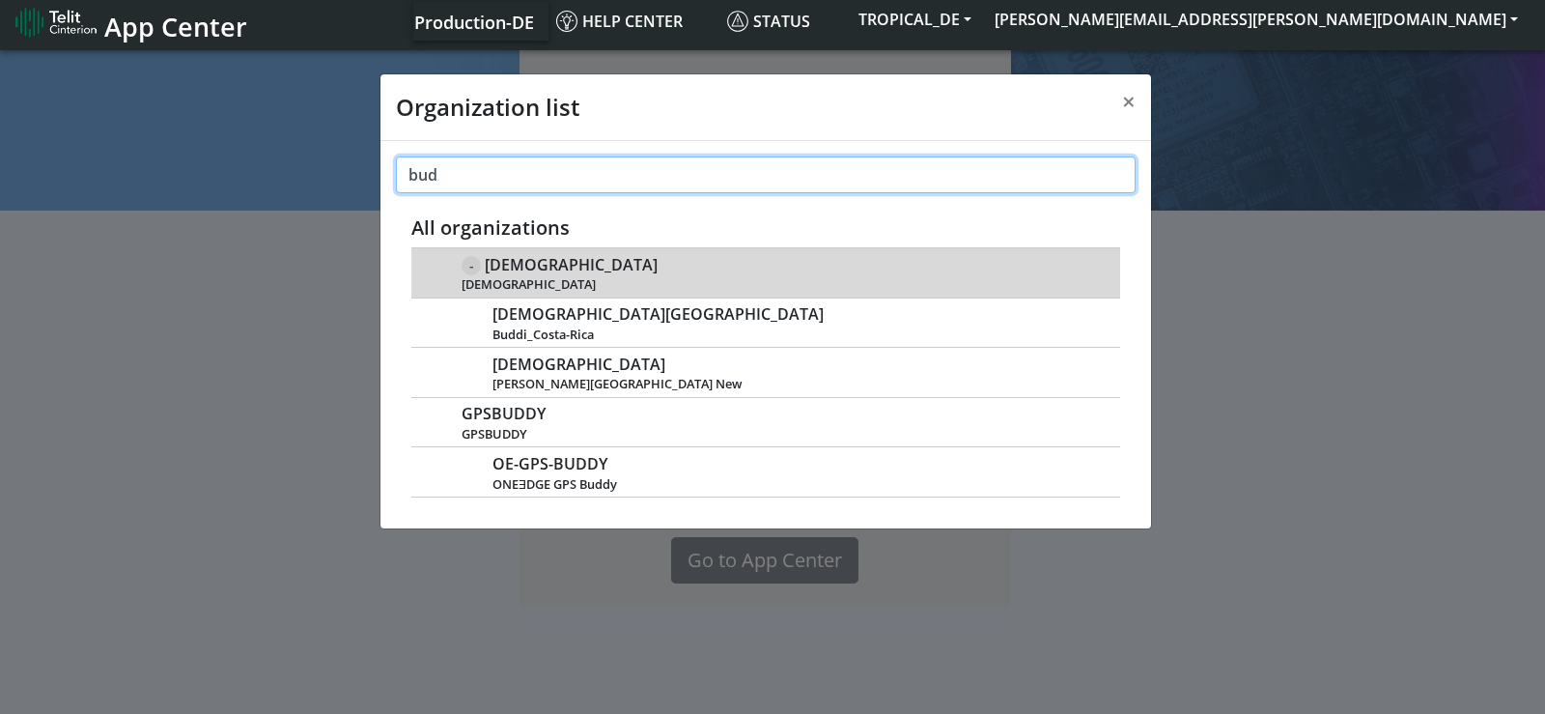
type input "bud"
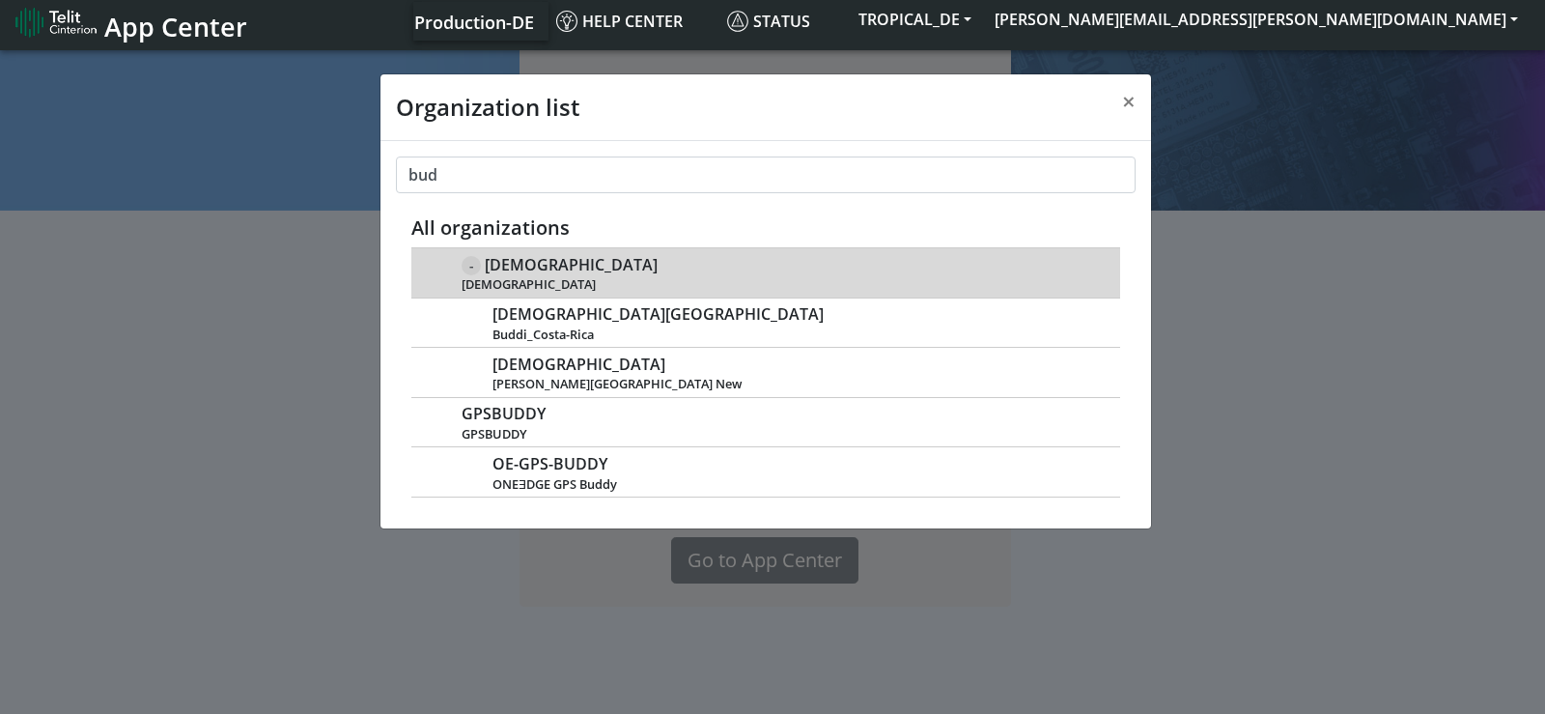
click at [526, 261] on span "[DEMOGRAPHIC_DATA]" at bounding box center [571, 265] width 173 height 18
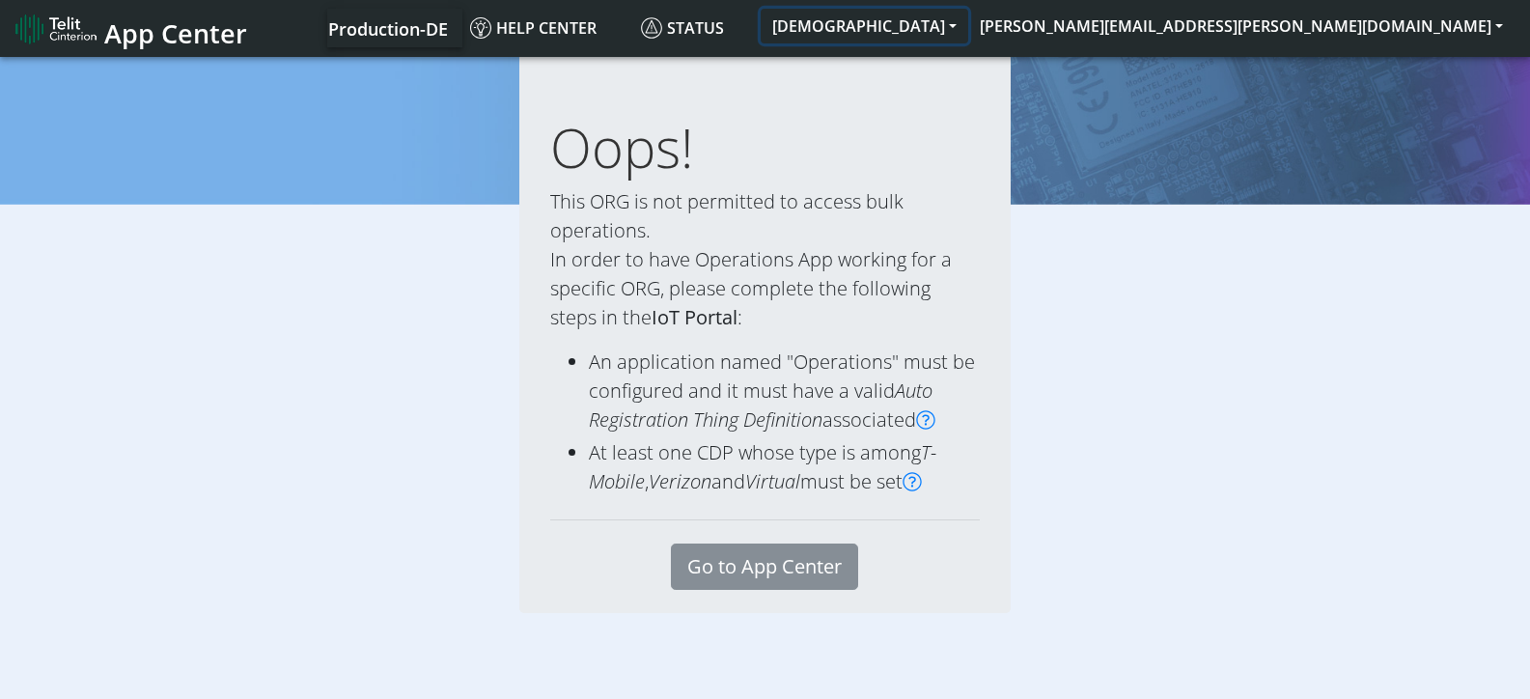
click at [968, 37] on button "[DEMOGRAPHIC_DATA]" at bounding box center [865, 26] width 208 height 35
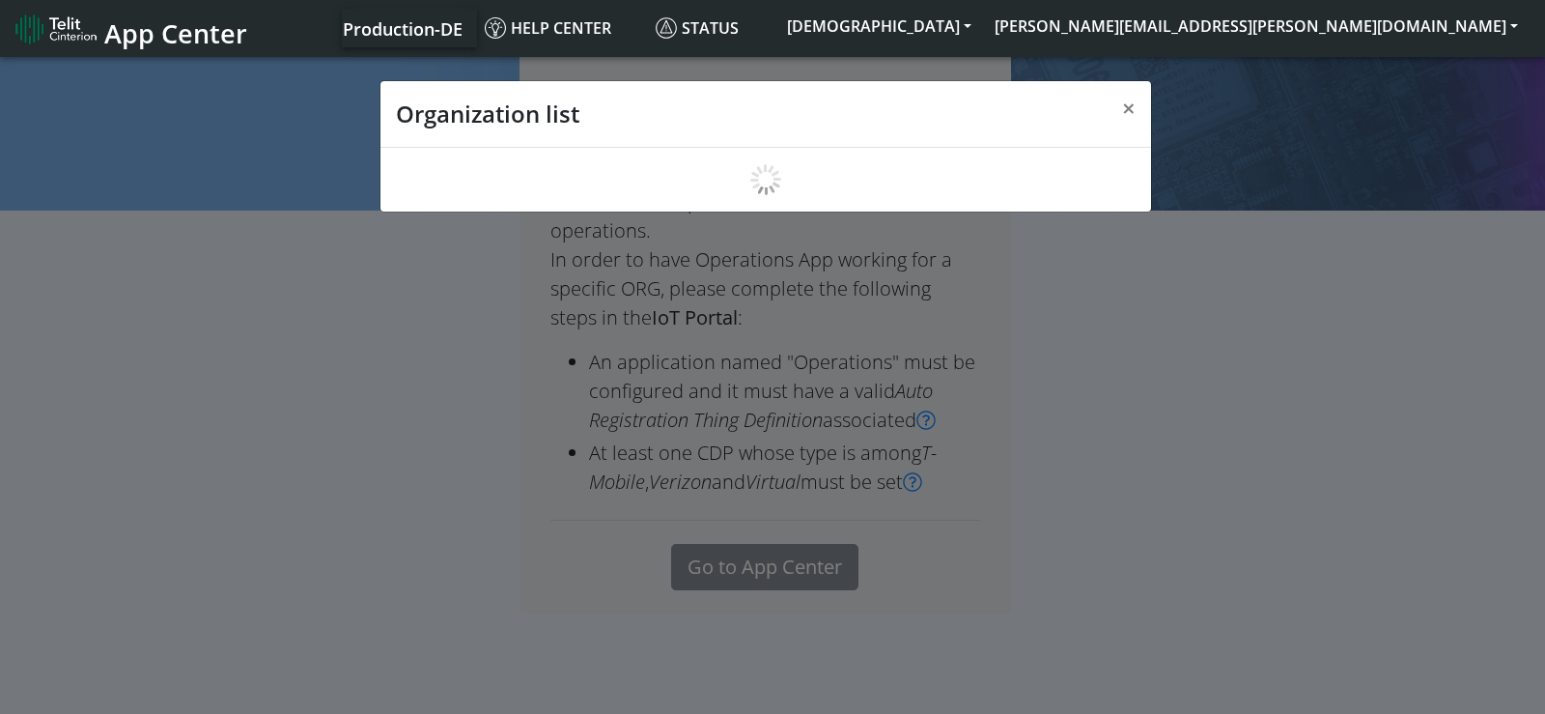
scroll to position [7, 0]
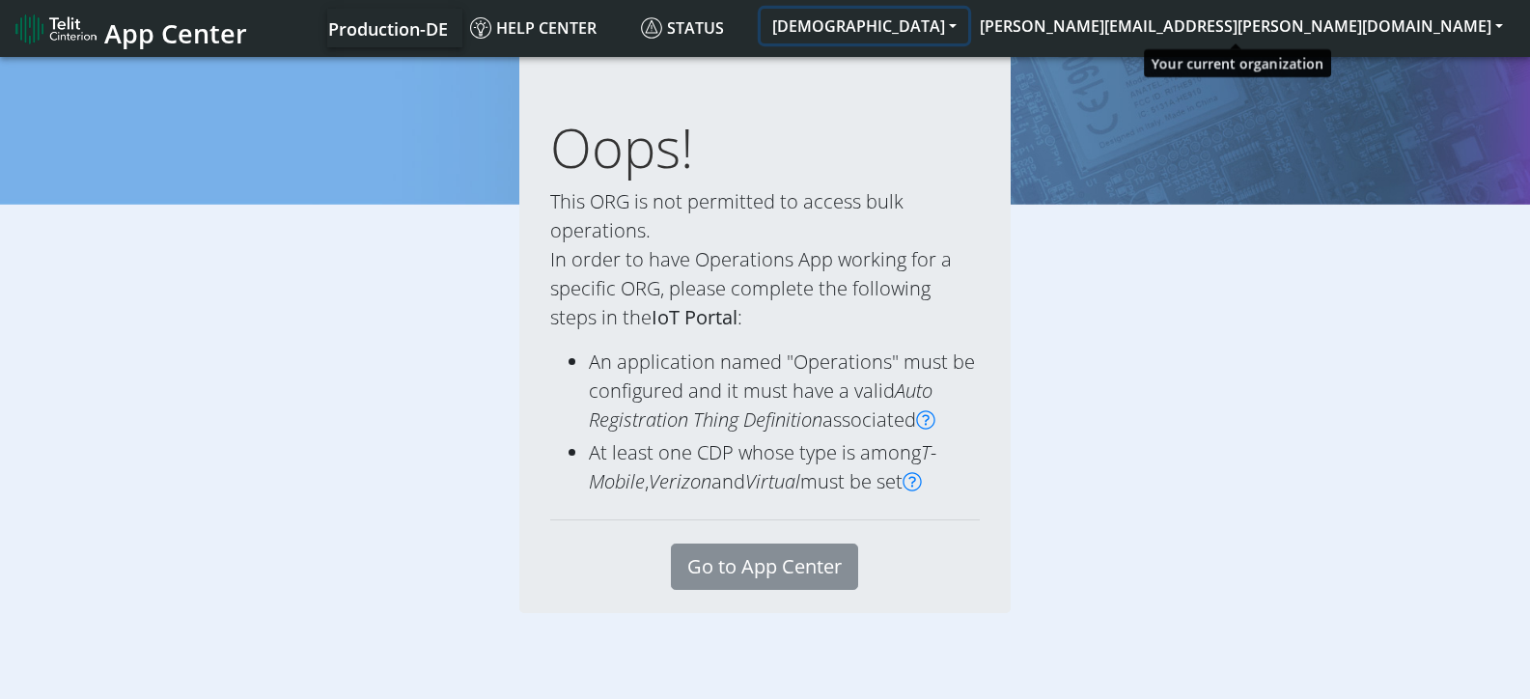
click at [968, 36] on button "[DEMOGRAPHIC_DATA]" at bounding box center [865, 26] width 208 height 35
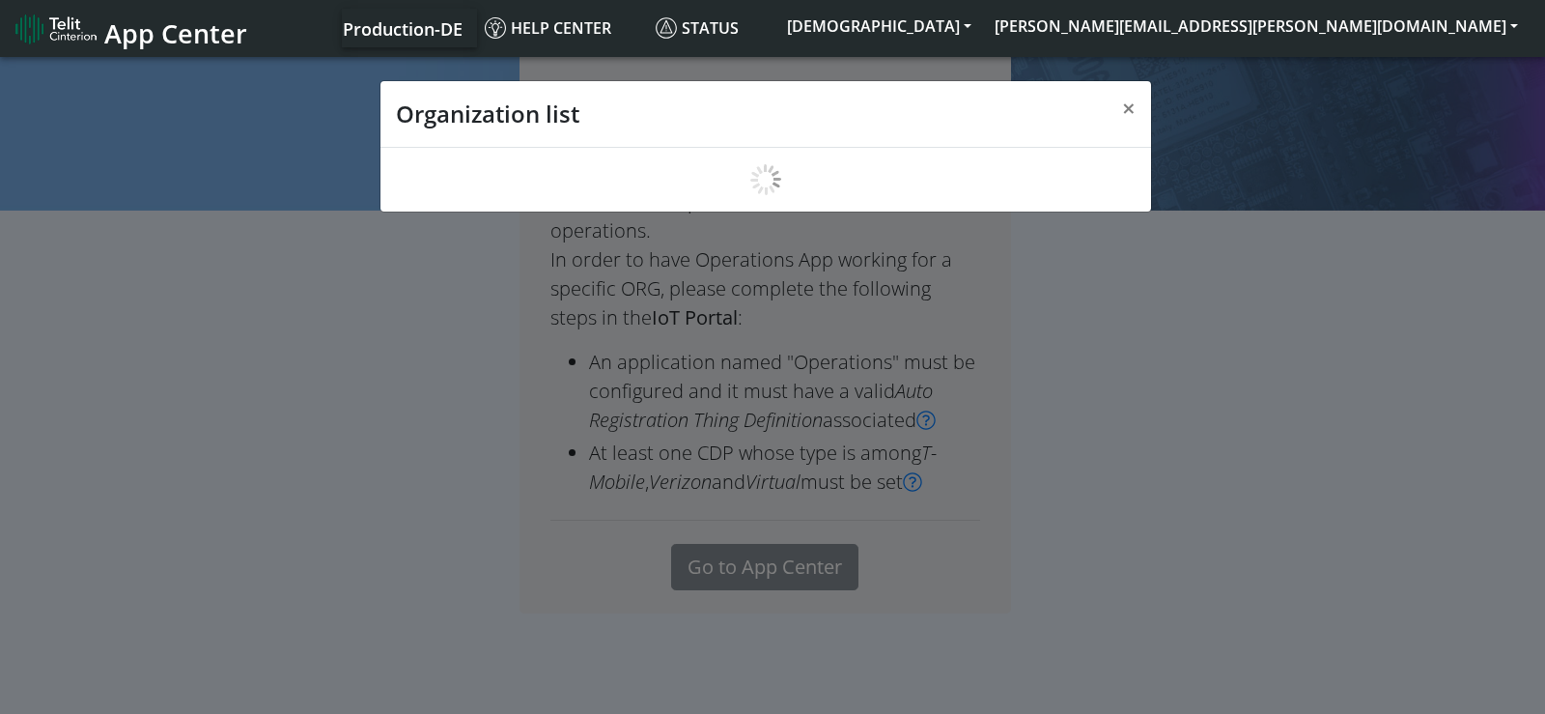
scroll to position [7, 0]
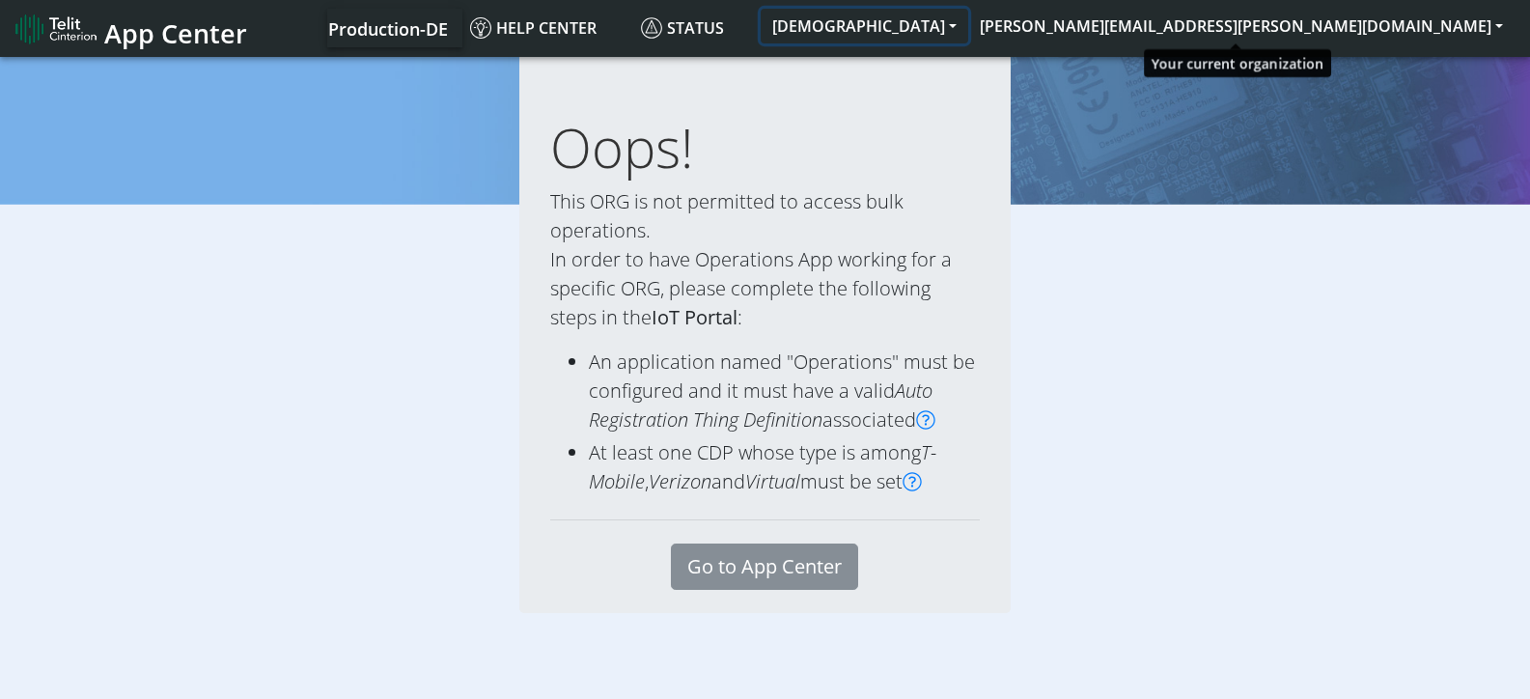
click at [968, 22] on button "[DEMOGRAPHIC_DATA]" at bounding box center [865, 26] width 208 height 35
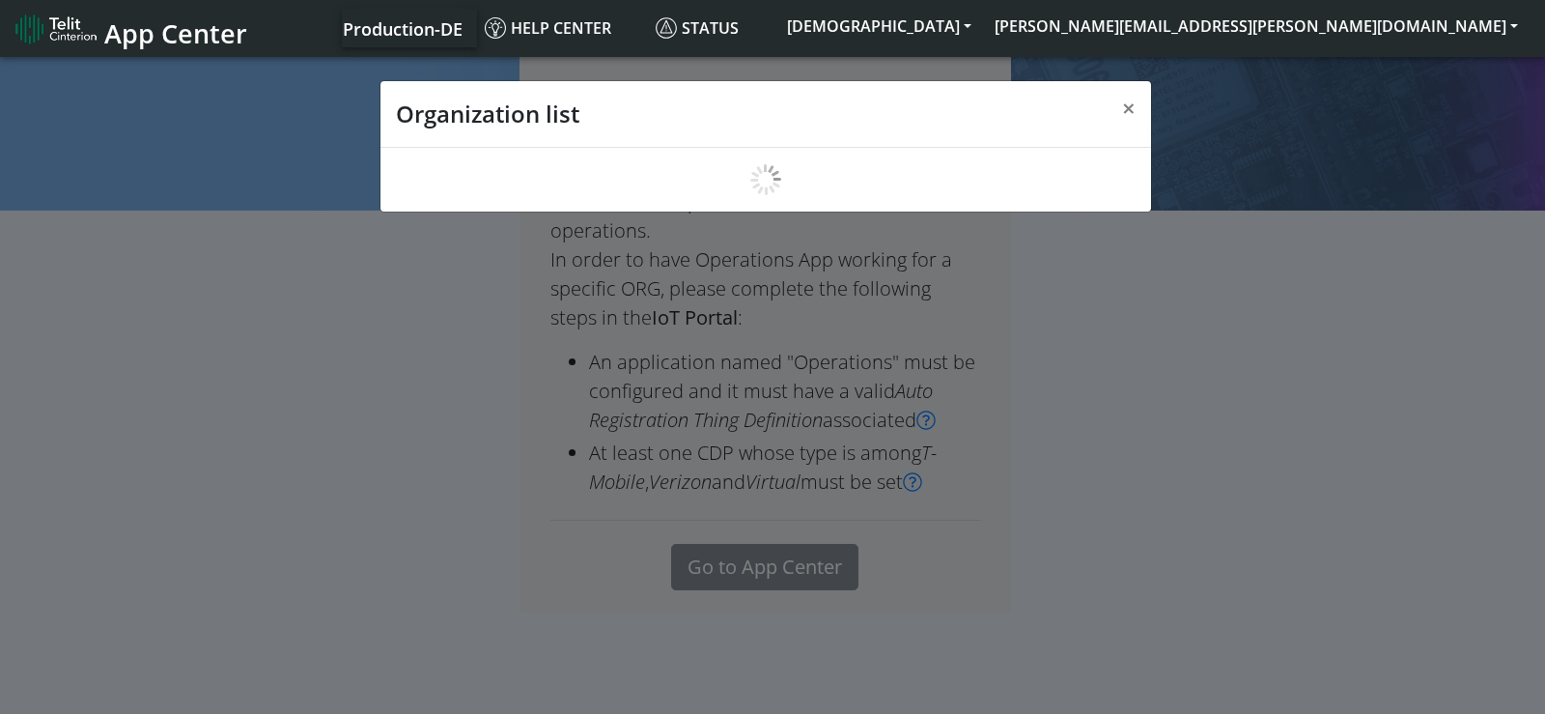
scroll to position [7, 0]
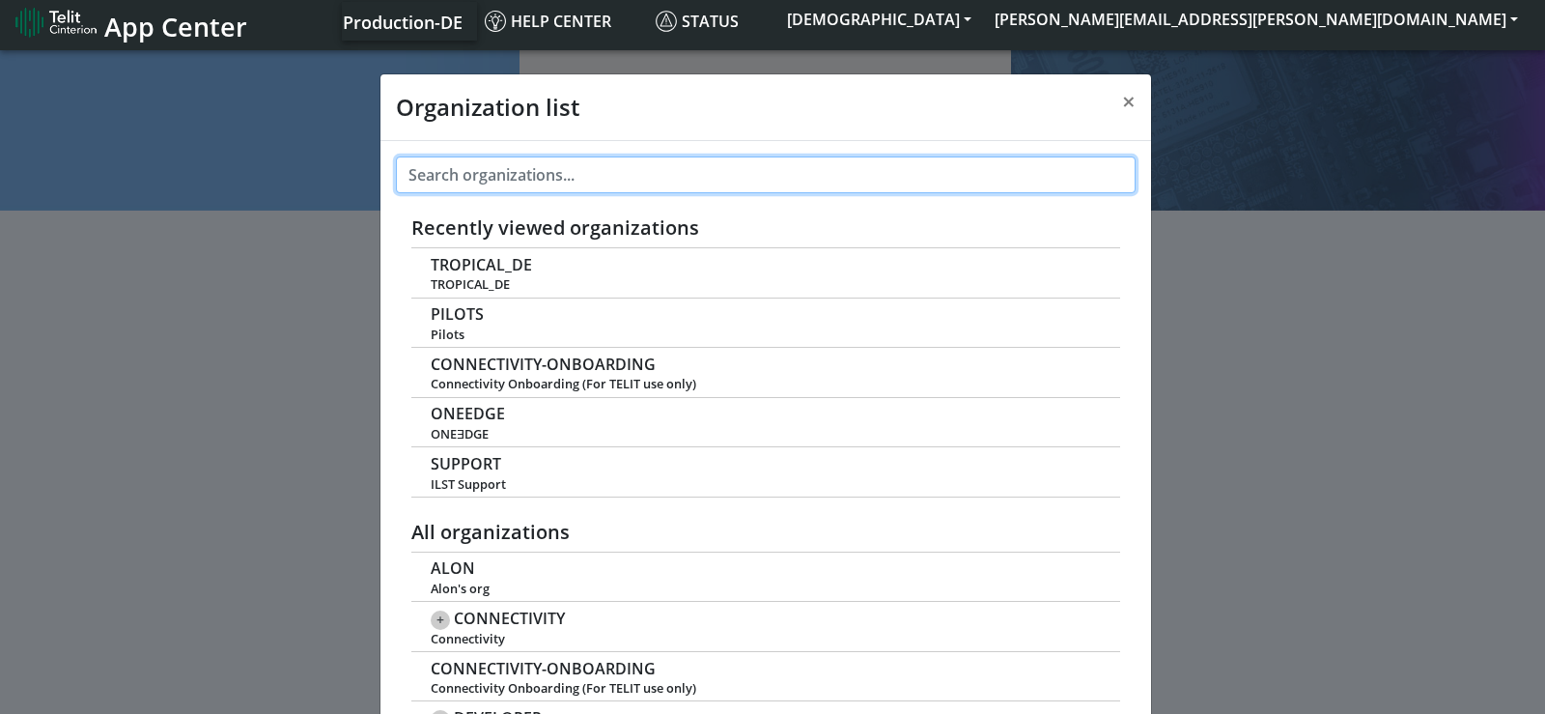
click at [563, 190] on input "text" at bounding box center [766, 174] width 740 height 37
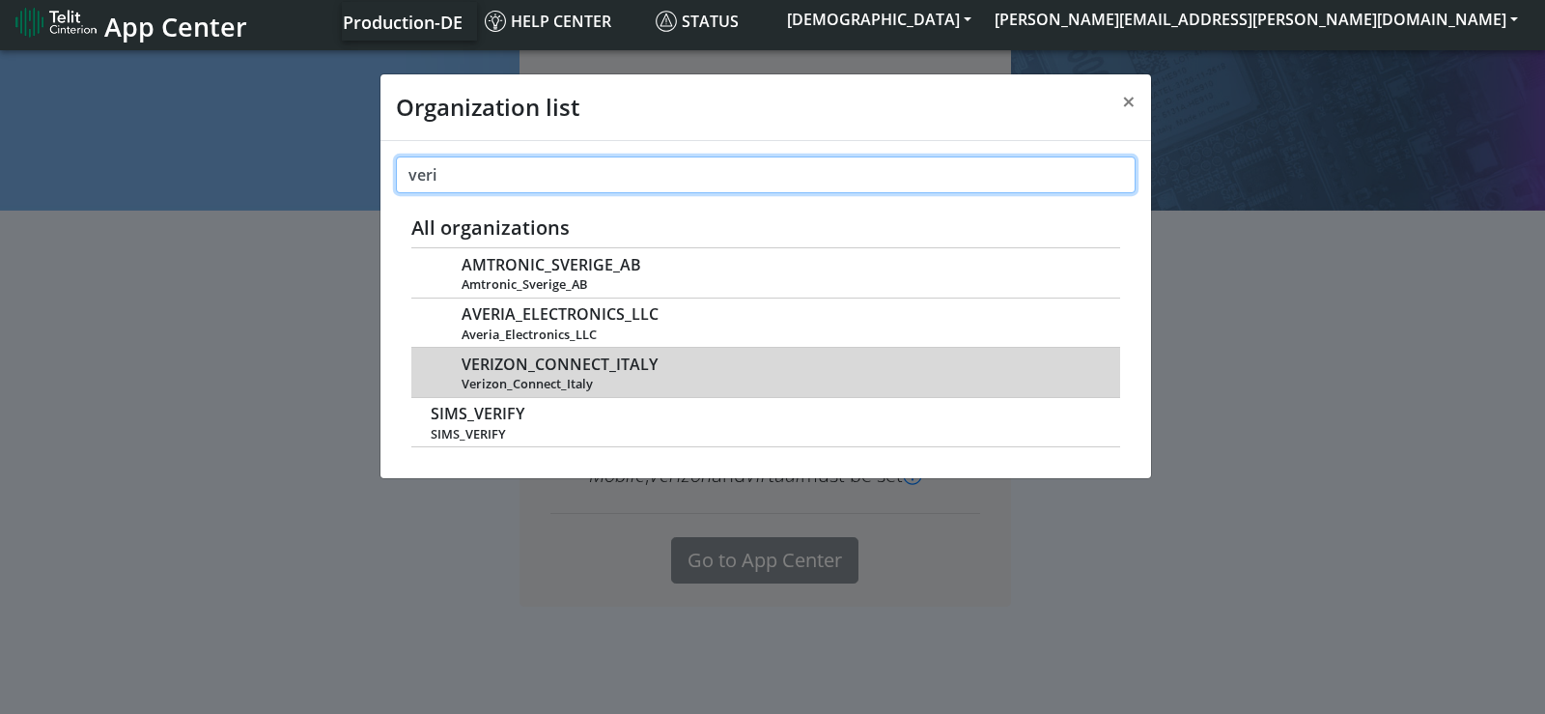
type input "veri"
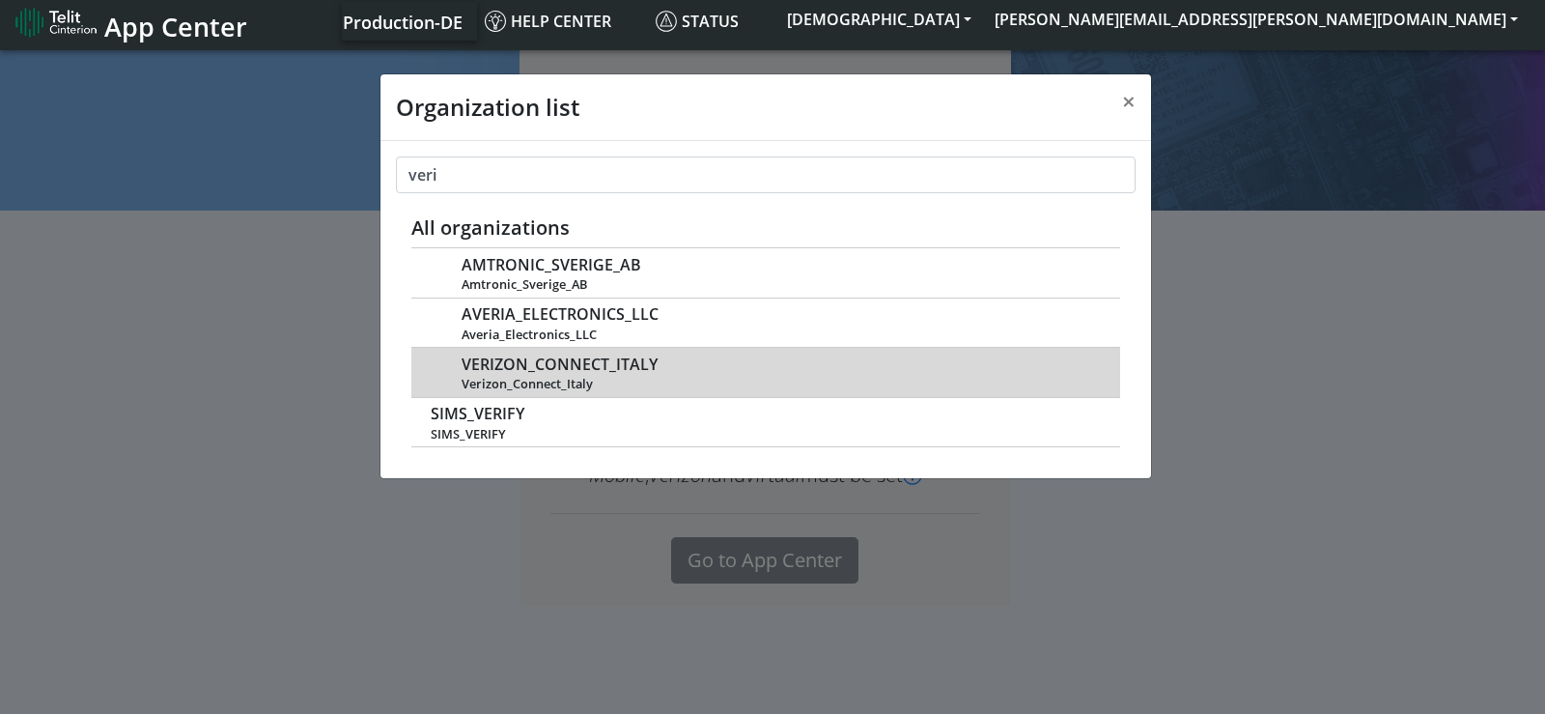
click at [570, 359] on span "VERIZON_CONNECT_ITALY" at bounding box center [560, 364] width 196 height 18
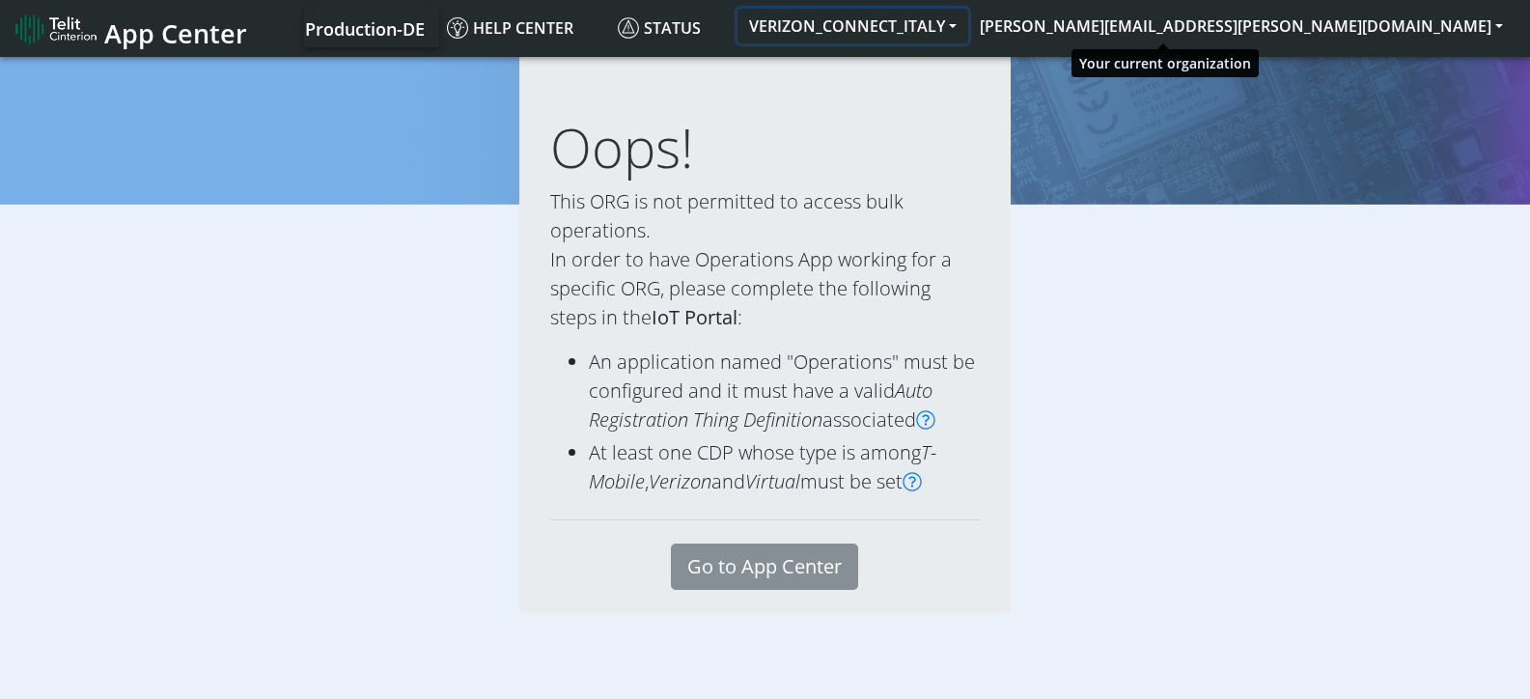
click at [968, 30] on button "VERIZON_CONNECT_ITALY" at bounding box center [853, 26] width 231 height 35
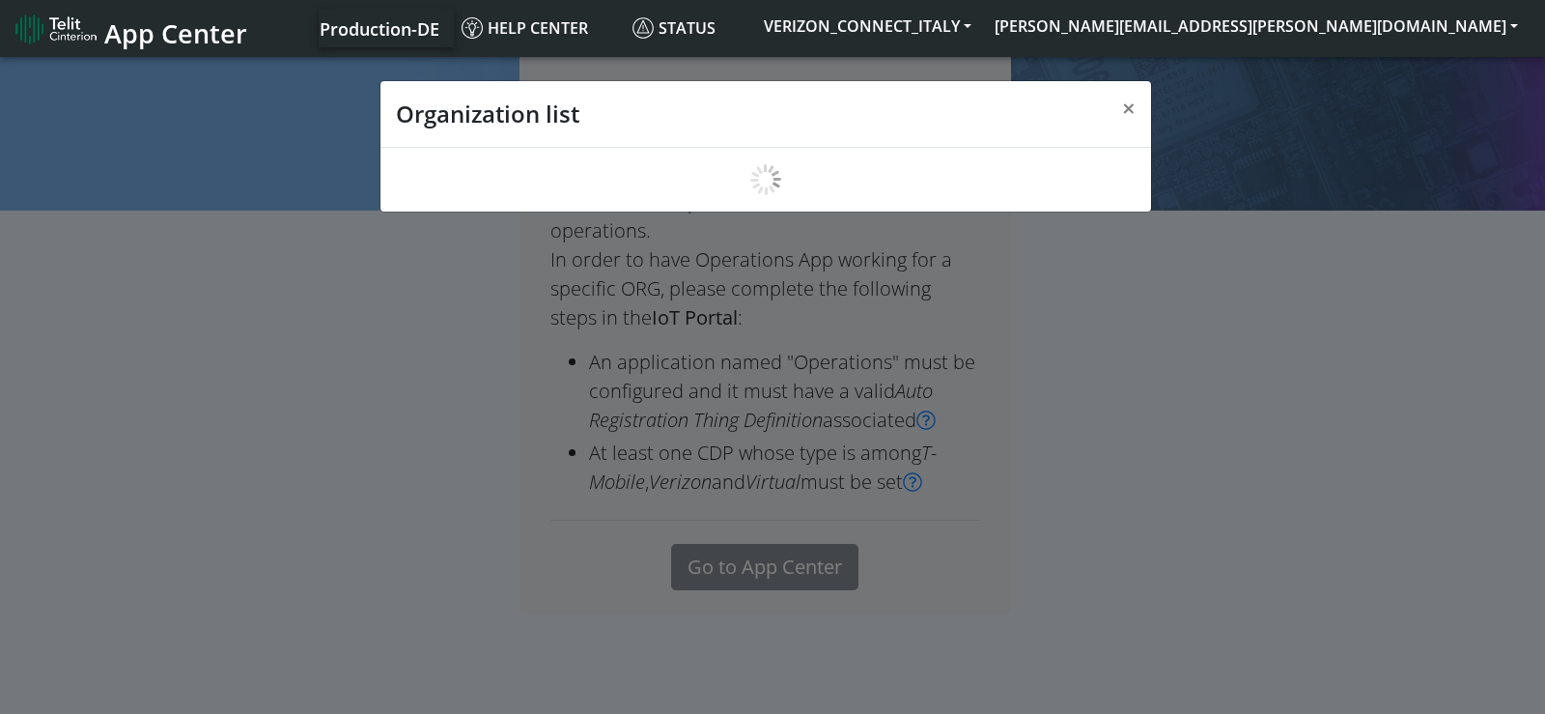
scroll to position [7, 0]
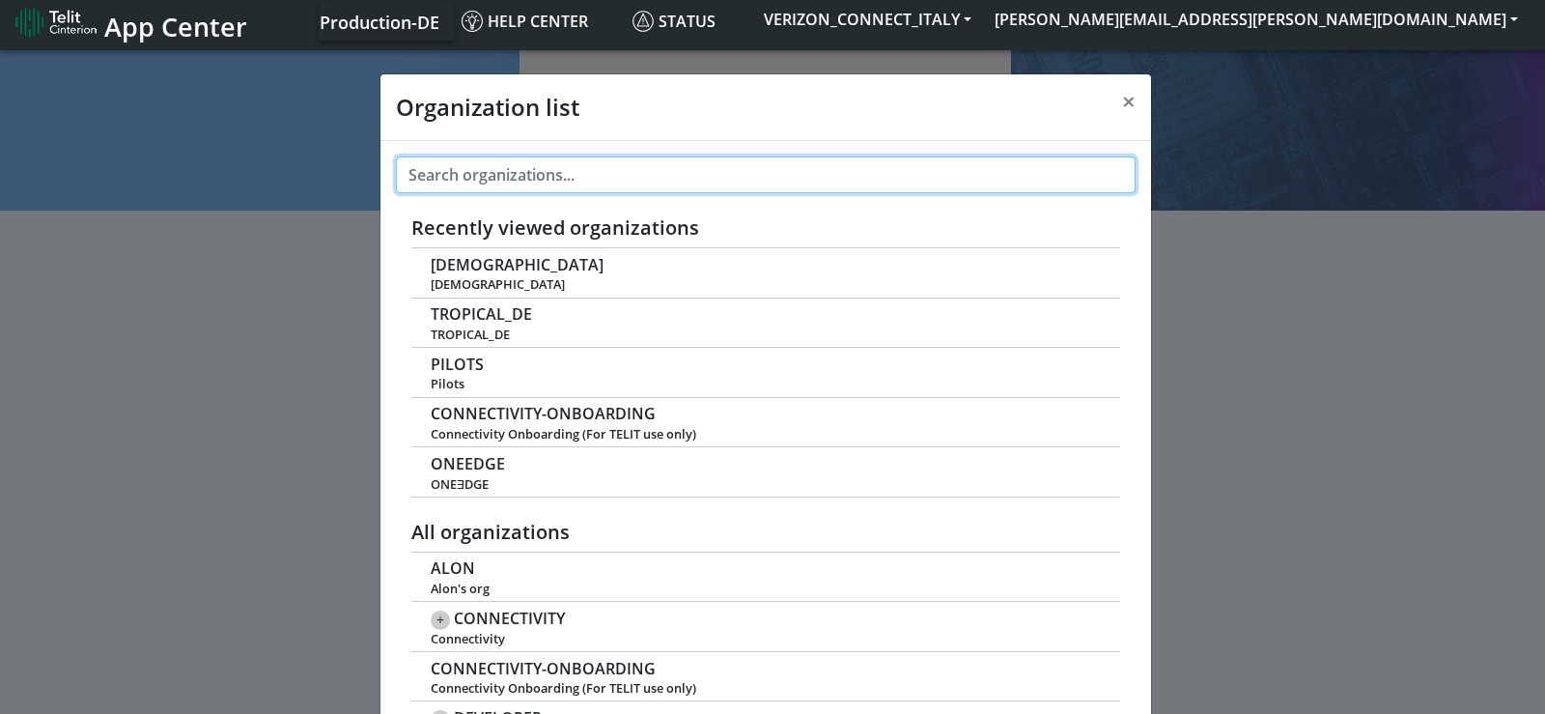
drag, startPoint x: 525, startPoint y: 191, endPoint x: 530, endPoint y: 177, distance: 15.3
click at [526, 189] on input "text" at bounding box center [766, 174] width 740 height 37
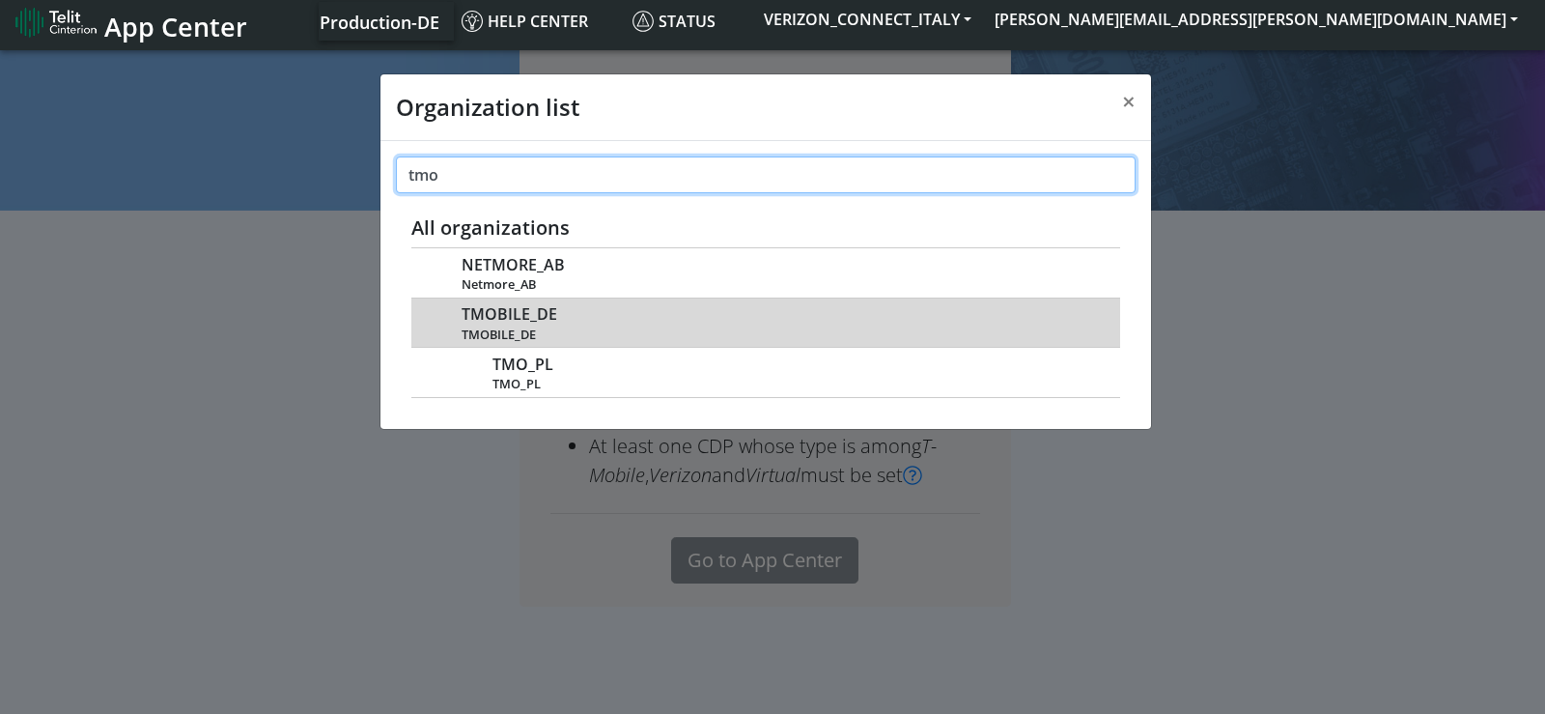
type input "tmo"
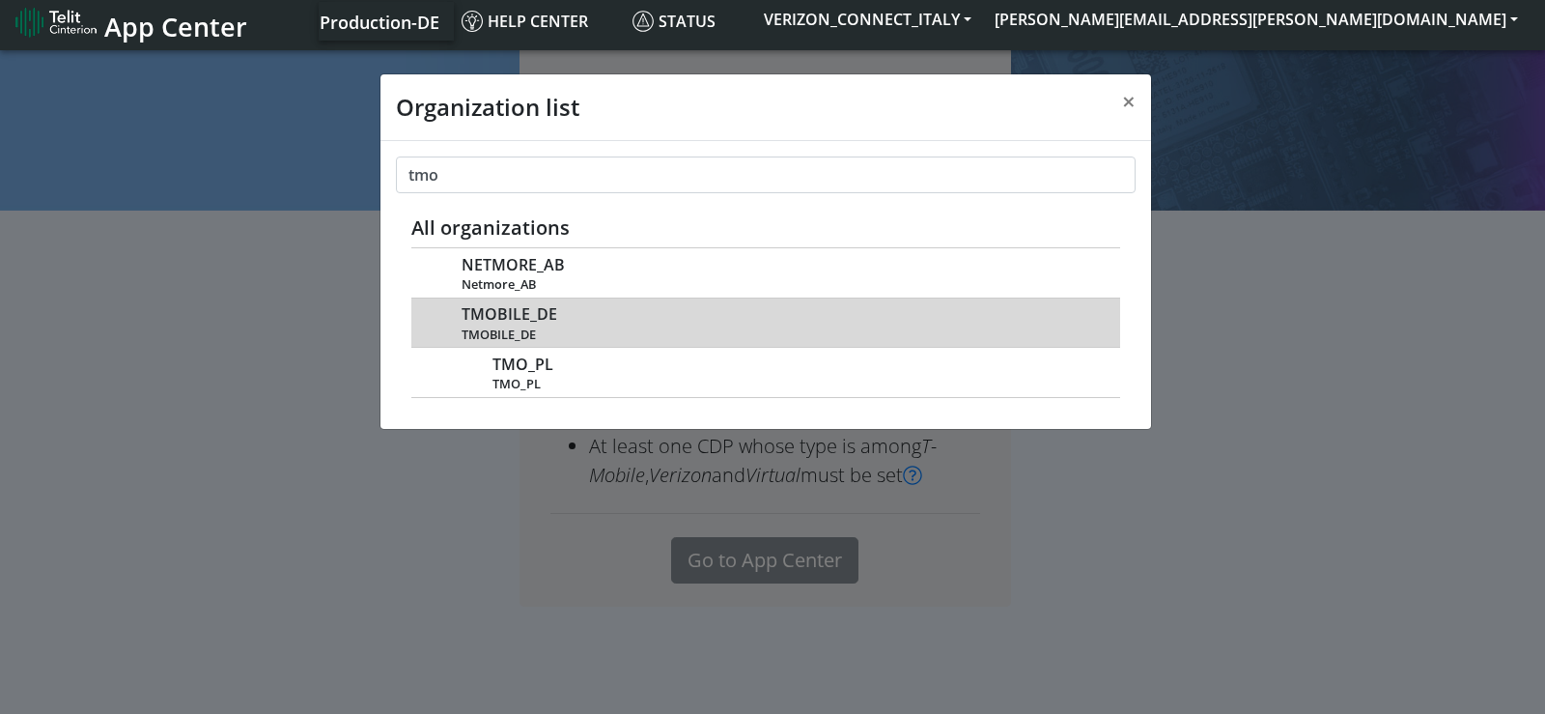
click at [521, 314] on span "TMOBILE_DE" at bounding box center [510, 314] width 96 height 18
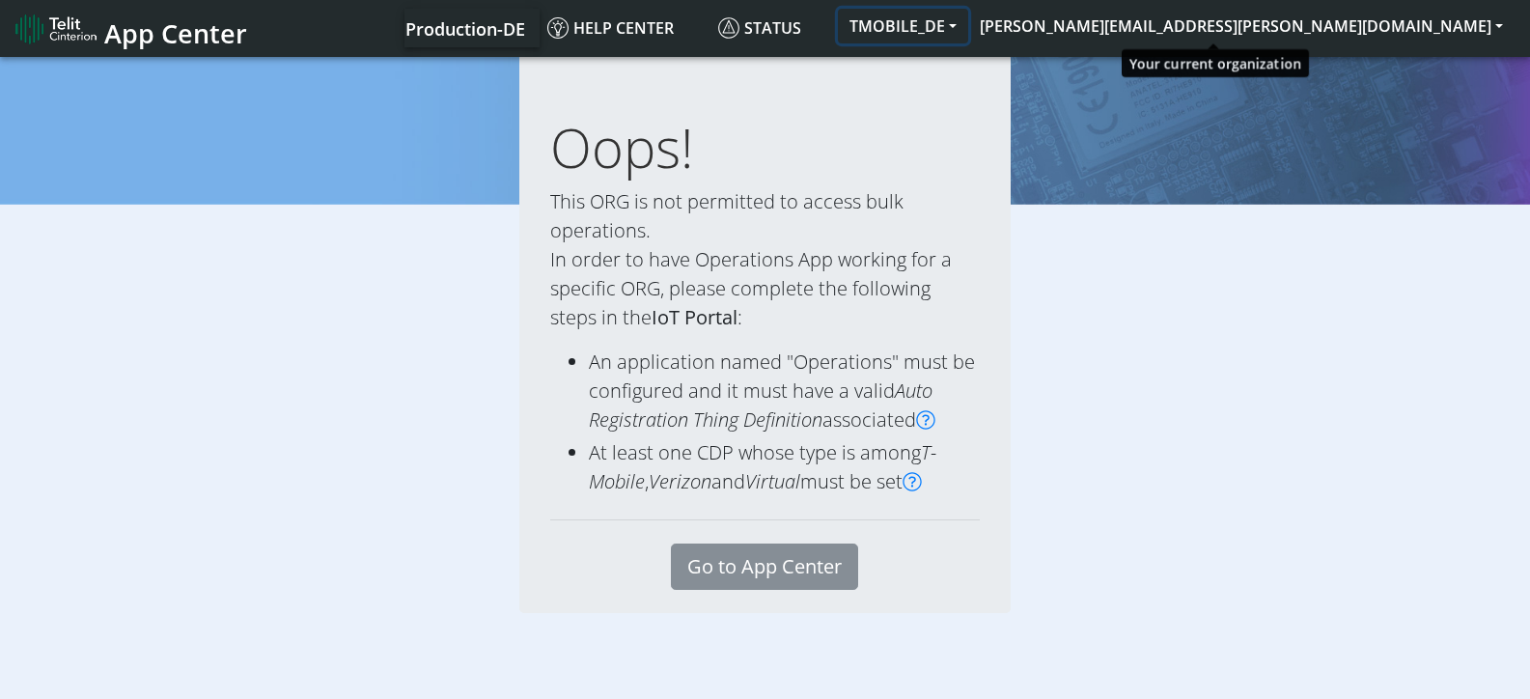
click at [968, 27] on button "TMOBILE_DE" at bounding box center [903, 26] width 130 height 35
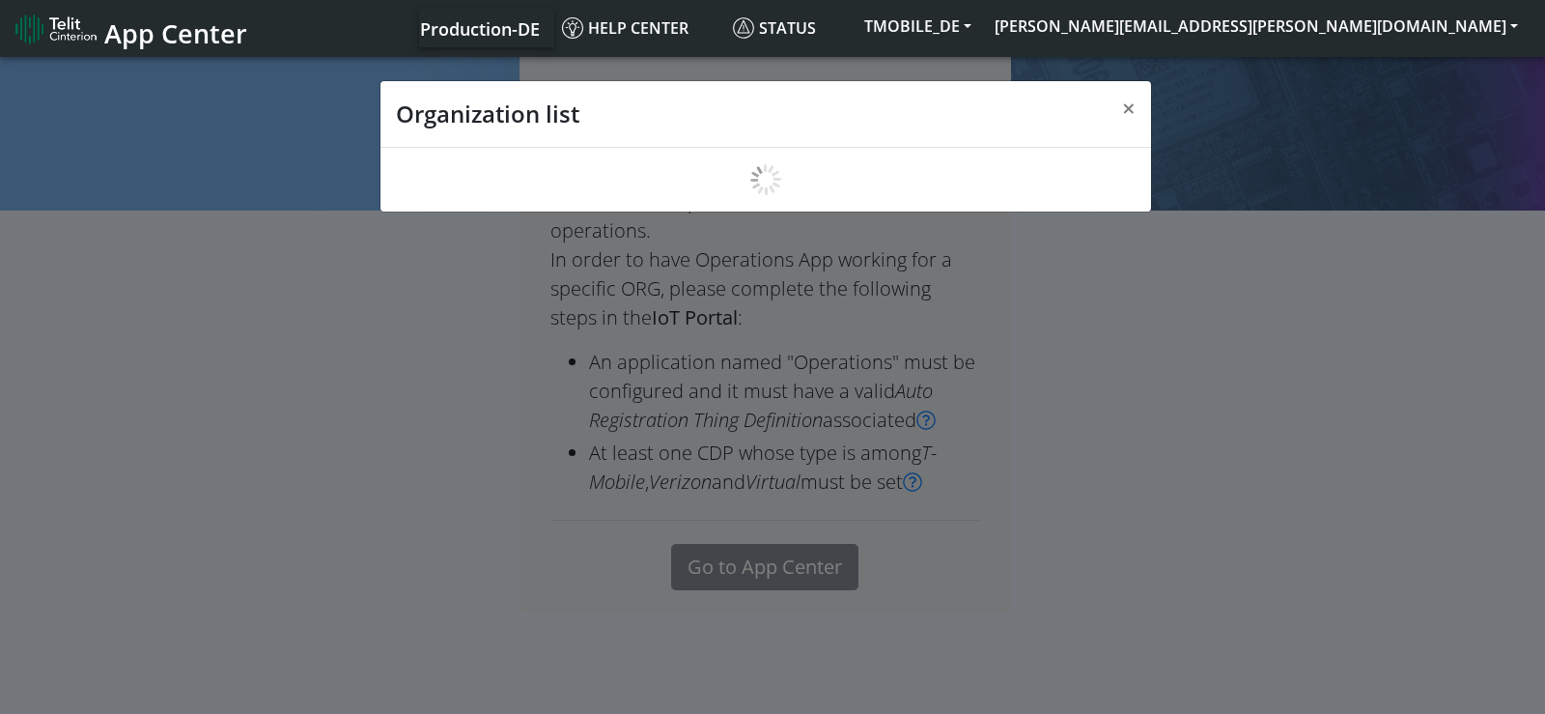
scroll to position [7, 0]
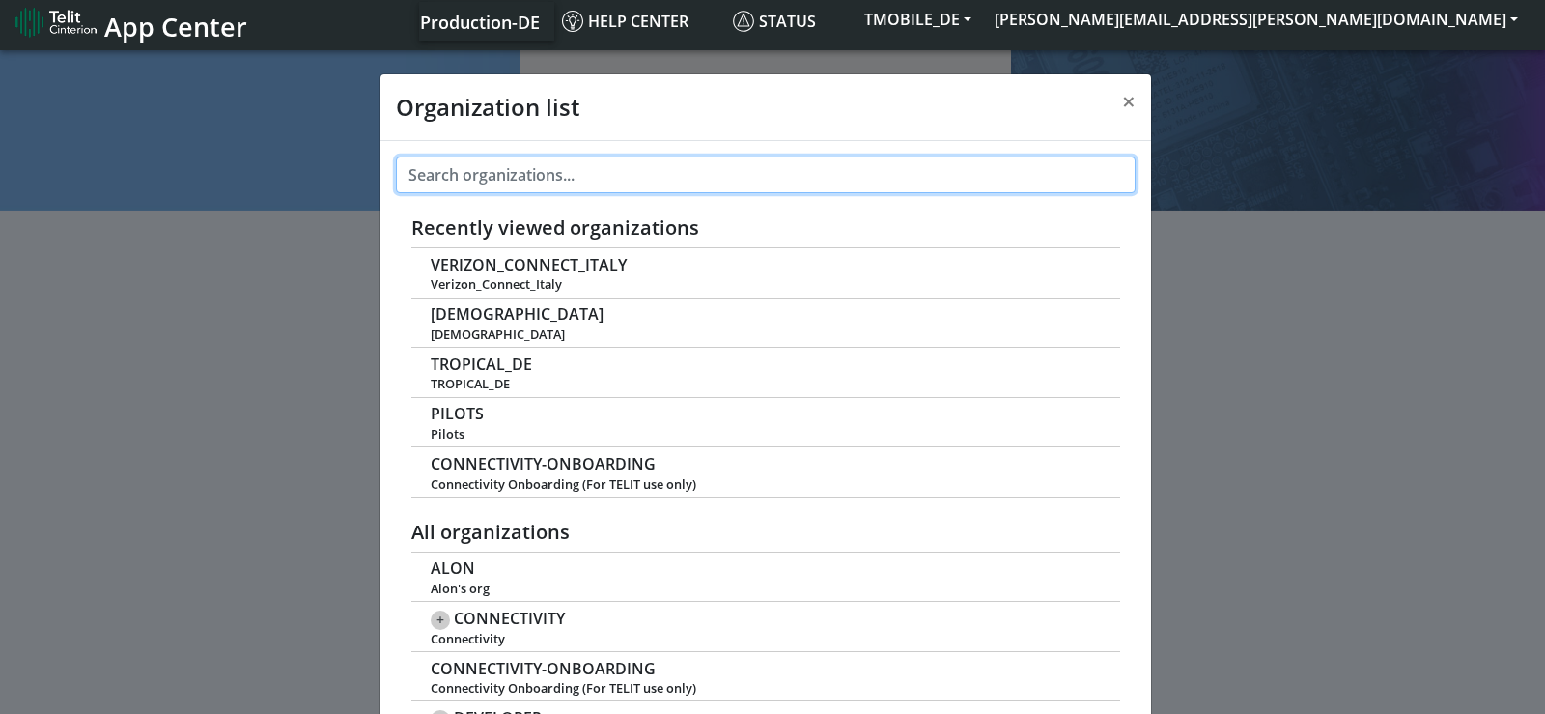
click at [542, 171] on input "text" at bounding box center [766, 174] width 740 height 37
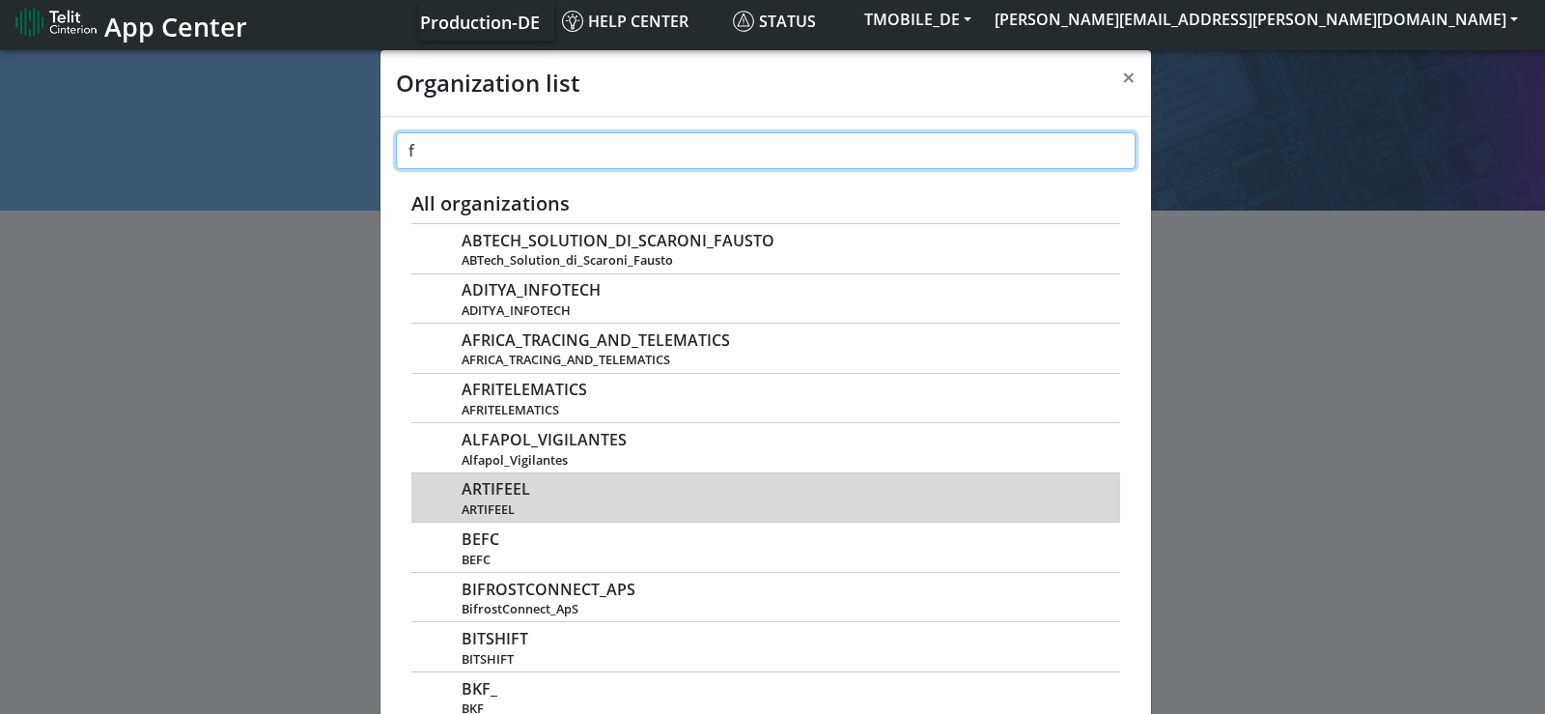
scroll to position [0, 0]
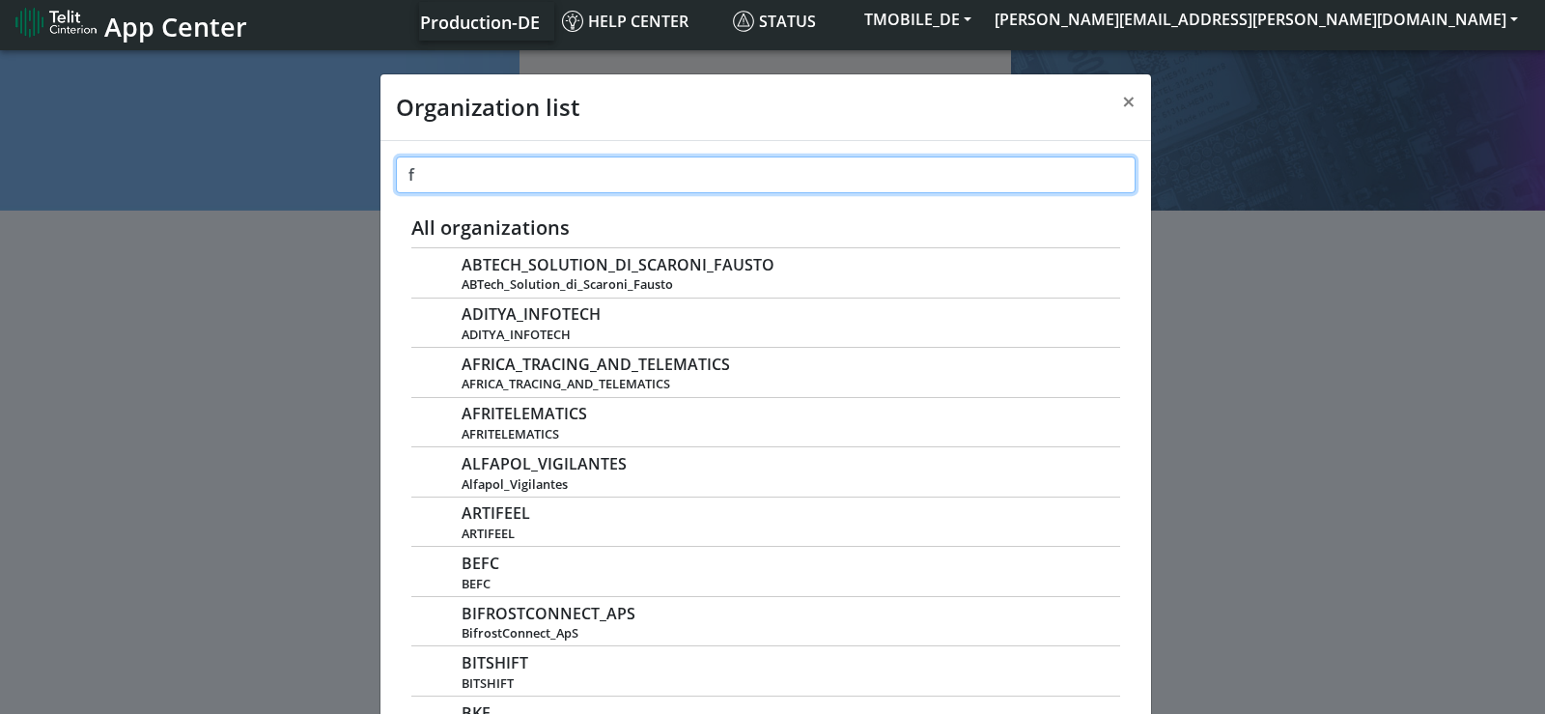
drag, startPoint x: 456, startPoint y: 184, endPoint x: 266, endPoint y: 165, distance: 190.2
click at [275, 166] on div "Organization list × f Recently viewed organizations VERIZON_CONNECT_ITALY Veriz…" at bounding box center [772, 379] width 1545 height 667
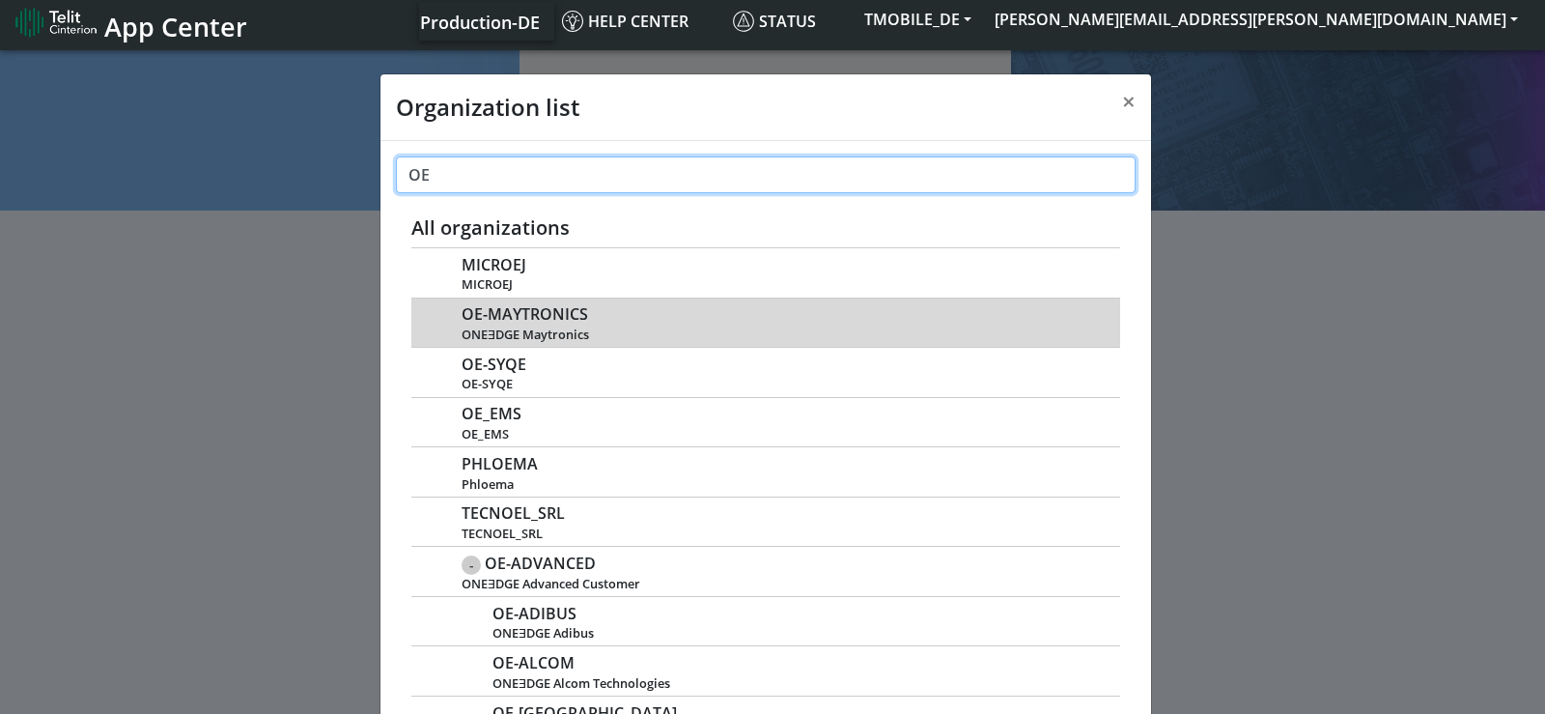
type input "OE"
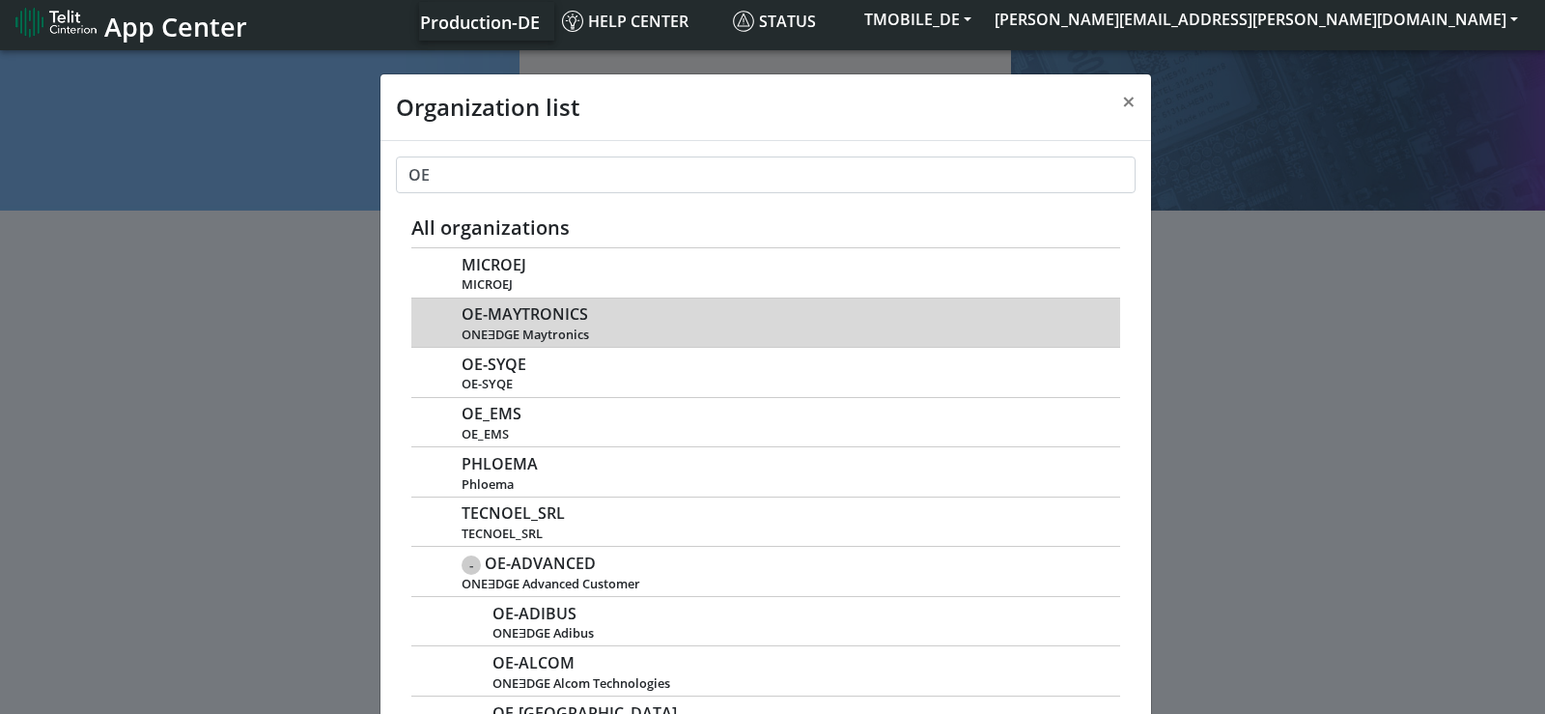
click at [541, 311] on span "OE-MAYTRONICS" at bounding box center [525, 314] width 126 height 18
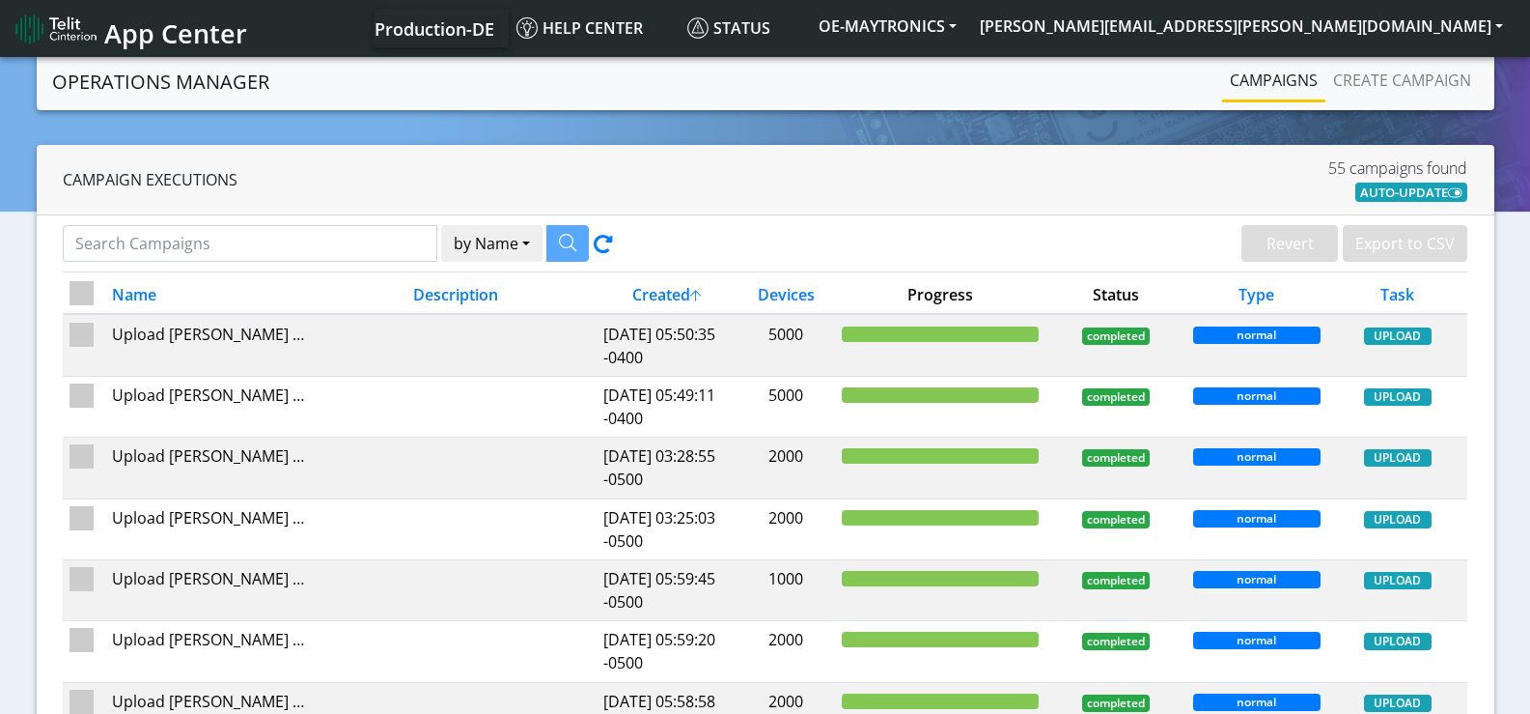
click at [770, 151] on div "Campaign Executions 55 campaigns found AUTO-UPDATE" at bounding box center [766, 180] width 1458 height 70
click at [860, 236] on div "Revert Export to CSV" at bounding box center [1124, 246] width 688 height 42
click at [891, 234] on div "Revert Export to CSV" at bounding box center [1124, 246] width 688 height 42
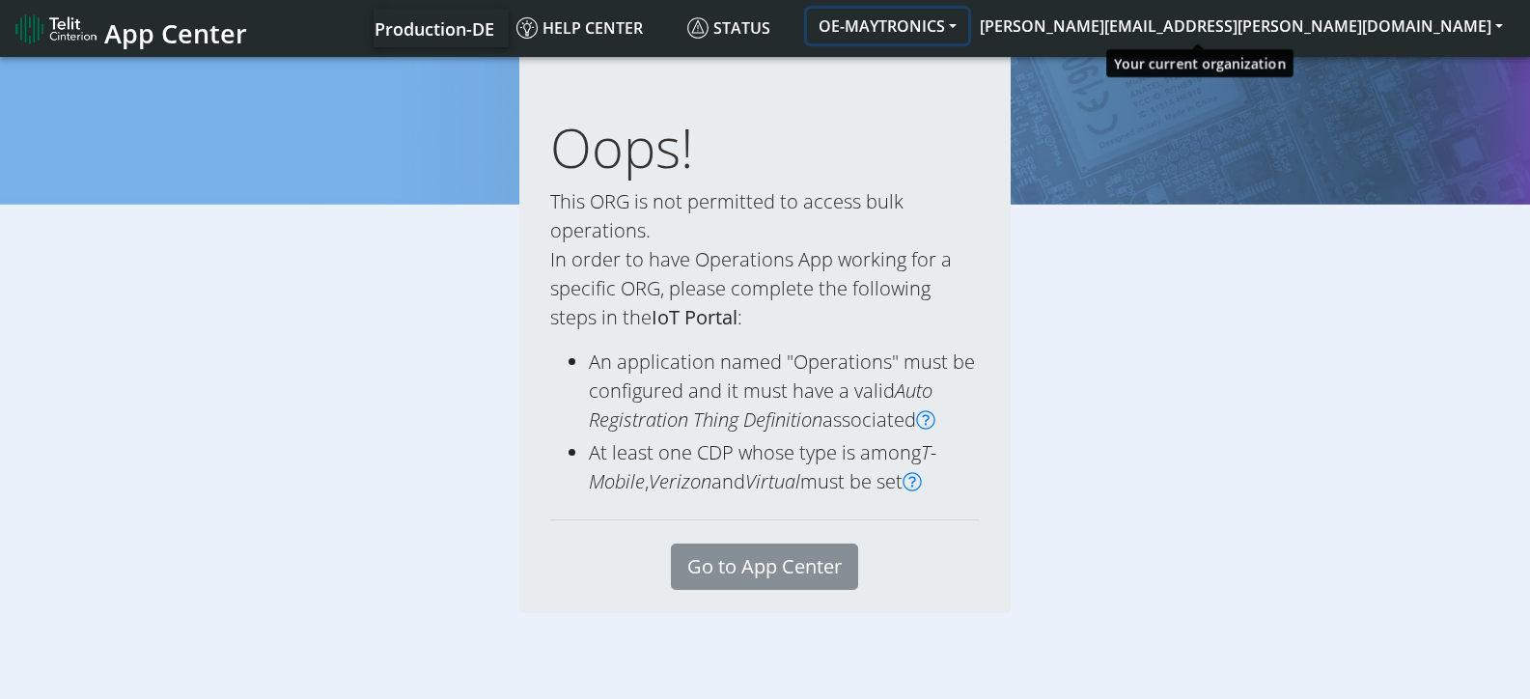
click at [968, 23] on button "OE-MAYTRONICS" at bounding box center [887, 26] width 161 height 35
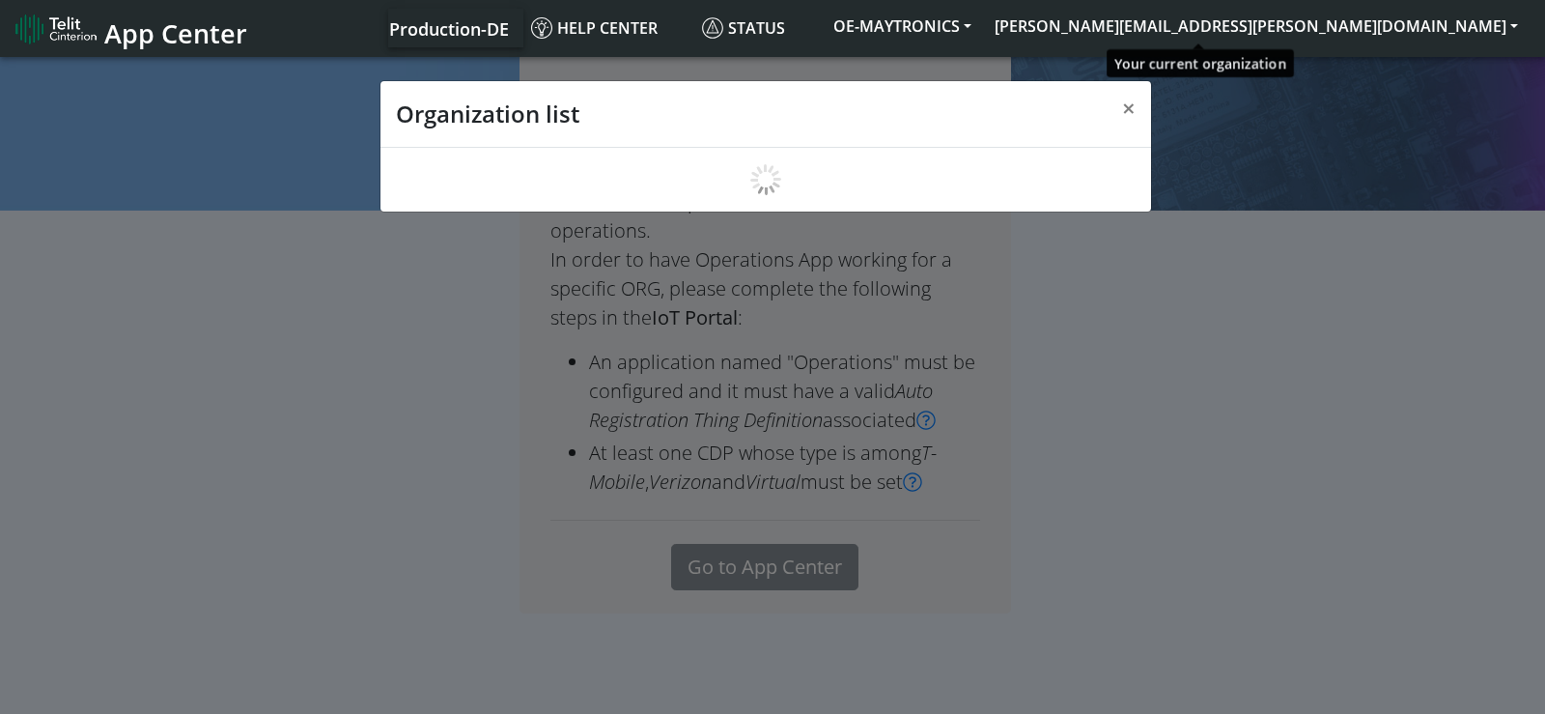
scroll to position [7, 0]
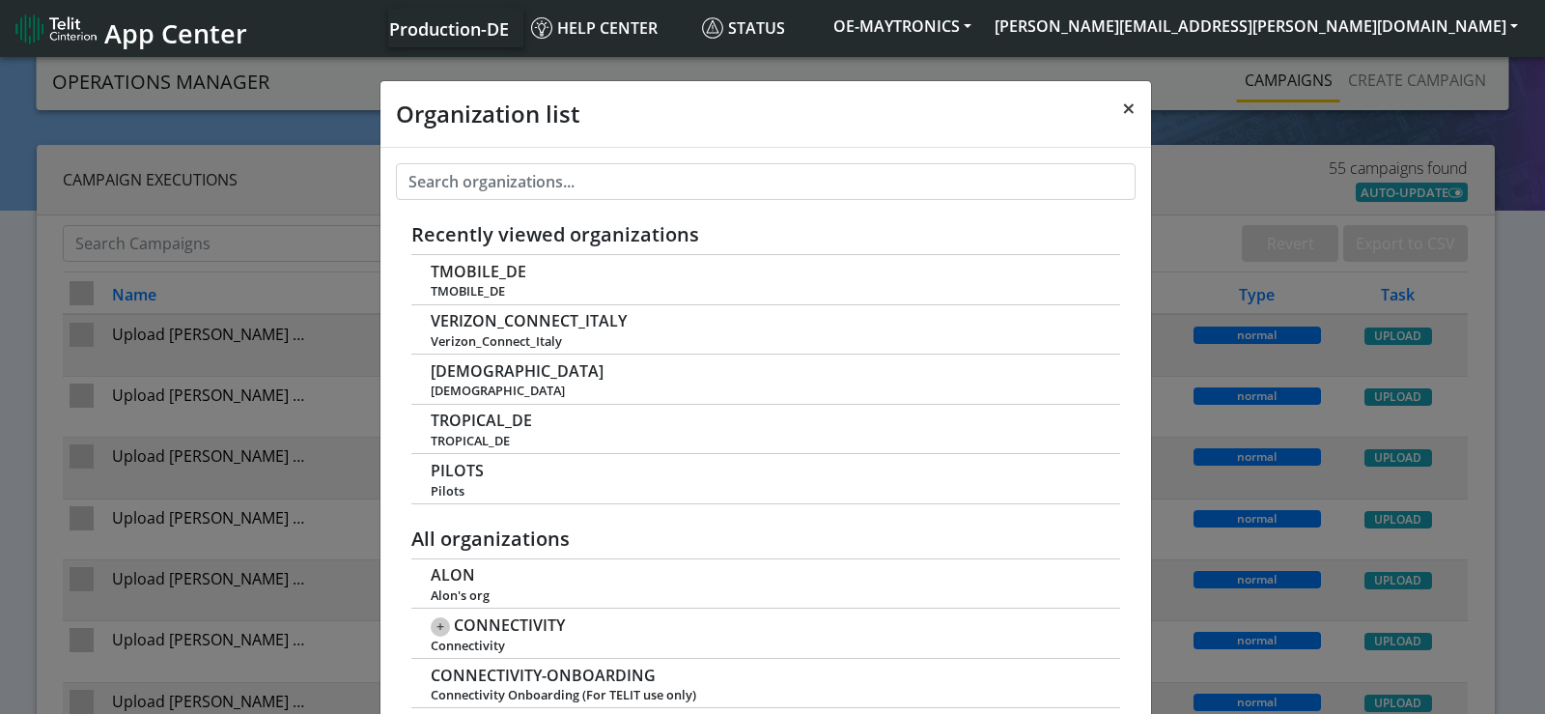
click at [1122, 107] on span "×" at bounding box center [1129, 108] width 14 height 32
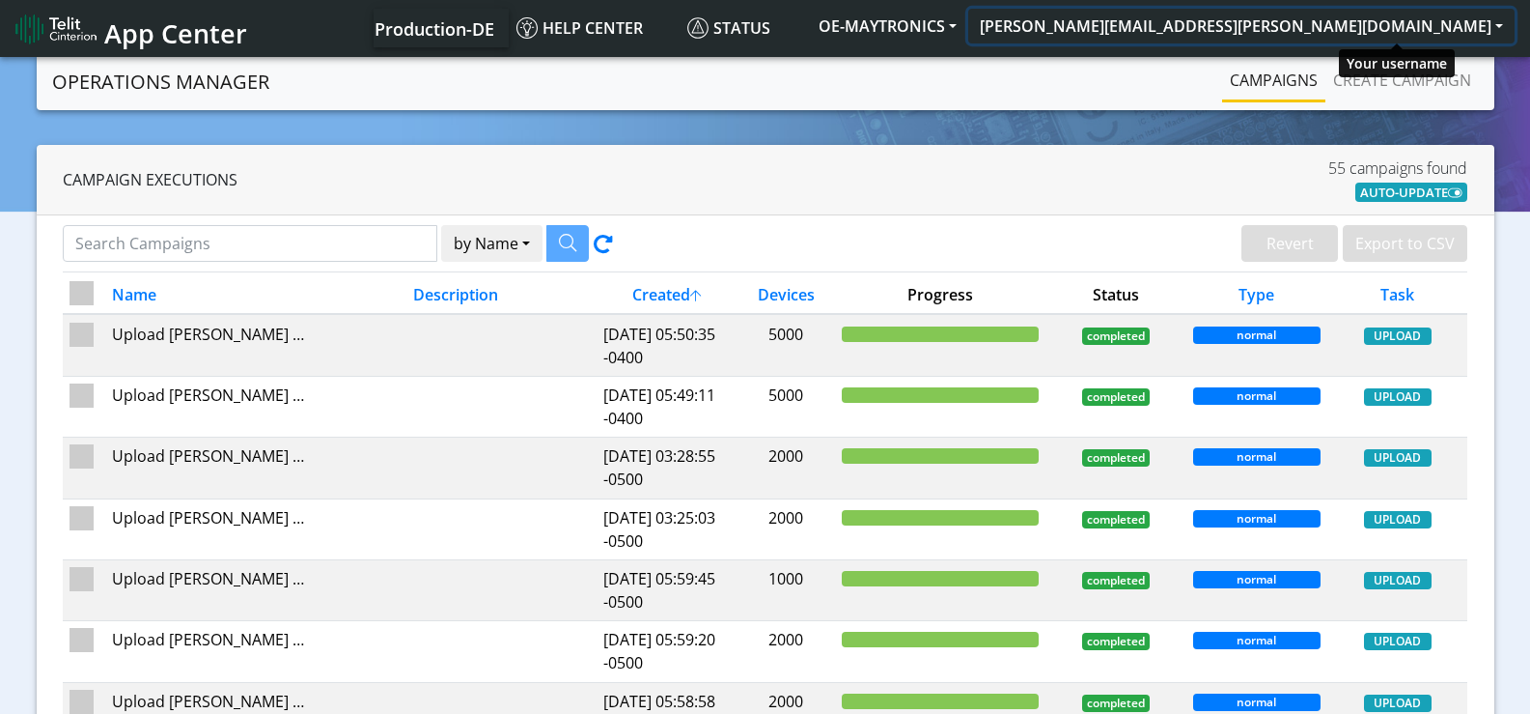
click at [1387, 35] on button "[PERSON_NAME][EMAIL_ADDRESS][PERSON_NAME][DOMAIN_NAME]" at bounding box center [1241, 26] width 546 height 35
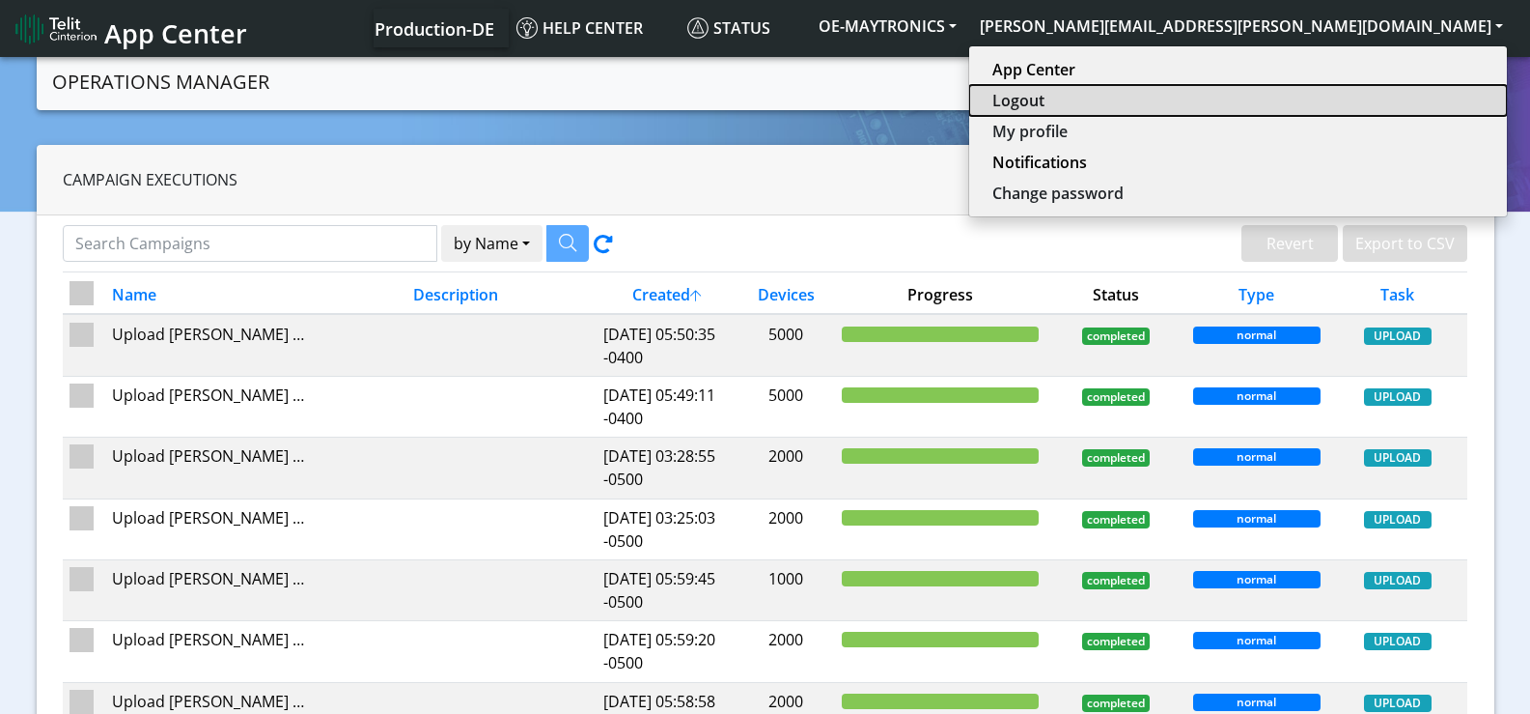
click at [1348, 98] on button "Logout" at bounding box center [1238, 100] width 538 height 31
